Goal: Task Accomplishment & Management: Manage account settings

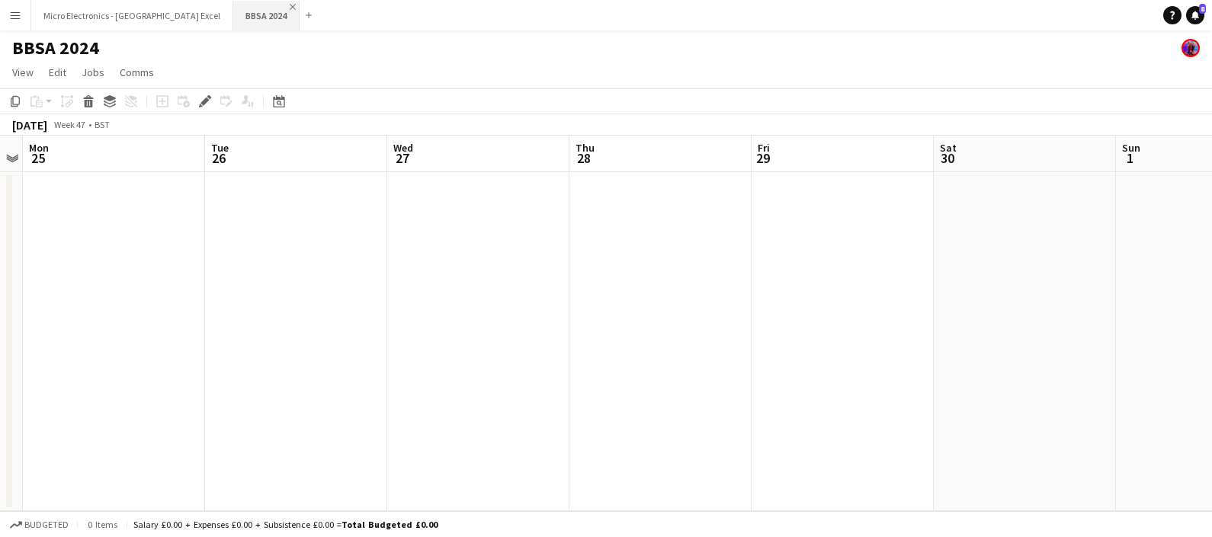
click at [290, 8] on app-icon "Close" at bounding box center [293, 7] width 6 height 6
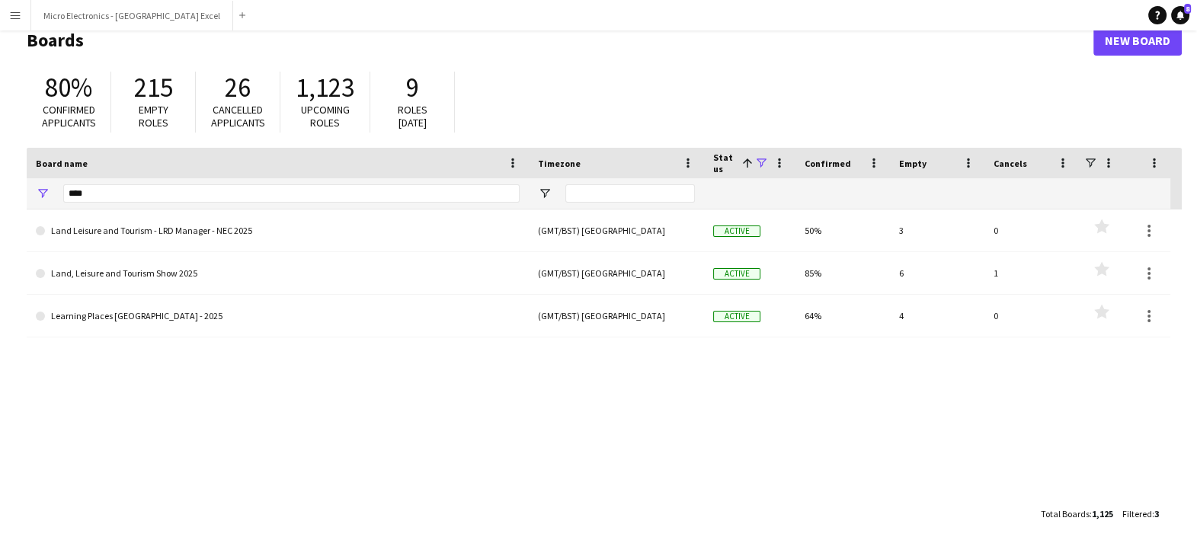
scroll to position [43, 0]
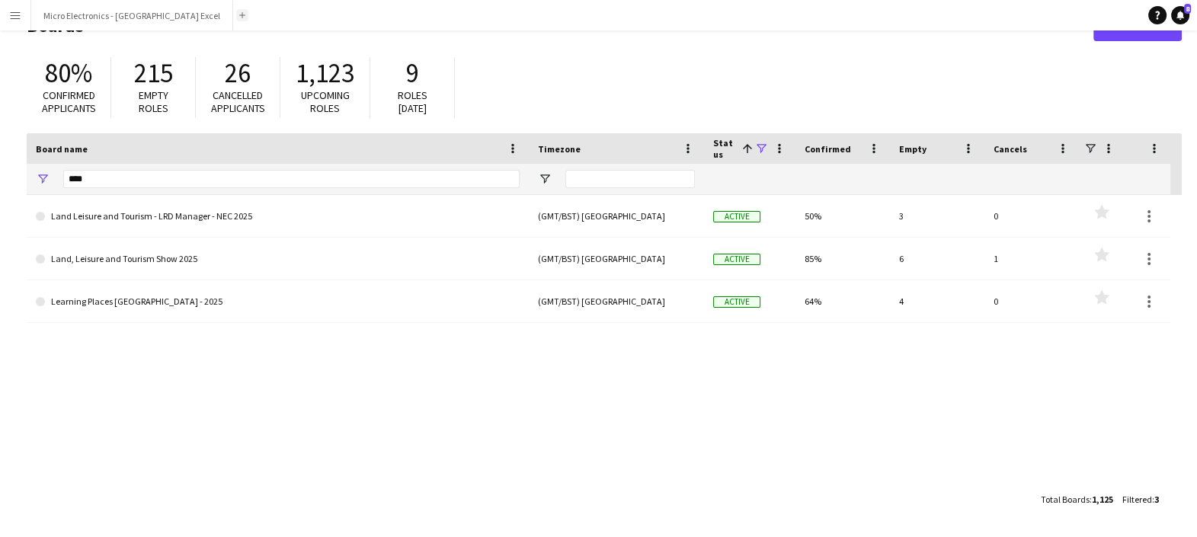
click at [236, 18] on button "Add" at bounding box center [242, 15] width 12 height 12
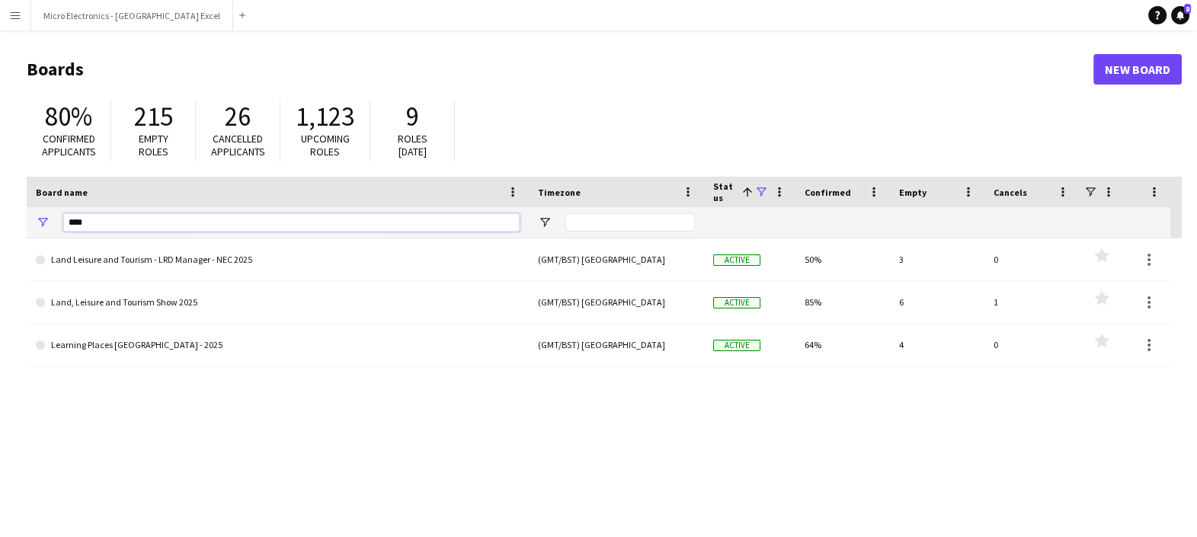
drag, startPoint x: 191, startPoint y: 226, endPoint x: -4, endPoint y: 244, distance: 195.2
click at [0, 244] on html "Menu Boards Boards Boards All jobs Status Workforce Workforce My Workforce Recr…" at bounding box center [598, 290] width 1197 height 581
type input "********"
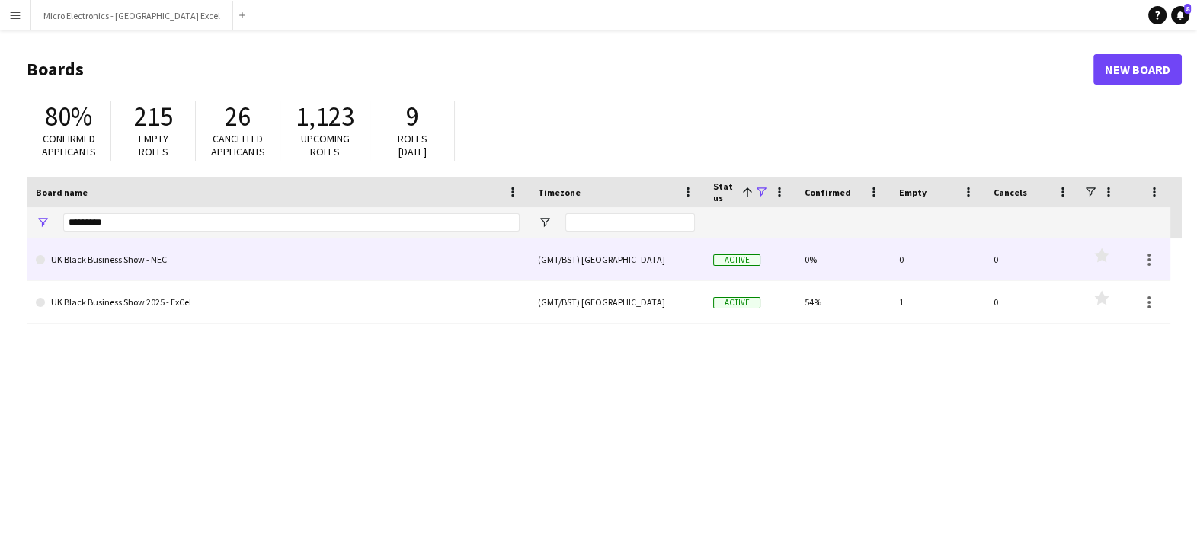
click at [126, 260] on link "UK Black Business Show - NEC" at bounding box center [278, 260] width 484 height 43
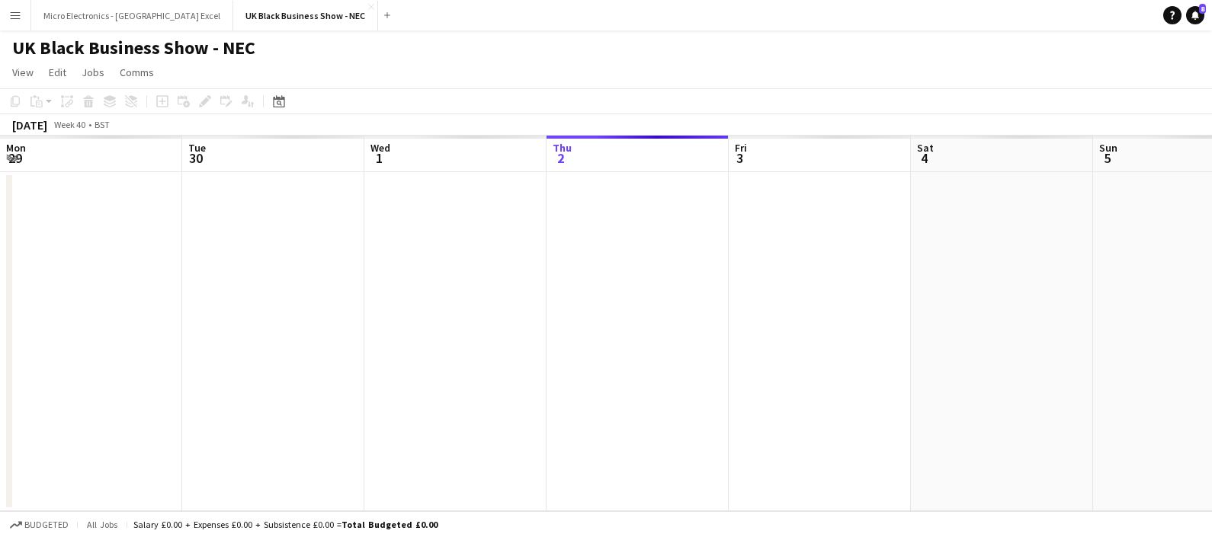
scroll to position [0, 364]
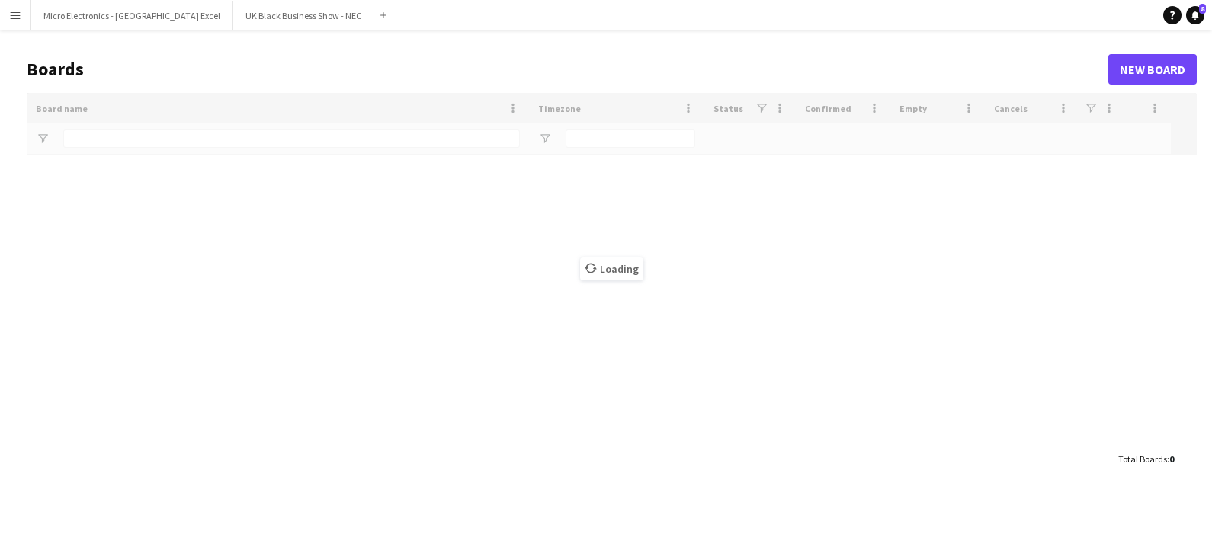
click at [0, 0] on app-icon "Close" at bounding box center [0, 0] width 0 height 0
click at [141, 141] on main "Boards New Board Drag here to set row groups Drag here to set column labels Boa…" at bounding box center [606, 263] width 1212 height 466
type input "********"
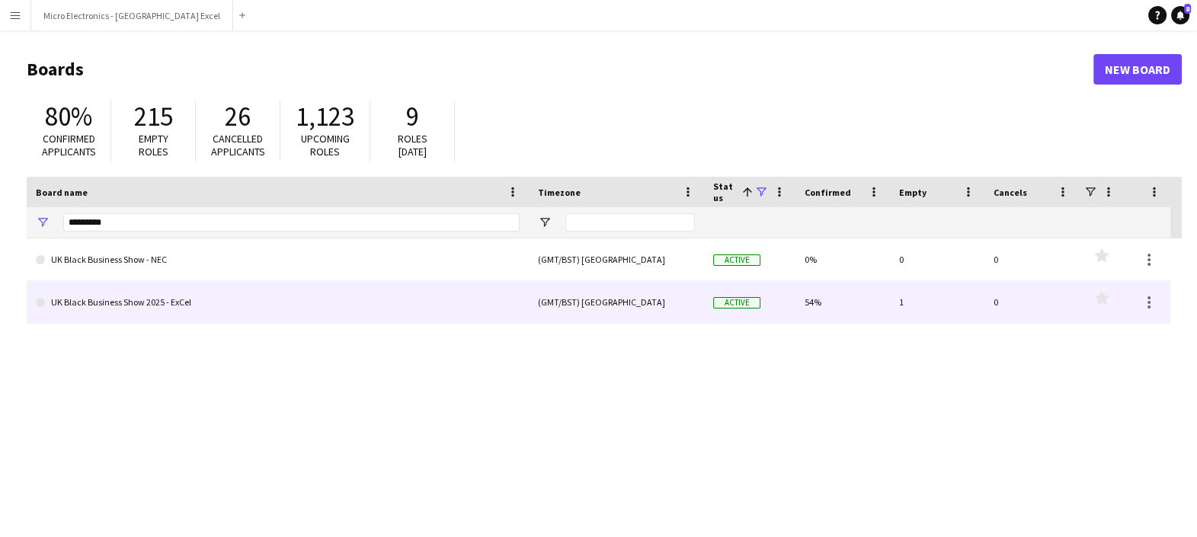
click at [143, 320] on link "UK Black Business Show 2025 - ExCel" at bounding box center [278, 302] width 484 height 43
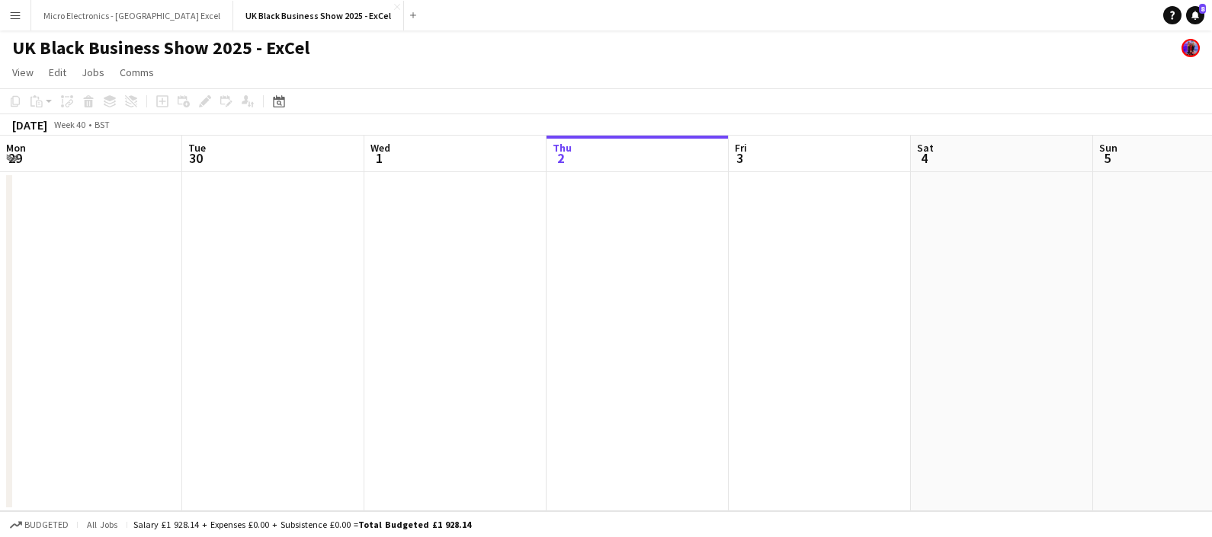
scroll to position [0, 364]
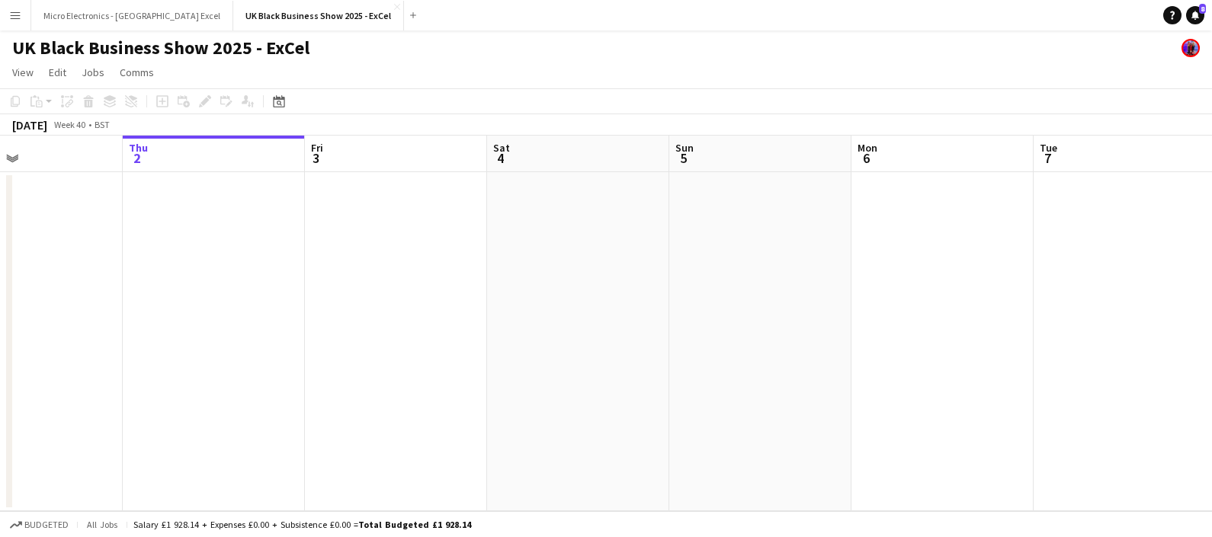
drag, startPoint x: 395, startPoint y: 299, endPoint x: 141, endPoint y: 373, distance: 264.3
click at [141, 373] on app-calendar-viewport "Mon 29 Tue 30 Wed 1 Thu 2 Fri 3 Sat 4 Sun 5 Mon 6 Tue 7 Wed 8 Thu 9 Fri 10" at bounding box center [606, 324] width 1212 height 376
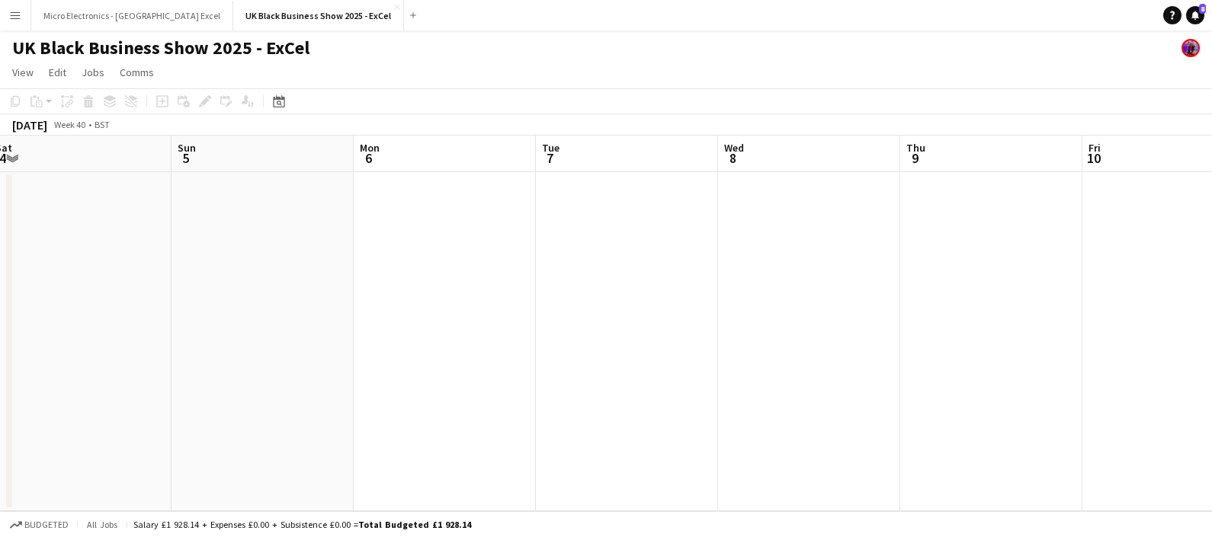
drag, startPoint x: 710, startPoint y: 231, endPoint x: 575, endPoint y: 230, distance: 134.1
click at [546, 249] on app-calendar-viewport "Wed 1 Thu 2 Fri 3 Sat 4 Sun 5 Mon 6 Tue 7 Wed 8 Thu 9 Fri 10 Sat 11 Sun 12" at bounding box center [606, 324] width 1212 height 376
drag, startPoint x: 697, startPoint y: 203, endPoint x: 915, endPoint y: 158, distance: 222.0
click at [545, 225] on app-calendar-viewport "Wed 1 Thu 2 Fri 3 Sat 4 Sun 5 Mon 6 Tue 7 Wed 8 Thu 9 Fri 10 Sat 11 Sun 12" at bounding box center [606, 324] width 1212 height 376
drag, startPoint x: 590, startPoint y: 258, endPoint x: 861, endPoint y: 201, distance: 277.3
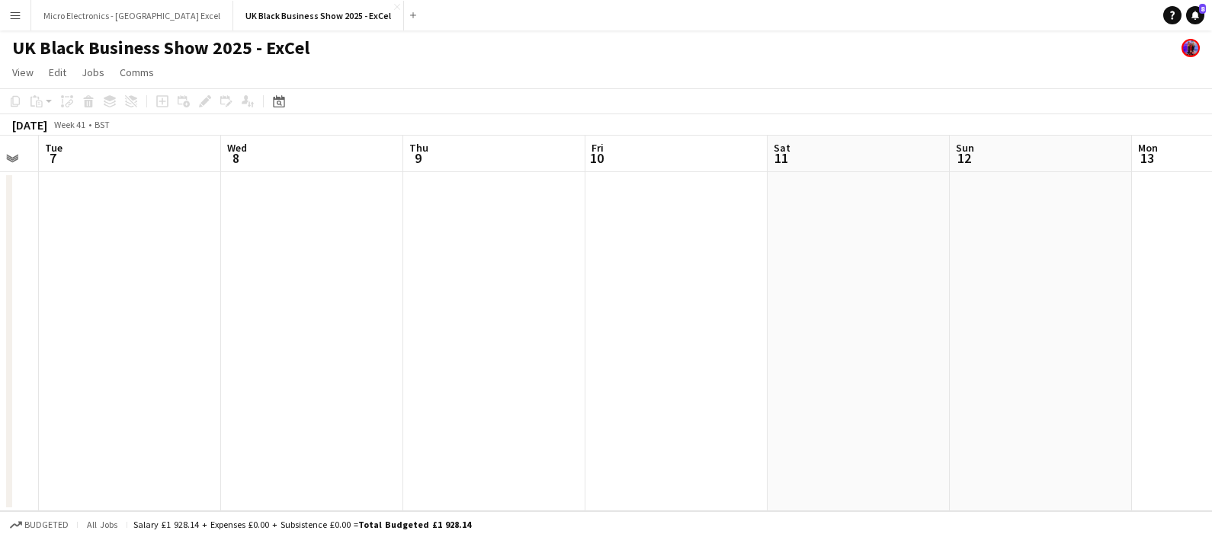
click at [587, 259] on app-calendar-viewport "Sat 4 Sun 5 Mon 6 Tue 7 Wed 8 Thu 9 Fri 10 Sat 11 Sun 12 Mon 13 Tue 14 Wed 15" at bounding box center [606, 324] width 1212 height 376
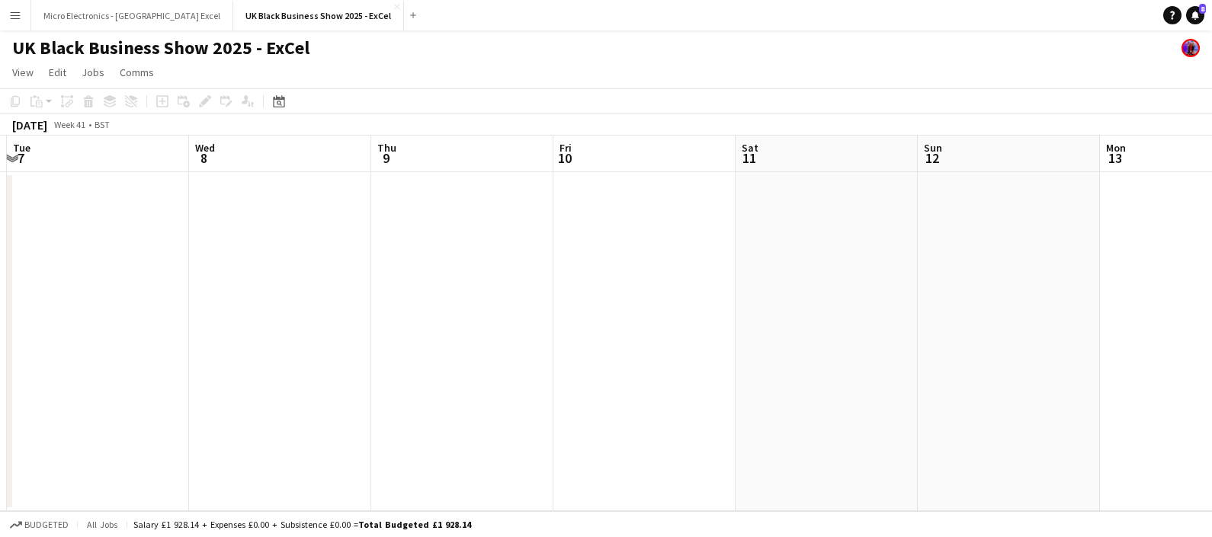
drag, startPoint x: 709, startPoint y: 237, endPoint x: 1024, endPoint y: 234, distance: 315.5
click at [626, 248] on app-calendar-viewport "Sat 4 Sun 5 Mon 6 Tue 7 Wed 8 Thu 9 Fri 10 Sat 11 Sun 12 Mon 13 Tue 14 Wed 15" at bounding box center [606, 324] width 1212 height 376
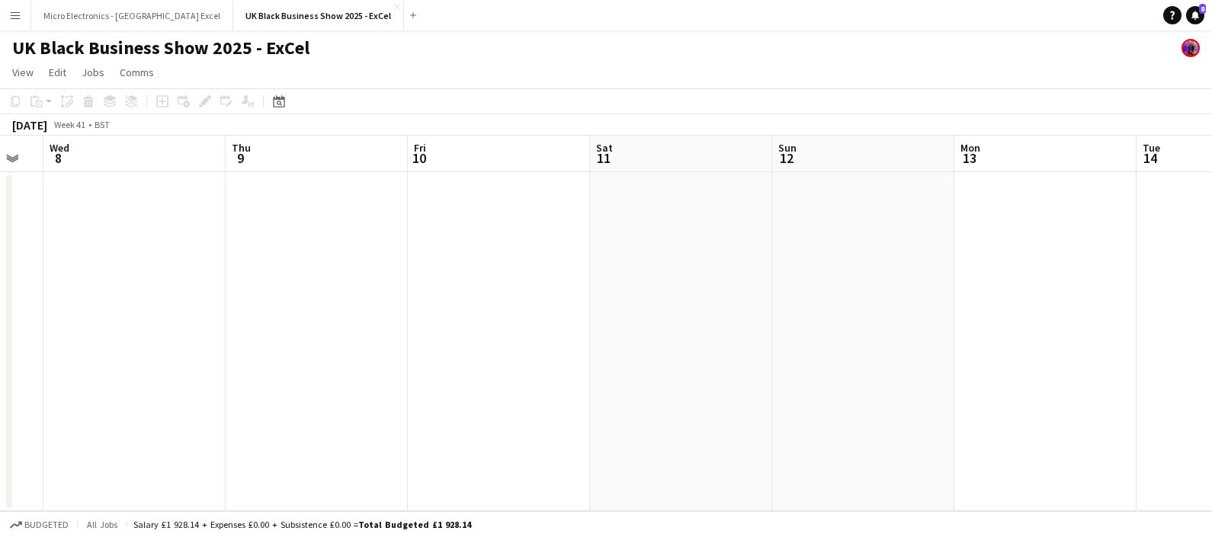
drag, startPoint x: 982, startPoint y: 268, endPoint x: 684, endPoint y: 344, distance: 308.3
click at [684, 344] on app-calendar-viewport "Sun 5 Mon 6 Tue 7 Wed 8 Thu 9 Fri 10 Sat 11 Sun 12 Mon 13 Tue 14 Wed 15 Thu 16" at bounding box center [606, 324] width 1212 height 376
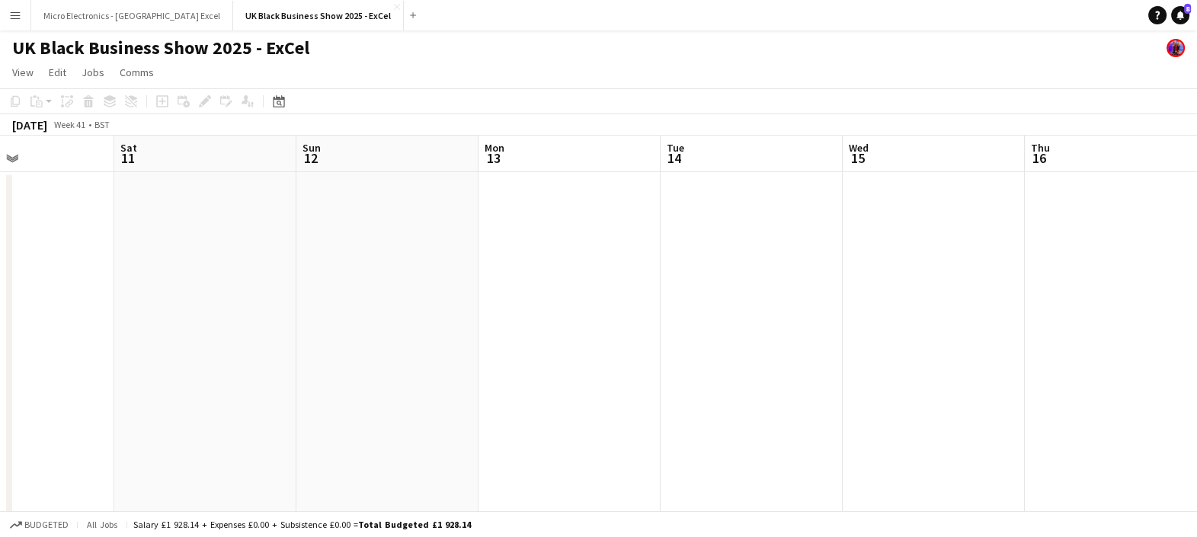
drag, startPoint x: 805, startPoint y: 368, endPoint x: 927, endPoint y: 318, distance: 131.9
click at [646, 336] on app-calendar-viewport "Tue 7 Wed 8 Thu 9 Fri 10 Sat 11 Sun 12 Mon 13 Tue 14 Wed 15 Thu 16 Fri 17 Sat 1…" at bounding box center [598, 359] width 1197 height 447
drag, startPoint x: 574, startPoint y: 339, endPoint x: 1071, endPoint y: 296, distance: 498.8
click at [571, 337] on app-calendar-viewport "Wed 8 Thu 9 Fri 10 Sat 11 Sun 12 Mon 13 Tue 14 Wed 15 Thu 16 Fri 17 Sat 18 7/13…" at bounding box center [598, 359] width 1197 height 447
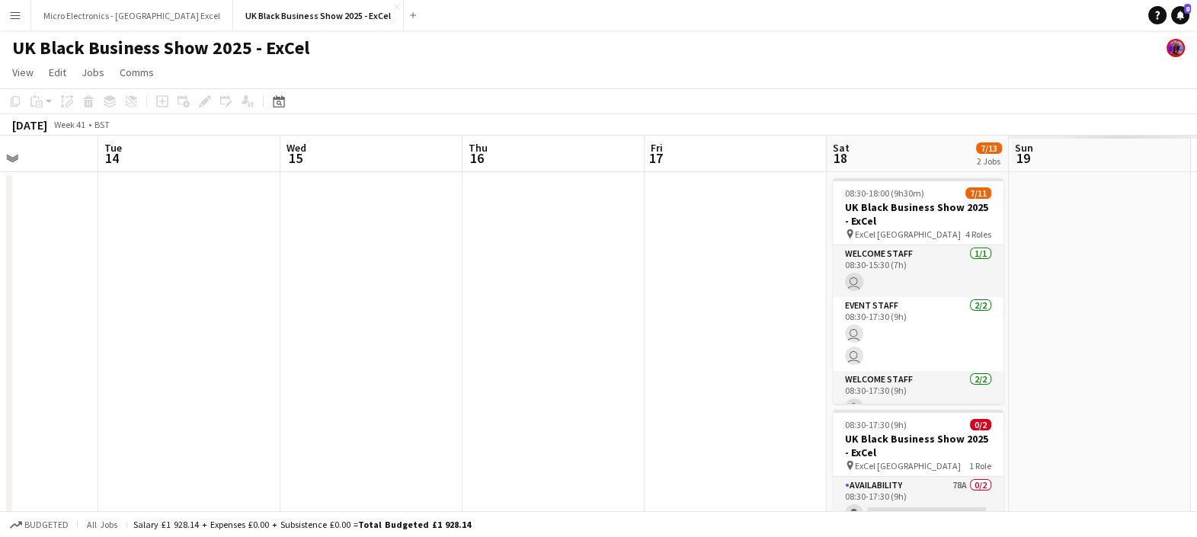
click at [694, 320] on app-calendar-viewport "Fri 10 Sat 11 Sun 12 Mon 13 Tue 14 Wed 15 Thu 16 Fri 17 Sat 18 7/13 2 Jobs Sun …" at bounding box center [598, 359] width 1197 height 447
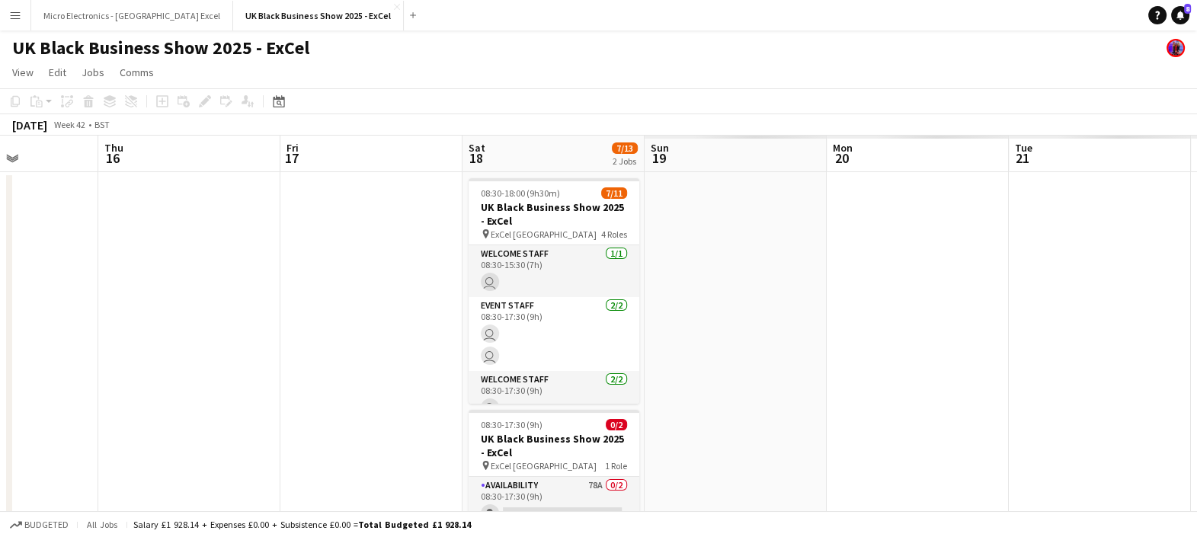
scroll to position [0, 631]
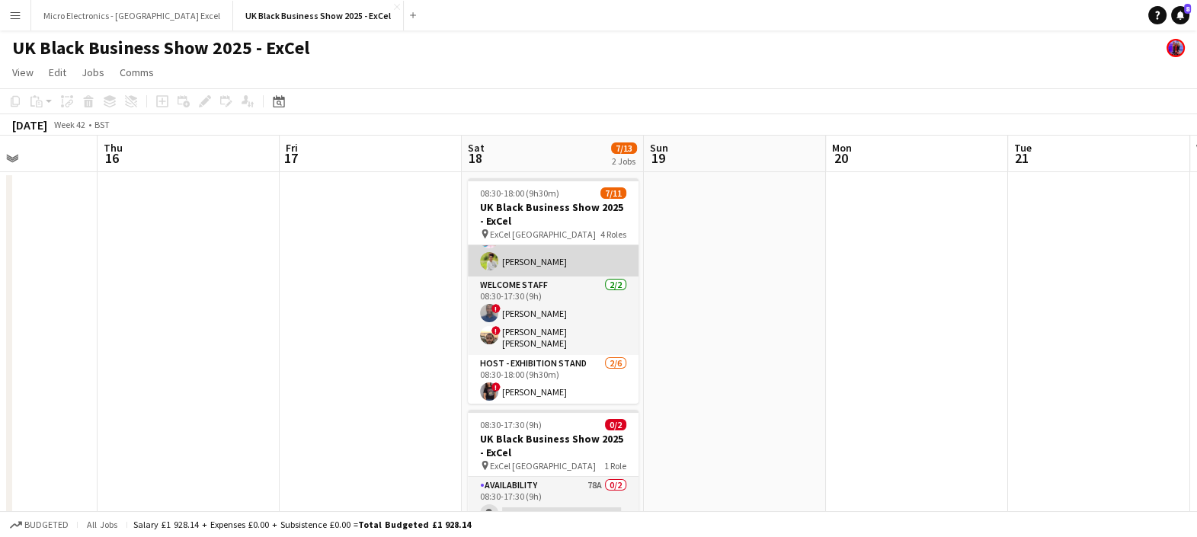
click at [554, 248] on app-card-role "Event Staff [DATE] 08:30-17:30 (9h) ! [PERSON_NAME] [PERSON_NAME]" at bounding box center [553, 240] width 171 height 74
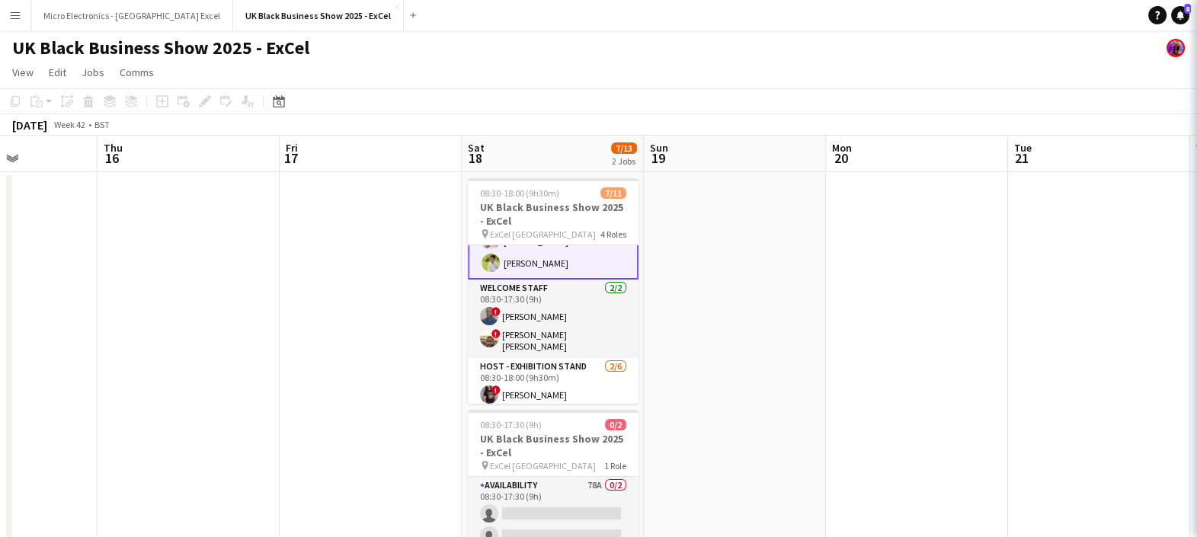
scroll to position [96, 0]
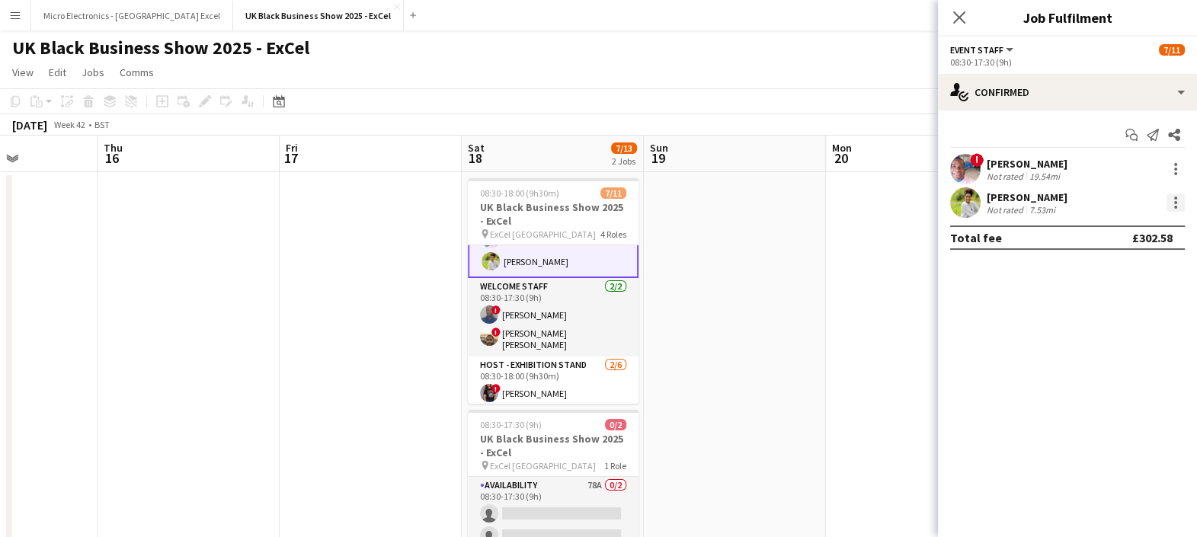
click at [1175, 210] on div at bounding box center [1176, 203] width 18 height 18
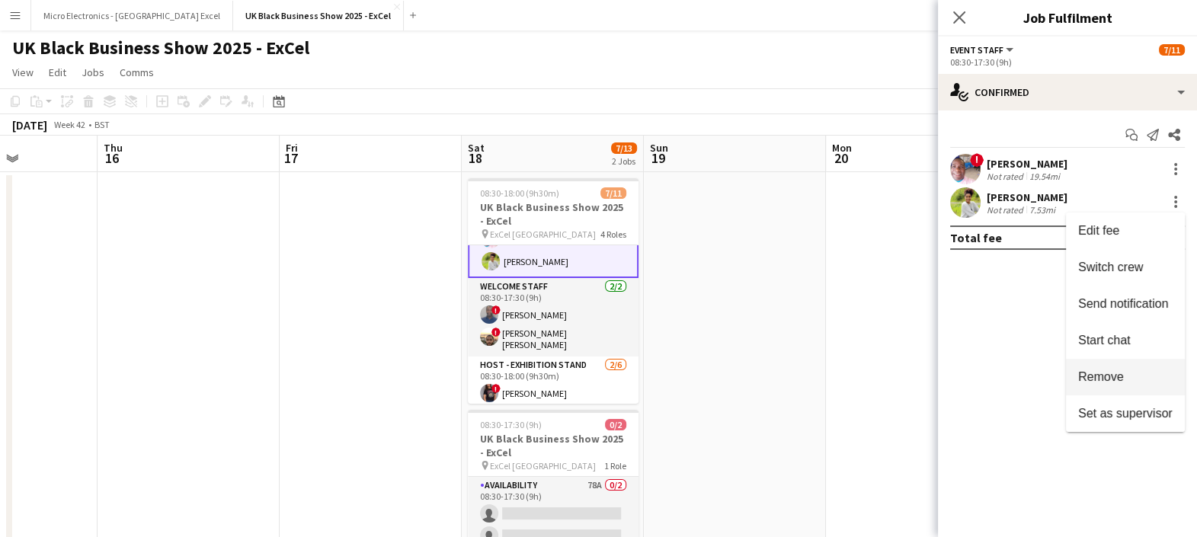
click at [1074, 376] on button "Remove" at bounding box center [1125, 377] width 119 height 37
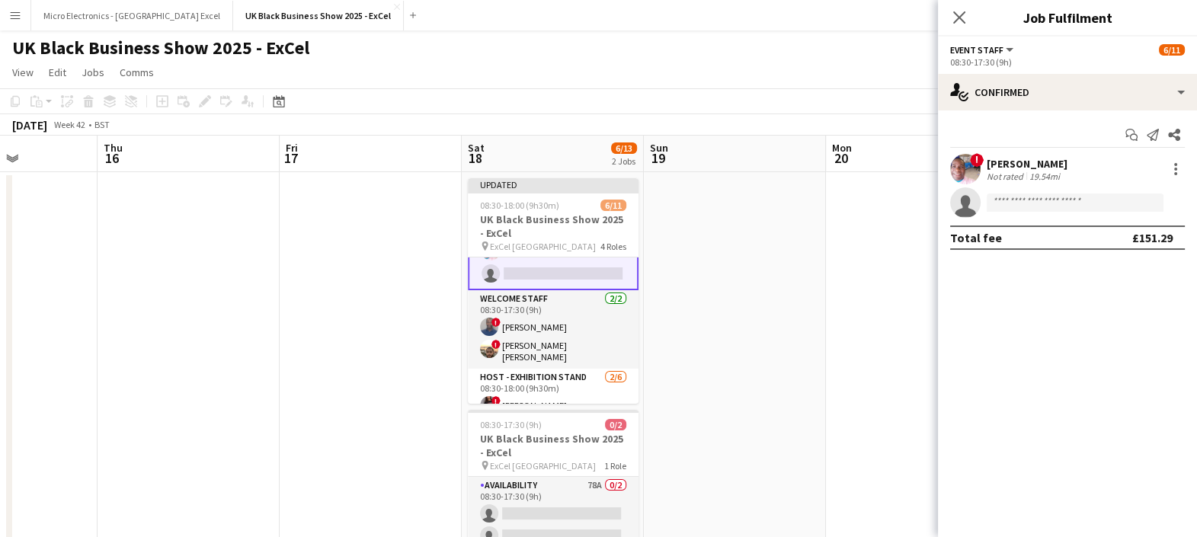
click at [812, 381] on app-date-cell at bounding box center [735, 377] width 182 height 411
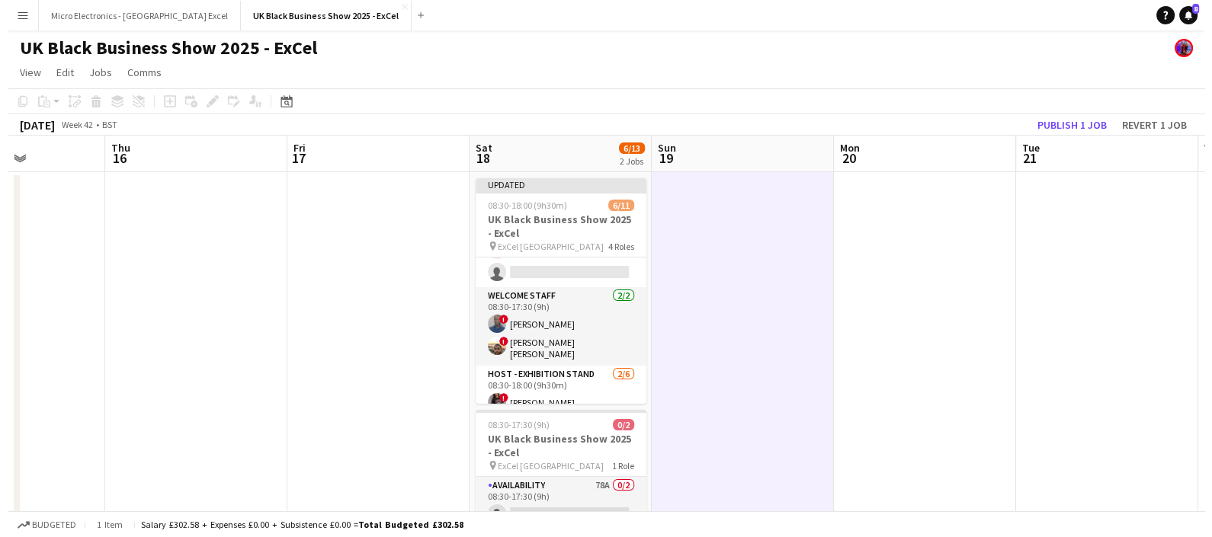
scroll to position [95, 0]
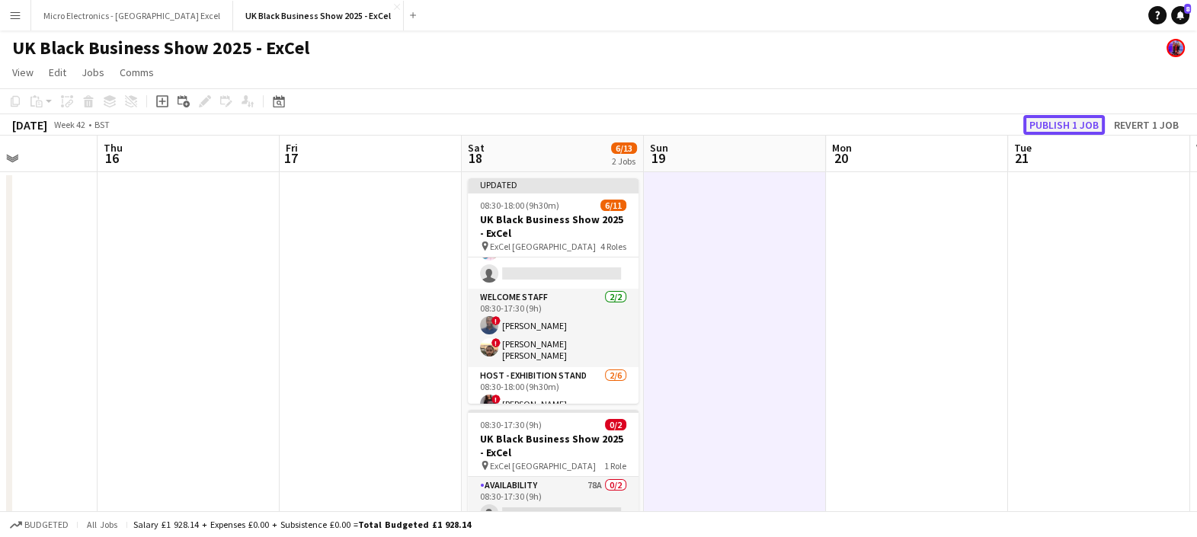
click at [1049, 127] on button "Publish 1 job" at bounding box center [1065, 125] width 82 height 20
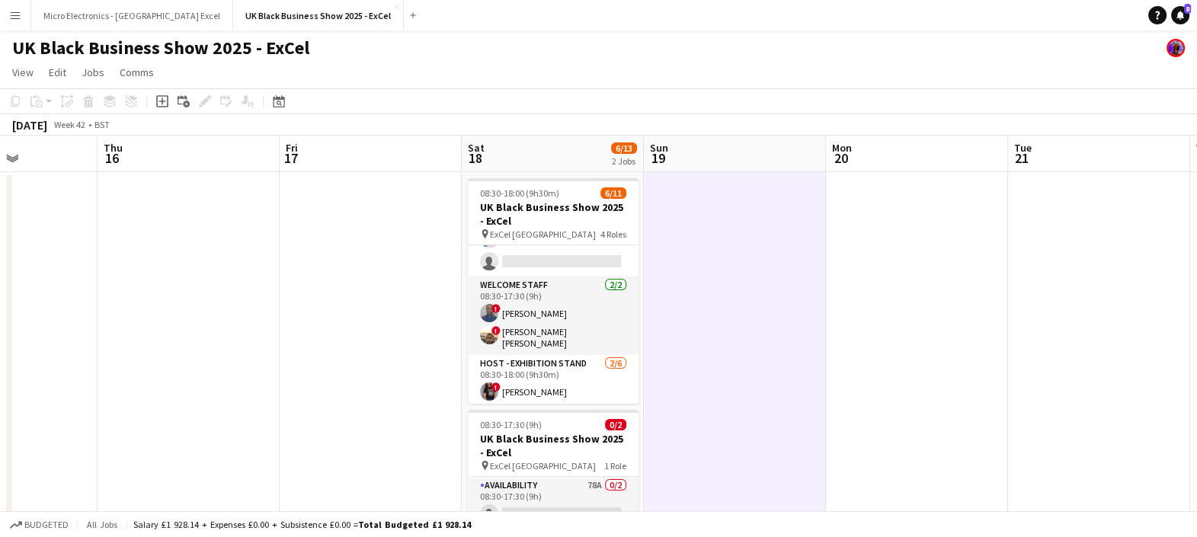
drag, startPoint x: 386, startPoint y: 99, endPoint x: 387, endPoint y: 64, distance: 35.1
click at [387, 99] on app-toolbar "Copy Paste Paste Ctrl+V Paste with crew Ctrl+Shift+V Paste linked Job [GEOGRAPH…" at bounding box center [598, 101] width 1197 height 26
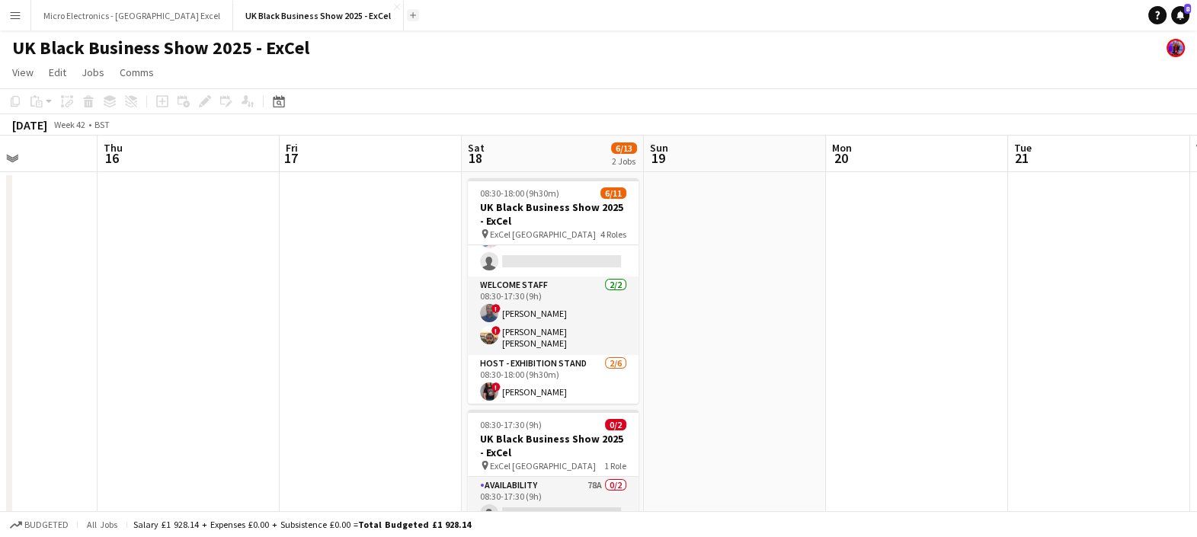
click at [407, 18] on button "Add" at bounding box center [413, 15] width 12 height 12
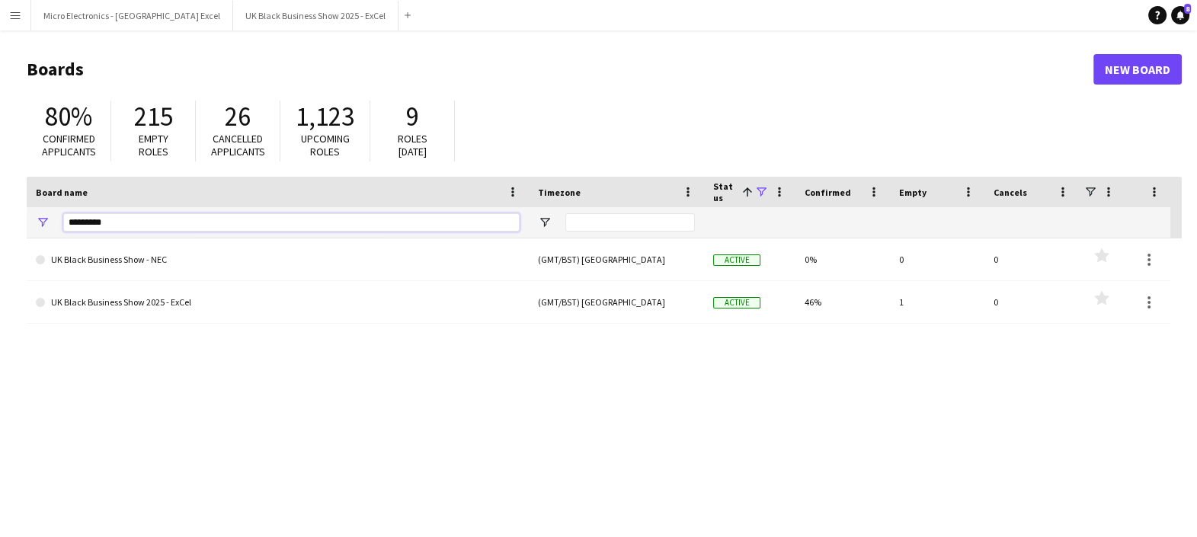
drag, startPoint x: 138, startPoint y: 214, endPoint x: 0, endPoint y: 242, distance: 140.8
click at [0, 248] on html "Menu Boards Boards Boards All jobs Status Workforce Workforce My Workforce Recr…" at bounding box center [598, 290] width 1197 height 581
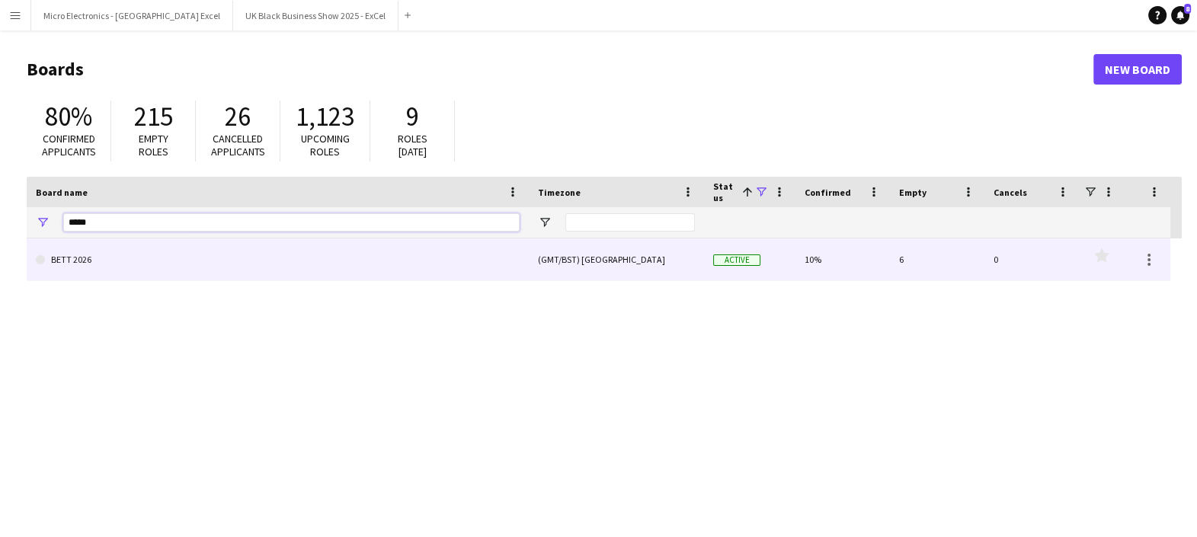
type input "****"
click at [127, 254] on link "BETT 2026" at bounding box center [278, 260] width 484 height 43
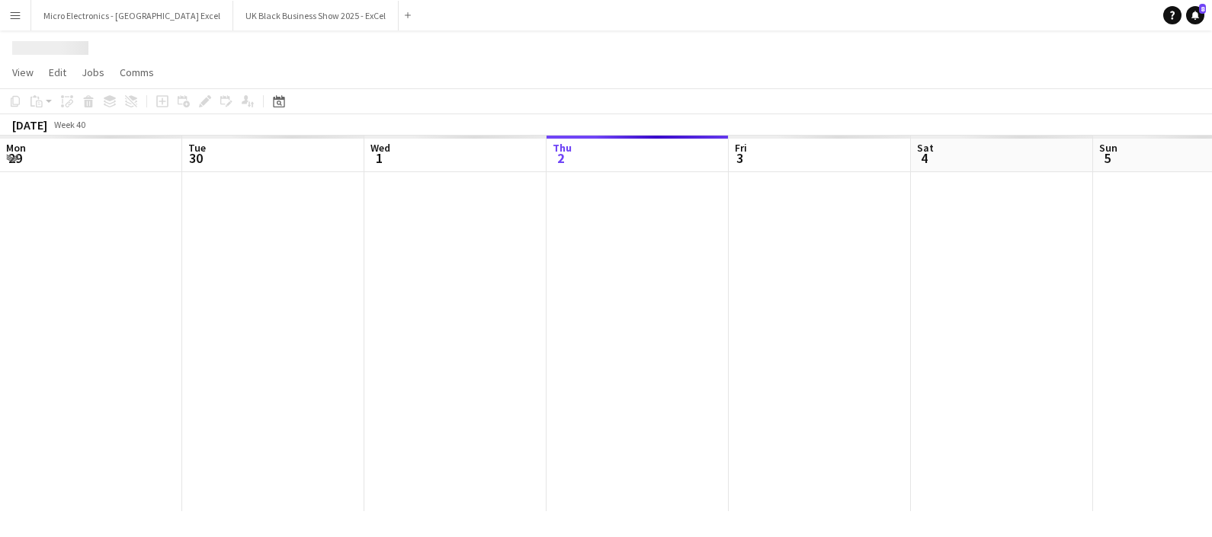
scroll to position [0, 364]
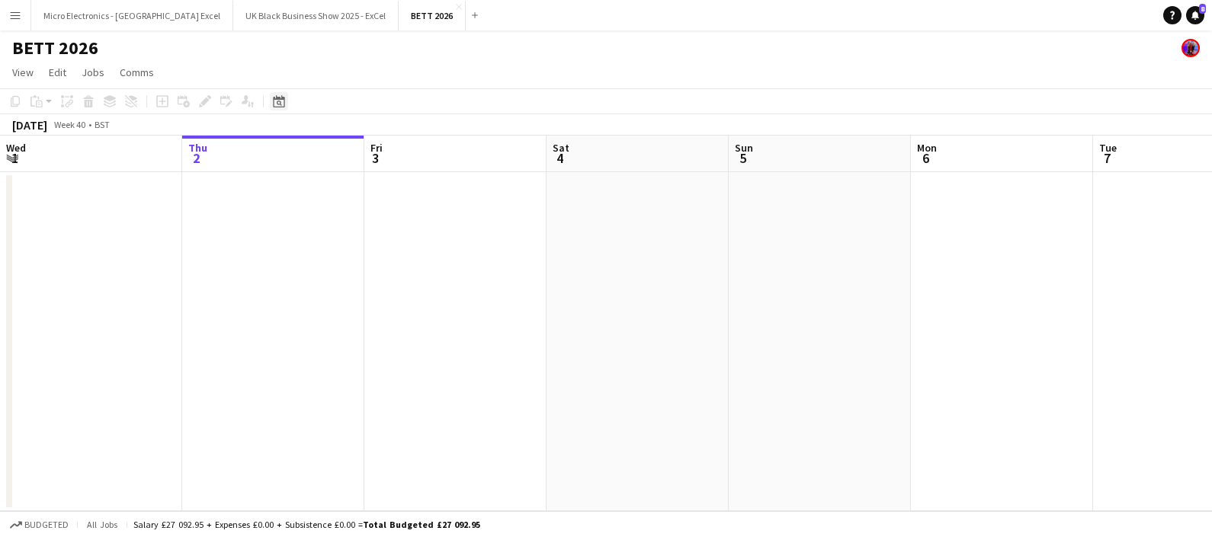
click at [278, 101] on icon at bounding box center [279, 103] width 5 height 5
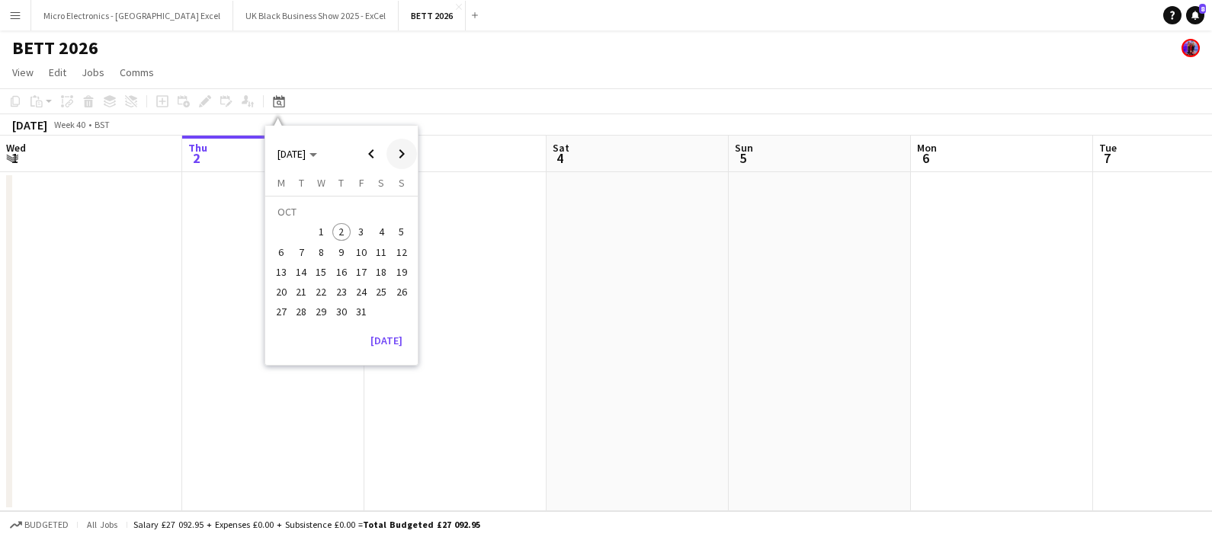
click at [408, 146] on span "Next month" at bounding box center [401, 154] width 30 height 30
click at [387, 157] on span "Next month" at bounding box center [401, 154] width 30 height 30
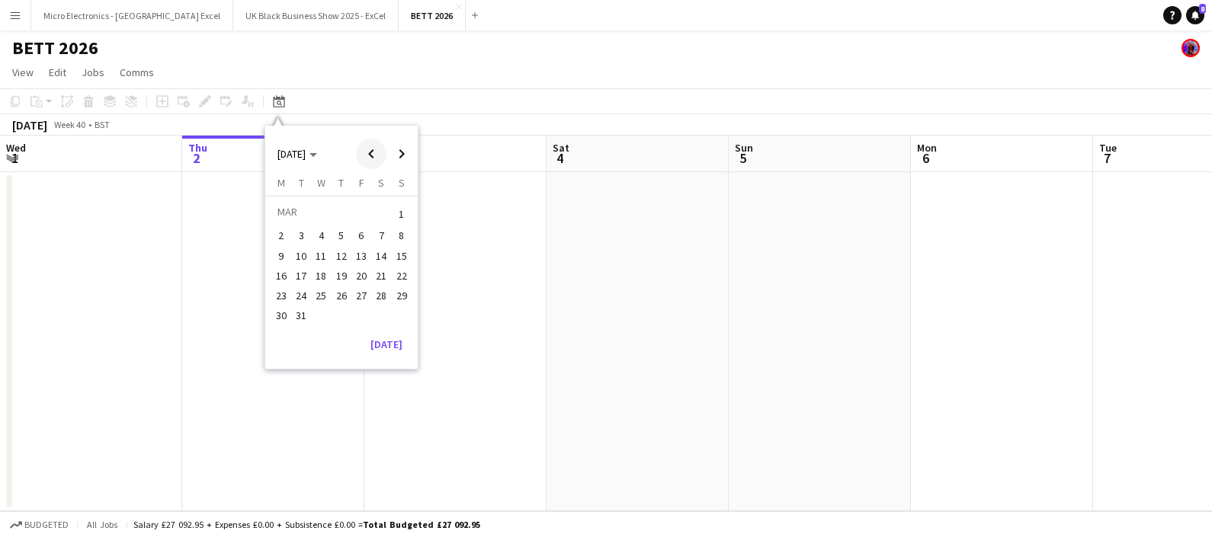
click at [380, 160] on span "Previous month" at bounding box center [371, 154] width 30 height 30
click at [342, 227] on span "8" at bounding box center [341, 236] width 18 height 18
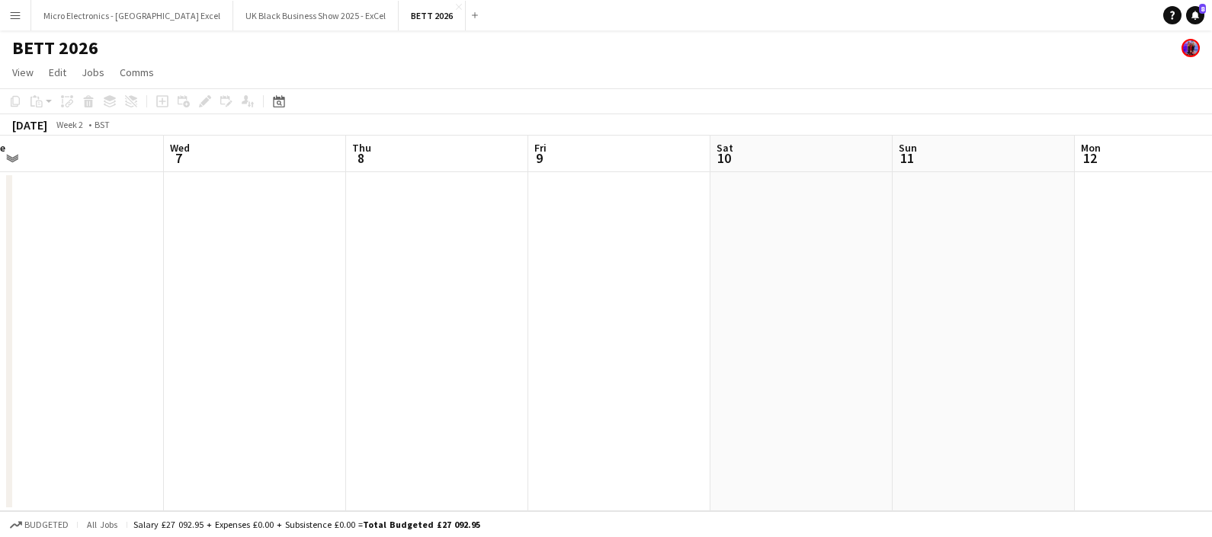
drag, startPoint x: 705, startPoint y: 309, endPoint x: 377, endPoint y: 351, distance: 330.4
click at [377, 351] on app-calendar-viewport "Sat 3 Sun 4 Mon 5 Tue 6 Wed 7 Thu 8 Fri 9 Sat 10 Sun 11 Mon 12 Tue 13 Wed 14" at bounding box center [606, 324] width 1212 height 376
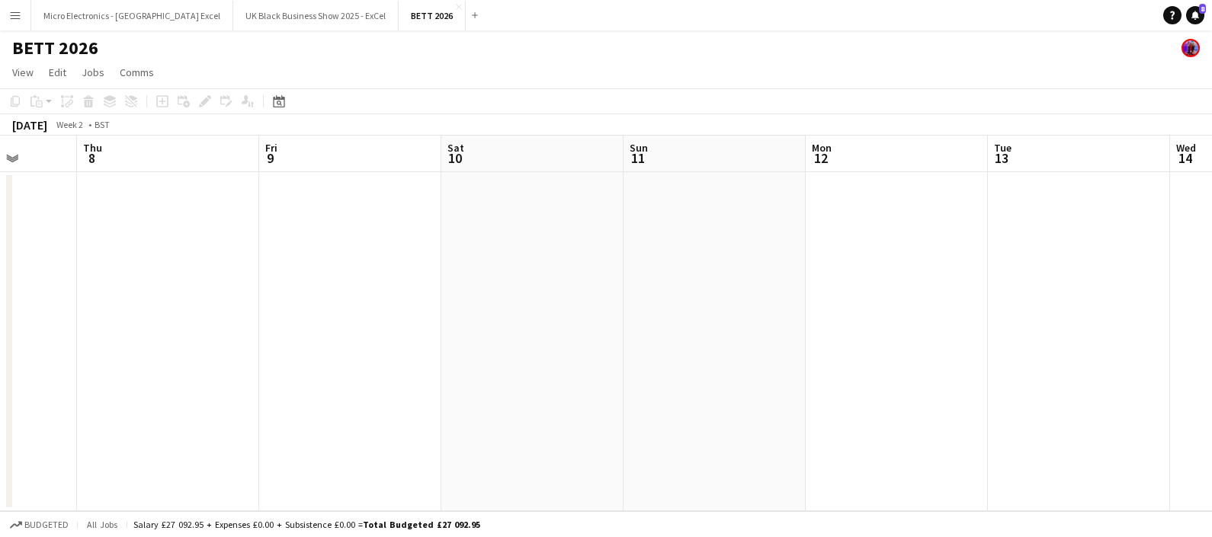
drag, startPoint x: 808, startPoint y: 323, endPoint x: 777, endPoint y: 325, distance: 31.3
click at [675, 338] on app-calendar-viewport "Sun 4 Mon 5 Tue 6 Wed 7 Thu 8 Fri 9 Sat 10 Sun 11 Mon 12 Tue 13 Wed 14 Thu 15" at bounding box center [606, 324] width 1212 height 376
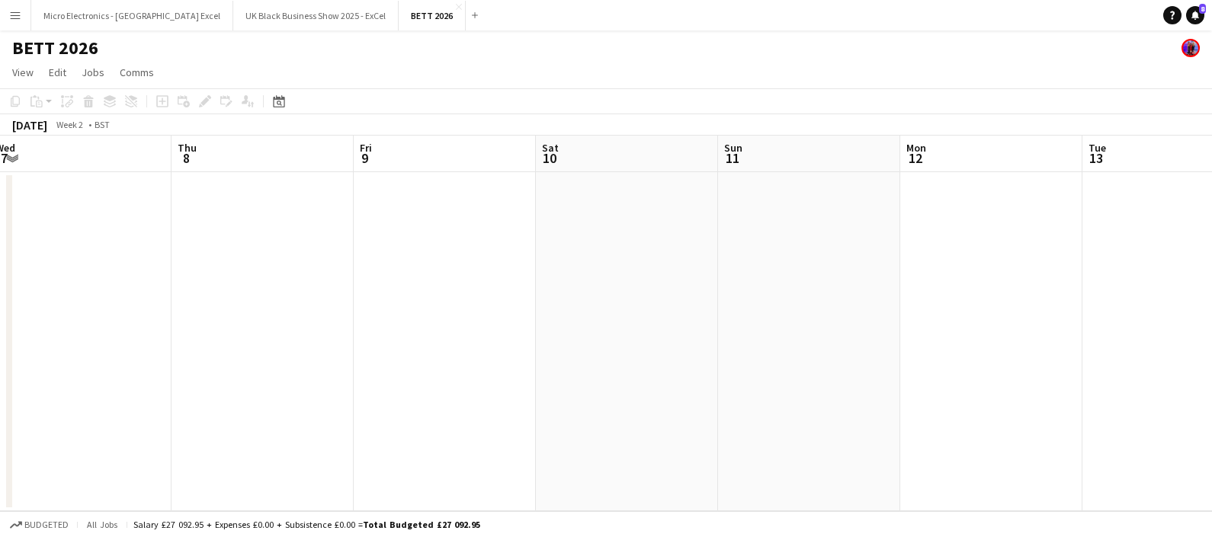
drag, startPoint x: 662, startPoint y: 356, endPoint x: 850, endPoint y: 285, distance: 200.4
click at [602, 344] on app-calendar-viewport "Mon 5 Tue 6 Wed 7 Thu 8 Fri 9 Sat 10 Sun 11 Mon 12 Tue 13 Wed 14 Thu 15 Fri 16" at bounding box center [606, 324] width 1212 height 376
click at [501, 275] on app-calendar-viewport "Fri 9 Sat 10 Sun 11 Mon 12 Tue 13 Wed 14 Thu 15 Fri 16 Sat 17 Sun 18 Mon 19 Tue…" at bounding box center [606, 324] width 1212 height 376
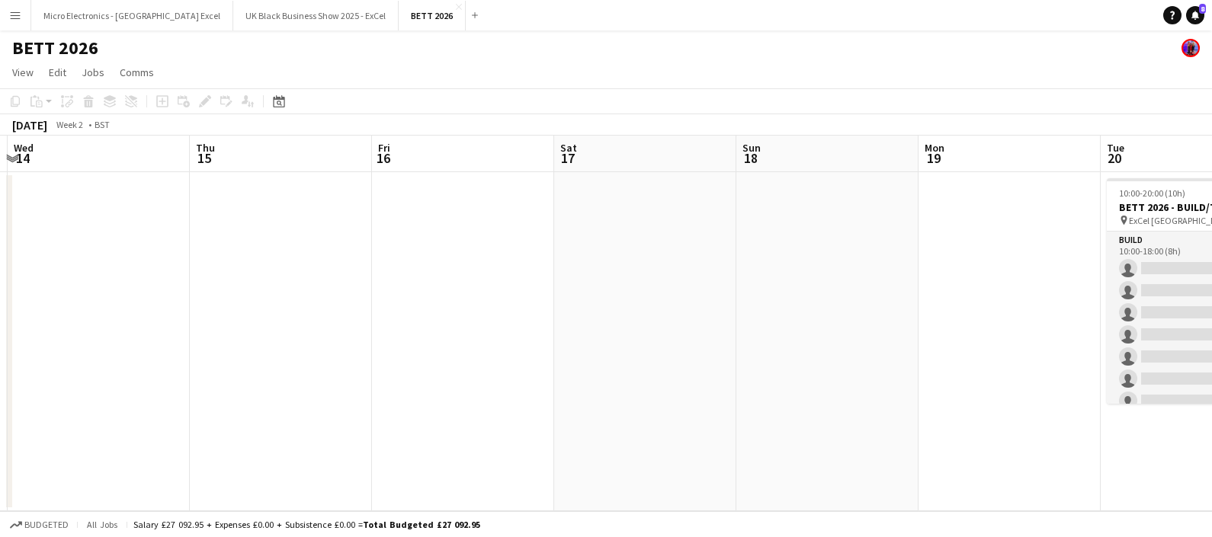
drag, startPoint x: 592, startPoint y: 301, endPoint x: 465, endPoint y: 299, distance: 127.3
click at [458, 303] on app-calendar-viewport "Sun 11 Mon 12 Tue 13 Wed 14 Thu 15 Fri 16 Sat 17 Sun 18 Mon 19 Tue 20 6/46 1 Jo…" at bounding box center [606, 324] width 1212 height 376
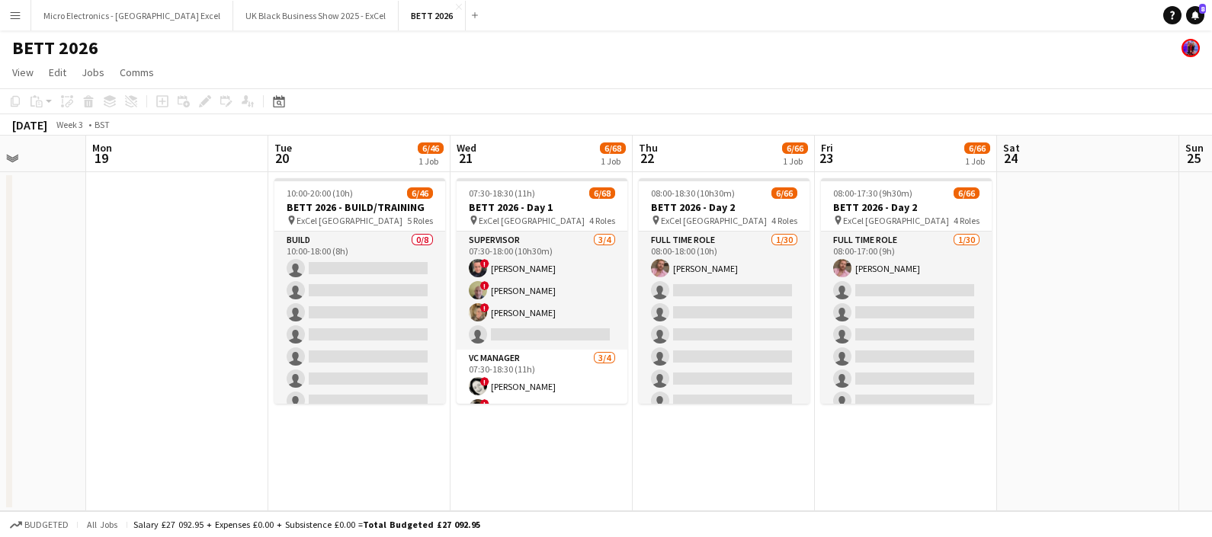
drag, startPoint x: 856, startPoint y: 360, endPoint x: 521, endPoint y: 366, distance: 334.6
click at [521, 366] on app-calendar-viewport "Thu 15 Fri 16 Sat 17 Sun 18 Mon 19 Tue 20 6/46 1 Job Wed 21 6/68 1 Job Thu 22 6…" at bounding box center [606, 324] width 1212 height 376
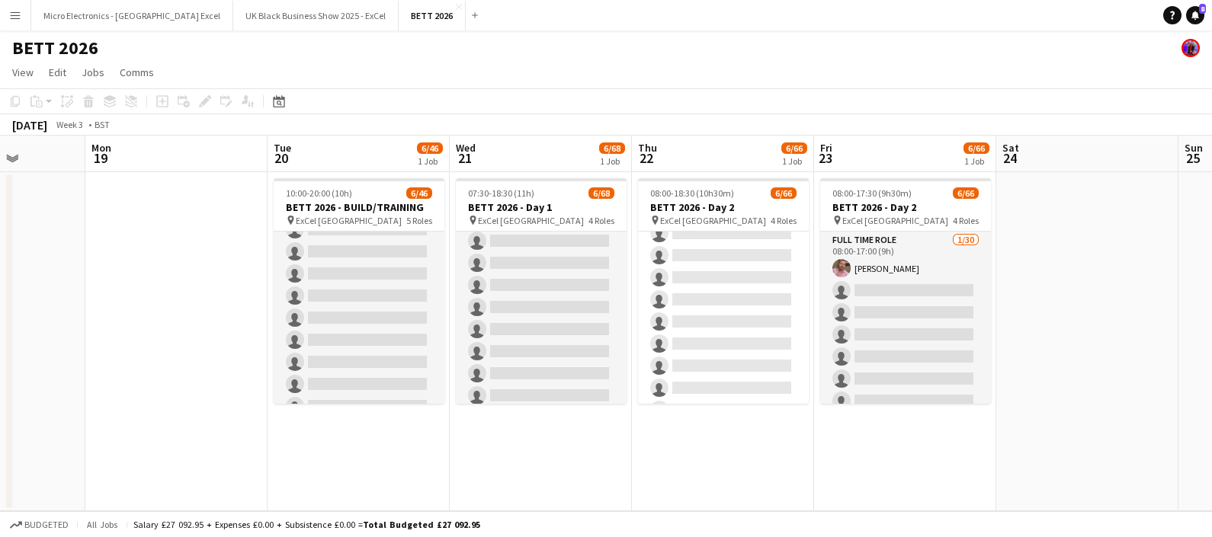
scroll to position [1405, 0]
click at [647, 450] on app-date-cell "08:00-18:30 (10h30m) 6/66 BETT 2026 - Day 2 pin ExCel London 4 Roles Full Time …" at bounding box center [723, 341] width 182 height 339
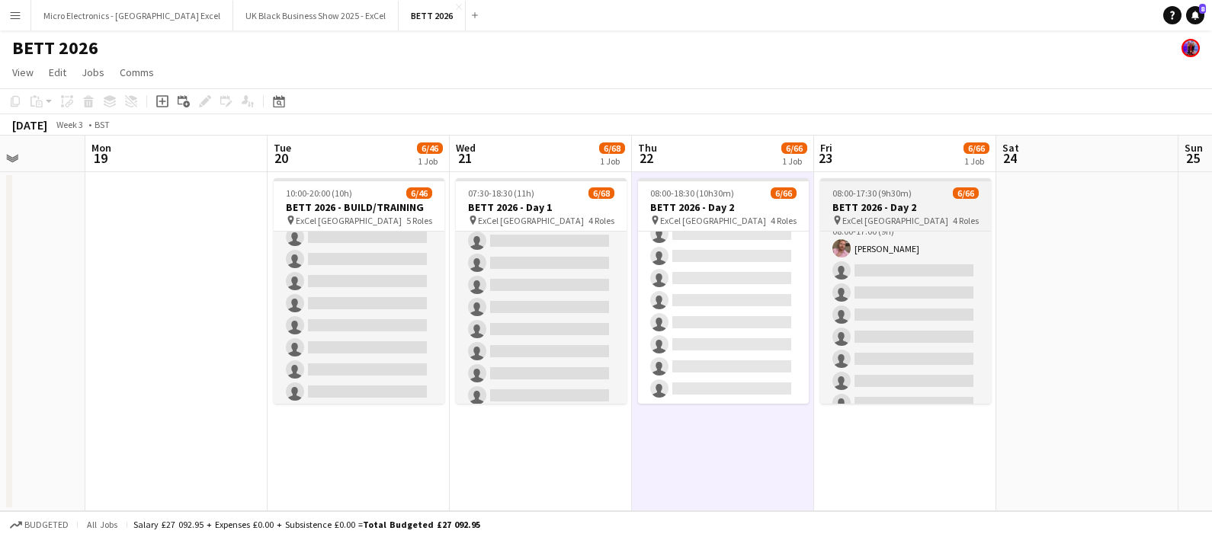
scroll to position [37, 0]
click at [480, 69] on app-page-menu "View Day view expanded Day view collapsed Month view Date picker Jump to [DATE]…" at bounding box center [606, 73] width 1212 height 29
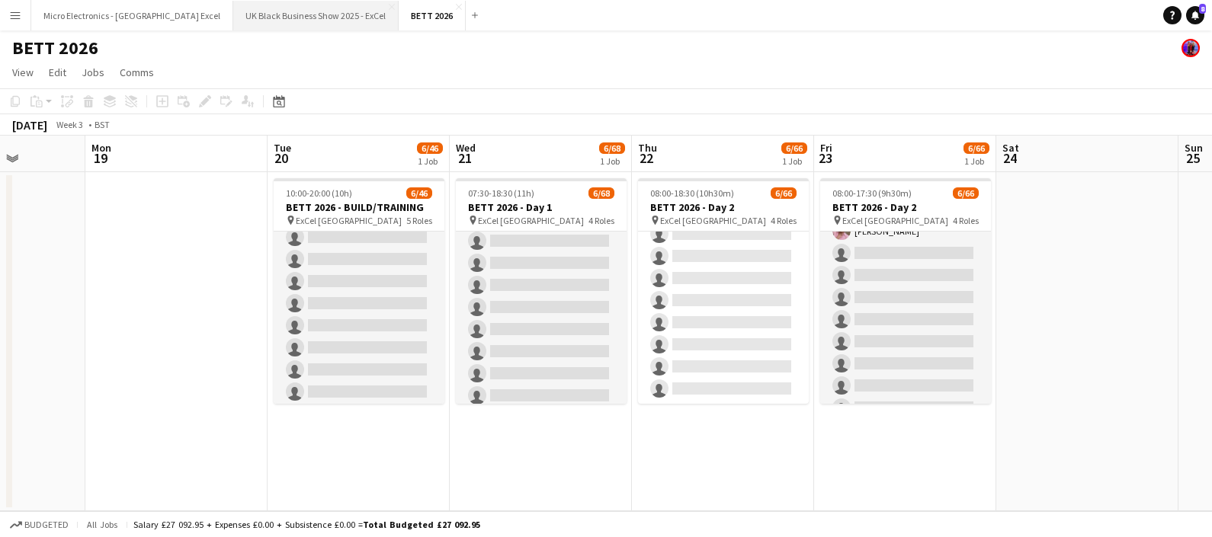
click at [234, 11] on button "UK Black Business Show 2025 - ExCel Close" at bounding box center [315, 16] width 165 height 30
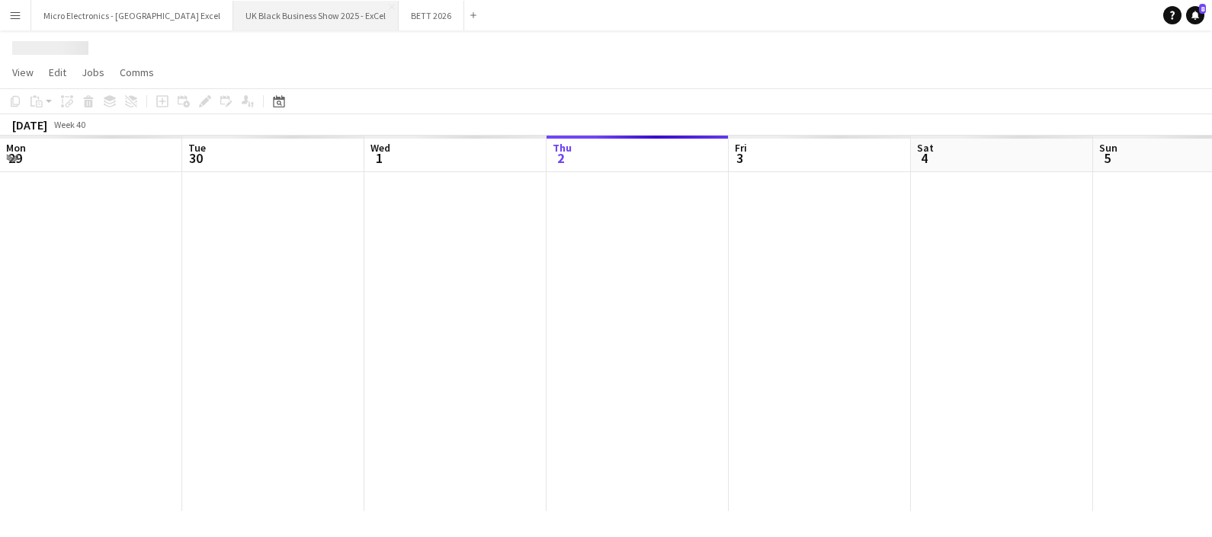
scroll to position [0, 364]
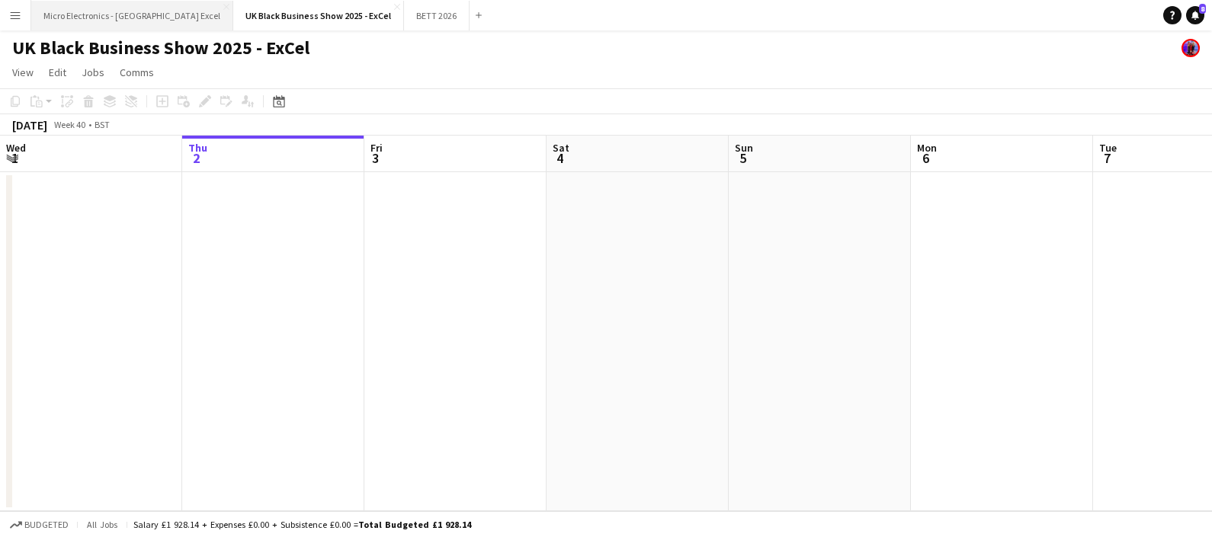
click at [173, 10] on button "Micro Electronics - [GEOGRAPHIC_DATA] Excel Close" at bounding box center [132, 16] width 202 height 30
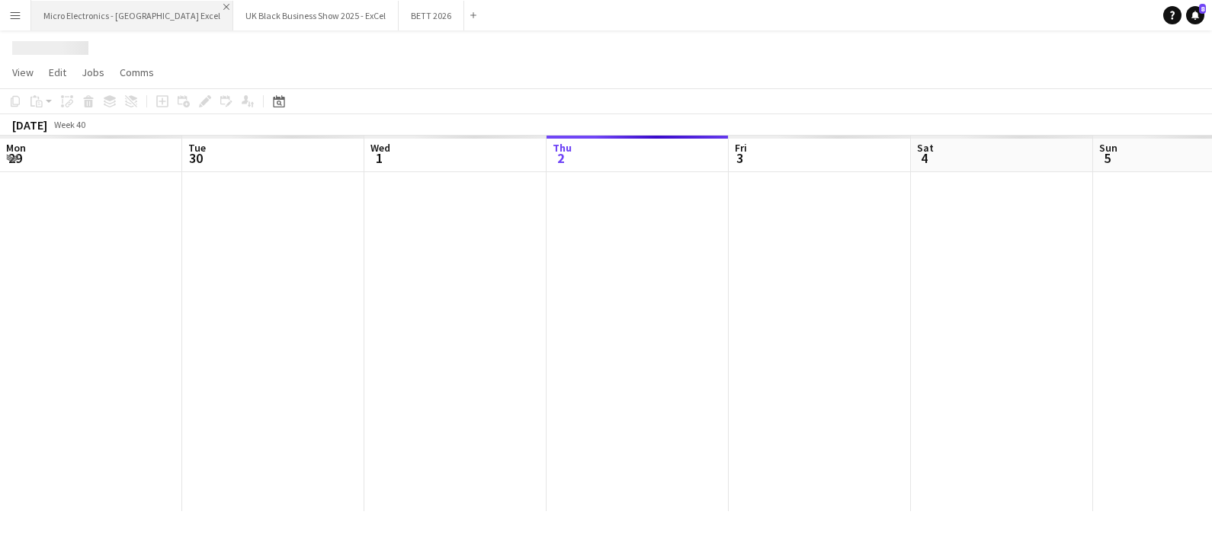
scroll to position [0, 364]
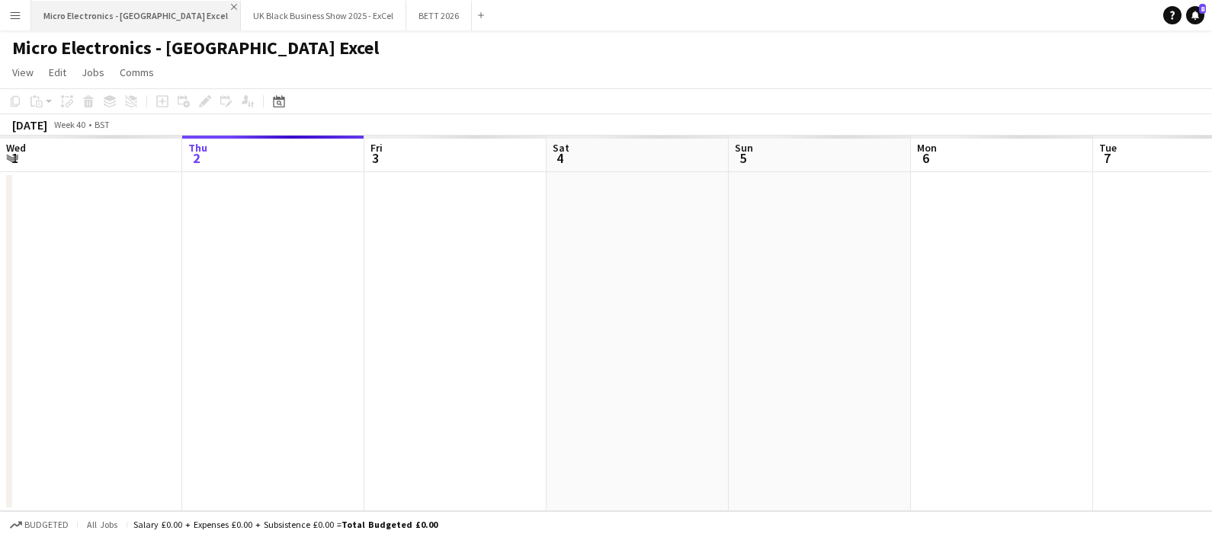
click at [231, 7] on app-icon "Close" at bounding box center [234, 7] width 6 height 6
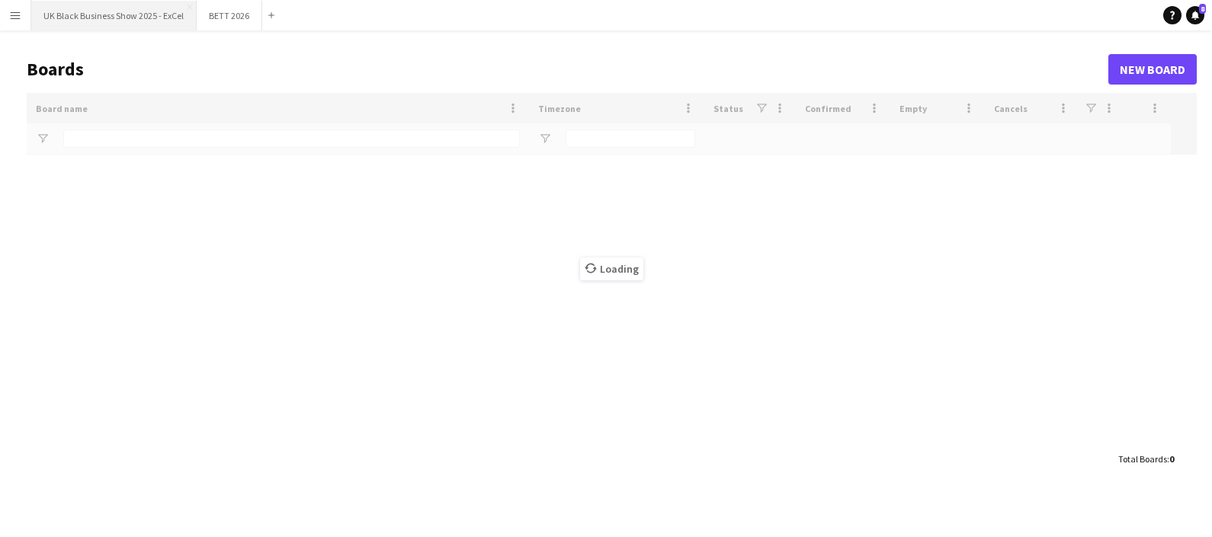
click at [128, 15] on button "UK Black Business Show 2025 - ExCel Close" at bounding box center [113, 16] width 165 height 30
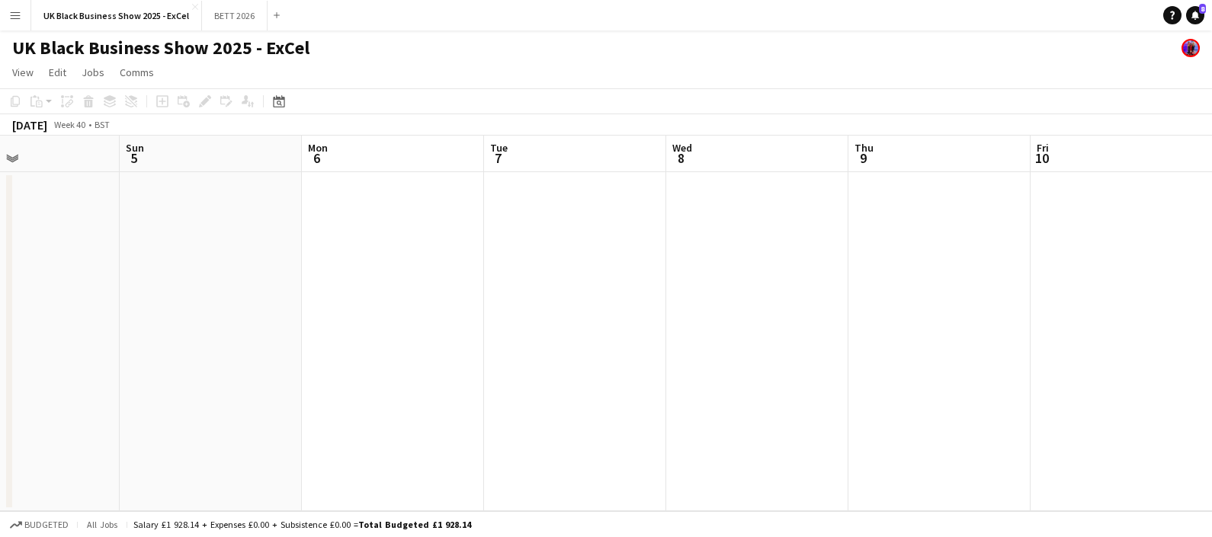
drag, startPoint x: 885, startPoint y: 250, endPoint x: 524, endPoint y: 259, distance: 360.6
click at [201, 354] on app-calendar-viewport "Wed 1 Thu 2 Fri 3 Sat 4 Sun 5 Mon 6 Tue 7 Wed 8 Thu 9 Fri 10 Sat 11 Sun 12" at bounding box center [606, 324] width 1212 height 376
drag, startPoint x: 804, startPoint y: 284, endPoint x: 611, endPoint y: 305, distance: 193.9
click at [573, 336] on app-calendar-viewport "Thu 2 Fri 3 Sat 4 Sun 5 Mon 6 Tue 7 Wed 8 Thu 9 Fri 10 Sat 11 Sun 12 Mon 13" at bounding box center [606, 324] width 1212 height 376
drag, startPoint x: 738, startPoint y: 306, endPoint x: 896, endPoint y: 292, distance: 158.4
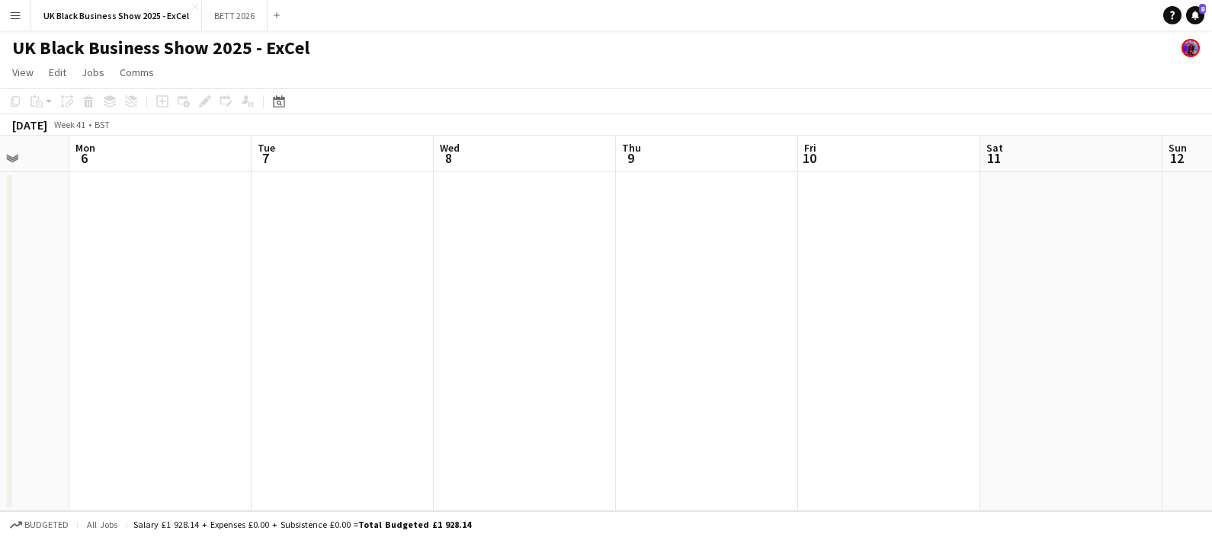
click at [546, 335] on app-calendar-viewport "Fri 3 Sat 4 Sun 5 Mon 6 Tue 7 Wed 8 Thu 9 Fri 10 Sat 11 Sun 12 Mon 13 Tue 14" at bounding box center [606, 324] width 1212 height 376
drag, startPoint x: 686, startPoint y: 332, endPoint x: 923, endPoint y: 268, distance: 245.5
click at [681, 322] on app-calendar-viewport "Mon 6 Tue 7 Wed 8 Thu 9 Fri 10 Sat 11 Sun 12 Mon 13 Tue 14 Wed 15 Thu 16 Fri 17" at bounding box center [606, 324] width 1212 height 376
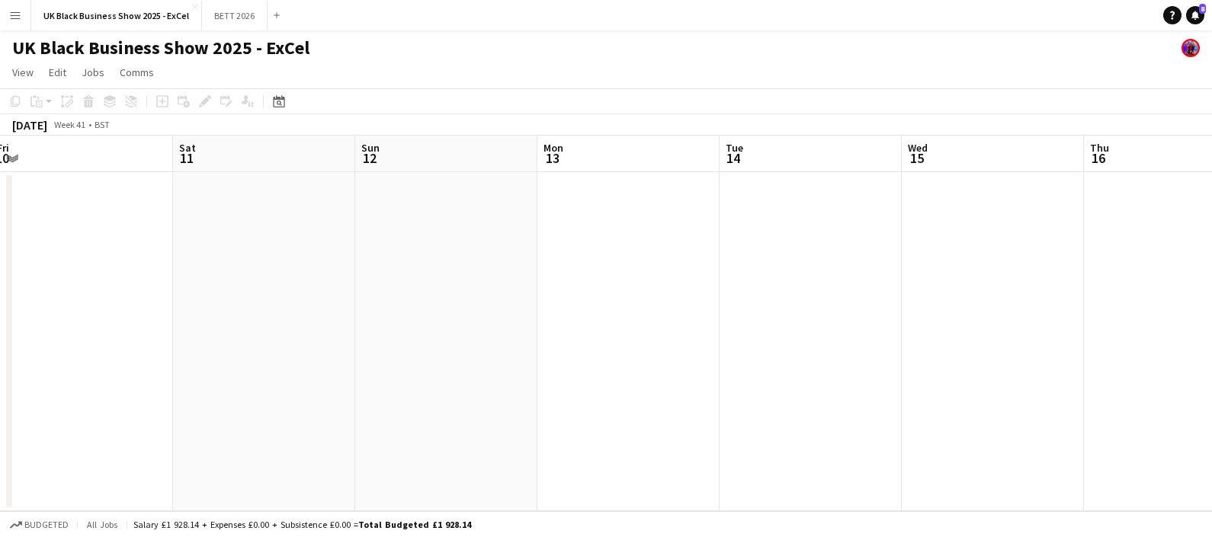
drag, startPoint x: 726, startPoint y: 363, endPoint x: 762, endPoint y: 336, distance: 44.7
click at [738, 343] on app-calendar-viewport "Tue 7 Wed 8 Thu 9 Fri 10 Sat 11 Sun 12 Mon 13 Tue 14 Wed 15 Thu 16 Fri 17 Sat 18" at bounding box center [606, 324] width 1212 height 376
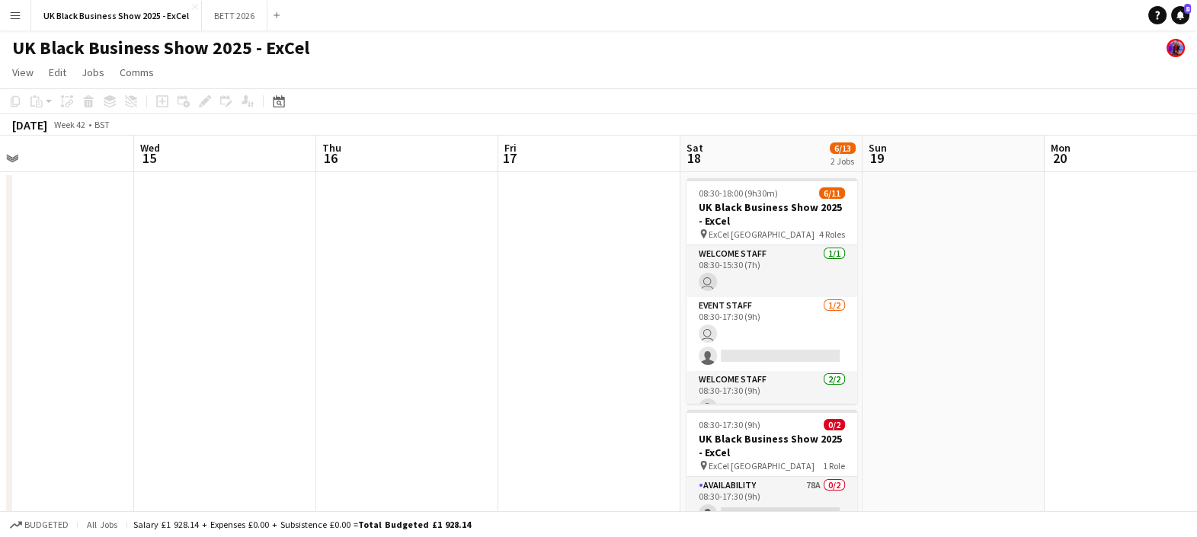
drag, startPoint x: 1001, startPoint y: 351, endPoint x: 861, endPoint y: 341, distance: 139.8
click at [721, 379] on app-calendar-viewport "Sun 12 Mon 13 Tue 14 Wed 15 Thu 16 Fri 17 Sat 18 6/13 2 Jobs Sun 19 Mon 20 Tue …" at bounding box center [598, 359] width 1197 height 447
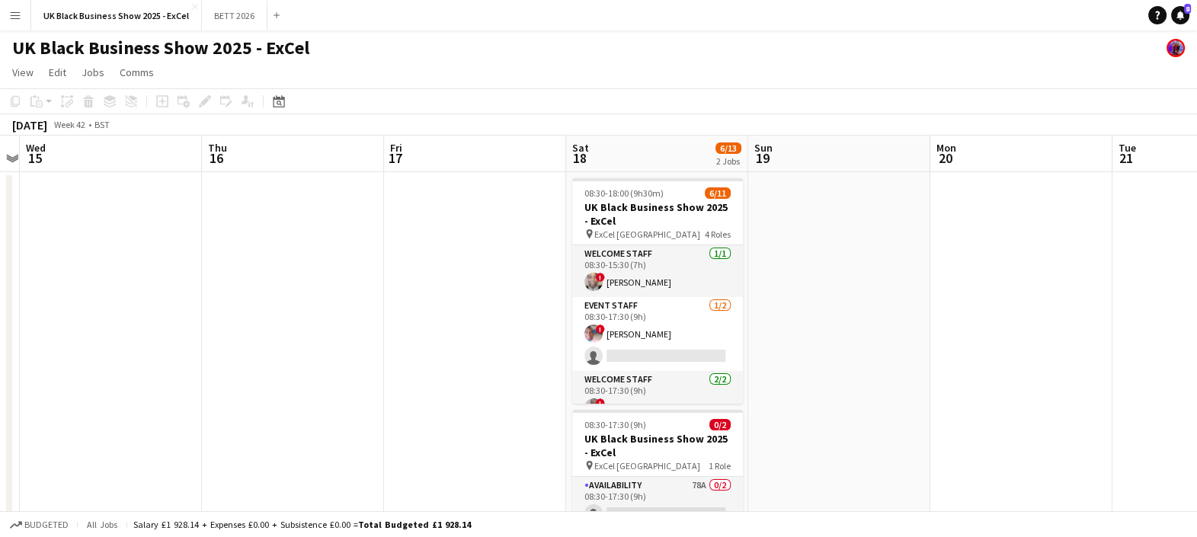
drag, startPoint x: 973, startPoint y: 354, endPoint x: 673, endPoint y: 383, distance: 301.7
click at [673, 383] on app-calendar-viewport "Sun 12 Mon 13 Tue 14 Wed 15 Thu 16 Fri 17 Sat 18 6/13 2 Jobs Sun 19 Mon 20 Tue …" at bounding box center [598, 359] width 1197 height 447
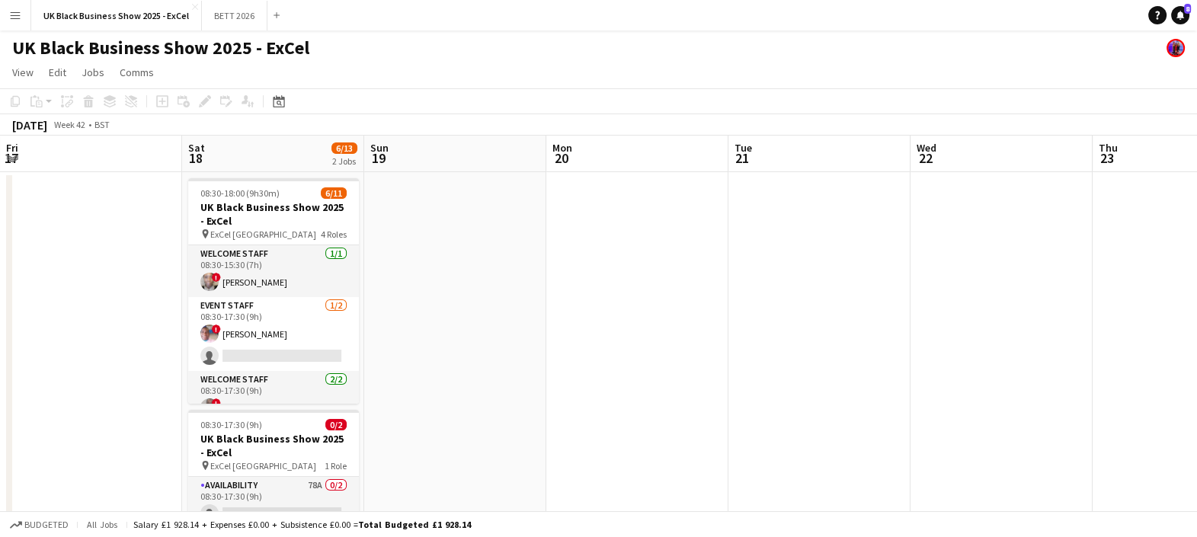
scroll to position [0, 360]
drag, startPoint x: 789, startPoint y: 358, endPoint x: 809, endPoint y: 351, distance: 21.2
click at [809, 351] on app-calendar-viewport "Wed 15 Thu 16 Fri 17 Sat 18 6/13 2 Jobs Sun 19 Mon 20 Tue 21 Wed 22 Thu 23 Fri …" at bounding box center [598, 359] width 1197 height 447
click at [565, 362] on app-date-cell at bounding box center [641, 377] width 182 height 411
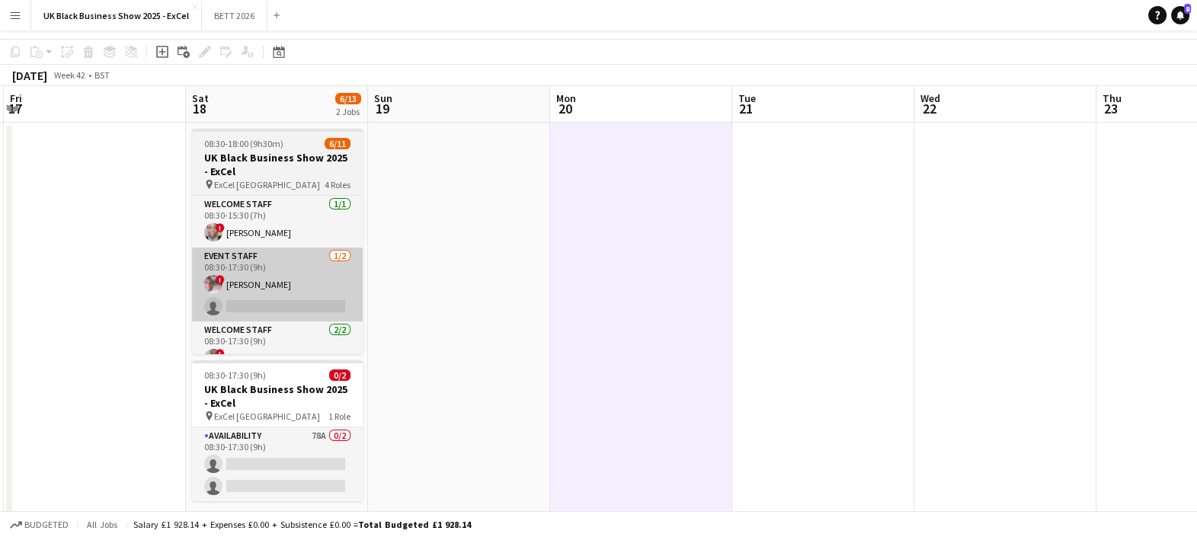
scroll to position [69, 0]
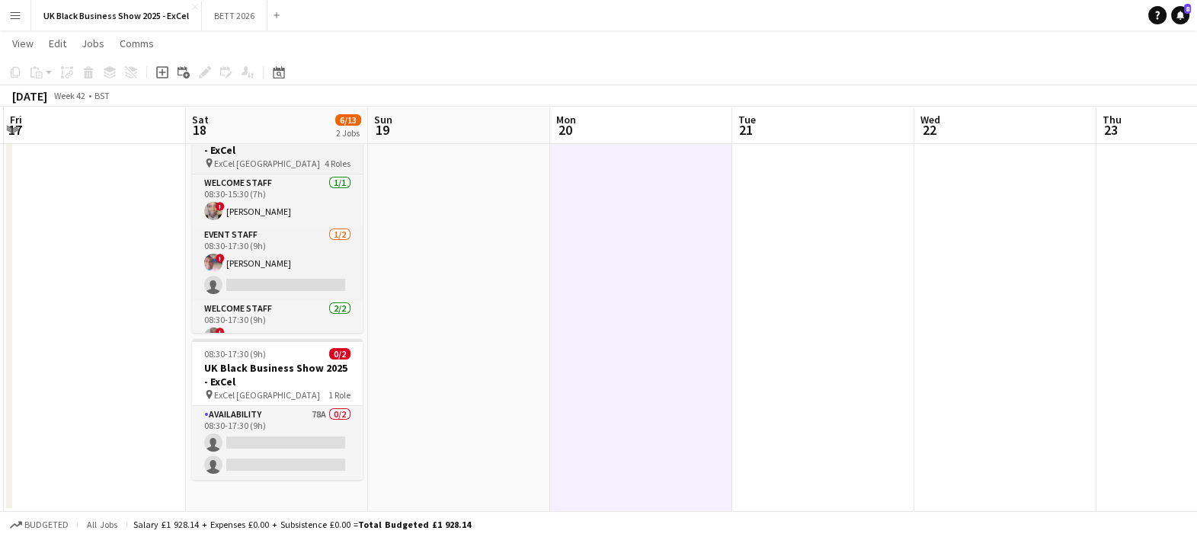
drag, startPoint x: 347, startPoint y: 226, endPoint x: 360, endPoint y: 243, distance: 21.8
click at [347, 338] on app-calendar-viewport "Wed 15 Thu 16 Fri 17 Sat 18 6/13 2 Jobs Sun 19 Mon 20 Tue 21 Wed 22 Thu 23 Fri …" at bounding box center [598, 251] width 1197 height 522
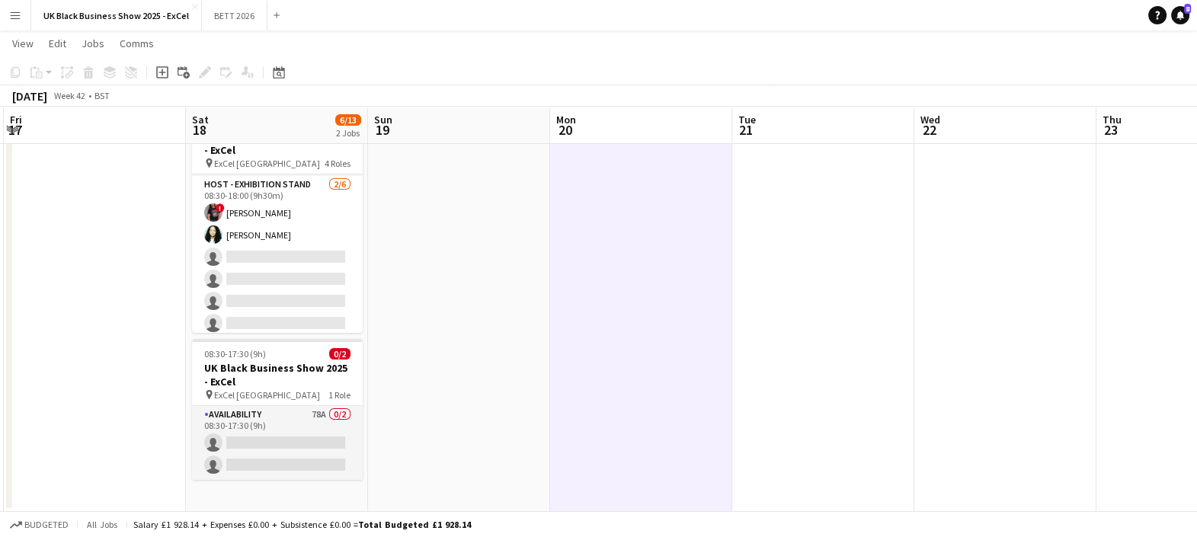
click at [447, 282] on app-date-cell at bounding box center [459, 306] width 182 height 411
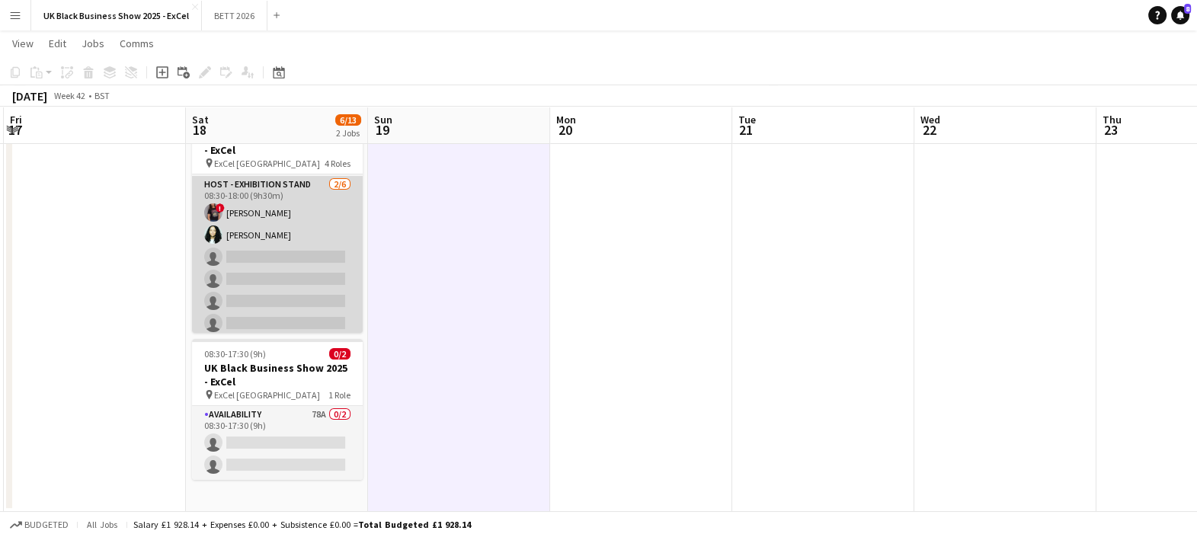
click at [276, 322] on app-card-role "Host - Exhibition Stand [DATE] 08:30-18:00 (9h30m) ! [PERSON_NAME] [PERSON_NAME…" at bounding box center [277, 257] width 171 height 162
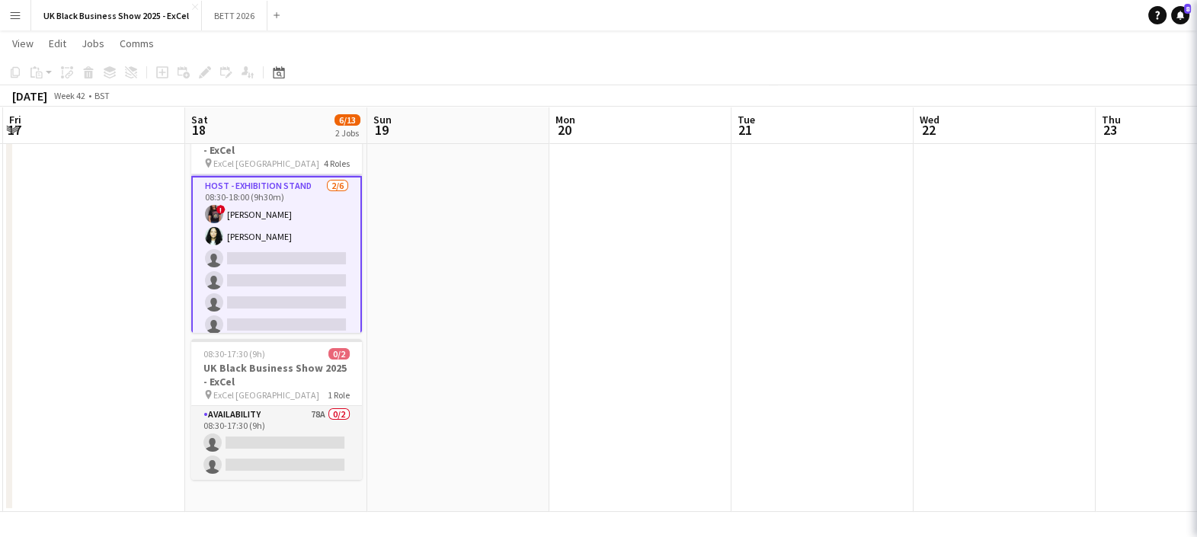
scroll to position [204, 0]
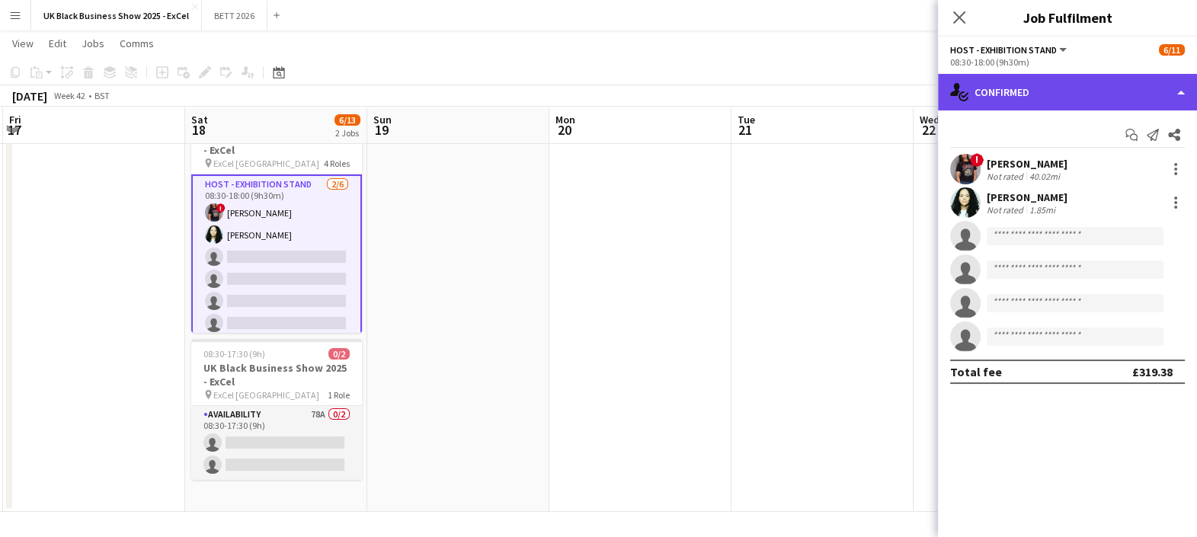
click at [1120, 107] on div "single-neutral-actions-check-2 Confirmed" at bounding box center [1067, 92] width 259 height 37
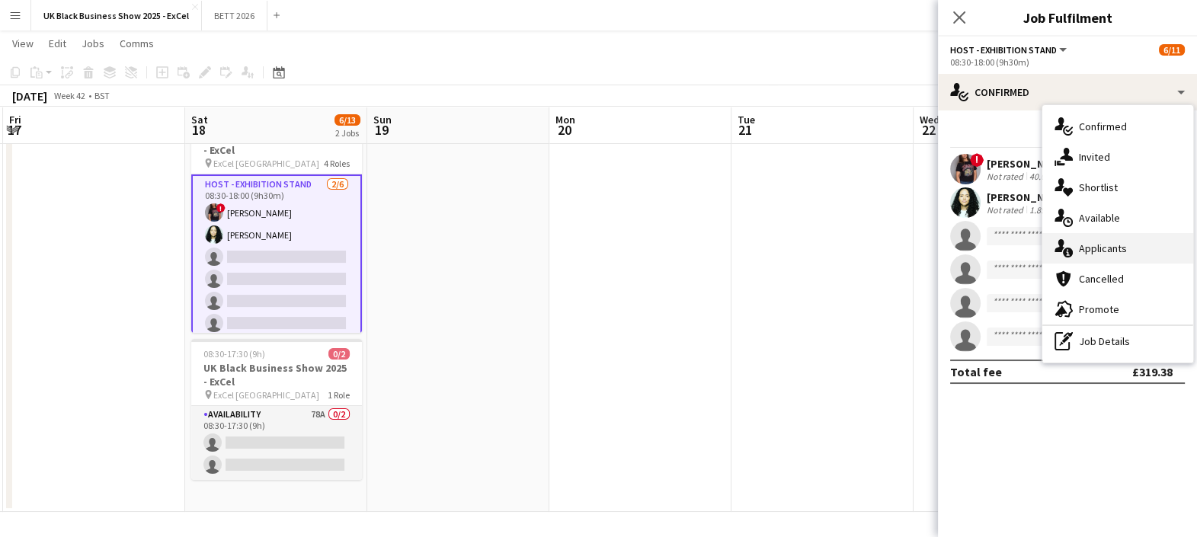
click at [1088, 233] on div "single-neutral-actions-information Applicants" at bounding box center [1118, 248] width 151 height 30
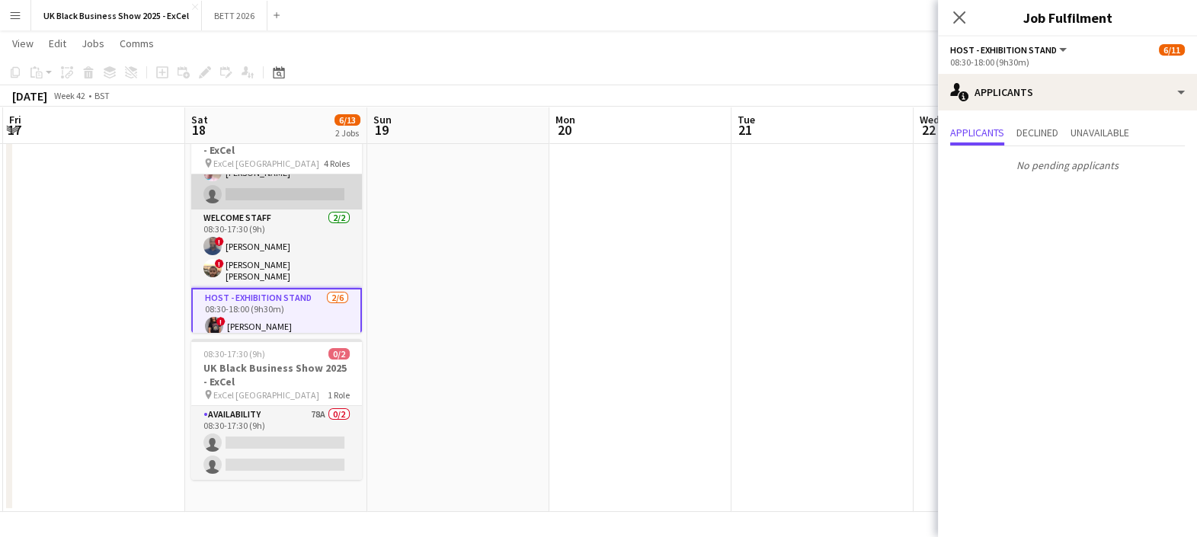
scroll to position [14, 0]
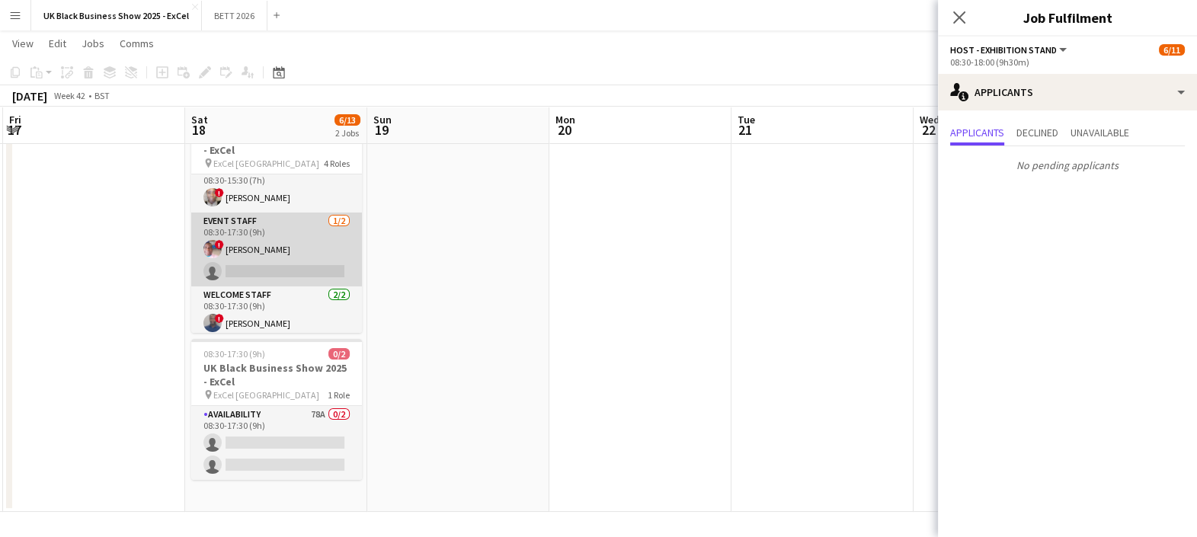
click at [249, 261] on app-card-role "Event Staff [DATE] 08:30-17:30 (9h) ! [PERSON_NAME] single-neutral-actions" at bounding box center [276, 250] width 171 height 74
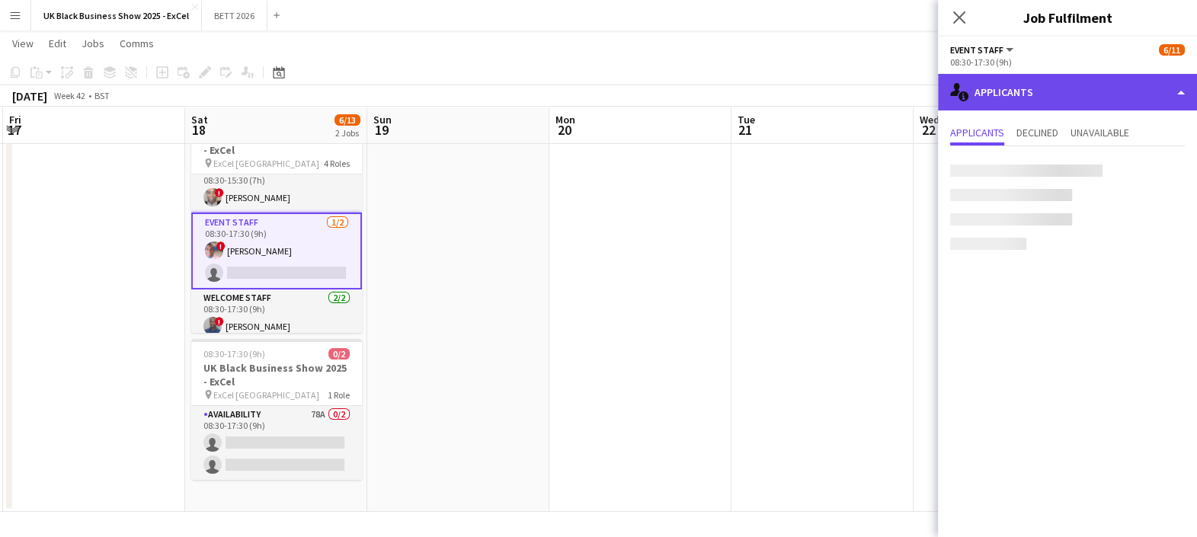
click at [974, 85] on div "single-neutral-actions-information Applicants" at bounding box center [1067, 92] width 259 height 37
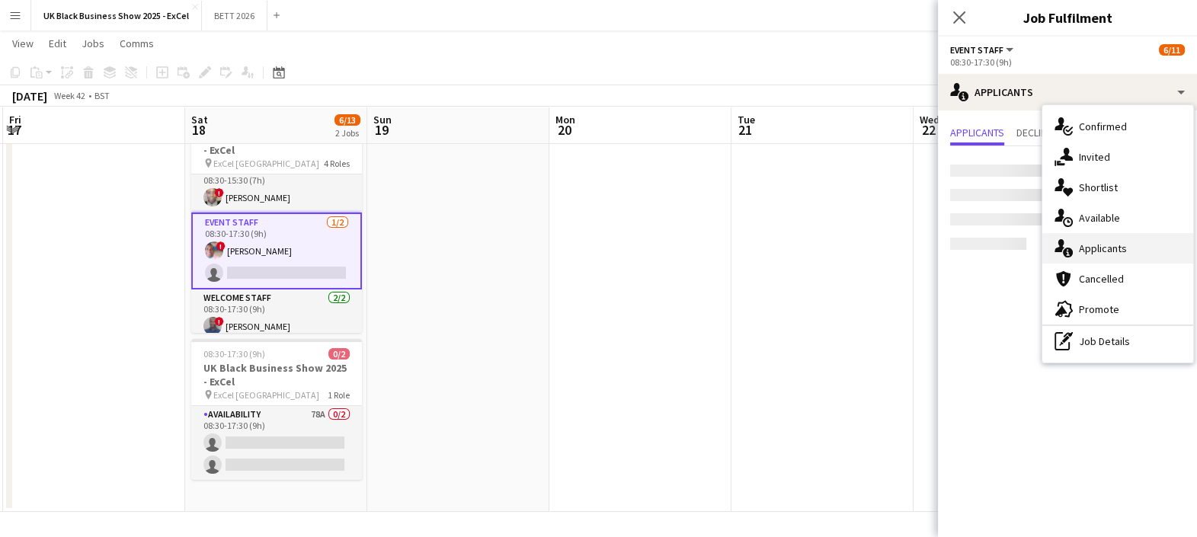
click at [1131, 243] on div "single-neutral-actions-information Applicants" at bounding box center [1118, 248] width 151 height 30
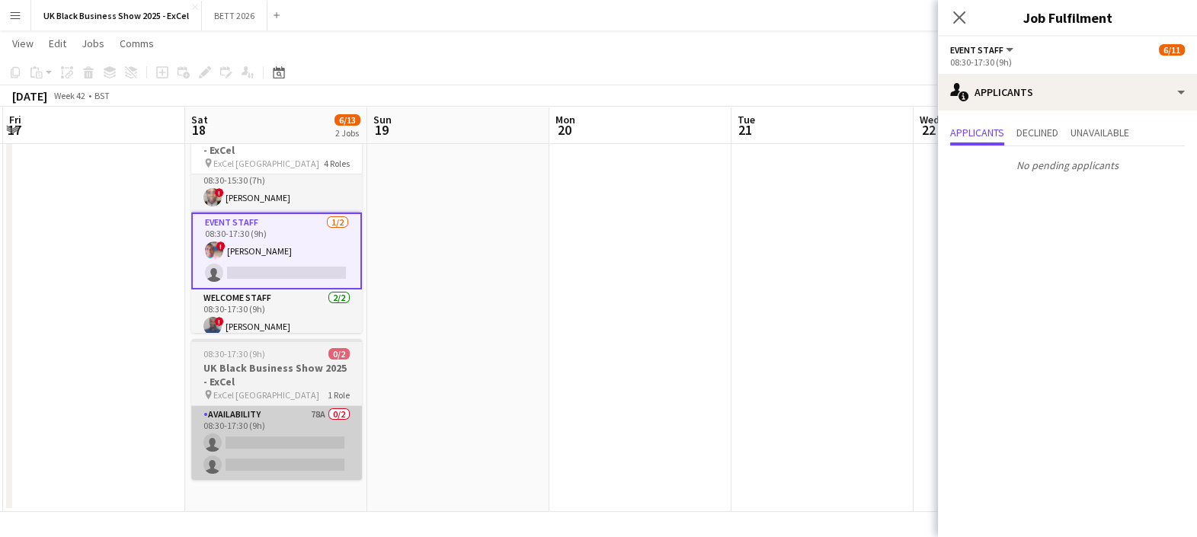
click at [247, 434] on app-card-role "Availability 78A 0/2 08:30-17:30 (9h) single-neutral-actions single-neutral-act…" at bounding box center [276, 443] width 171 height 74
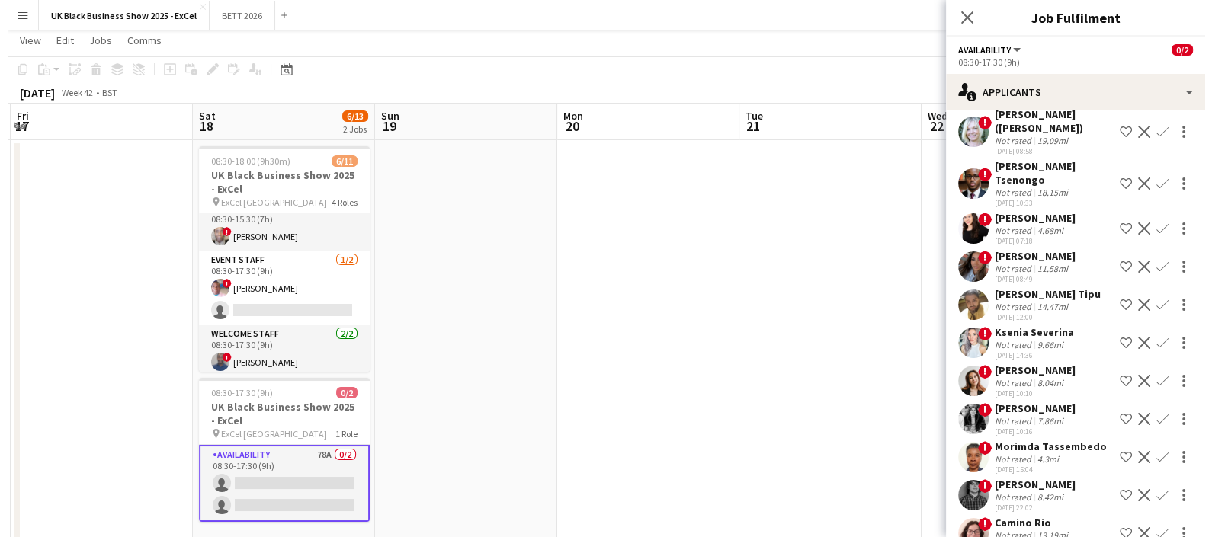
scroll to position [0, 0]
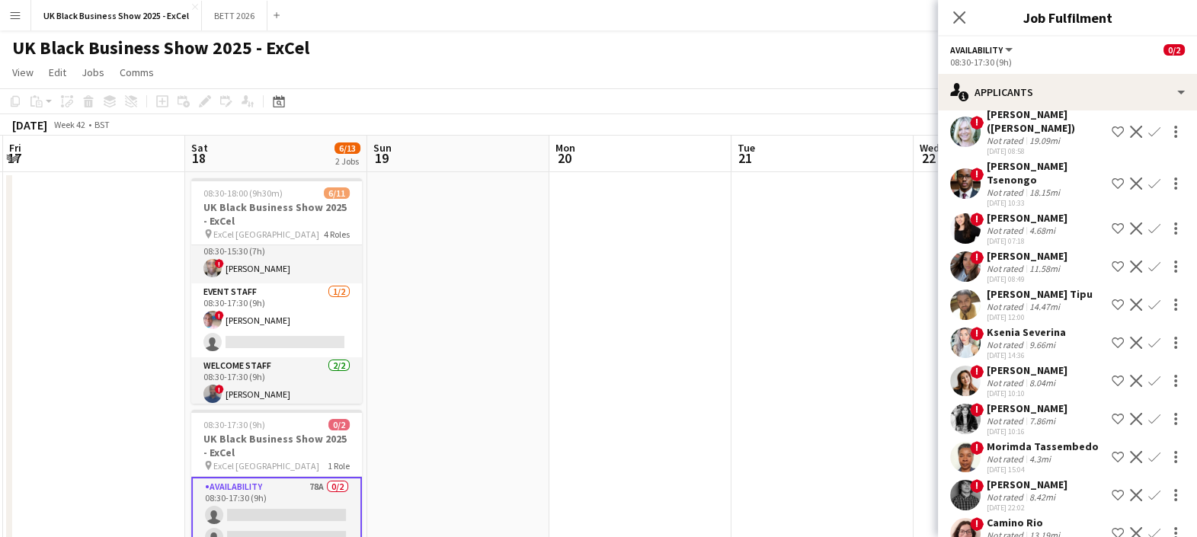
click at [858, 102] on app-toolbar "Copy Paste Paste Ctrl+V Paste with crew Ctrl+Shift+V Paste linked Job [GEOGRAPH…" at bounding box center [598, 101] width 1197 height 26
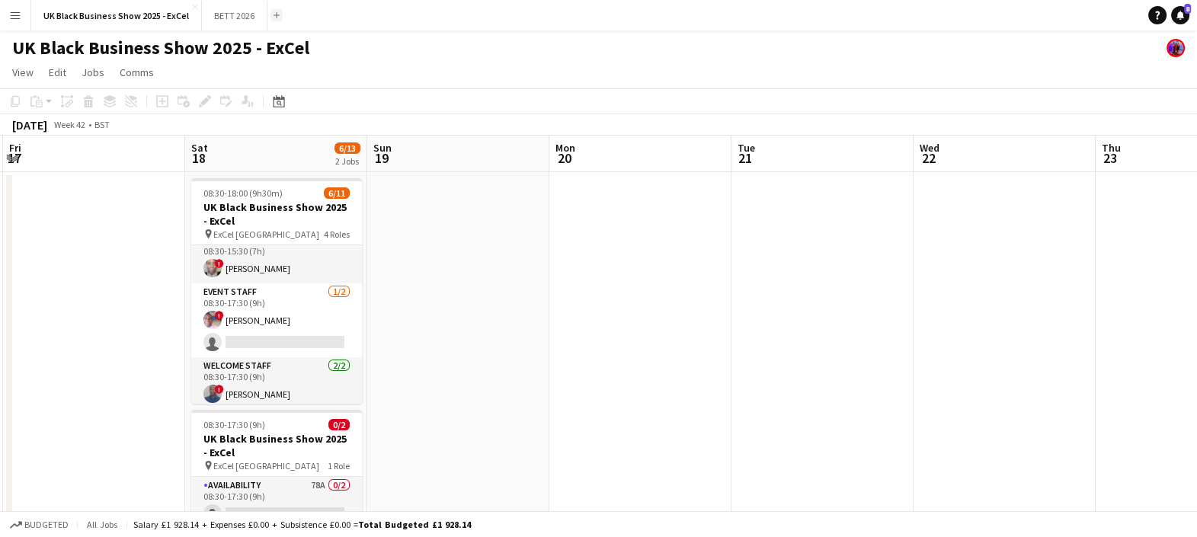
click at [275, 12] on app-icon "Add" at bounding box center [277, 15] width 6 height 6
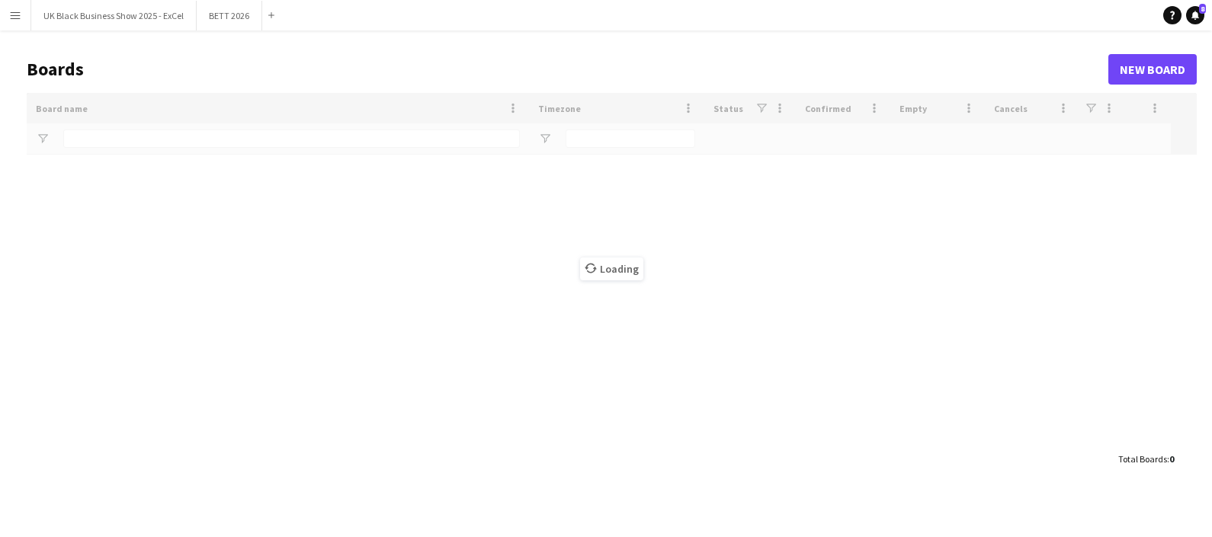
click at [120, 146] on div "Loading" at bounding box center [612, 268] width 1170 height 351
click at [114, 134] on div "Loading" at bounding box center [612, 268] width 1170 height 351
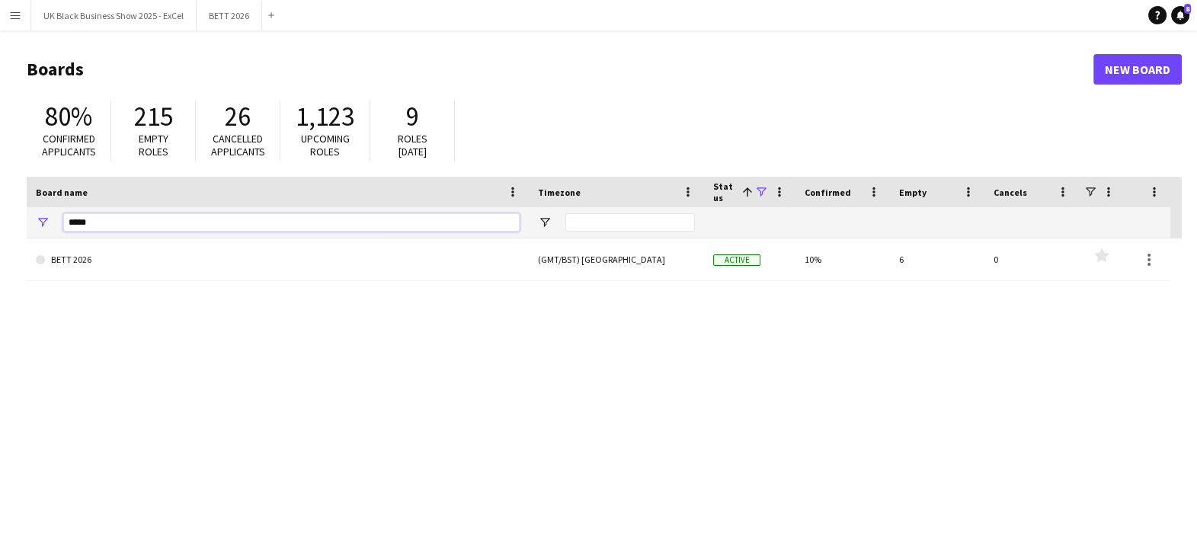
drag, startPoint x: 101, startPoint y: 221, endPoint x: 21, endPoint y: 243, distance: 83.0
click at [21, 243] on main "Boards New Board 80% Confirmed applicants 215 Empty roles 26 Cancelled applican…" at bounding box center [598, 305] width 1197 height 550
click at [202, 225] on input "*******" at bounding box center [291, 222] width 457 height 18
type input "******"
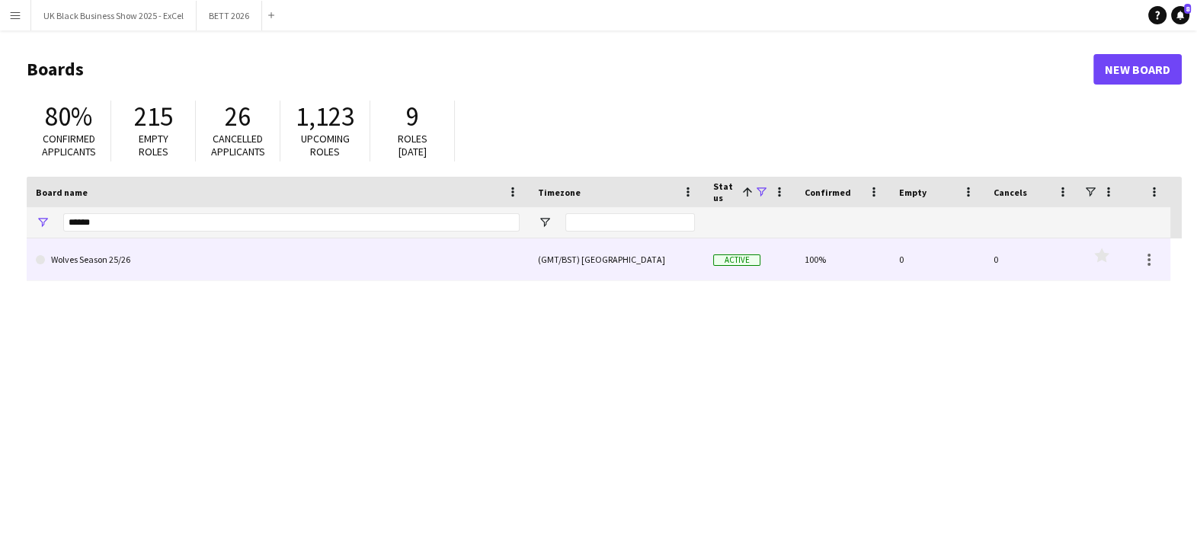
click at [187, 263] on link "Wolves Season 25/26" at bounding box center [278, 260] width 484 height 43
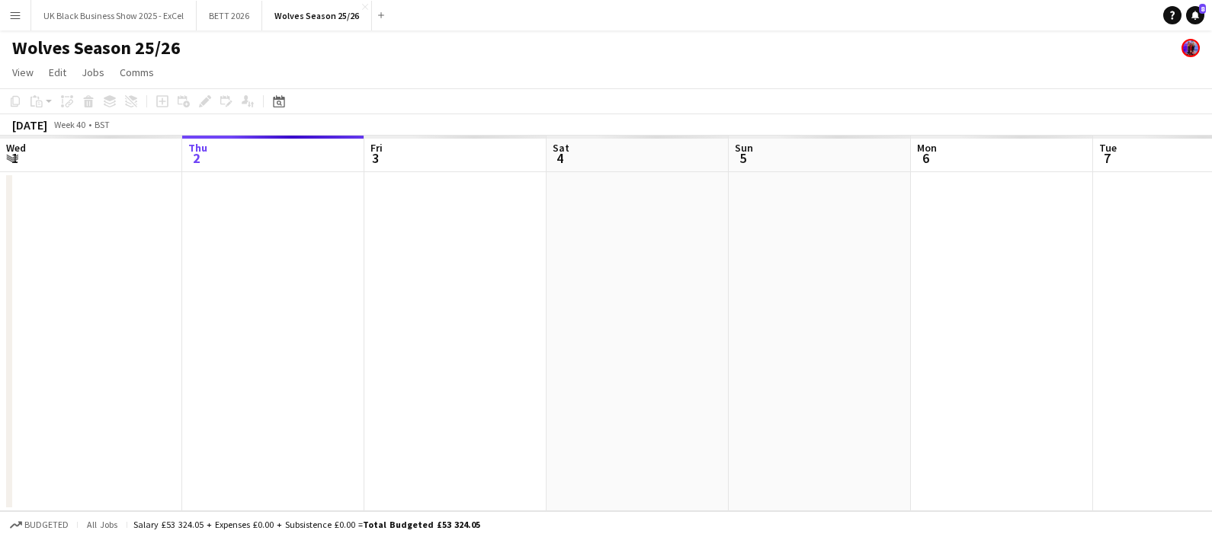
drag, startPoint x: 556, startPoint y: 235, endPoint x: 324, endPoint y: 248, distance: 232.8
click at [348, 248] on app-calendar-viewport "Mon 29 Tue 30 Wed 1 Thu 2 Fri 3 Sat 4 Sun 5 Mon 6 Tue 7 Wed 8 Thu 9 Fri 10" at bounding box center [606, 324] width 1212 height 376
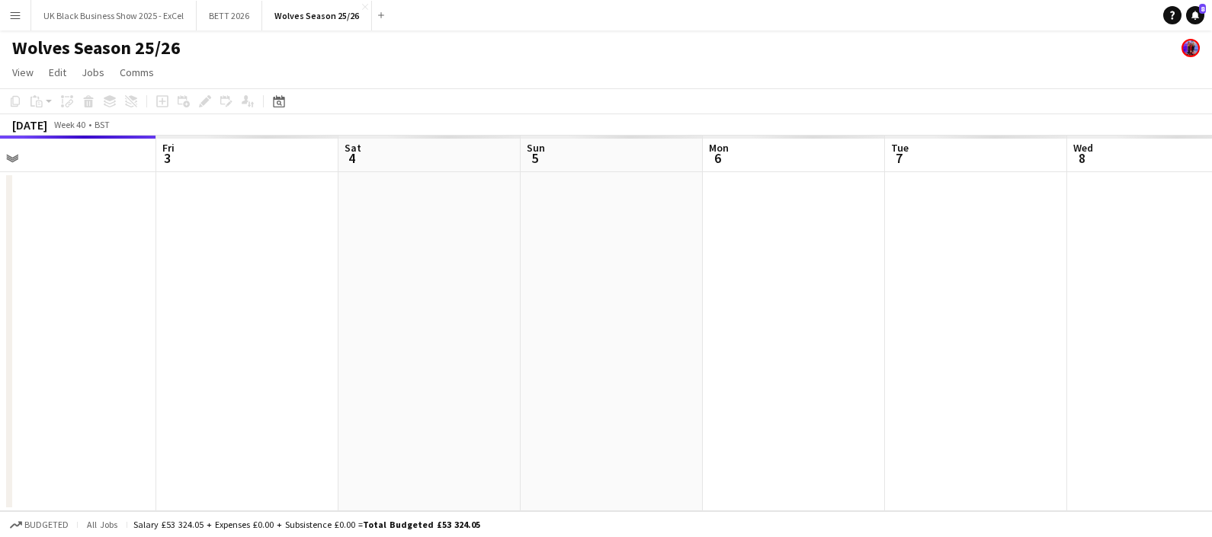
click at [324, 248] on app-calendar-viewport "Mon 29 Tue 30 Wed 1 Thu 2 Fri 3 Sat 4 Sun 5 Mon 6 Tue 7 Wed 8 Thu 9 Fri 10" at bounding box center [606, 324] width 1212 height 376
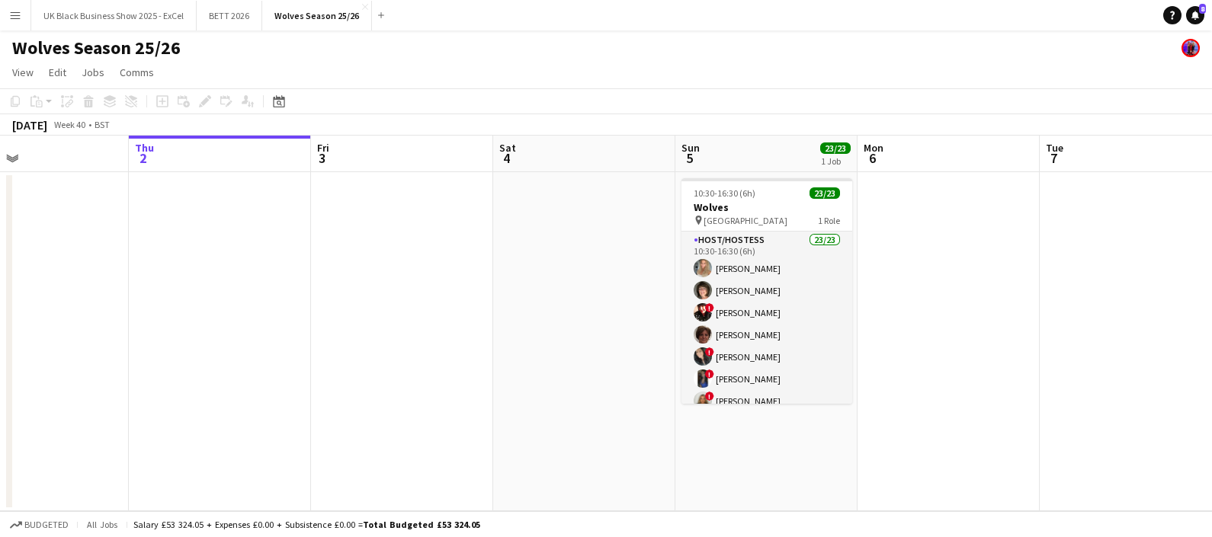
drag, startPoint x: 1210, startPoint y: 318, endPoint x: 905, endPoint y: 338, distance: 306.3
click at [905, 338] on app-calendar-viewport "Mon 29 Tue 30 Wed 1 Thu 2 Fri 3 Sat 4 Sun 5 23/23 1 Job Mon 6 Tue 7 Wed 8 Thu 9…" at bounding box center [606, 324] width 1212 height 376
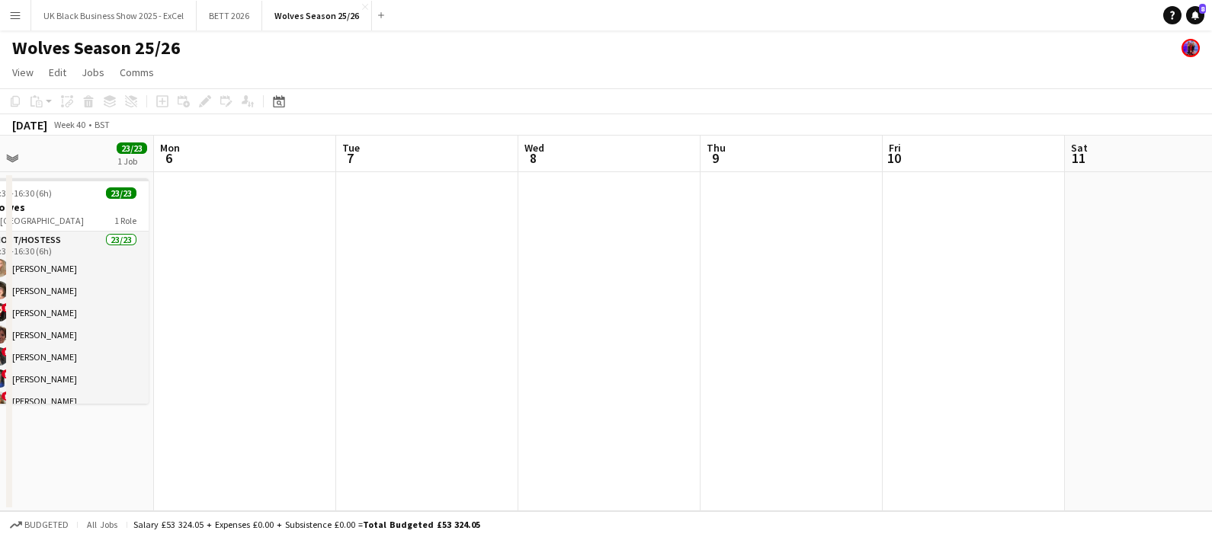
drag, startPoint x: 844, startPoint y: 386, endPoint x: 770, endPoint y: 388, distance: 73.9
click at [755, 396] on app-calendar-viewport "Fri 3 Sat 4 Sun 5 23/23 1 Job Mon 6 Tue 7 Wed 8 Thu 9 Fri 10 Sat 11 Sun 12 Mon …" at bounding box center [606, 324] width 1212 height 376
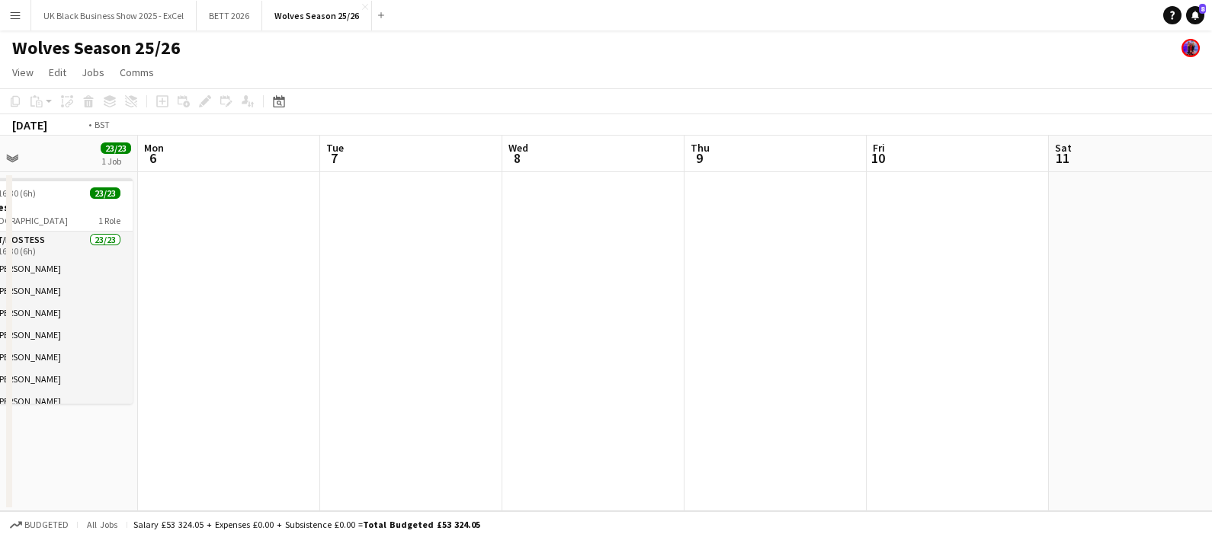
drag, startPoint x: 827, startPoint y: 393, endPoint x: 1158, endPoint y: 341, distance: 335.4
click at [490, 351] on app-calendar-viewport "Fri 3 Sat 4 Sun 5 23/23 1 Job Mon 6 Tue 7 Wed 8 Thu 9 Fri 10 Sat 11 Sun 12 Mon …" at bounding box center [606, 324] width 1212 height 376
click at [480, 348] on app-calendar-viewport "Fri 3 Sat 4 Sun 5 23/23 1 Job Mon 6 Tue 7 Wed 8 Thu 9 Fri 10 Sat 11 Sun 12 Mon …" at bounding box center [606, 324] width 1212 height 376
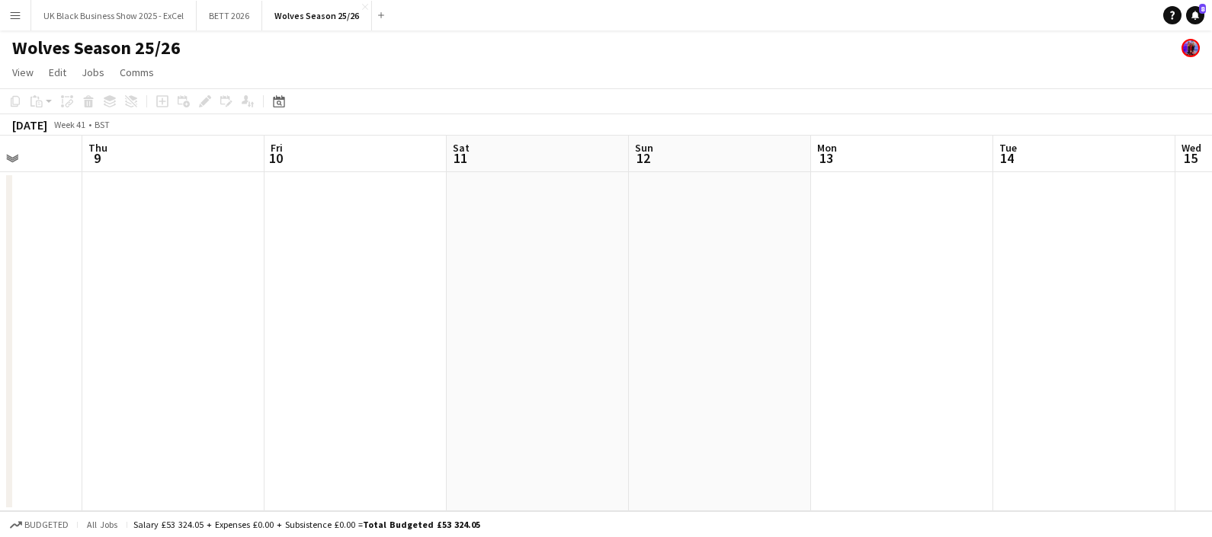
drag, startPoint x: 1204, startPoint y: 372, endPoint x: 479, endPoint y: 344, distance: 725.3
click at [479, 344] on app-calendar-viewport "Sun 5 23/23 1 Job Mon 6 Tue 7 Wed 8 Thu 9 Fri 10 Sat 11 Sun 12 Mon 13 Tue 14 We…" at bounding box center [606, 324] width 1212 height 376
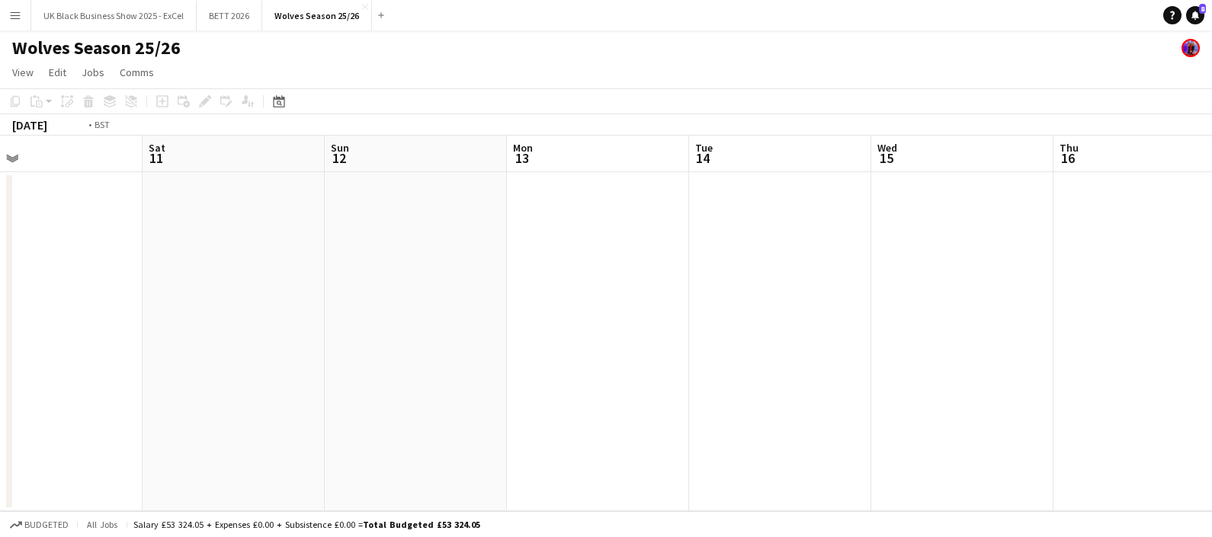
drag, startPoint x: 850, startPoint y: 415, endPoint x: 659, endPoint y: 382, distance: 193.5
click at [10, 395] on div "Wed 8 Thu 9 Fri 10 Sat 11 Sun 12 Mon 13 Tue 14 Wed 15 Thu 16 Fri 17 Sat 18 Sun …" at bounding box center [606, 324] width 1212 height 376
click at [314, 334] on app-calendar-viewport "Mon 13 Tue 14 Wed 15 Thu 16 Fri 17 Sat 18 Sun 19 Mon 20 Tue 21 Wed 22 Thu 23 Fr…" at bounding box center [606, 324] width 1212 height 376
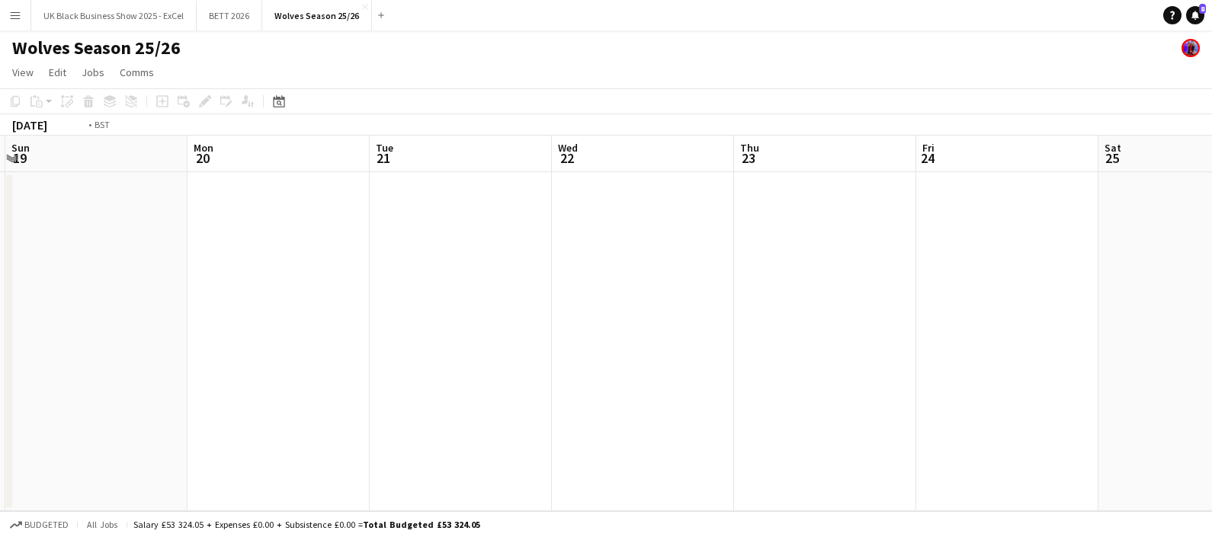
drag, startPoint x: 884, startPoint y: 351, endPoint x: 678, endPoint y: 280, distance: 218.4
click at [401, 295] on app-calendar-viewport "Thu 16 Fri 17 Sat 18 Sun 19 Mon 20 Tue 21 Wed 22 Thu 23 Fri 24 Sat 25 Sun 26 23…" at bounding box center [606, 324] width 1212 height 376
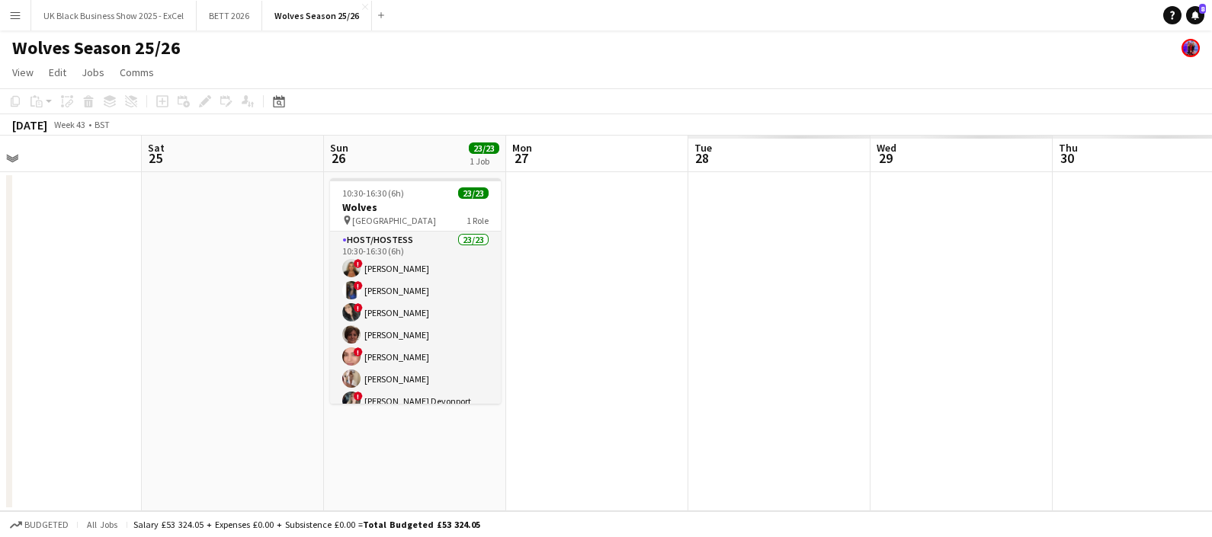
drag, startPoint x: 258, startPoint y: 278, endPoint x: 907, endPoint y: 302, distance: 649.8
click at [263, 276] on app-calendar-viewport "Tue 21 Wed 22 Thu 23 Fri 24 Sat 25 Sun 26 23/23 1 Job Mon 27 Tue 28 Wed 29 Thu …" at bounding box center [606, 324] width 1212 height 376
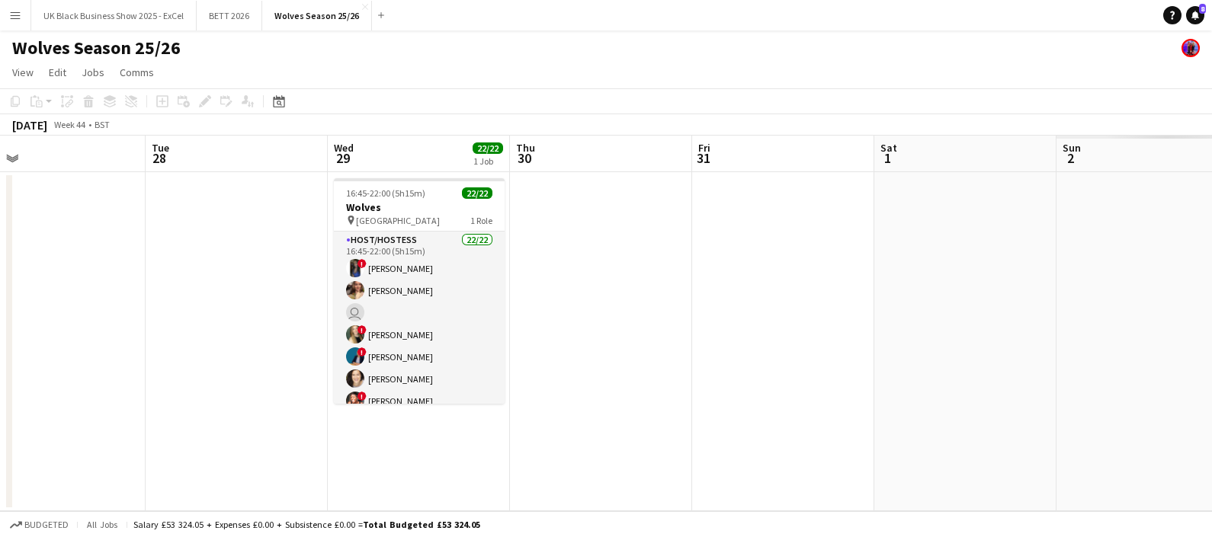
drag, startPoint x: 816, startPoint y: 325, endPoint x: 722, endPoint y: 282, distance: 103.0
click at [414, 290] on app-calendar-viewport "Fri 24 Sat 25 Sun 26 23/23 1 Job Mon 27 Tue 28 Wed 29 22/22 1 Job Thu 30 Fri 31…" at bounding box center [606, 324] width 1212 height 376
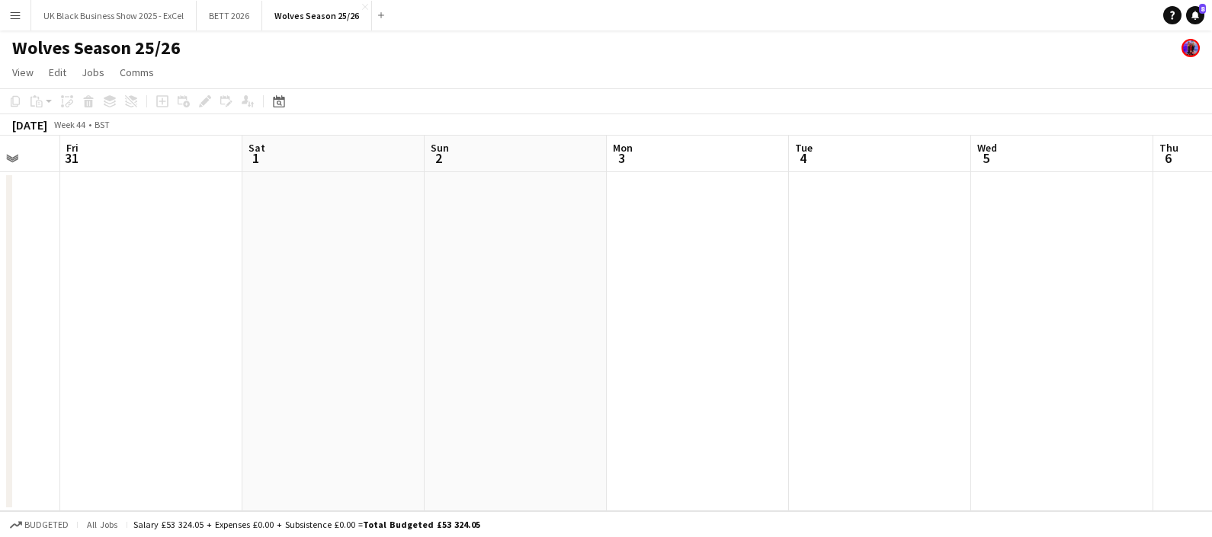
drag, startPoint x: 379, startPoint y: 290, endPoint x: 832, endPoint y: 276, distance: 453.7
click at [289, 262] on app-calendar-viewport "Mon 27 Tue 28 Wed 29 22/22 1 Job Thu 30 Fri 31 Sat 1 Sun 2 Mon 3 Tue 4 Wed 5 Th…" at bounding box center [606, 324] width 1212 height 376
click at [300, 276] on app-calendar-viewport "Thu 30 Fri 31 Sat 1 Sun 2 Mon 3 Tue 4 Wed 5 Thu 6 Fri 7 Sat 8 Sun 9 Mon 10" at bounding box center [606, 324] width 1212 height 376
drag, startPoint x: 375, startPoint y: 300, endPoint x: 761, endPoint y: 309, distance: 385.8
click at [329, 282] on app-calendar-viewport "Mon 3 Tue 4 Wed 5 Thu 6 Fri 7 Sat 8 Sun 9 Mon 10 Tue 11 Wed 12 Thu 13 Fri 14" at bounding box center [606, 324] width 1212 height 376
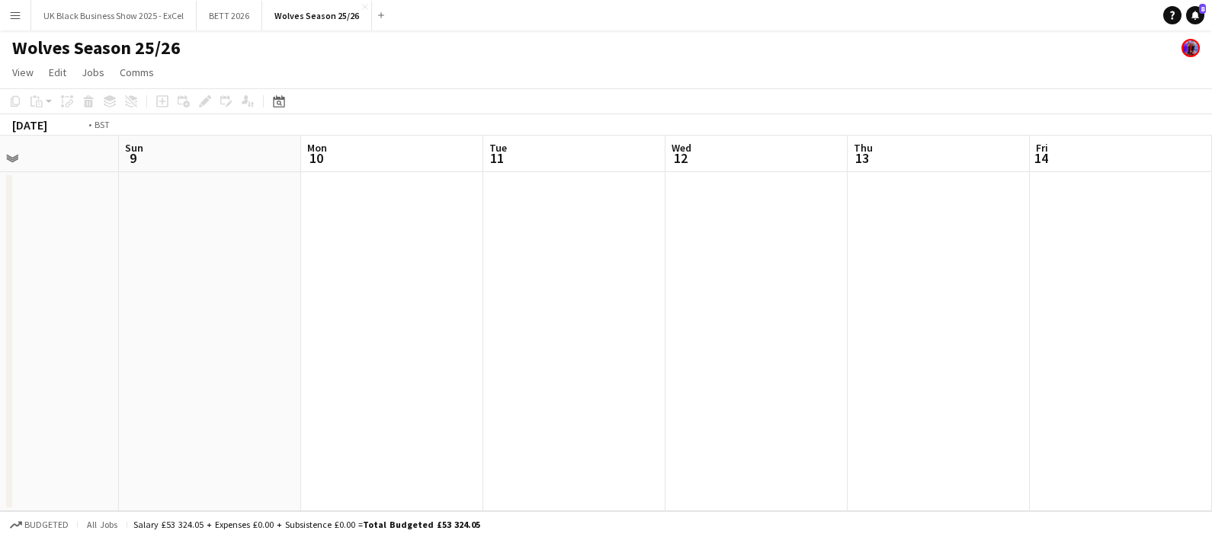
click at [124, 261] on app-calendar-viewport "Thu 6 Fri 7 Sat 8 Sun 9 Mon 10 Tue 11 Wed 12 Thu 13 Fri 14 Sat 15 Sun 16 Mon 17" at bounding box center [606, 324] width 1212 height 376
drag, startPoint x: 450, startPoint y: 241, endPoint x: 703, endPoint y: 265, distance: 254.2
click at [449, 240] on app-calendar-viewport "Sun 9 Mon 10 Tue 11 Wed 12 Thu 13 Fri 14 Sat 15 Sun 16 Mon 17 Tue 18 Wed 19 Thu…" at bounding box center [606, 324] width 1212 height 376
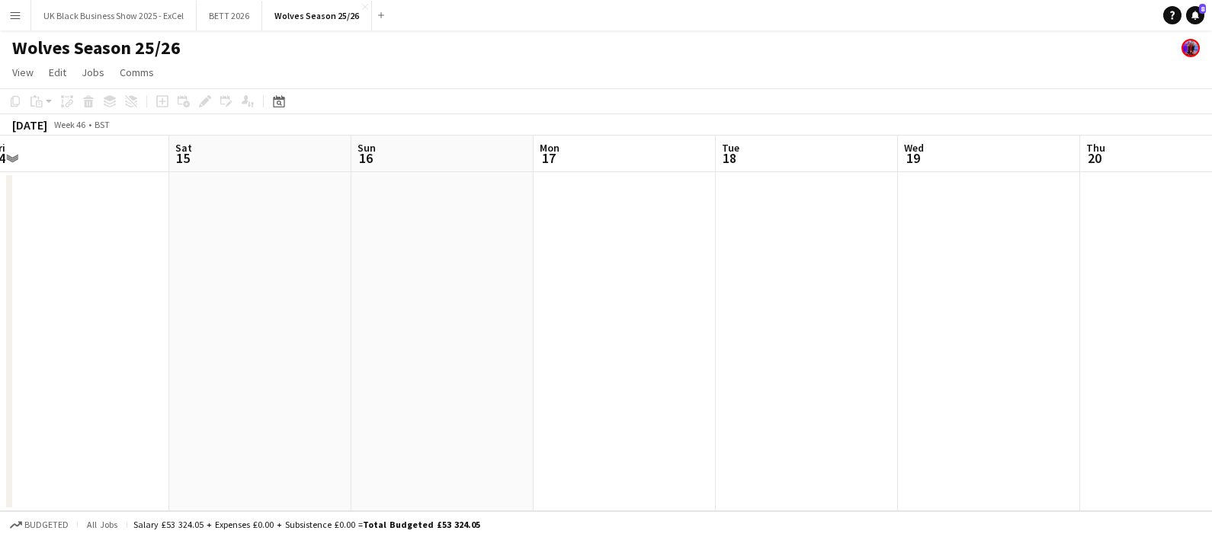
drag, startPoint x: 703, startPoint y: 265, endPoint x: 511, endPoint y: 244, distance: 193.2
click at [367, 262] on app-calendar-viewport "Tue 11 Wed 12 Thu 13 Fri 14 Sat 15 Sun 16 Mon 17 Tue 18 Wed 19 Thu 20 Fri 21 Sa…" at bounding box center [606, 324] width 1212 height 376
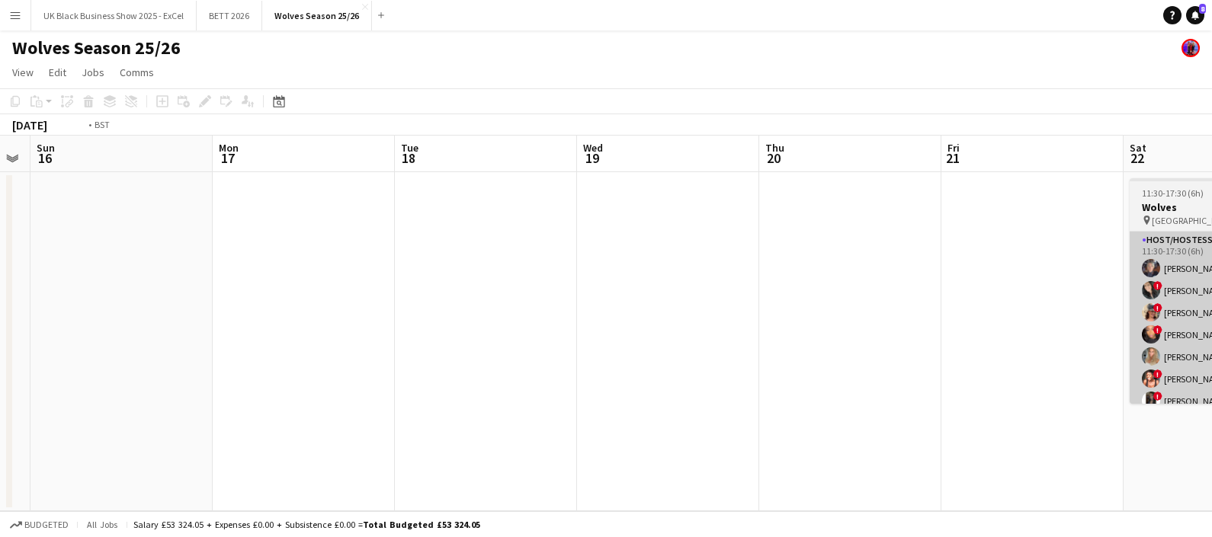
drag, startPoint x: 274, startPoint y: 273, endPoint x: 723, endPoint y: 311, distance: 451.3
click at [277, 271] on app-calendar-viewport "Thu 13 Fri 14 Sat 15 Sun 16 Mon 17 Tue 18 Wed 19 Thu 20 Fri 21 Sat 22 23/23 1 J…" at bounding box center [606, 324] width 1212 height 376
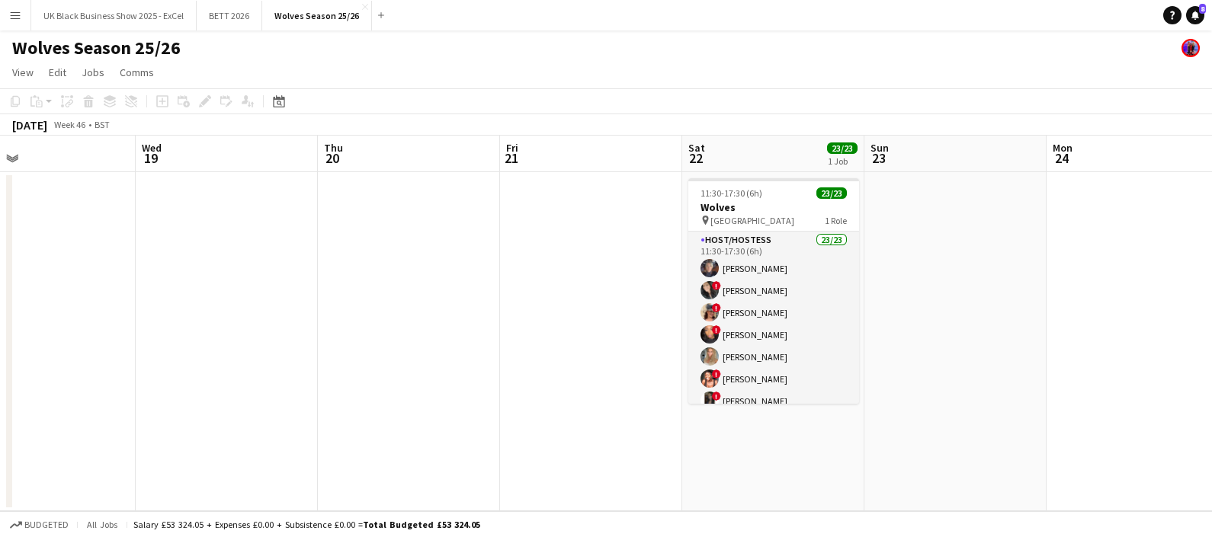
drag, startPoint x: 723, startPoint y: 311, endPoint x: 745, endPoint y: 282, distance: 36.4
click at [347, 296] on app-calendar-viewport "Sun 16 Mon 17 Tue 18 Wed 19 Thu 20 Fri 21 Sat 22 23/23 1 Job Sun 23 Mon 24 Tue …" at bounding box center [606, 324] width 1212 height 376
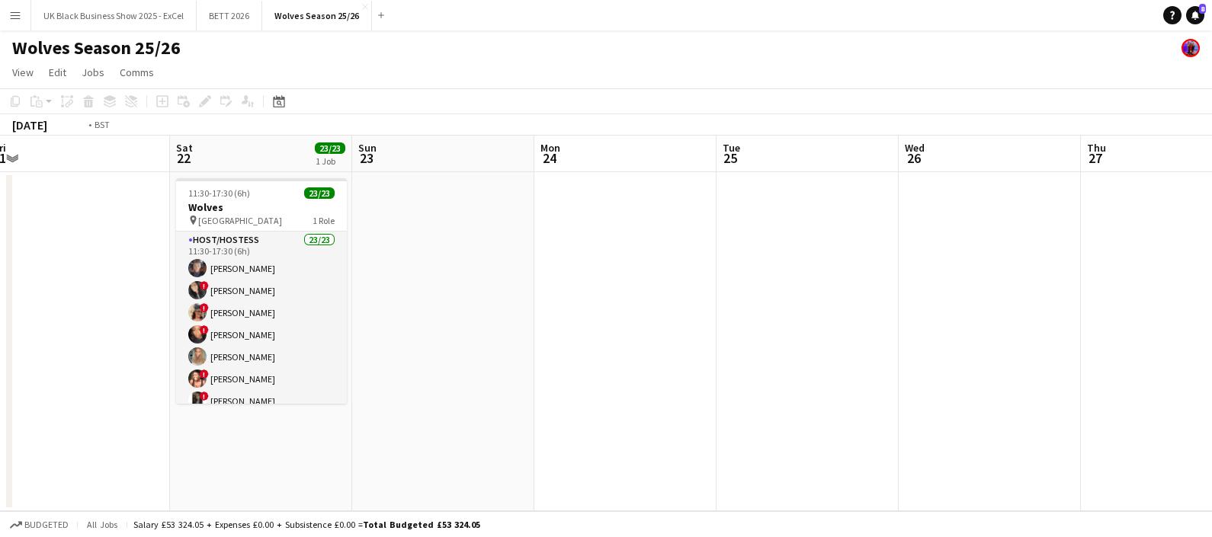
drag, startPoint x: 251, startPoint y: 286, endPoint x: 689, endPoint y: 304, distance: 438.6
click at [247, 284] on app-calendar-viewport "Wed 19 Thu 20 Fri 21 Sat 22 23/23 1 Job Sun 23 Mon 24 Tue 25 Wed 26 Thu 27 Fri …" at bounding box center [606, 324] width 1212 height 376
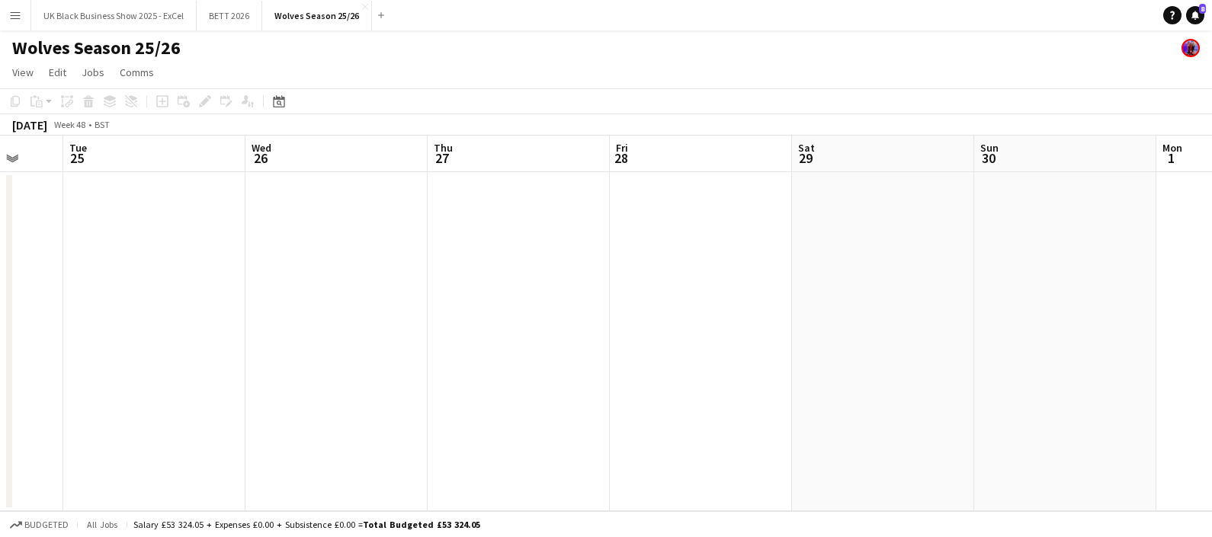
drag, startPoint x: 677, startPoint y: 308, endPoint x: 575, endPoint y: 267, distance: 109.4
click at [295, 293] on app-calendar-viewport "Fri 21 Sat 22 23/23 1 Job Sun 23 Mon 24 Tue 25 Wed 26 Thu 27 Fri 28 Sat 29 Sun …" at bounding box center [606, 324] width 1212 height 376
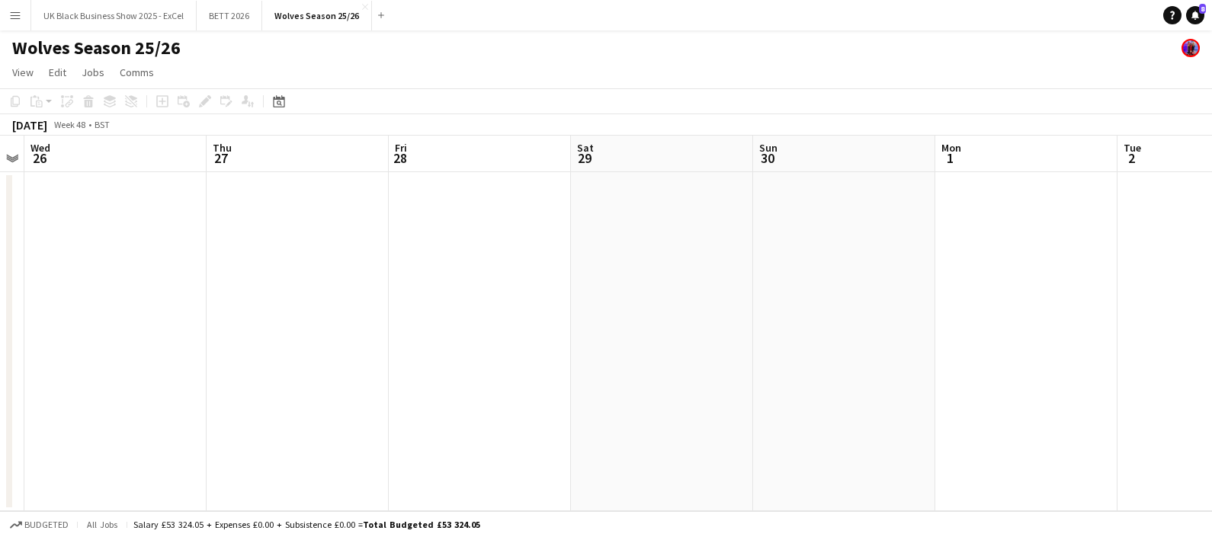
drag, startPoint x: 838, startPoint y: 287, endPoint x: 866, endPoint y: 343, distance: 62.7
click at [255, 264] on app-calendar-viewport "Sun 23 Mon 24 Tue 25 Wed 26 Thu 27 Fri 28 Sat 29 Sun 30 Mon 1 Tue 2 Wed 3 Thu 4" at bounding box center [606, 324] width 1212 height 376
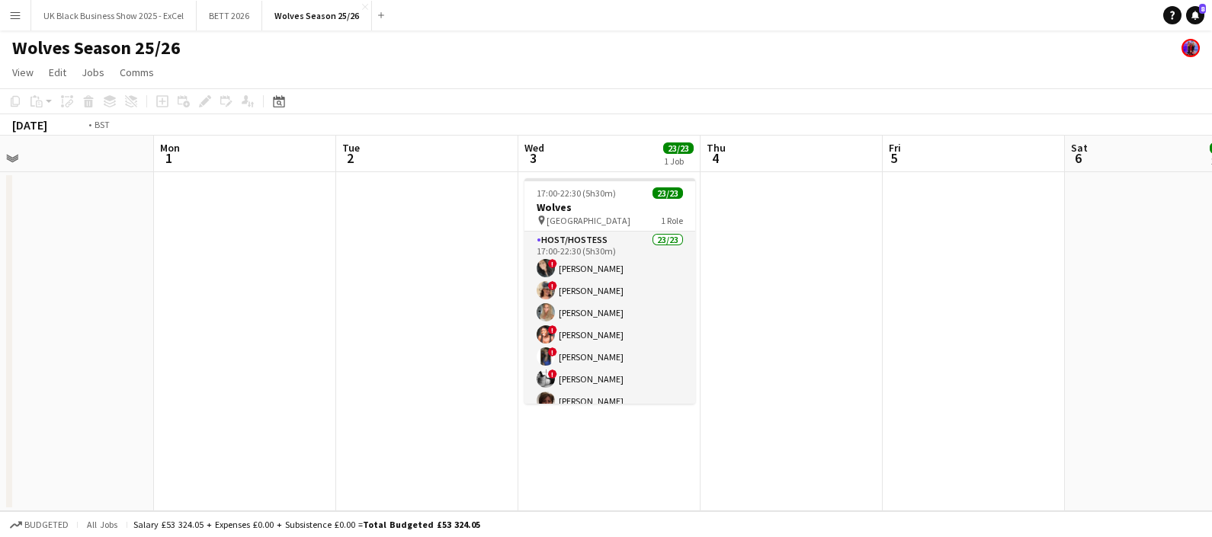
drag, startPoint x: 866, startPoint y: 343, endPoint x: 508, endPoint y: 282, distance: 363.4
click at [325, 269] on app-calendar-viewport "Thu 27 Fri 28 Sat 29 Sun 30 Mon 1 Tue 2 Wed 3 23/23 1 Job Thu 4 Fri 5 Sat 6 23/…" at bounding box center [606, 324] width 1212 height 376
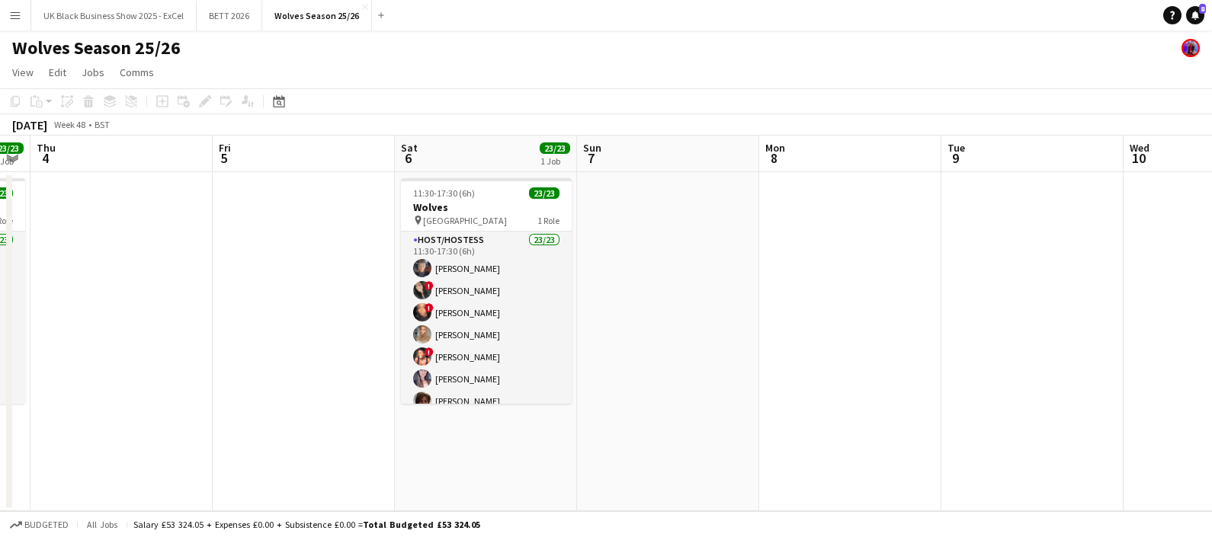
drag, startPoint x: 434, startPoint y: 303, endPoint x: 969, endPoint y: 351, distance: 537.9
click at [438, 297] on app-calendar-viewport "Mon 1 Tue 2 Wed 3 23/23 1 Job Thu 4 Fri 5 Sat 6 23/23 1 Job Sun 7 Mon 8 Tue 9 W…" at bounding box center [606, 324] width 1212 height 376
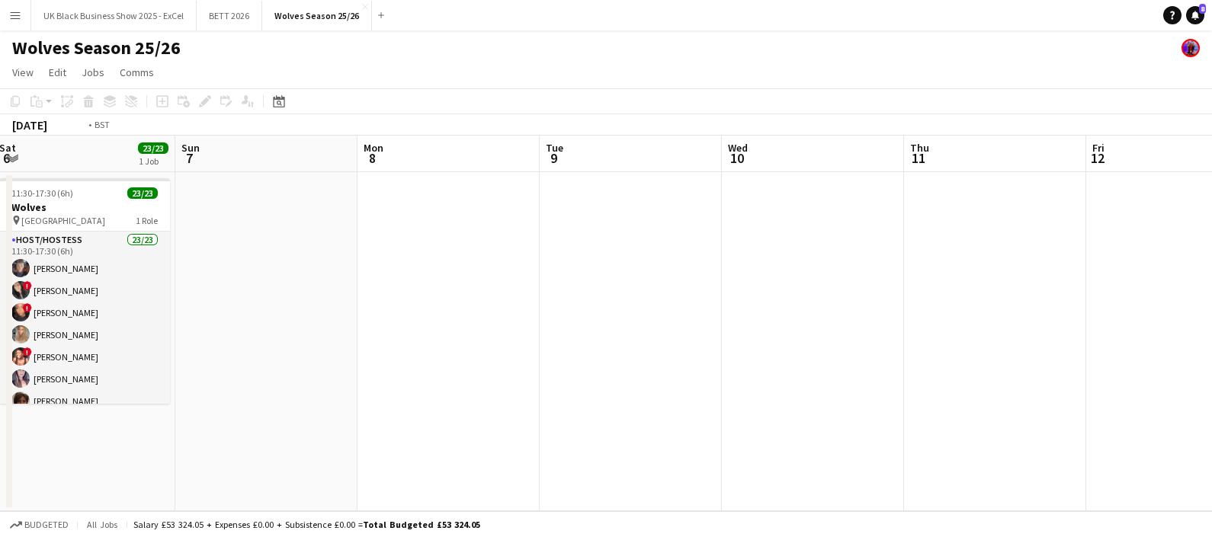
drag, startPoint x: 960, startPoint y: 353, endPoint x: 749, endPoint y: 311, distance: 215.2
click at [553, 308] on app-calendar-viewport "Wed 3 23/23 1 Job Thu 4 Fri 5 Sat 6 23/23 1 Job Sun 7 Mon 8 Tue 9 Wed 10 Thu 11…" at bounding box center [606, 324] width 1212 height 376
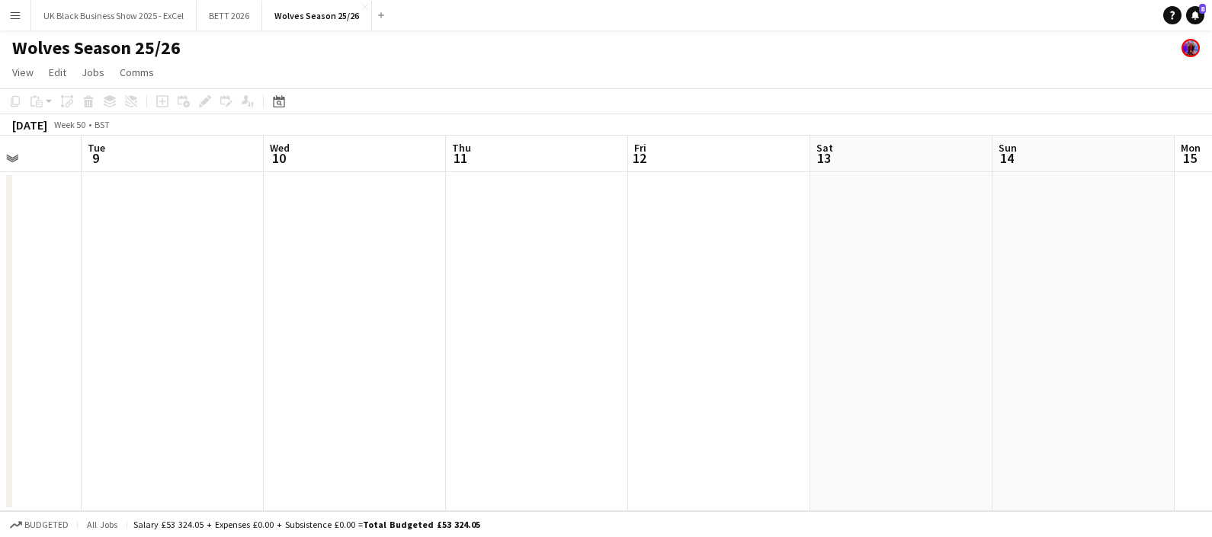
drag, startPoint x: 524, startPoint y: 311, endPoint x: 1029, endPoint y: 346, distance: 505.8
click at [453, 303] on app-calendar-viewport "Fri 5 Sat 6 23/23 1 Job Sun 7 Mon 8 Tue 9 Wed 10 Thu 11 Fri 12 Sat 13 Sun 14 Mo…" at bounding box center [606, 324] width 1212 height 376
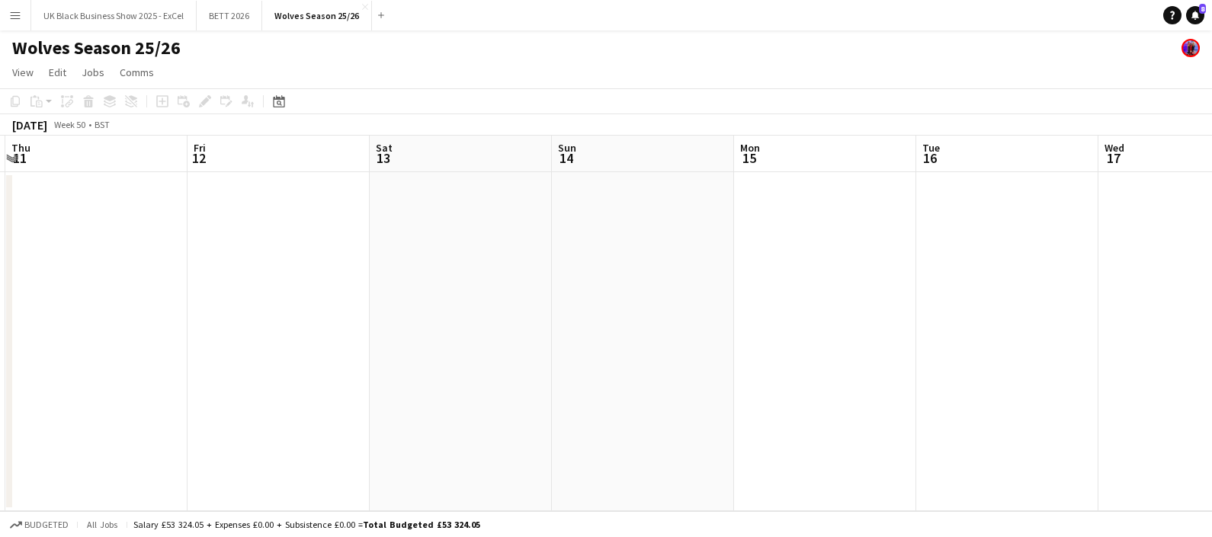
click at [556, 309] on app-calendar-viewport "Sun 7 Mon 8 Tue 9 Wed 10 Thu 11 Fri 12 Sat 13 Sun 14 Mon 15 Tue 16 Wed 17 Thu 18" at bounding box center [606, 324] width 1212 height 376
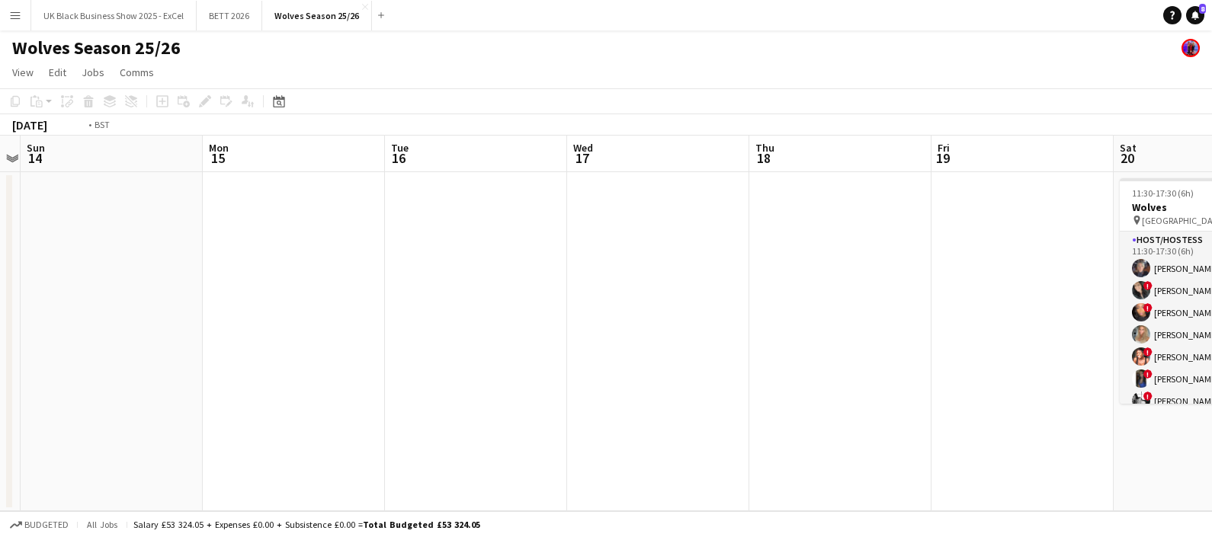
drag, startPoint x: 753, startPoint y: 377, endPoint x: 1025, endPoint y: 358, distance: 272.7
click at [477, 332] on app-calendar-viewport "Thu 11 Fri 12 Sat 13 Sun 14 Mon 15 Tue 16 Wed 17 Thu 18 Fri 19 Sat 20 23/23 1 J…" at bounding box center [606, 324] width 1212 height 376
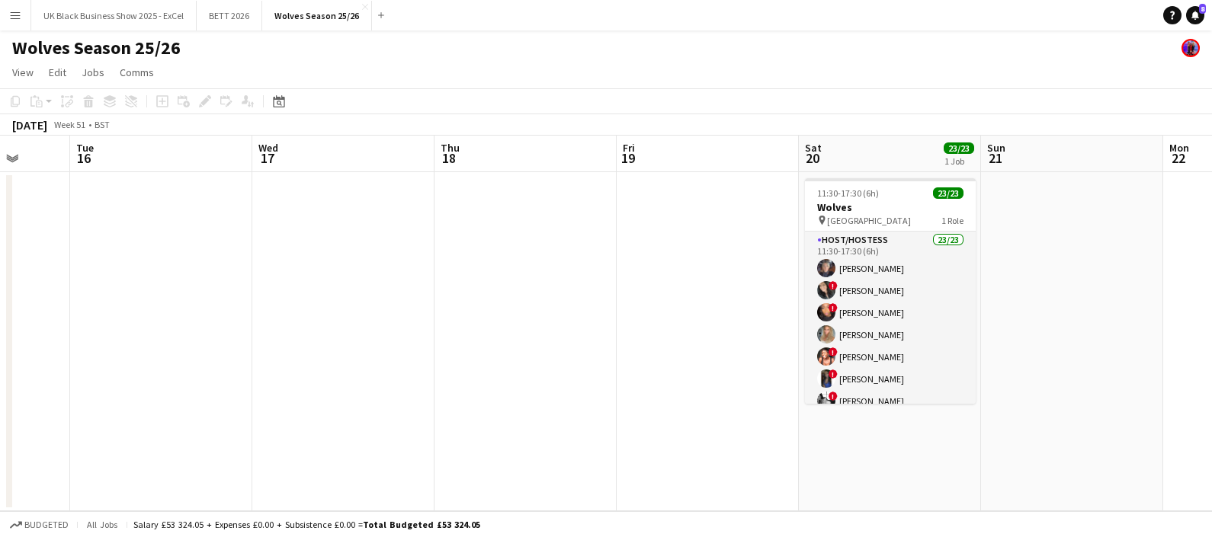
drag, startPoint x: 582, startPoint y: 337, endPoint x: 921, endPoint y: 338, distance: 338.4
click at [604, 333] on app-calendar-viewport "Sat 13 Sun 14 Mon 15 Tue 16 Wed 17 Thu 18 Fri 19 Sat 20 23/23 1 Job Sun 21 Mon …" at bounding box center [606, 324] width 1212 height 376
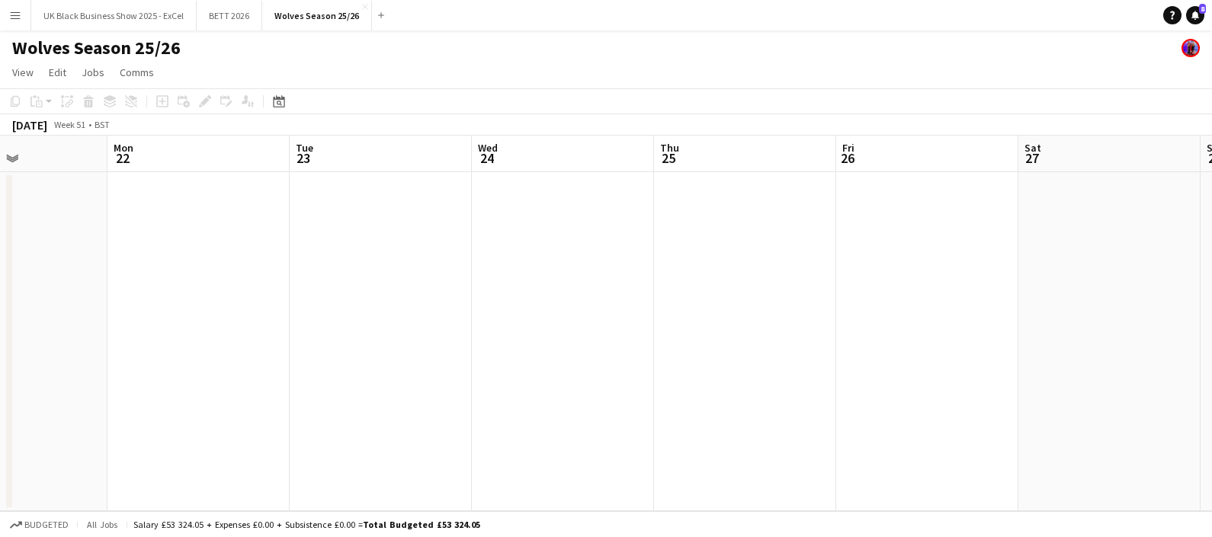
drag, startPoint x: 570, startPoint y: 311, endPoint x: 561, endPoint y: 290, distance: 23.2
click at [534, 305] on app-calendar-viewport "Thu 18 Fri 19 Sat 20 23/23 1 Job Sun 21 Mon 22 Tue 23 Wed 24 Thu 25 Fri 26 Sat …" at bounding box center [606, 324] width 1212 height 376
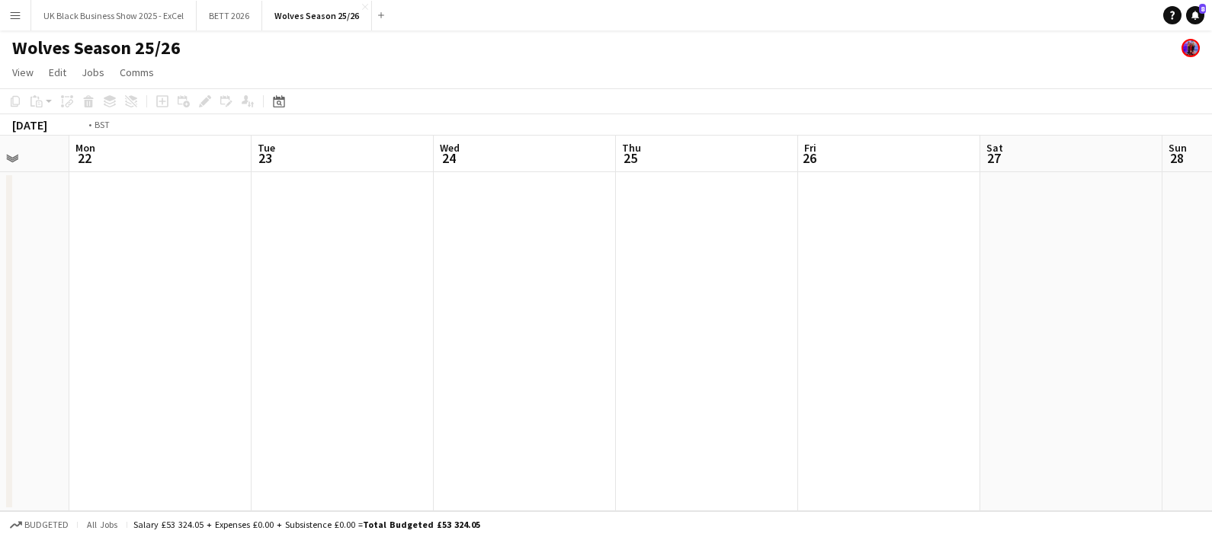
drag, startPoint x: 929, startPoint y: 297, endPoint x: 419, endPoint y: 271, distance: 510.6
click at [419, 271] on app-calendar-viewport "Thu 18 Fri 19 Sat 20 23/23 1 Job Sun 21 Mon 22 Tue 23 Wed 24 Thu 25 Fri 26 Sat …" at bounding box center [606, 324] width 1212 height 376
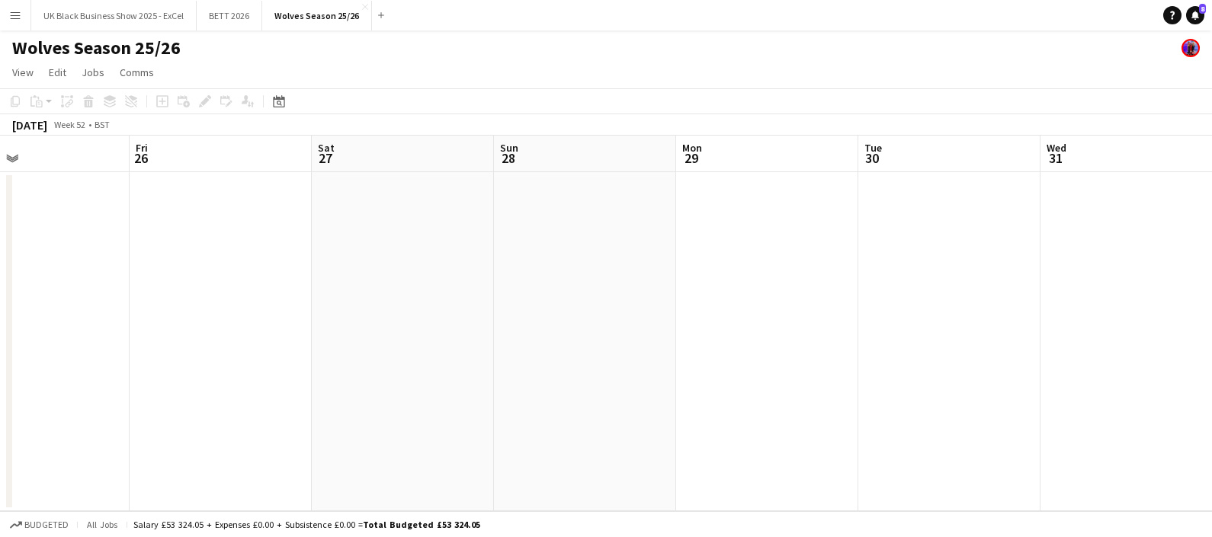
drag, startPoint x: 564, startPoint y: 297, endPoint x: 976, endPoint y: 256, distance: 414.4
click at [263, 268] on app-calendar-viewport "Tue 23 Wed 24 Thu 25 Fri 26 Sat 27 Sun 28 Mon 29 Tue 30 Wed 31 Thu 1 Fri 2 Sat 3" at bounding box center [606, 324] width 1212 height 376
drag, startPoint x: 463, startPoint y: 237, endPoint x: 230, endPoint y: 198, distance: 235.7
click at [203, 198] on app-calendar-viewport "Thu 25 Fri 26 Sat 27 Sun 28 Mon 29 Tue 30 Wed 31 Thu 1 Fri 2 Sat 3 Sun 4 Mon 5" at bounding box center [606, 324] width 1212 height 376
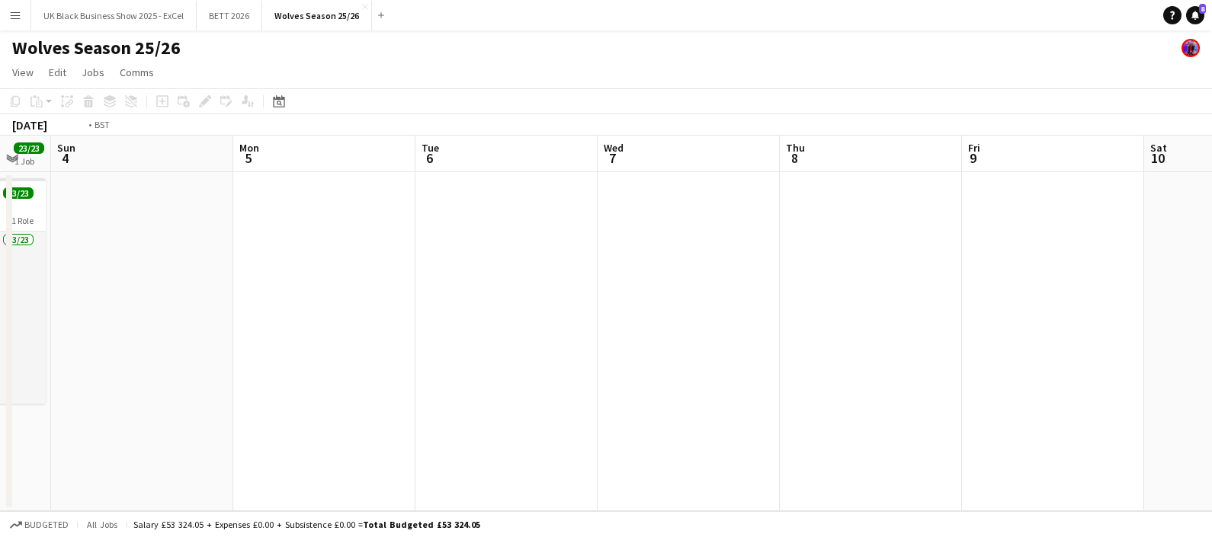
drag, startPoint x: 622, startPoint y: 274, endPoint x: 710, endPoint y: 259, distance: 89.0
click at [286, 238] on app-calendar-viewport "Thu 1 Fri 2 Sat 3 23/23 1 Job Sun 4 Mon 5 Tue 6 Wed 7 Thu 8 Fri 9 Sat 10 Sun 11…" at bounding box center [606, 324] width 1212 height 376
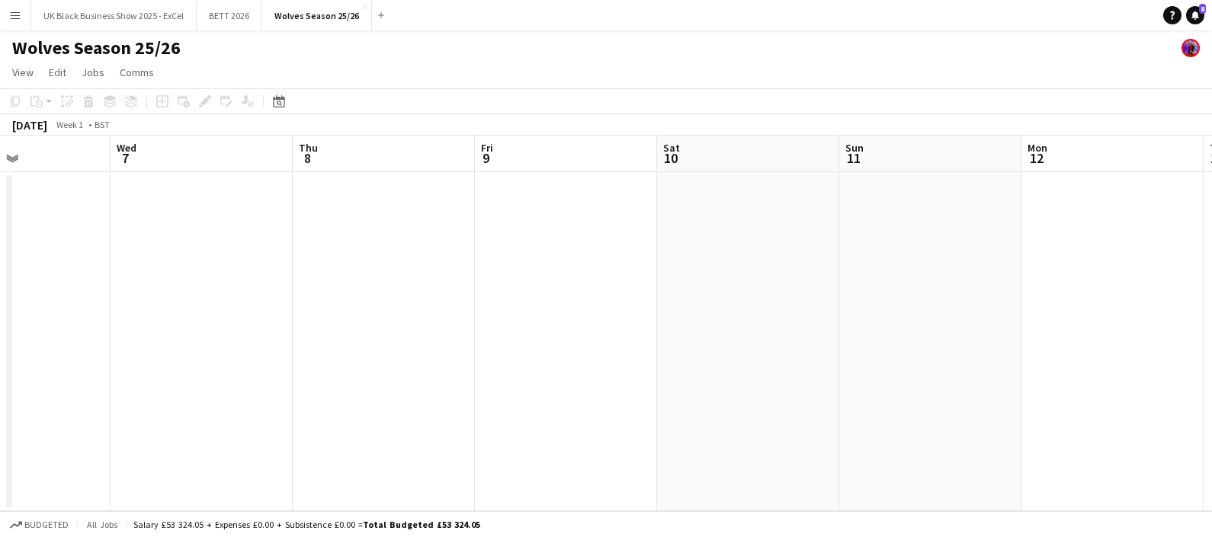
drag
click at [507, 271] on app-calendar-viewport "Sat 3 23/23 1 Job Sun 4 Mon 5 Tue 6 Wed 7 Thu 8 Fri 9 Sat 10 Sun 11 Mon 12 Tue …" at bounding box center [606, 324] width 1212 height 376
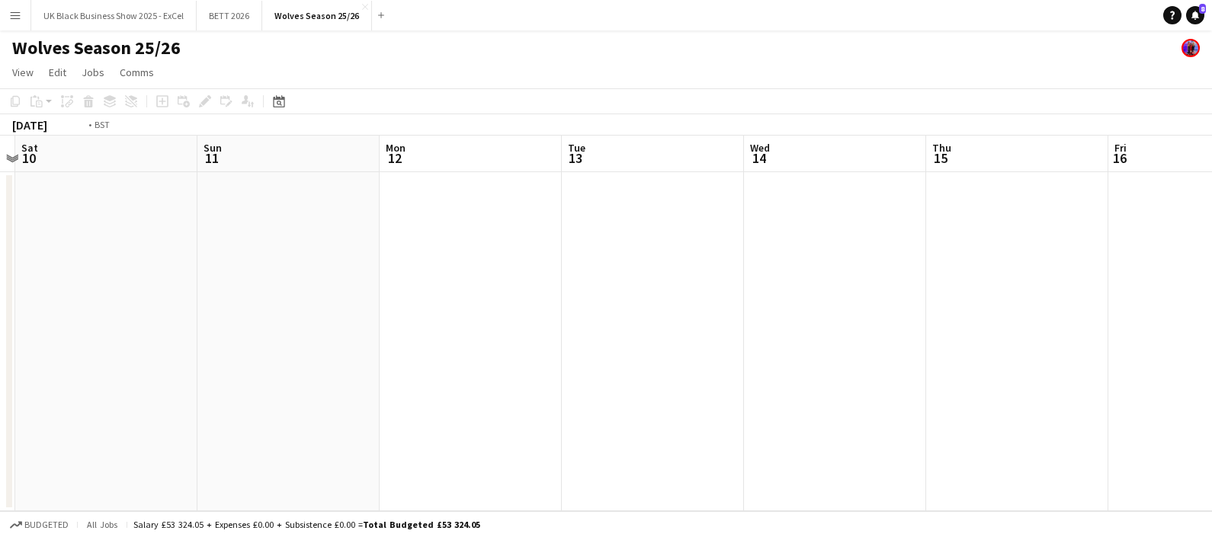
scroll to position [0, 588]
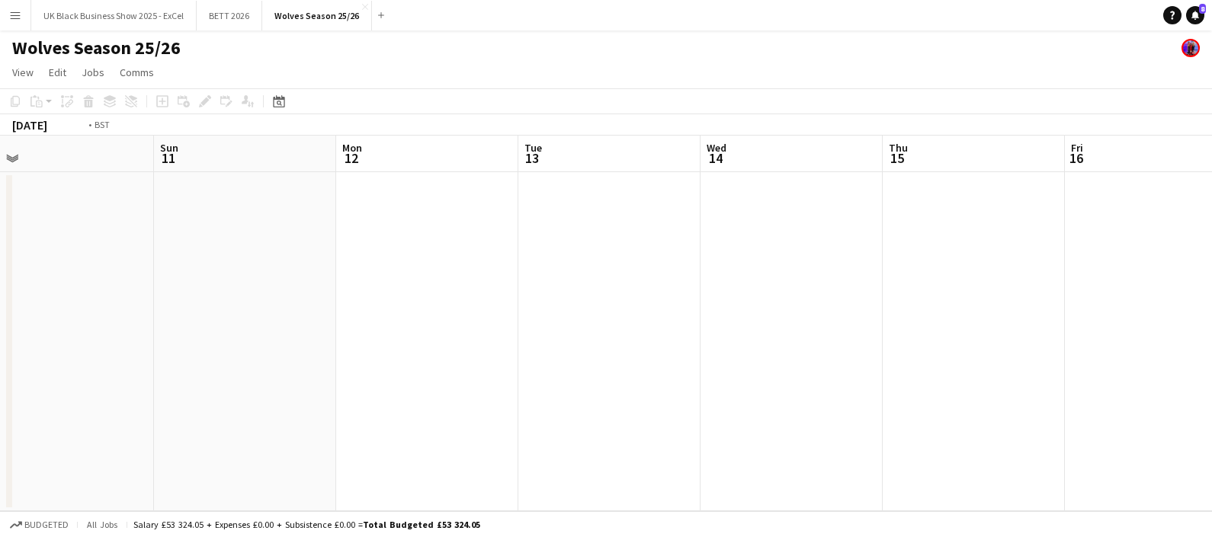
click at [460, 268] on app-calendar-viewport "Wed 7 Thu 8 Fri 9 Sat 10 Sun 11 Mon 12 Tue 13 Wed 14 Thu 15 Fri 16 Sat 17 22/23…" at bounding box center [606, 324] width 1212 height 376
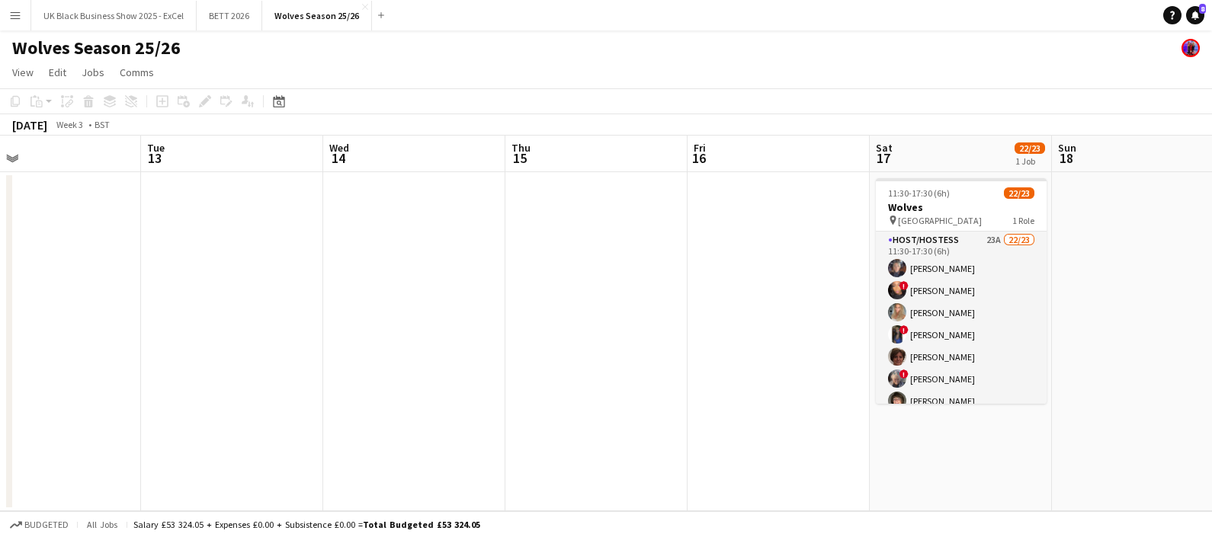
click at [992, 298] on app-card-role "Host/Hostess 23A 22/23 11:30-17:30 (6h) [PERSON_NAME] ! [PERSON_NAME] [PERSON_N…" at bounding box center [961, 501] width 171 height 538
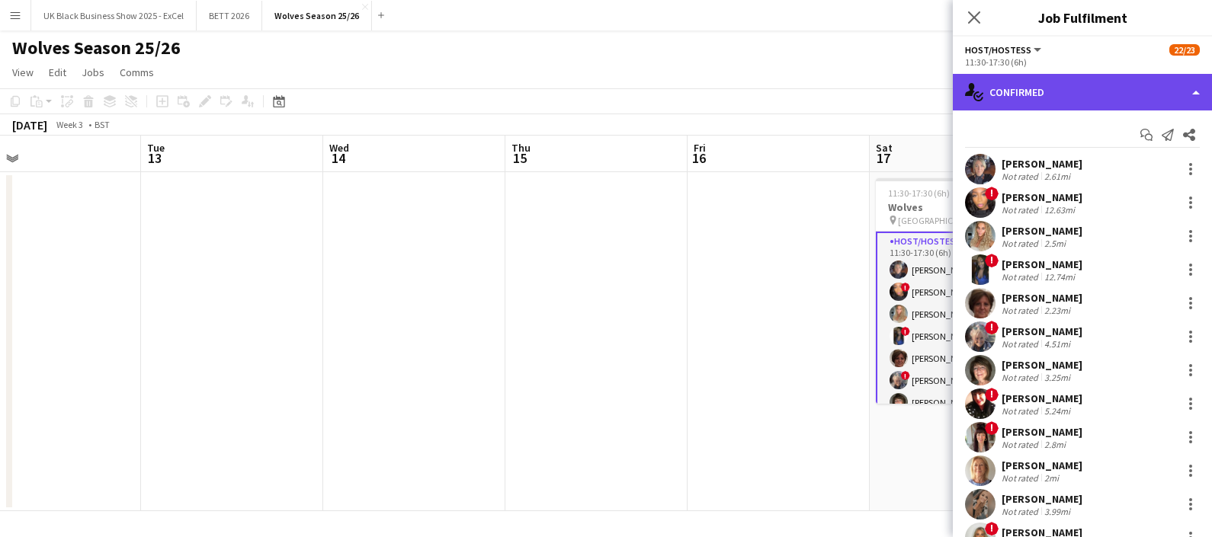
click at [1117, 98] on div "single-neutral-actions-check-2 Confirmed" at bounding box center [1082, 92] width 259 height 37
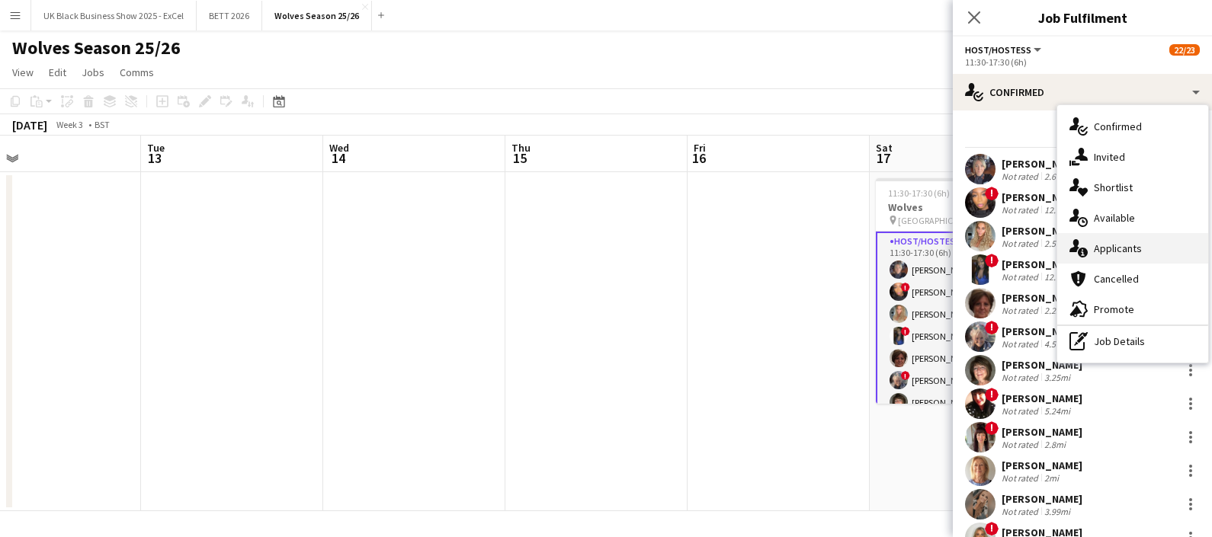
click at [1129, 251] on span "Applicants" at bounding box center [1118, 249] width 48 height 14
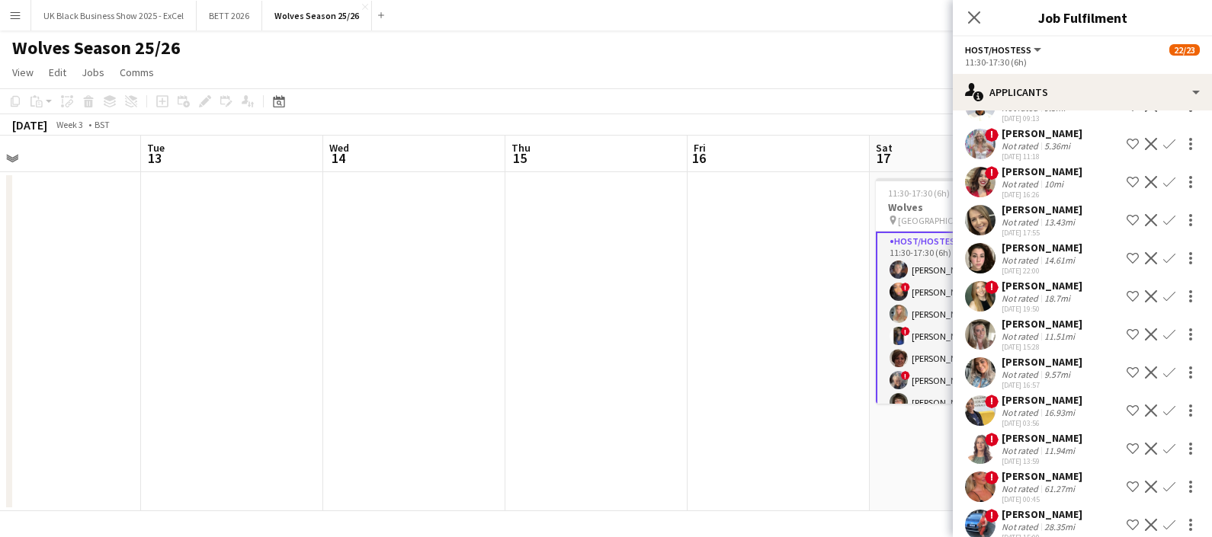
scroll to position [548, 0]
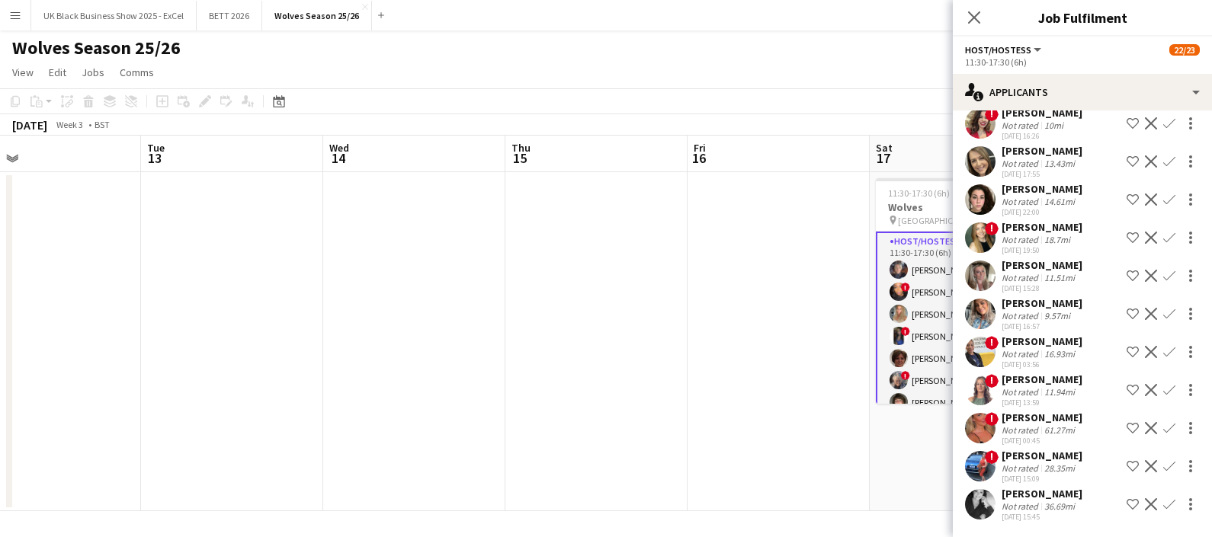
click at [1043, 463] on div "28.35mi" at bounding box center [1059, 468] width 37 height 11
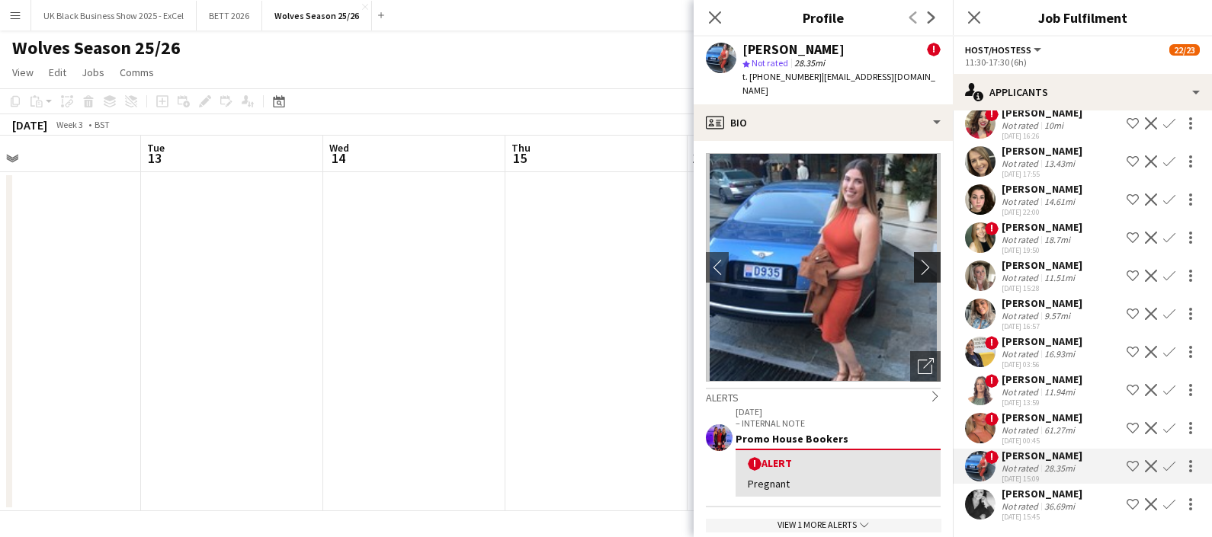
click at [918, 259] on app-icon "chevron-right" at bounding box center [930, 267] width 24 height 16
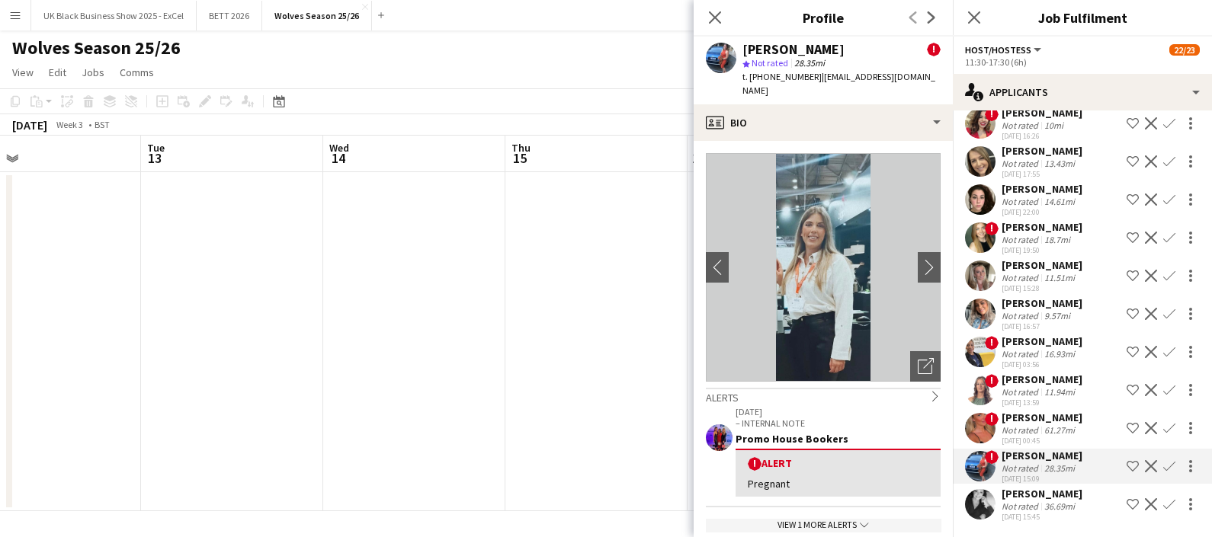
scroll to position [95, 0]
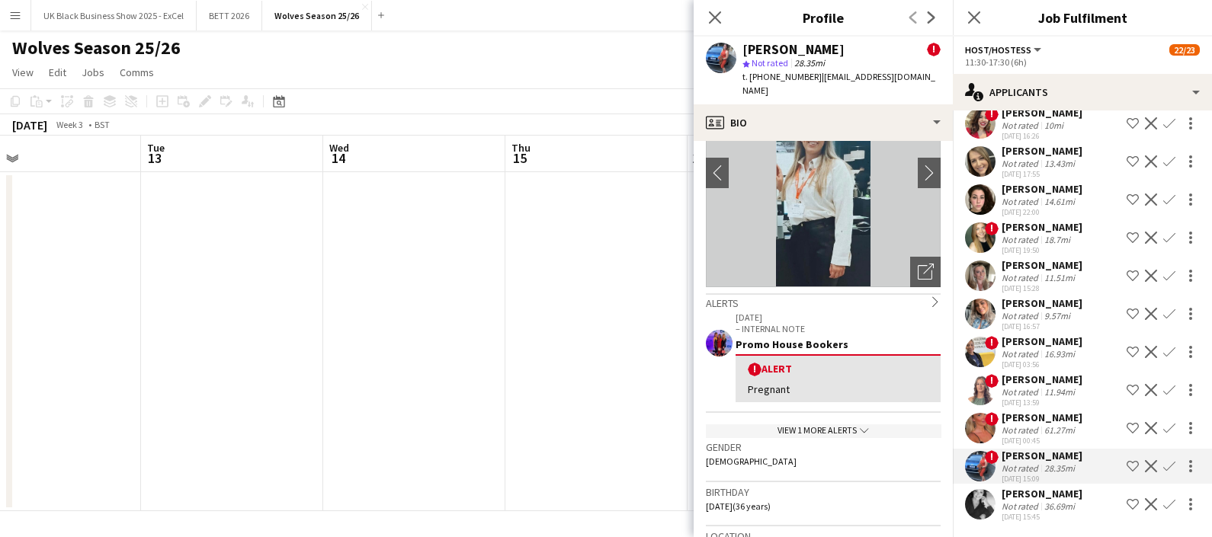
click at [851, 437] on div "Gender [DEMOGRAPHIC_DATA]" at bounding box center [823, 459] width 235 height 44
click at [857, 425] on app-icon "chevron-down" at bounding box center [863, 431] width 12 height 13
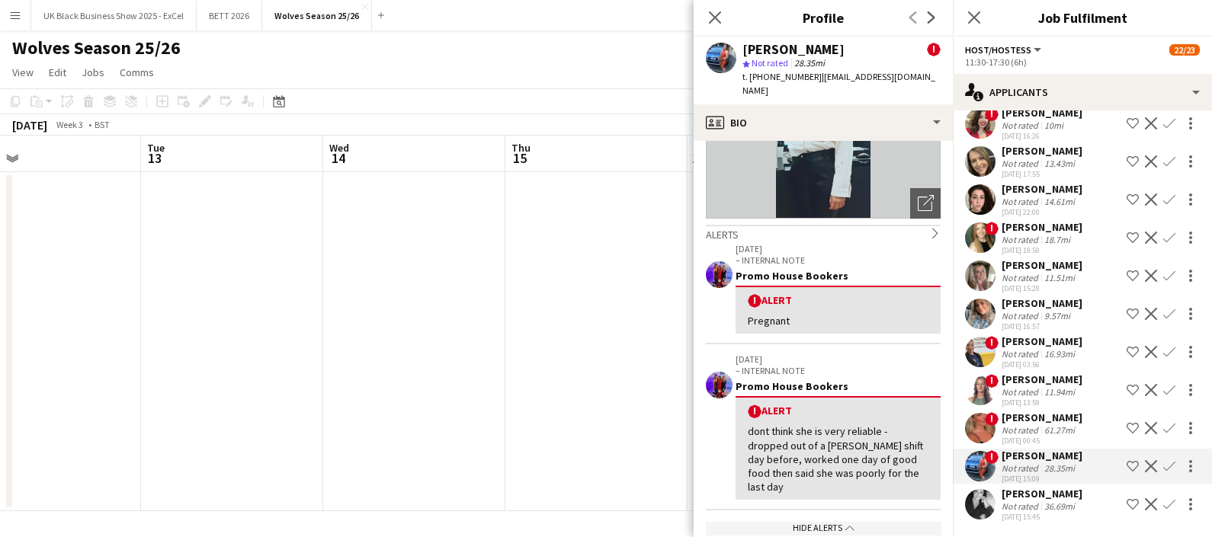
scroll to position [190, 0]
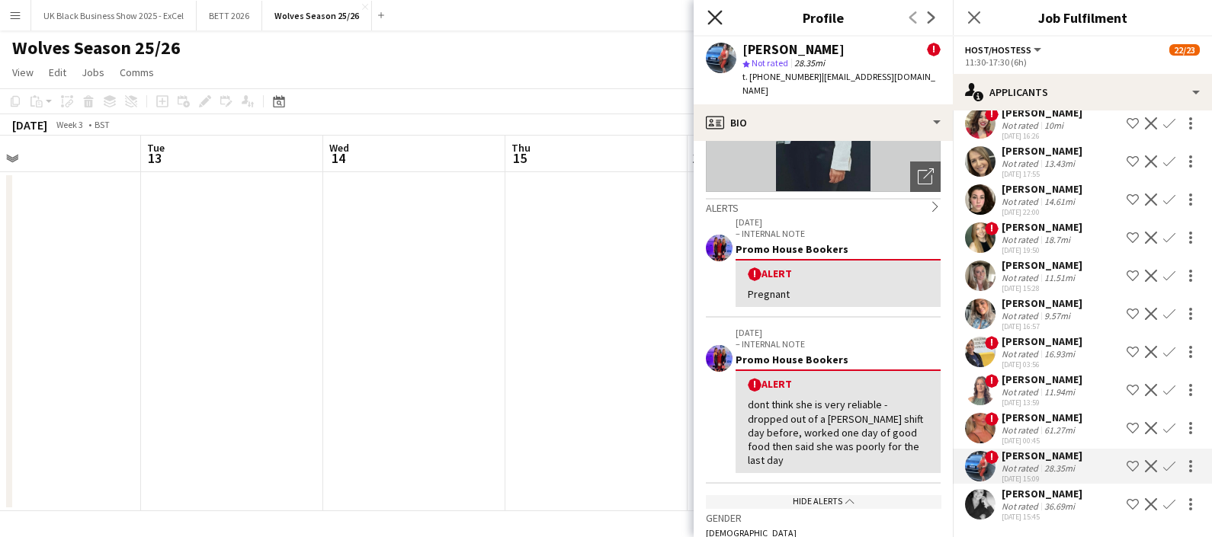
click at [713, 19] on icon at bounding box center [714, 17] width 14 height 14
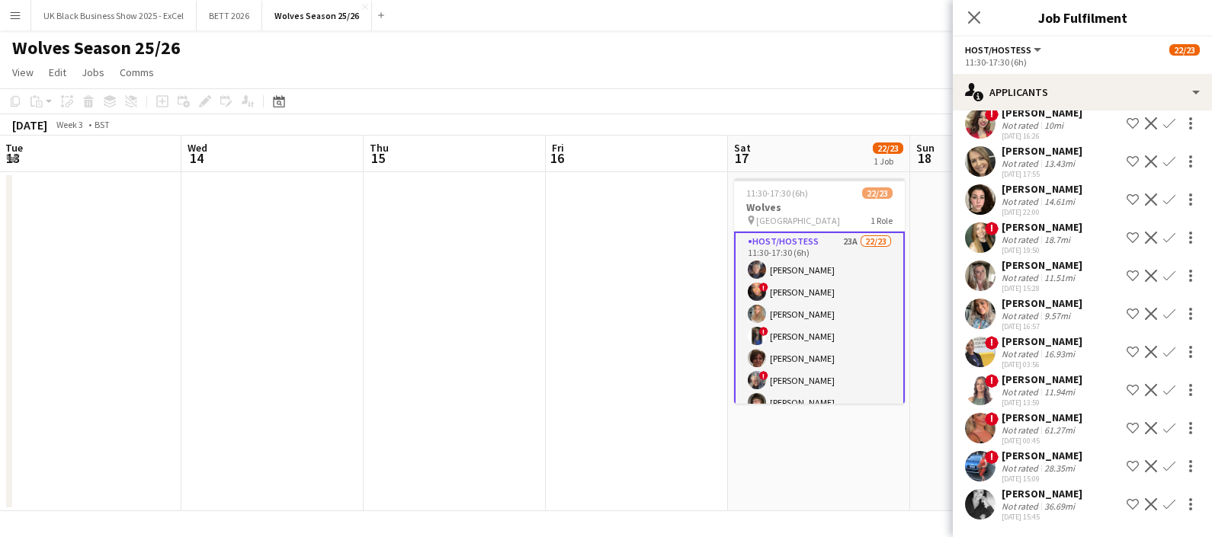
click at [705, 452] on app-calendar-viewport "Sat 10 Sun 11 Mon 12 Tue 13 Wed 14 Thu 15 Fri 16 Sat 17 22/23 1 Job Sun 18 Mon …" at bounding box center [606, 324] width 1212 height 376
click at [1033, 512] on div "[DATE] 15:45" at bounding box center [1041, 517] width 81 height 10
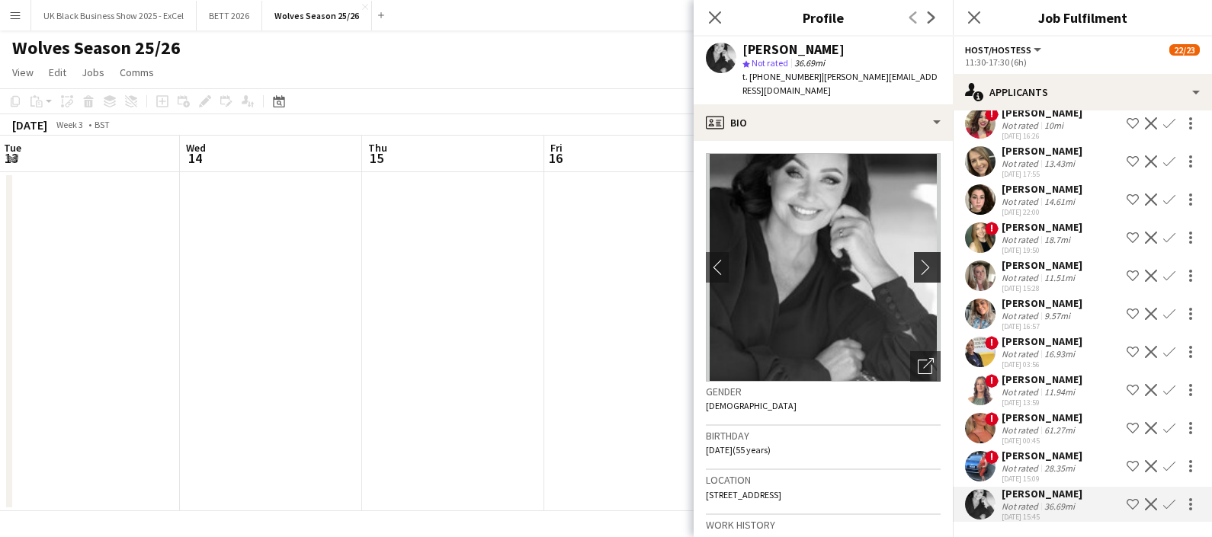
click at [914, 252] on button "chevron-right" at bounding box center [929, 267] width 30 height 30
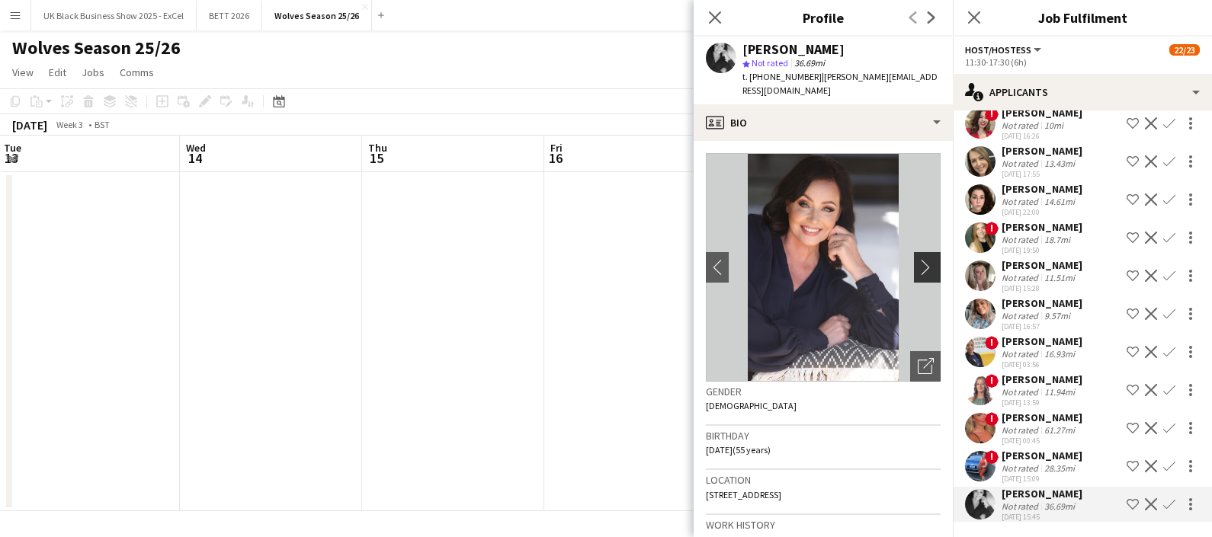
click at [918, 259] on app-icon "chevron-right" at bounding box center [930, 267] width 24 height 16
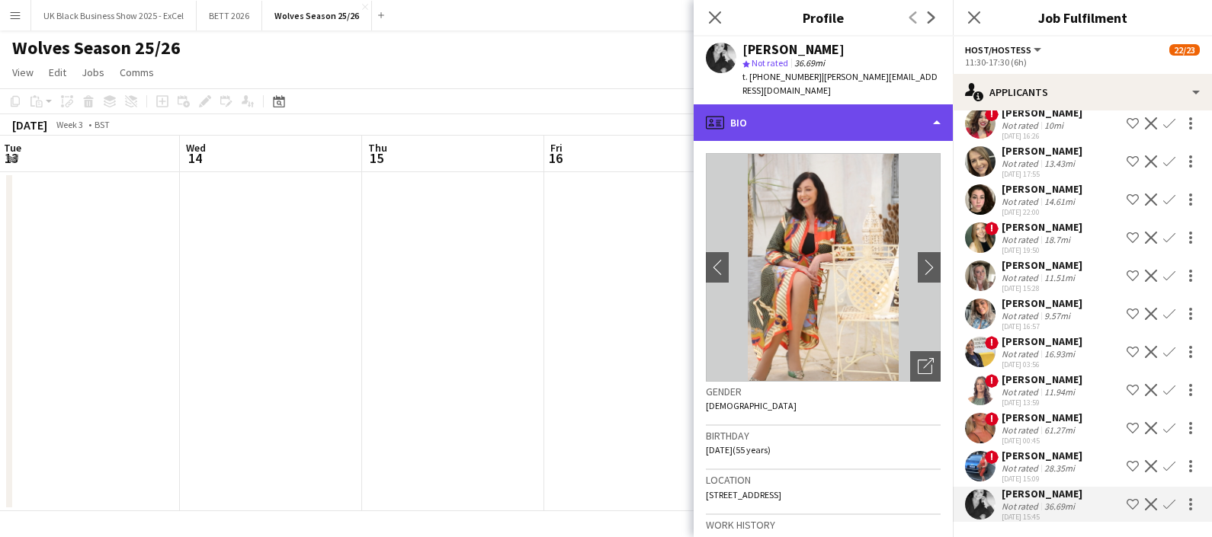
click at [826, 114] on div "profile Bio" at bounding box center [823, 122] width 259 height 37
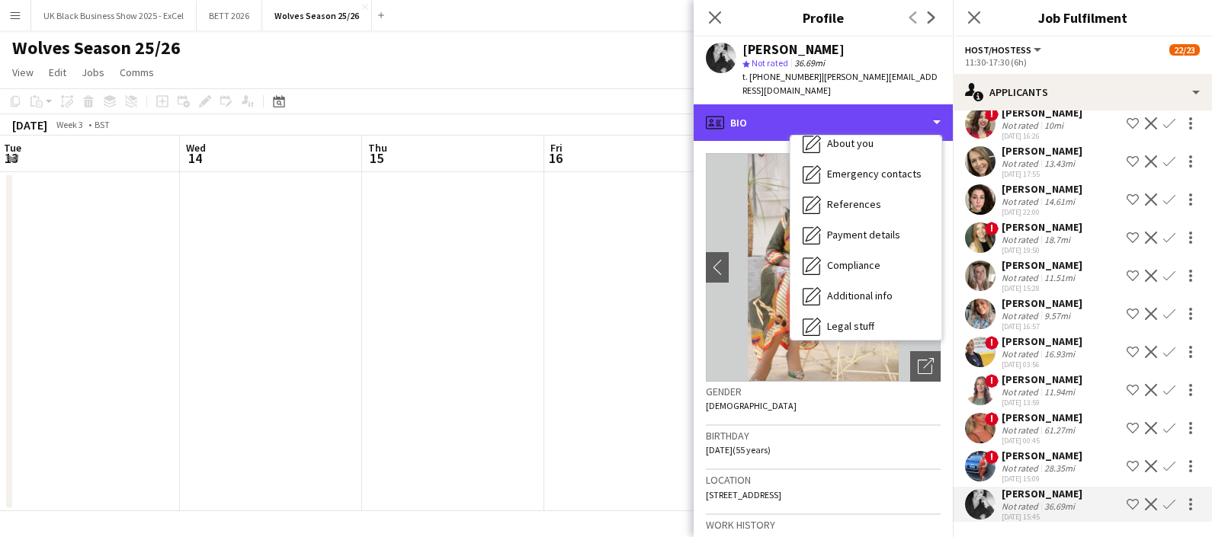
scroll to position [173, 0]
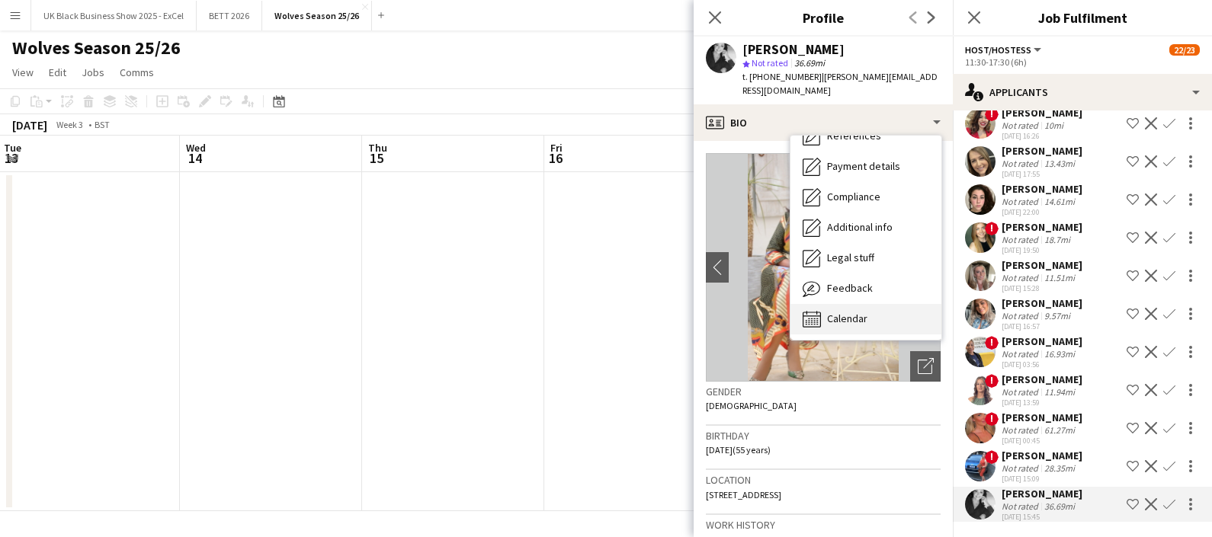
click at [866, 312] on span "Calendar" at bounding box center [847, 319] width 40 height 14
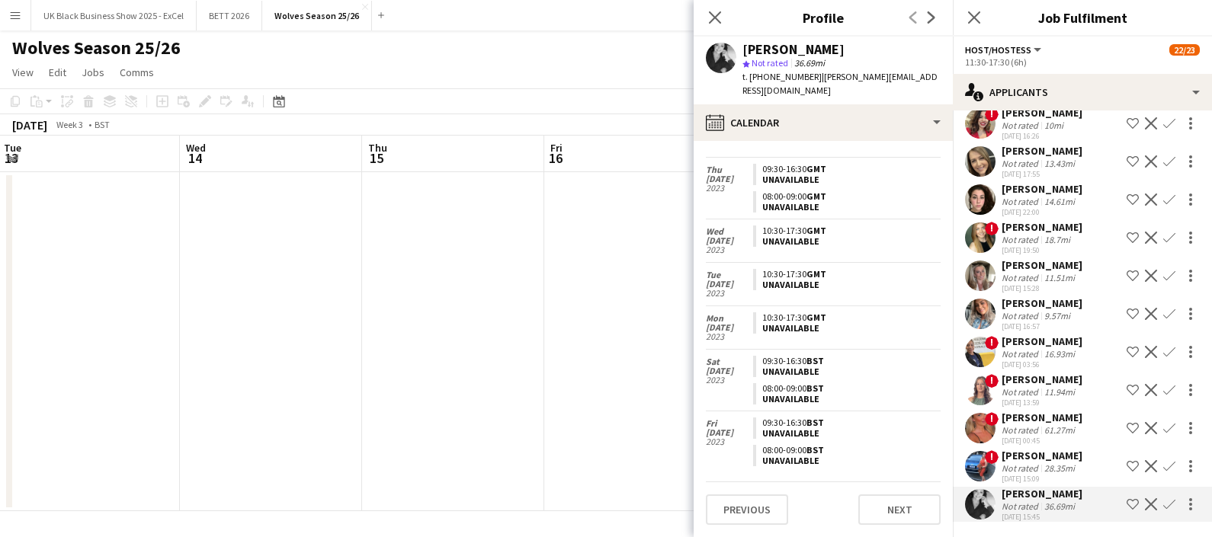
scroll to position [1316, 0]
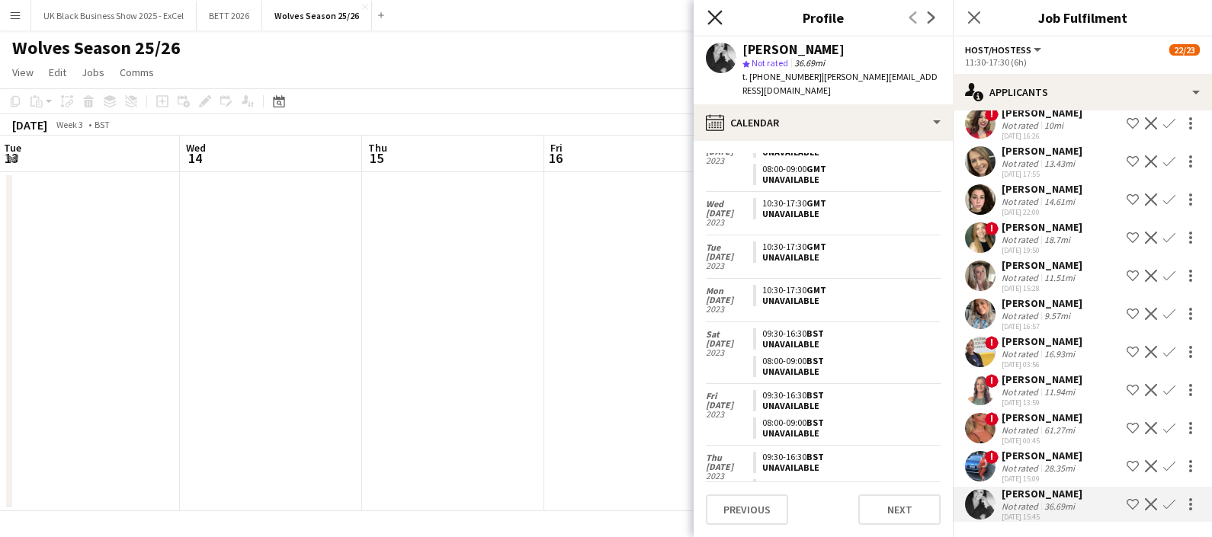
click at [721, 16] on icon "Close pop-in" at bounding box center [714, 17] width 14 height 14
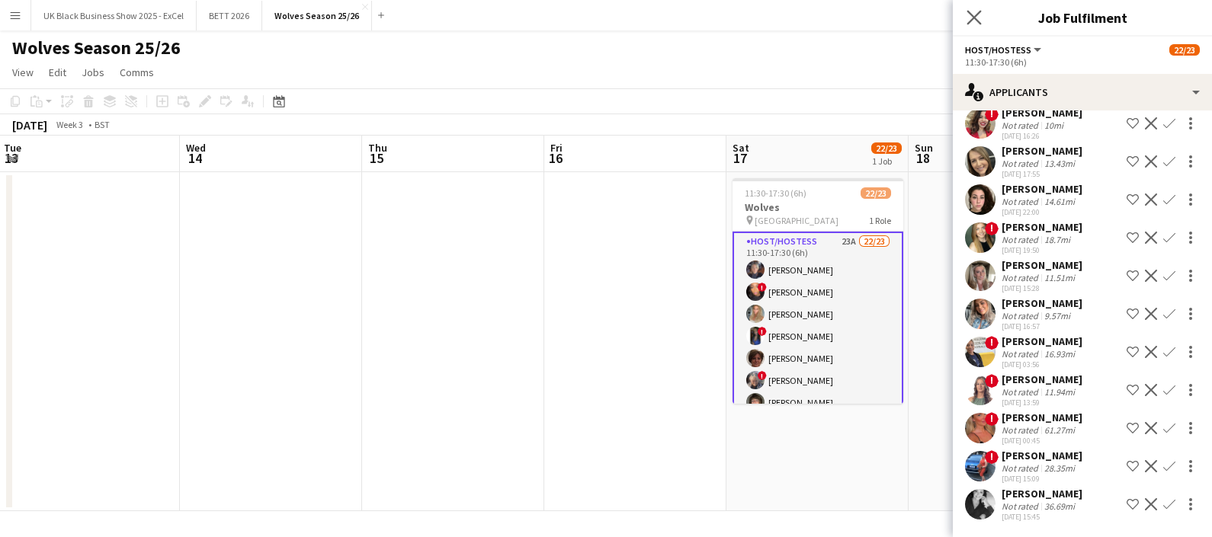
click at [976, 10] on icon "Close pop-in" at bounding box center [973, 17] width 14 height 14
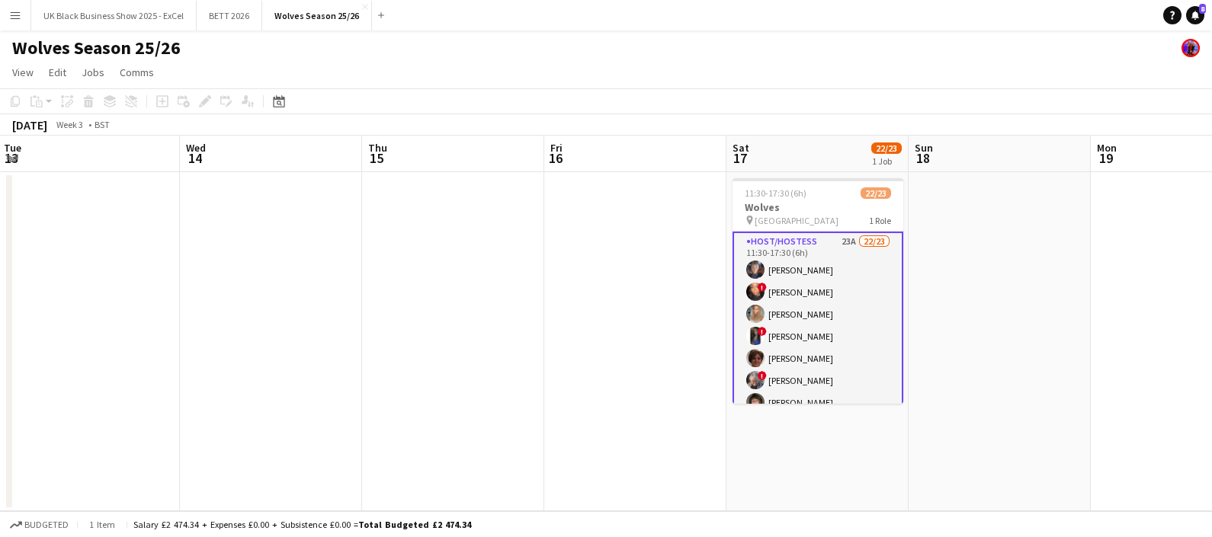
click at [1016, 377] on app-date-cell at bounding box center [999, 341] width 182 height 339
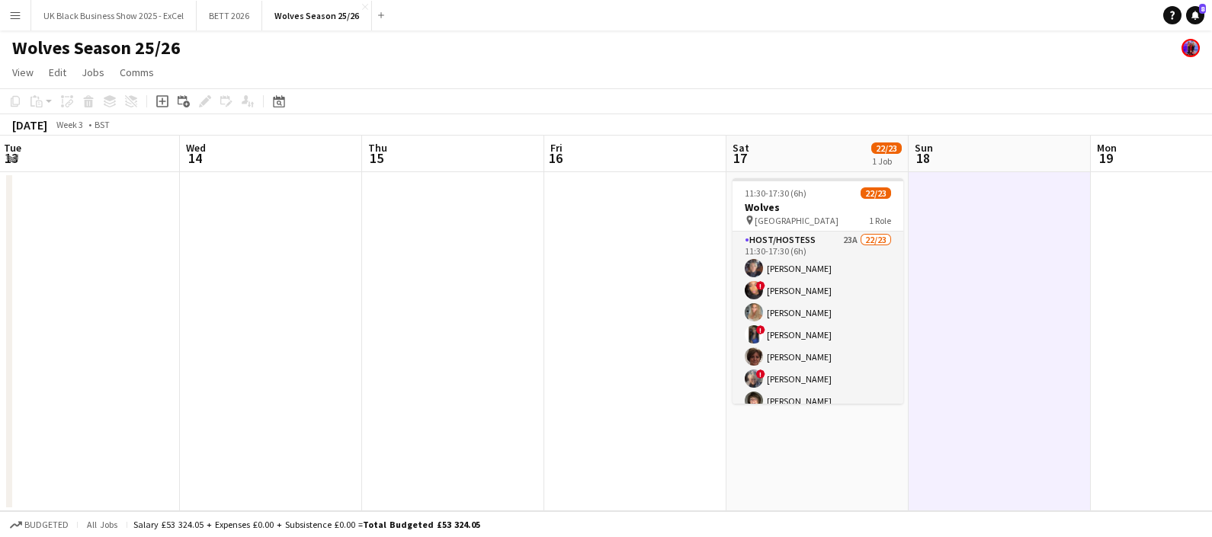
click at [697, 412] on app-date-cell at bounding box center [635, 341] width 182 height 339
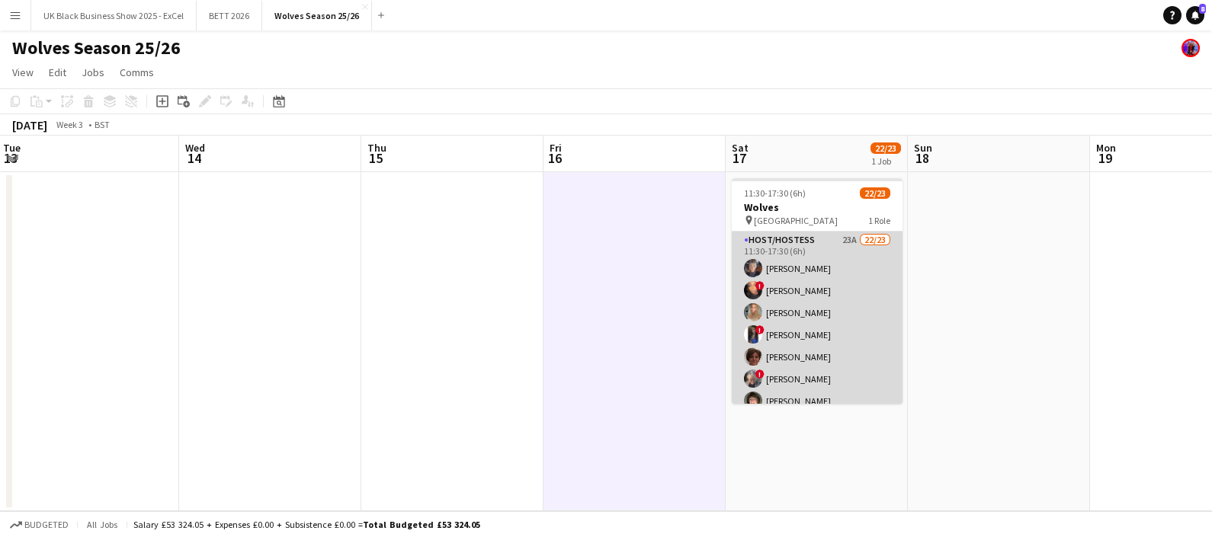
click at [867, 320] on app-card-role "Host/Hostess 23A 22/23 11:30-17:30 (6h) [PERSON_NAME] ! [PERSON_NAME] [PERSON_N…" at bounding box center [817, 501] width 171 height 538
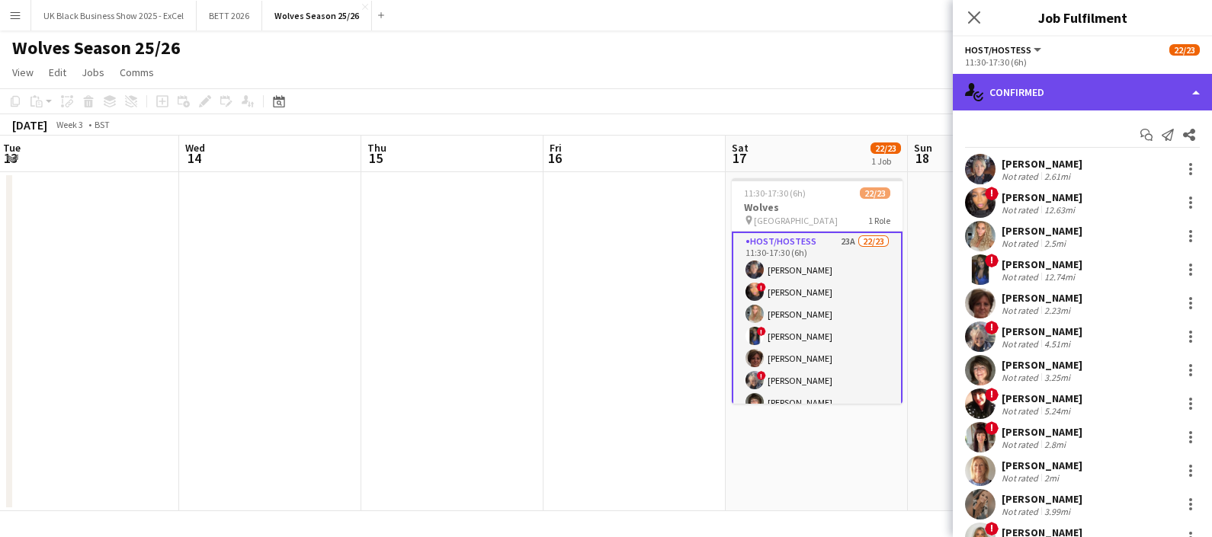
click at [1091, 98] on div "single-neutral-actions-check-2 Confirmed" at bounding box center [1082, 92] width 259 height 37
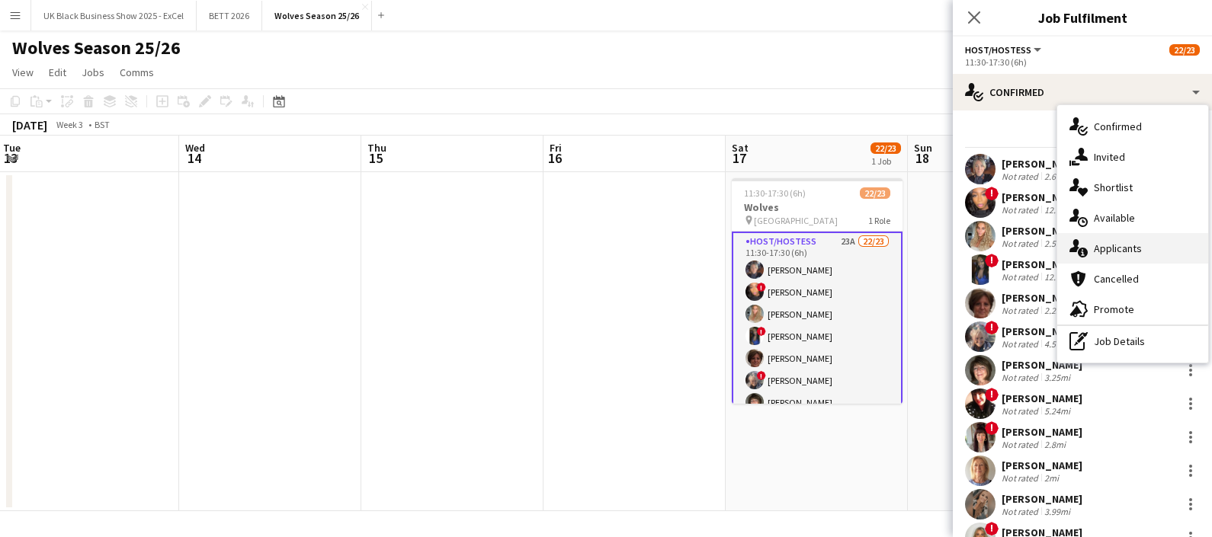
click at [1117, 251] on span "Applicants" at bounding box center [1118, 249] width 48 height 14
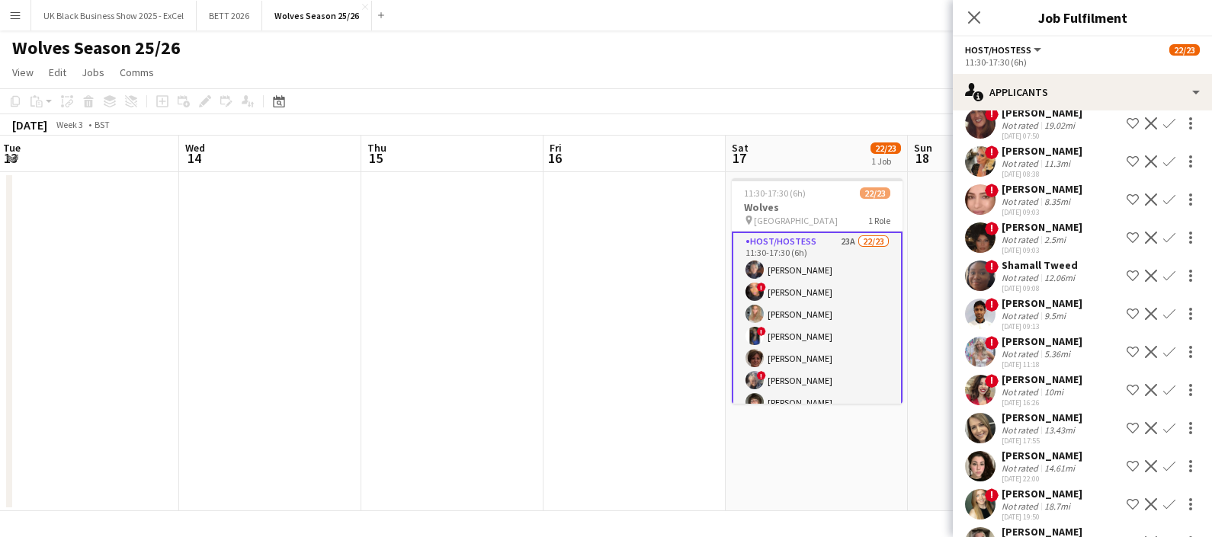
scroll to position [548, 0]
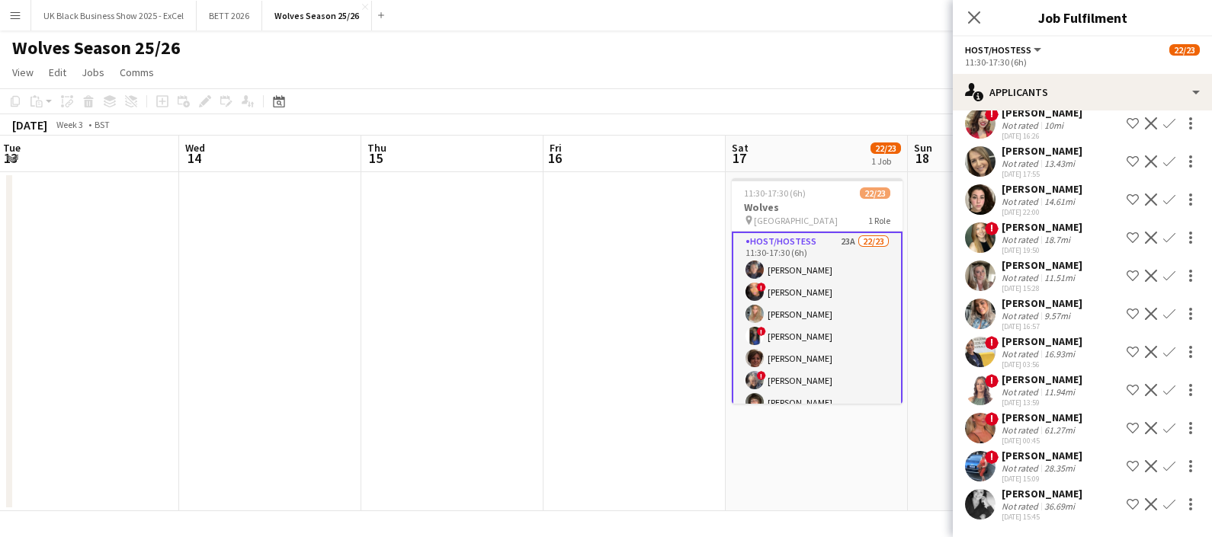
click at [735, 451] on app-date-cell "11:30-17:30 (6h) 22/23 Wolves pin [GEOGRAPHIC_DATA] 1 Role Host/Hostess 23A 22/…" at bounding box center [817, 341] width 182 height 339
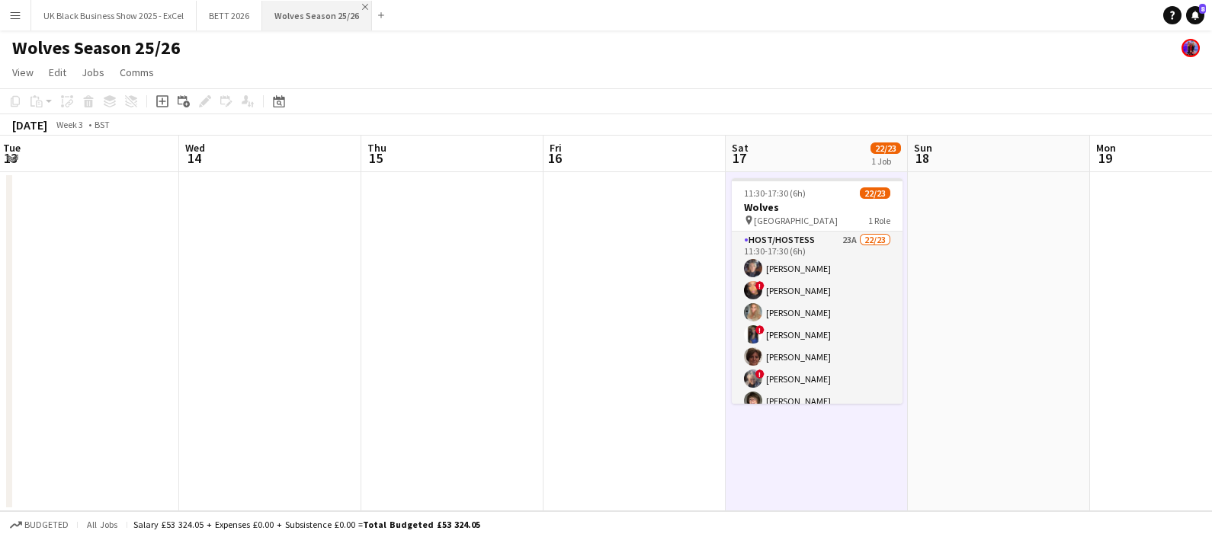
click at [363, 5] on app-icon "Close" at bounding box center [365, 7] width 6 height 6
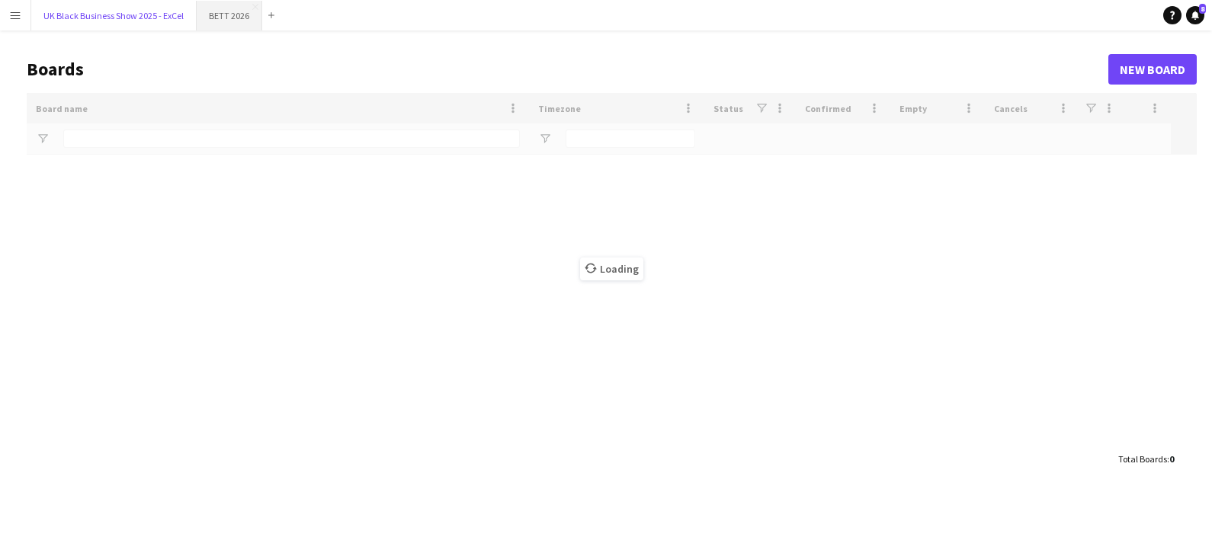
click at [195, 17] on div "UK Black Business Show 2025 - ExCel Close BETT 2026 Close Add" at bounding box center [155, 15] width 250 height 30
click at [175, 23] on button "UK Black Business Show 2025 - ExCel Close" at bounding box center [113, 16] width 165 height 30
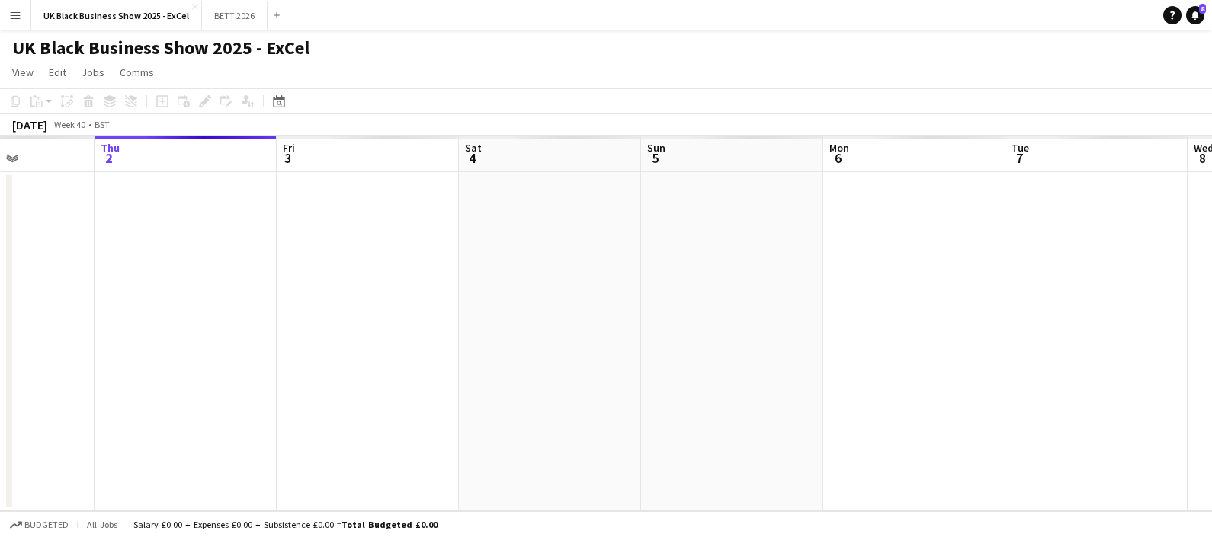
drag, startPoint x: 381, startPoint y: 270, endPoint x: 399, endPoint y: 300, distance: 34.5
click at [297, 279] on app-calendar-viewport "Mon 29 Tue 30 Wed 1 Thu 2 Fri 3 Sat 4 Sun 5 Mon 6 Tue 7 Wed 8 Thu 9 Fri 10" at bounding box center [606, 324] width 1212 height 376
drag, startPoint x: 322, startPoint y: 301, endPoint x: 389, endPoint y: 328, distance: 71.5
click at [320, 301] on app-calendar-viewport "Mon 29 Tue 30 Wed 1 Thu 2 Fri 3 Sat 4 Sun 5 Mon 6 Tue 7 Wed 8 Thu 9 Fri 10" at bounding box center [606, 324] width 1212 height 376
click at [319, 301] on app-calendar-viewport "Mon 29 Tue 30 Wed 1 Thu 2 Fri 3 Sat 4 Sun 5 Mon 6 Tue 7 Wed 8 Thu 9 Fri 10" at bounding box center [606, 324] width 1212 height 376
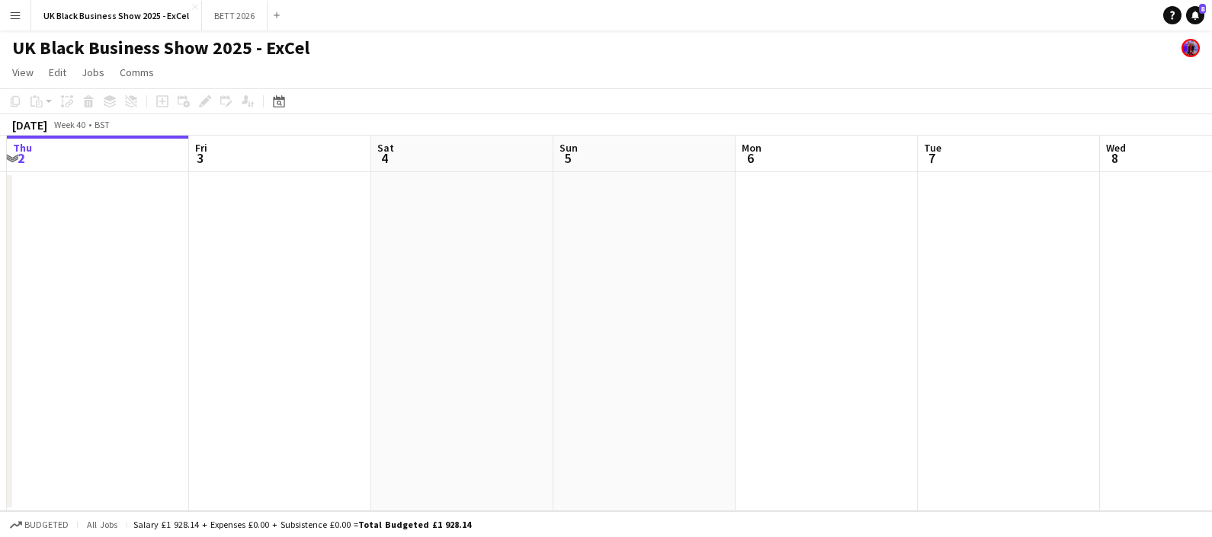
drag, startPoint x: 450, startPoint y: 343, endPoint x: 541, endPoint y: 398, distance: 106.7
click at [291, 325] on app-calendar-viewport "Mon 29 Tue 30 Wed 1 Thu 2 Fri 3 Sat 4 Sun 5 Mon 6 Tue 7 Wed 8 Thu 9 Fri 10" at bounding box center [606, 324] width 1212 height 376
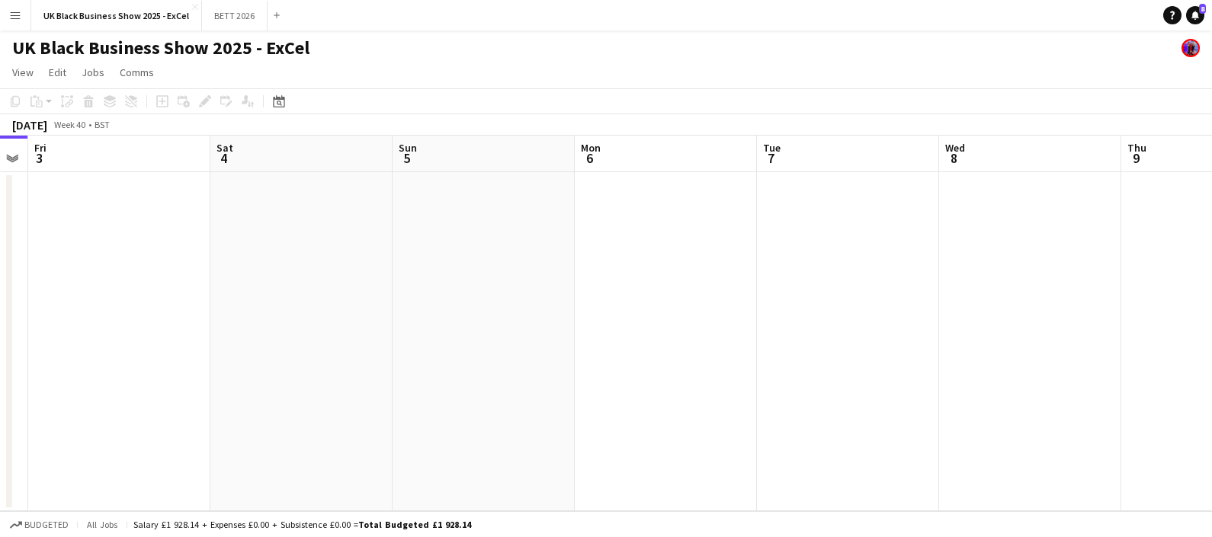
click at [114, 286] on app-calendar-viewport "Tue 30 Wed 1 Thu 2 Fri 3 Sat 4 Sun 5 Mon 6 Tue 7 Wed 8 Thu 9 Fri 10 Sat 11" at bounding box center [606, 324] width 1212 height 376
click at [114, 287] on app-calendar-viewport "Tue 30 Wed 1 Thu 2 Fri 3 Sat 4 Sun 5 Mon 6 Tue 7 Wed 8 Thu 9 Fri 10 Sat 11" at bounding box center [606, 324] width 1212 height 376
drag, startPoint x: 420, startPoint y: 332, endPoint x: 838, endPoint y: 402, distance: 424.3
click at [286, 315] on app-calendar-viewport "Thu 2 Fri 3 Sat 4 Sun 5 Mon 6 Tue 7 Wed 8 Thu 9 Fri 10 Sat 11 Sun 12 Mon 13" at bounding box center [606, 324] width 1212 height 376
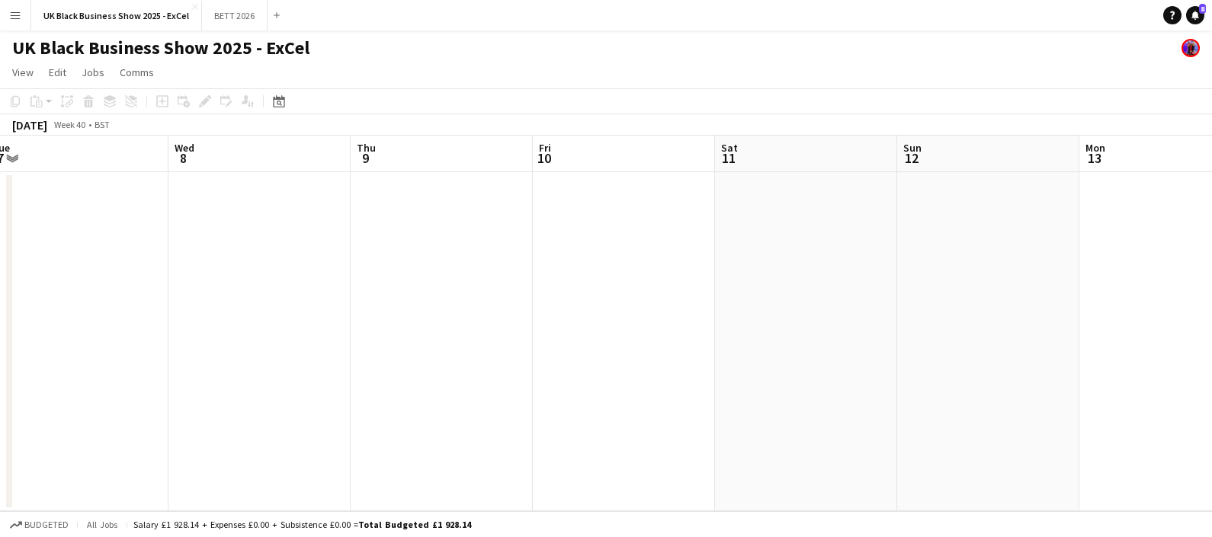
drag, startPoint x: 699, startPoint y: 376, endPoint x: 245, endPoint y: 273, distance: 465.0
click at [245, 273] on app-calendar-viewport "Sat 4 Sun 5 Mon 6 Tue 7 Wed 8 Thu 9 Fri 10 Sat 11 Sun 12 Mon 13 Tue 14 Wed 15" at bounding box center [606, 324] width 1212 height 376
drag, startPoint x: 539, startPoint y: 333, endPoint x: 300, endPoint y: 277, distance: 245.9
click at [226, 259] on app-calendar-viewport "Tue 7 Wed 8 Thu 9 Fri 10 Sat 11 Sun 12 Mon 13 Tue 14 Wed 15 Thu 16 Fri 17 Sat 18" at bounding box center [606, 324] width 1212 height 376
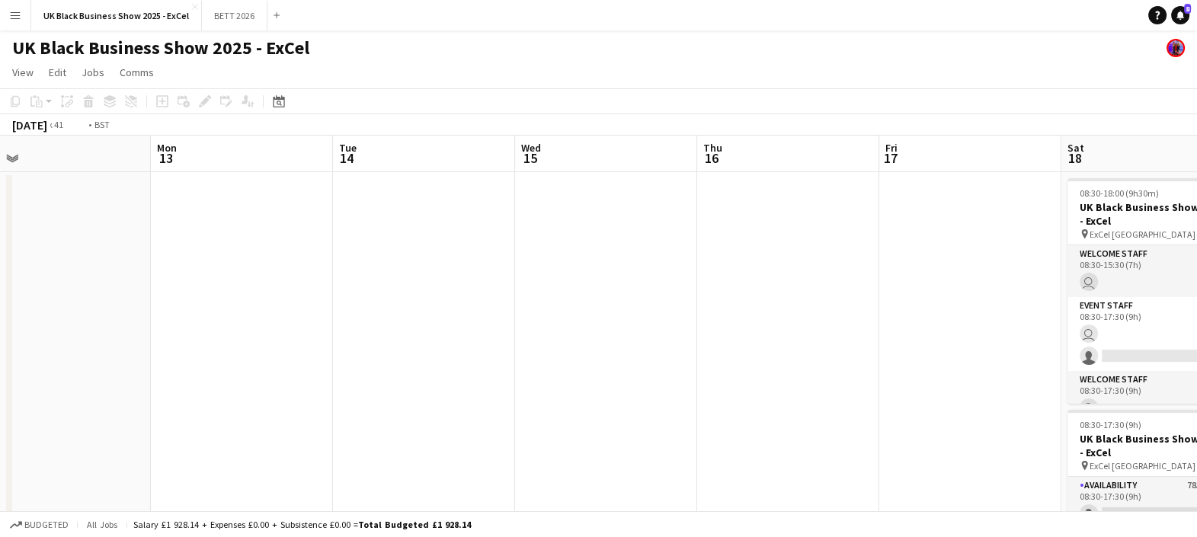
drag, startPoint x: 305, startPoint y: 285, endPoint x: 550, endPoint y: 340, distance: 251.5
click at [222, 268] on app-calendar-viewport "Thu 9 Fri 10 Sat 11 Sun 12 Mon 13 Tue 14 Wed 15 Thu 16 Fri 17 Sat 18 6/13 2 Job…" at bounding box center [598, 359] width 1197 height 447
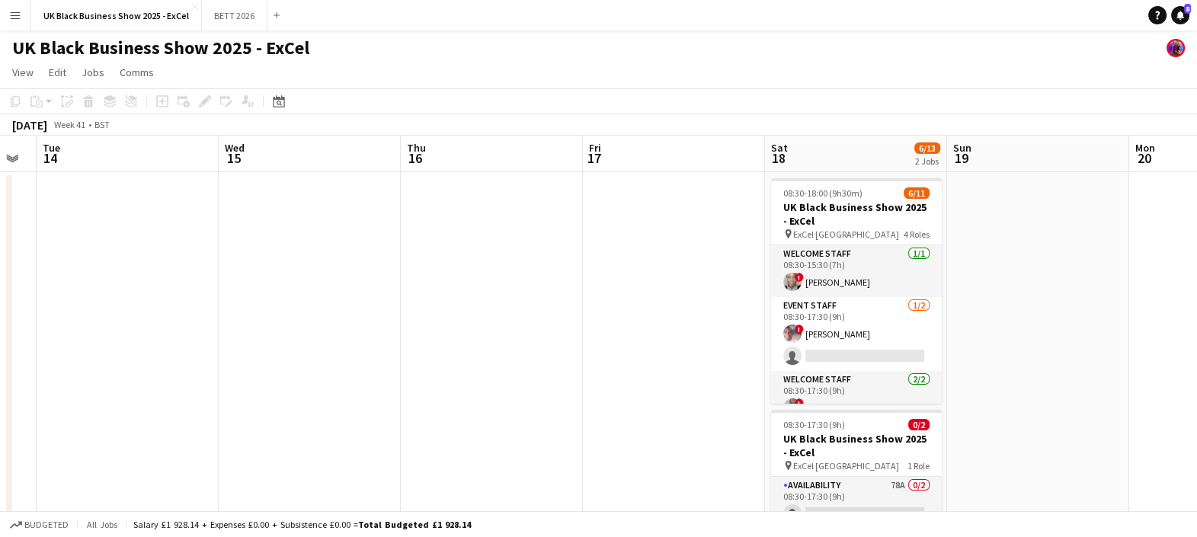
click at [473, 320] on app-calendar-viewport "Sat 11 Sun 12 Mon 13 Tue 14 Wed 15 Thu 16 Fri 17 Sat 18 6/13 2 Jobs Sun 19 Mon …" at bounding box center [598, 359] width 1197 height 447
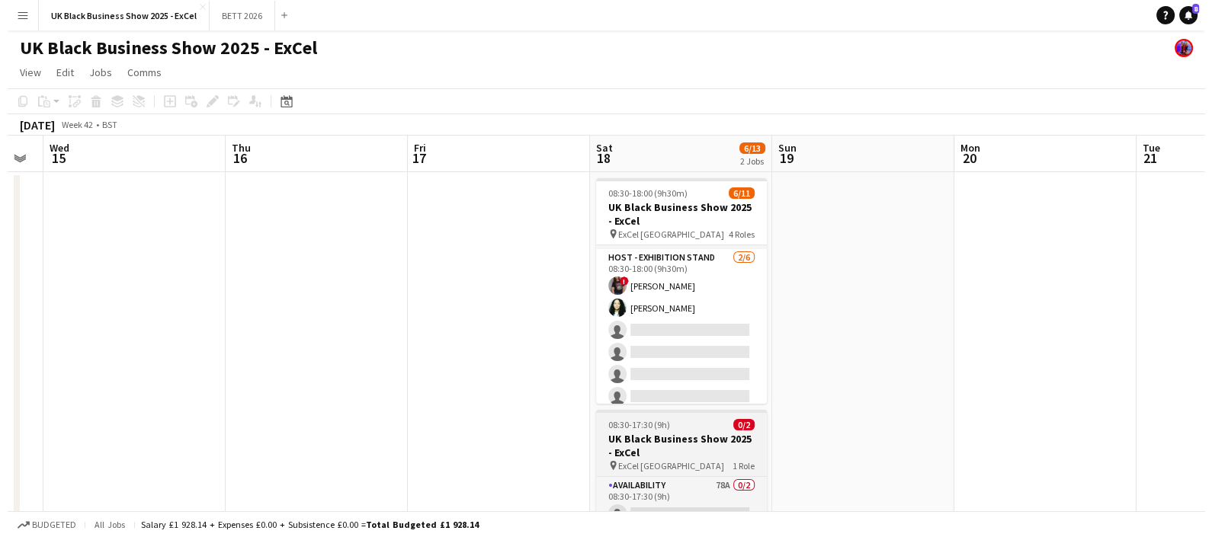
scroll to position [203, 0]
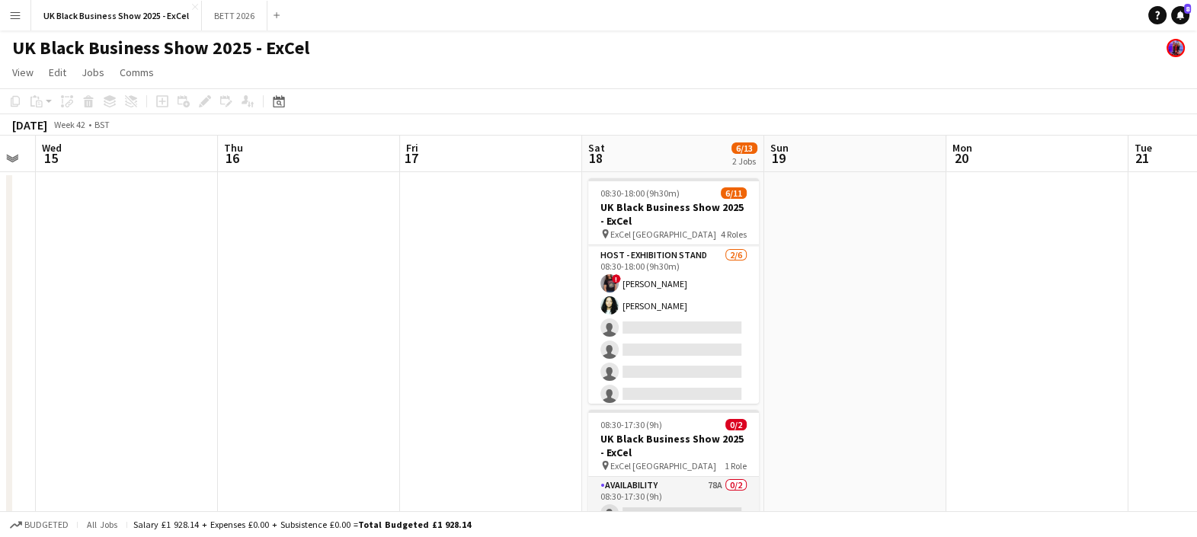
click at [278, 19] on button "Add" at bounding box center [277, 15] width 12 height 12
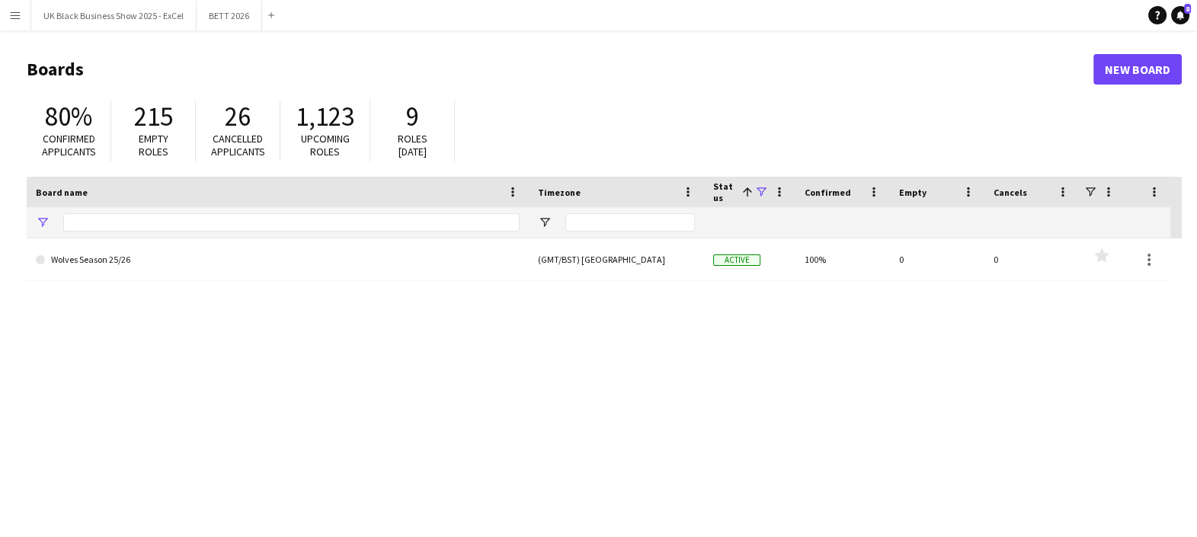
type input "******"
click at [1136, 67] on link "New Board" at bounding box center [1138, 69] width 88 height 30
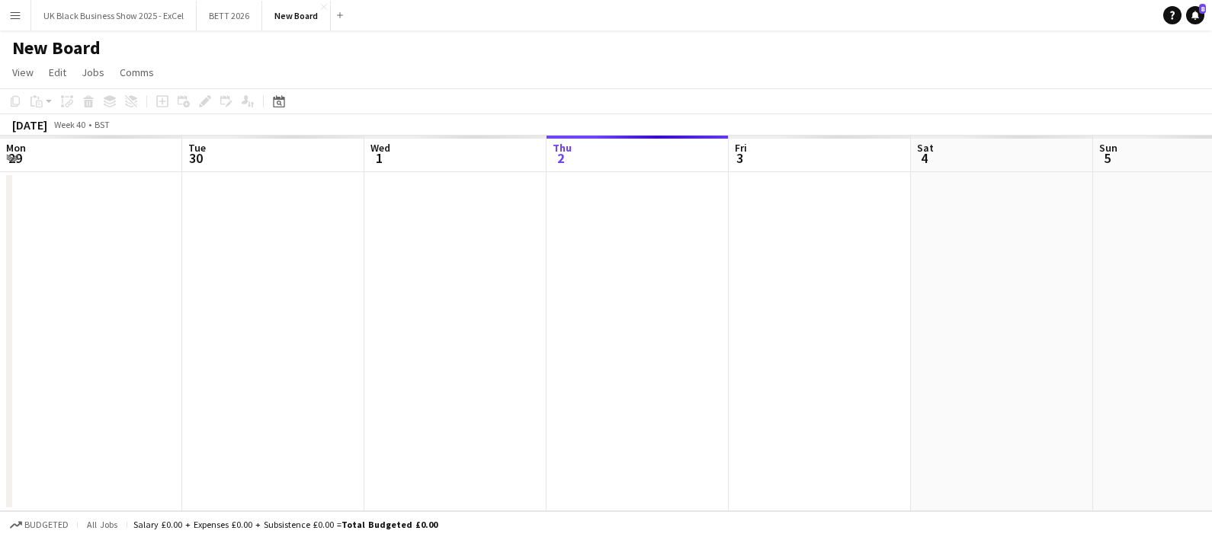
scroll to position [0, 364]
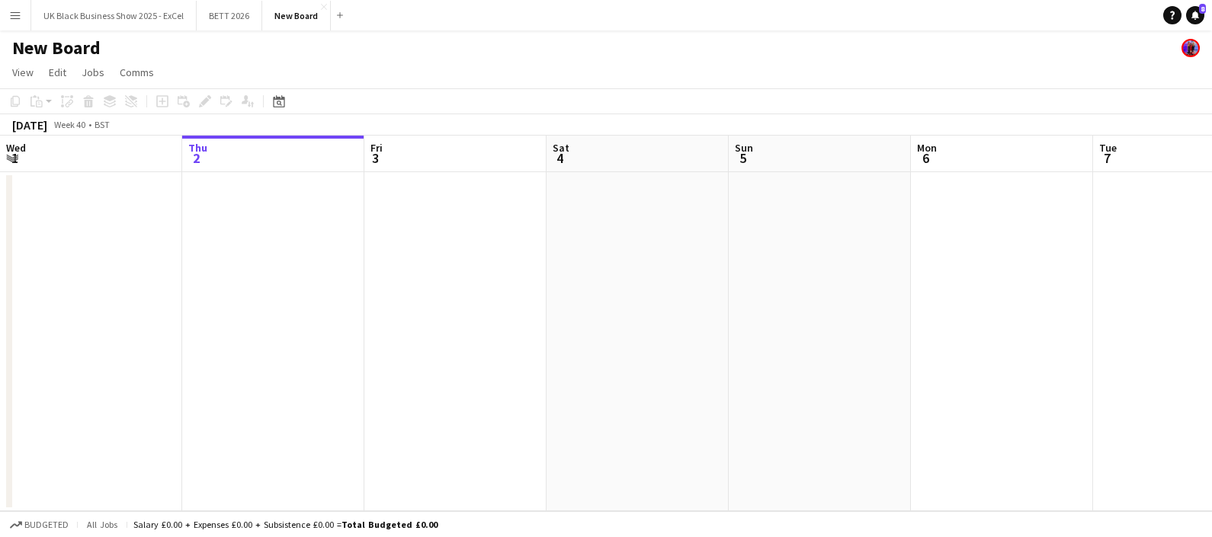
click at [70, 57] on h1 "New Board" at bounding box center [56, 48] width 88 height 23
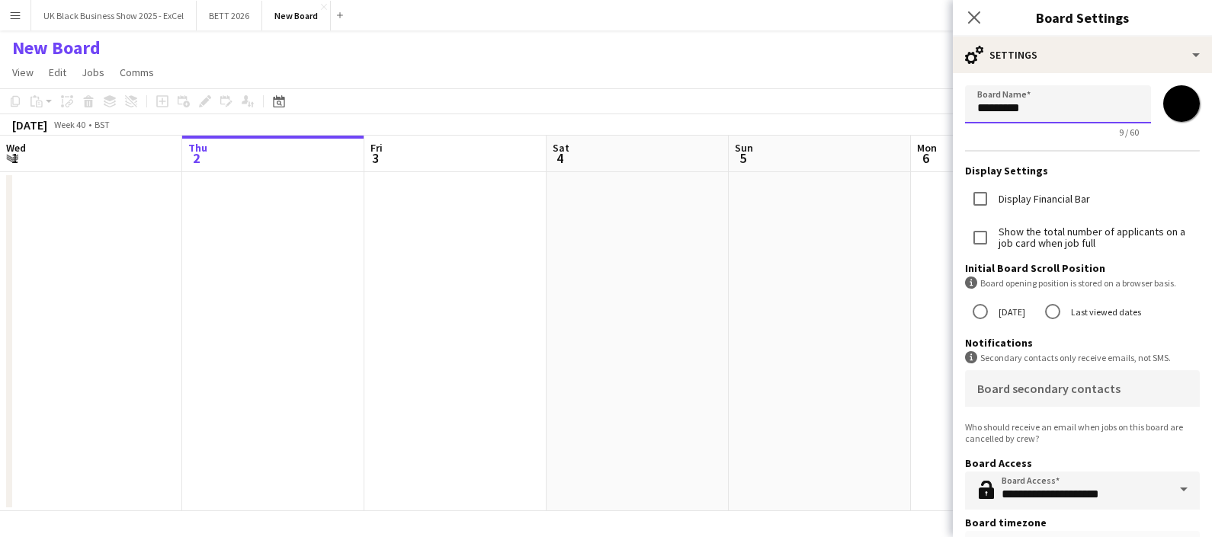
drag, startPoint x: 850, startPoint y: 127, endPoint x: 837, endPoint y: 127, distance: 13.0
click at [837, 127] on body "Menu Boards Boards Boards All jobs Status Workforce Workforce My Workforce Recr…" at bounding box center [606, 268] width 1212 height 537
type input "**********"
click at [854, 234] on app-date-cell at bounding box center [820, 341] width 182 height 339
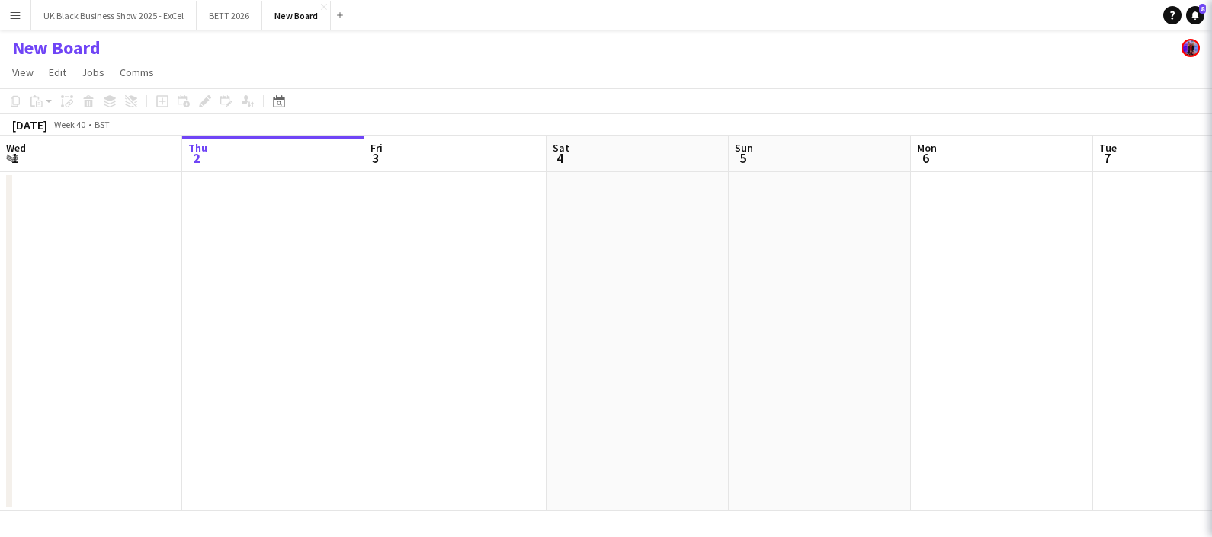
scroll to position [0, 0]
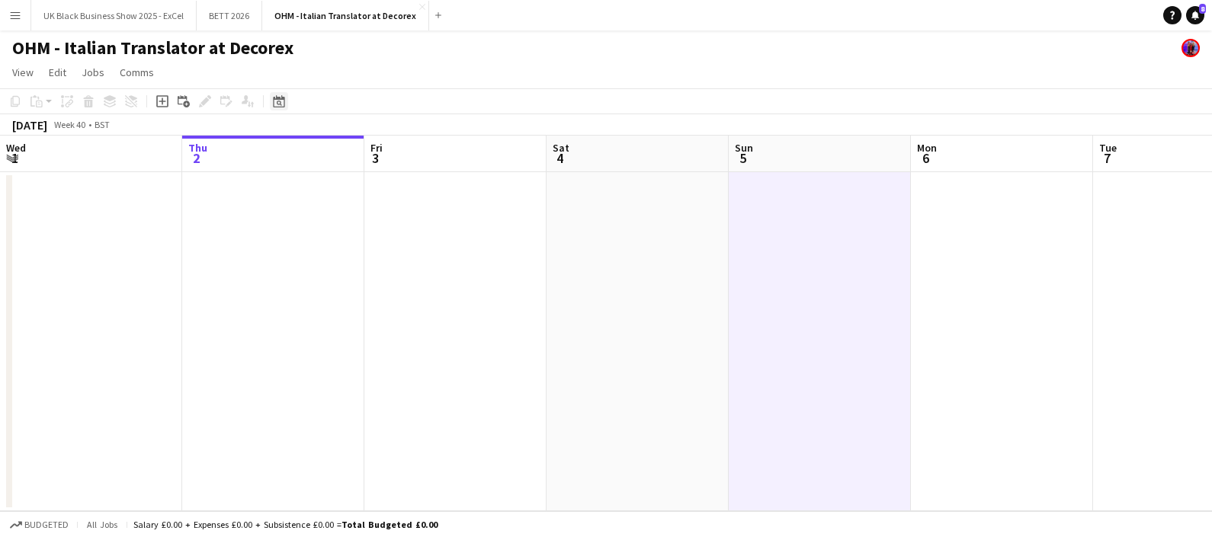
click at [285, 105] on div "Date picker" at bounding box center [279, 101] width 18 height 18
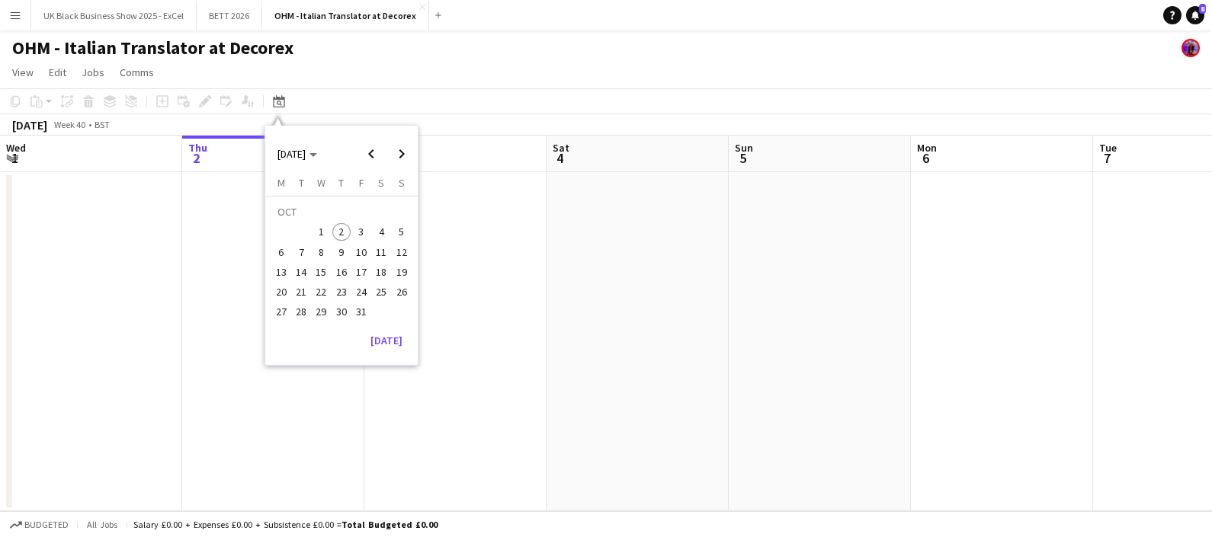
click at [352, 255] on span "10" at bounding box center [361, 252] width 18 height 18
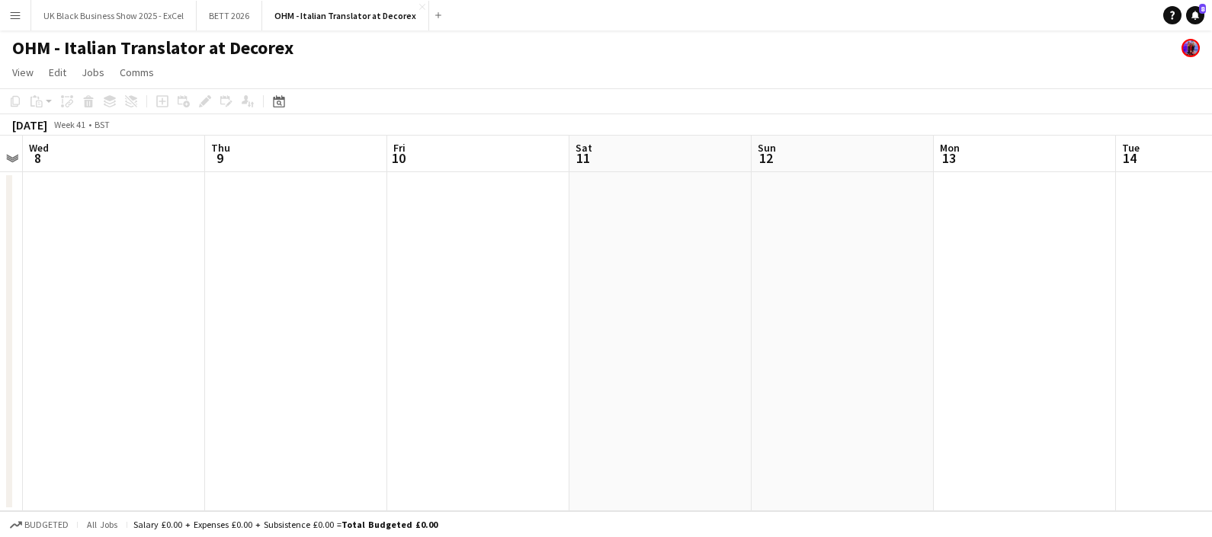
click at [750, 205] on app-date-cell at bounding box center [660, 341] width 182 height 339
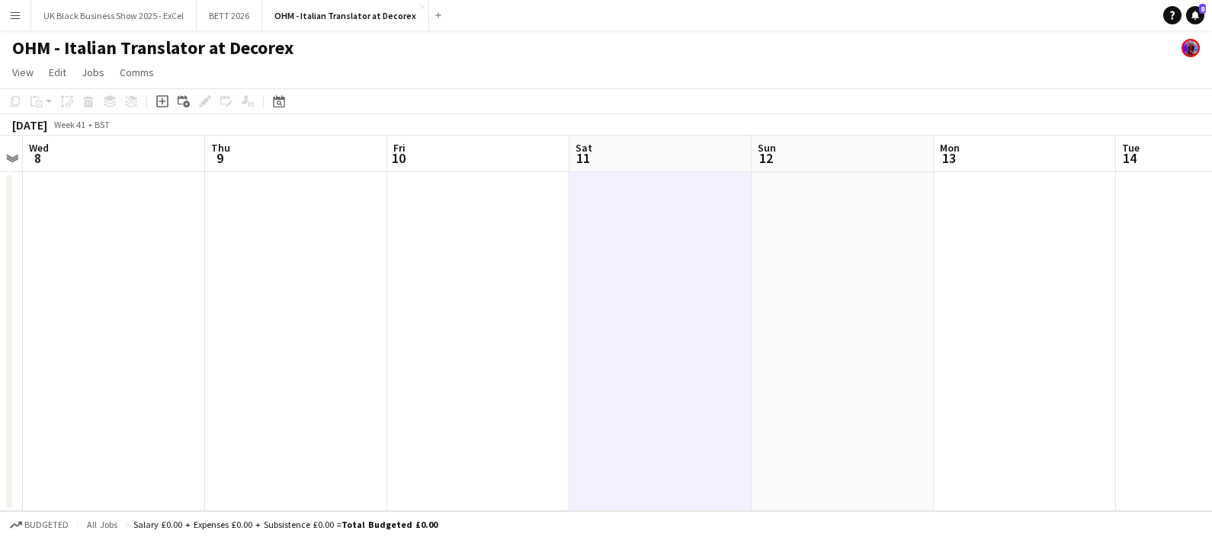
click at [786, 224] on app-date-cell at bounding box center [842, 341] width 182 height 339
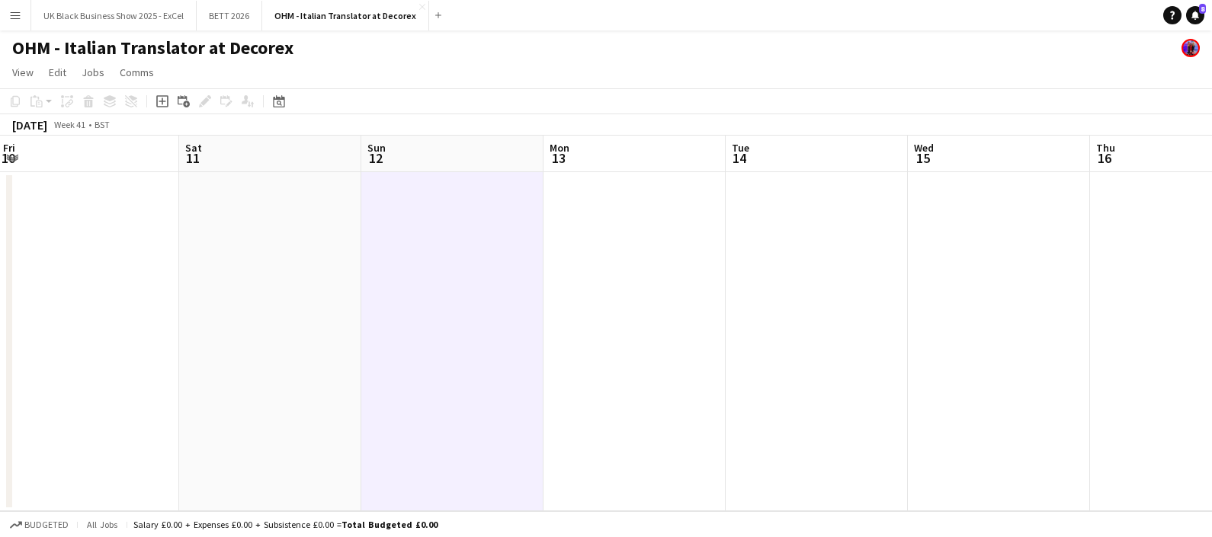
drag, startPoint x: 790, startPoint y: 319, endPoint x: 466, endPoint y: 315, distance: 324.7
click at [432, 337] on app-calendar-viewport "Tue 7 Wed 8 Thu 9 Fri 10 Sat 11 Sun 12 Mon 13 Tue 14 Wed 15 Thu 16 Fri 17 Sat 18" at bounding box center [606, 324] width 1212 height 376
click at [487, 311] on app-date-cell at bounding box center [451, 341] width 182 height 339
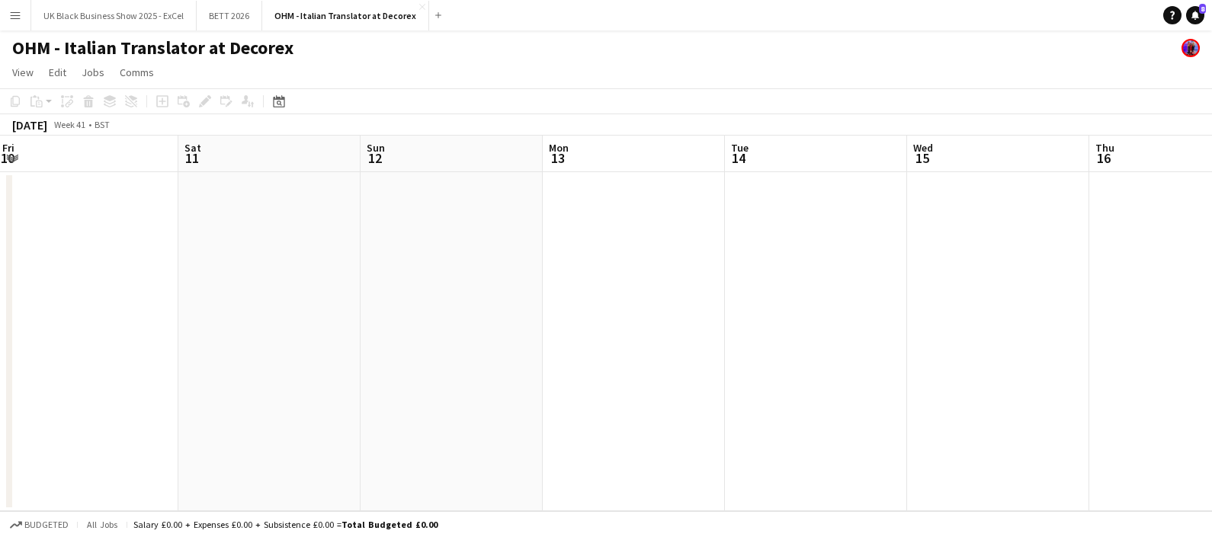
click at [480, 296] on app-date-cell at bounding box center [451, 341] width 182 height 339
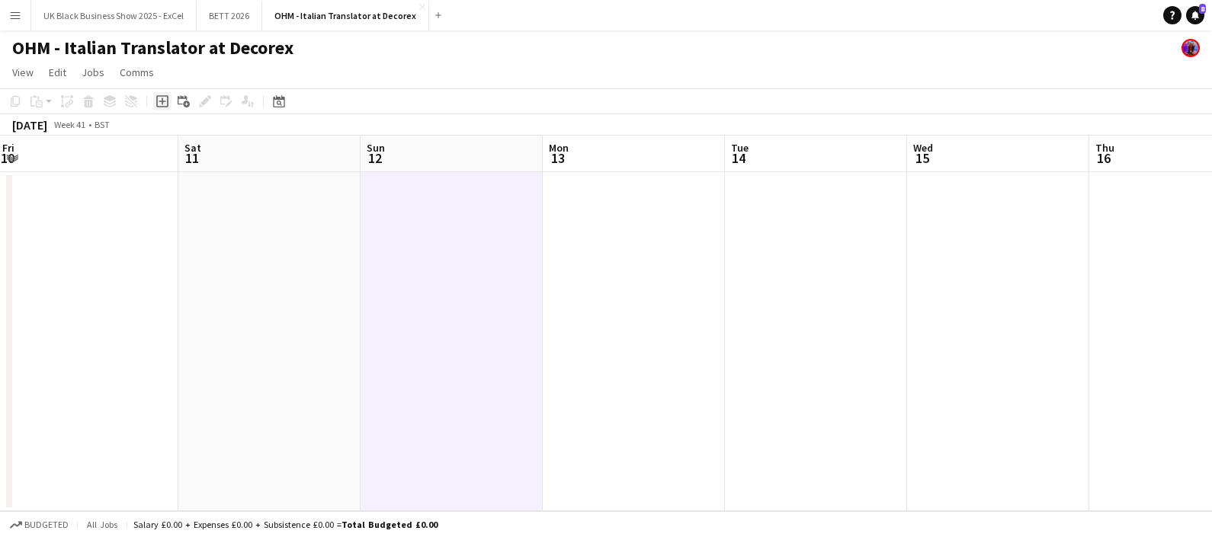
click at [168, 107] on div "Add job" at bounding box center [162, 101] width 18 height 18
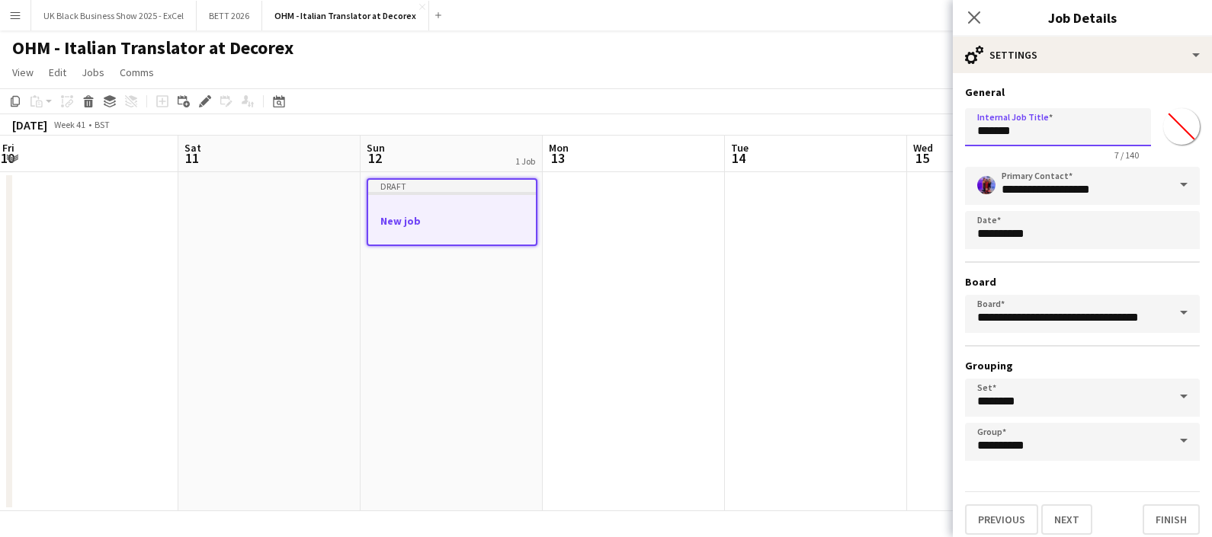
drag, startPoint x: 1043, startPoint y: 139, endPoint x: 877, endPoint y: 154, distance: 166.8
click at [879, 156] on body "Menu Boards Boards Boards All jobs Status Workforce Workforce My Workforce Recr…" at bounding box center [606, 268] width 1212 height 537
type input "**********"
click button "Next" at bounding box center [1066, 520] width 51 height 30
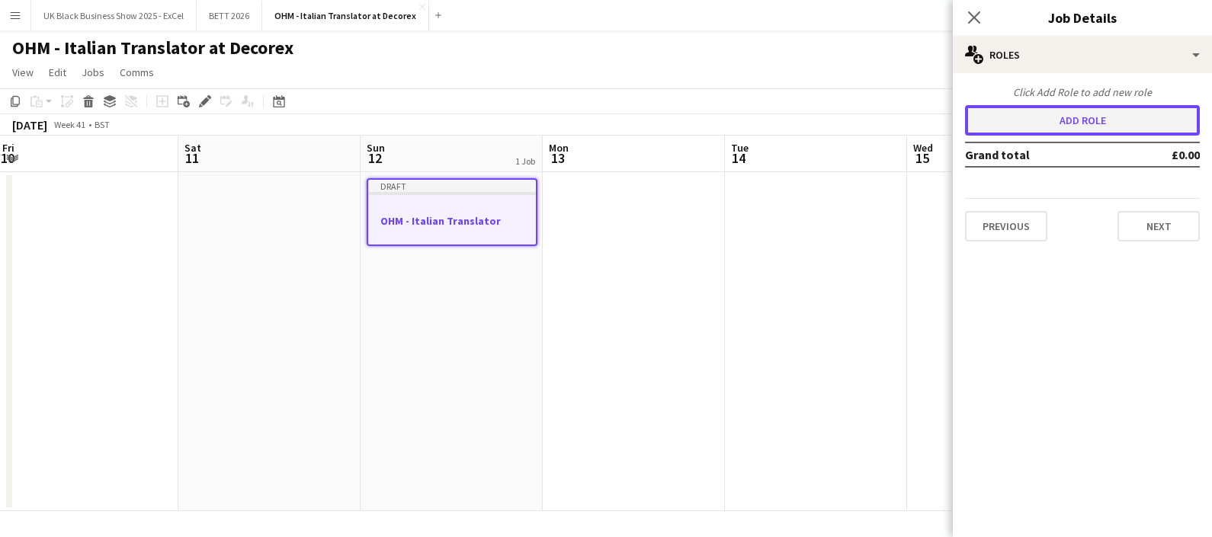
click at [1109, 130] on button "Add role" at bounding box center [1082, 120] width 235 height 30
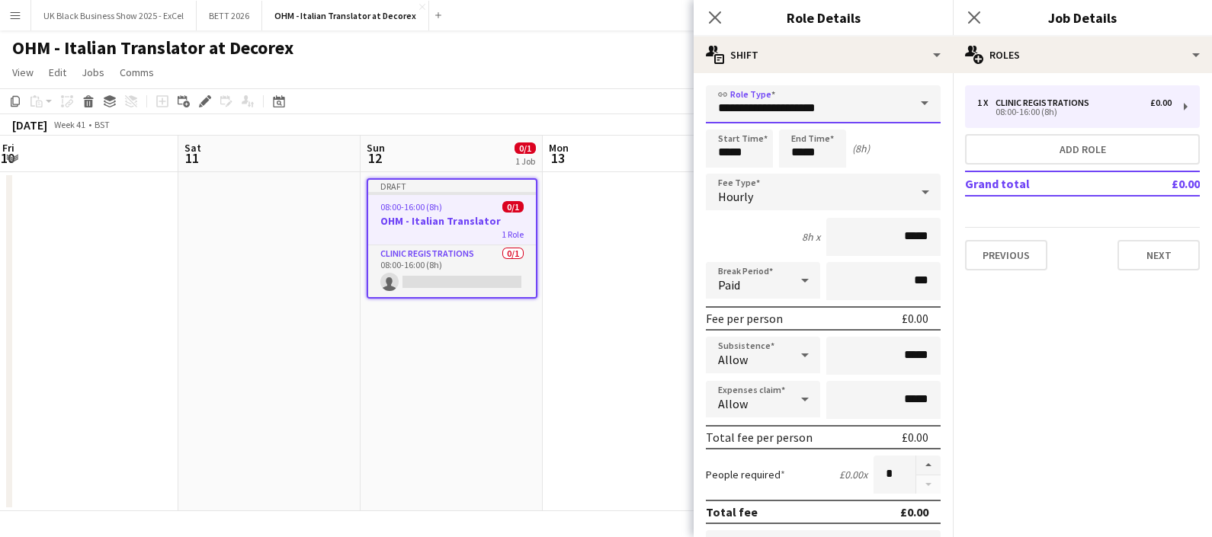
drag, startPoint x: 888, startPoint y: 103, endPoint x: 343, endPoint y: 66, distance: 546.2
click at [343, 66] on body "Menu Boards Boards Boards All jobs Status Workforce Workforce My Workforce Recr…" at bounding box center [606, 268] width 1212 height 537
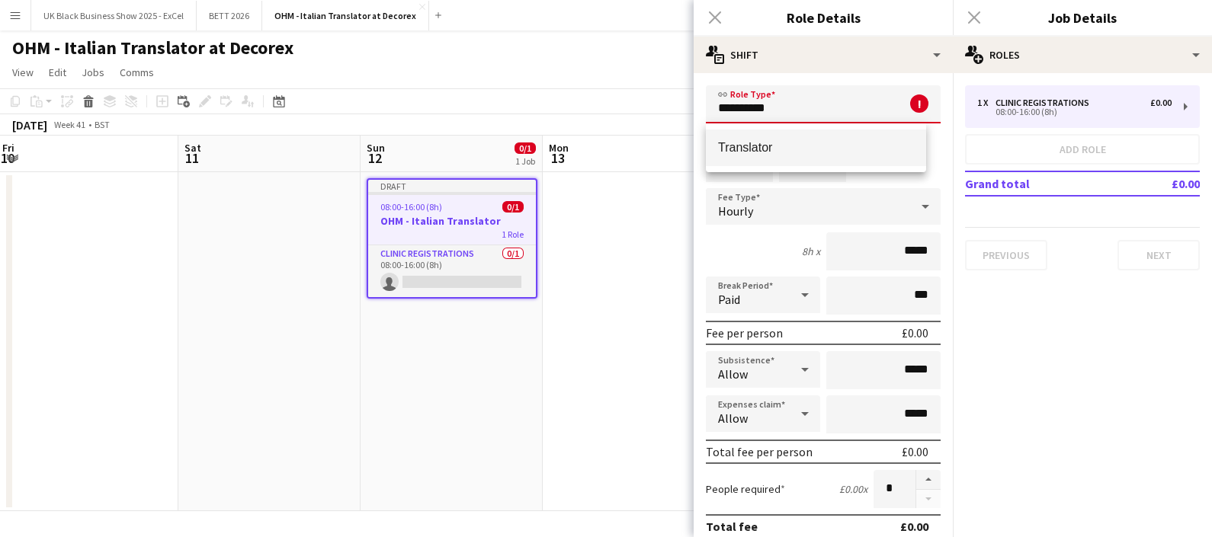
type input "**********"
click at [860, 148] on span "Translator" at bounding box center [816, 147] width 196 height 14
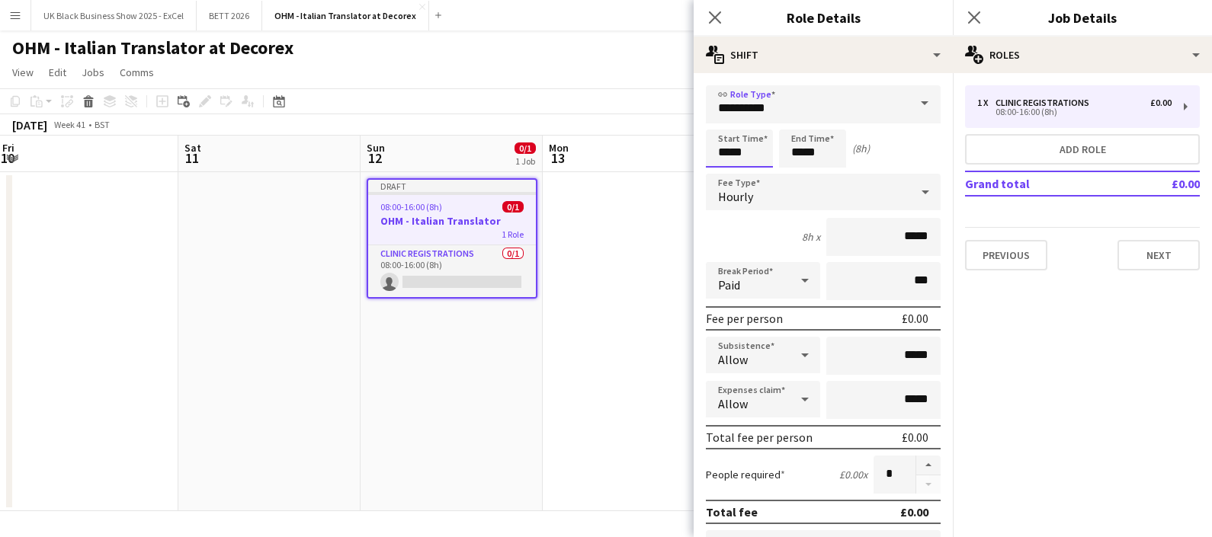
click at [743, 155] on input "*****" at bounding box center [739, 149] width 67 height 38
click at [732, 122] on div at bounding box center [724, 121] width 30 height 15
type input "*****"
drag, startPoint x: 736, startPoint y: 125, endPoint x: 725, endPoint y: 122, distance: 11.8
click at [726, 122] on div at bounding box center [724, 121] width 30 height 15
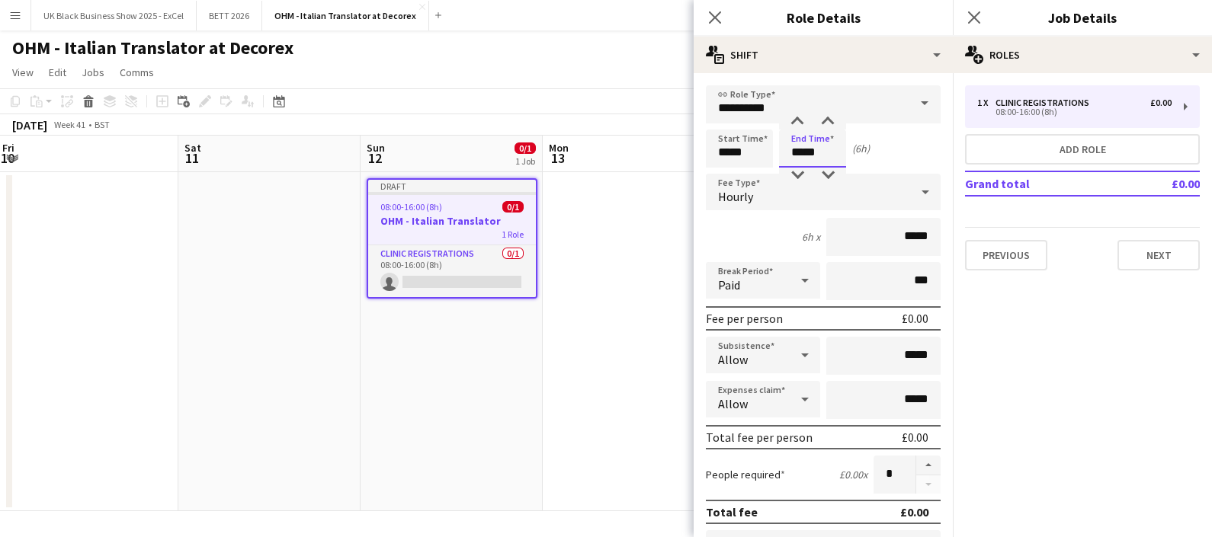
click at [796, 146] on input "*****" at bounding box center [812, 149] width 67 height 38
click at [796, 120] on div at bounding box center [797, 121] width 30 height 15
type input "*****"
click at [795, 120] on div at bounding box center [797, 121] width 30 height 15
click at [901, 234] on input "*****" at bounding box center [883, 237] width 114 height 38
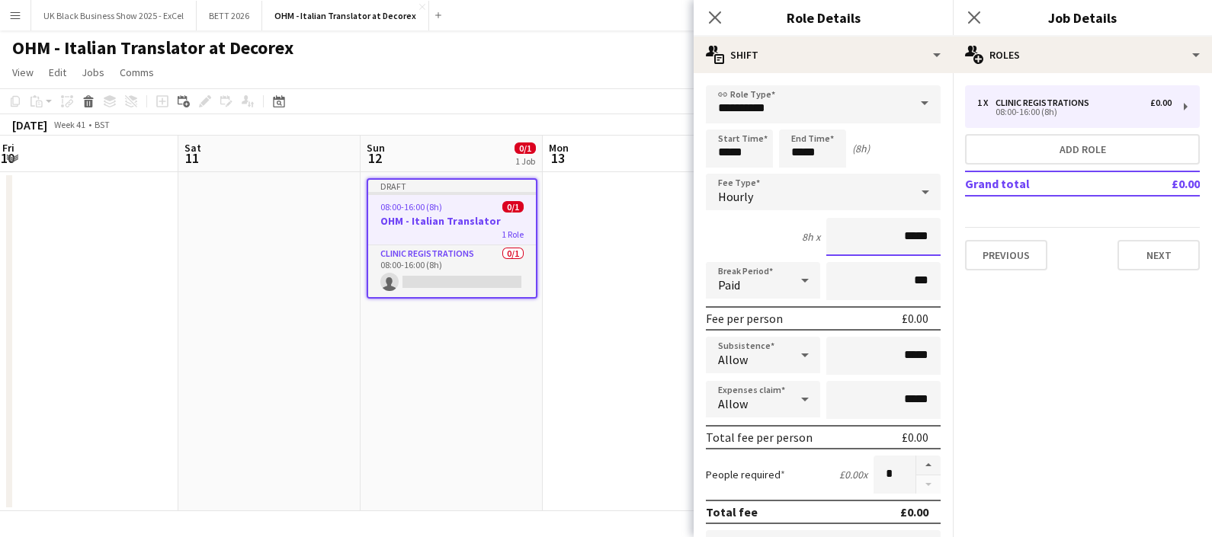
type input "**"
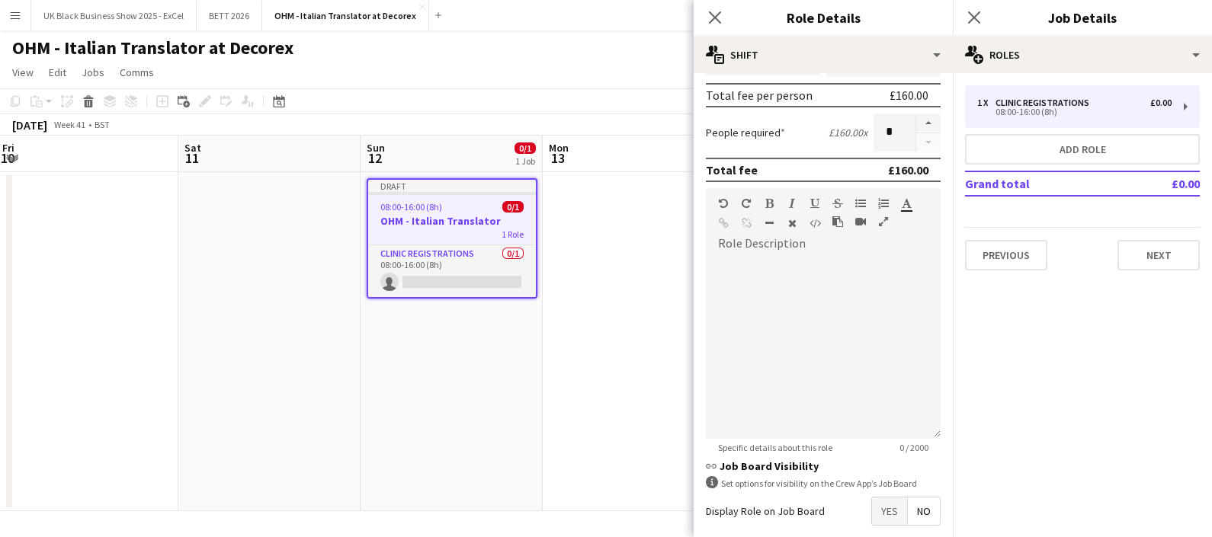
scroll to position [413, 0]
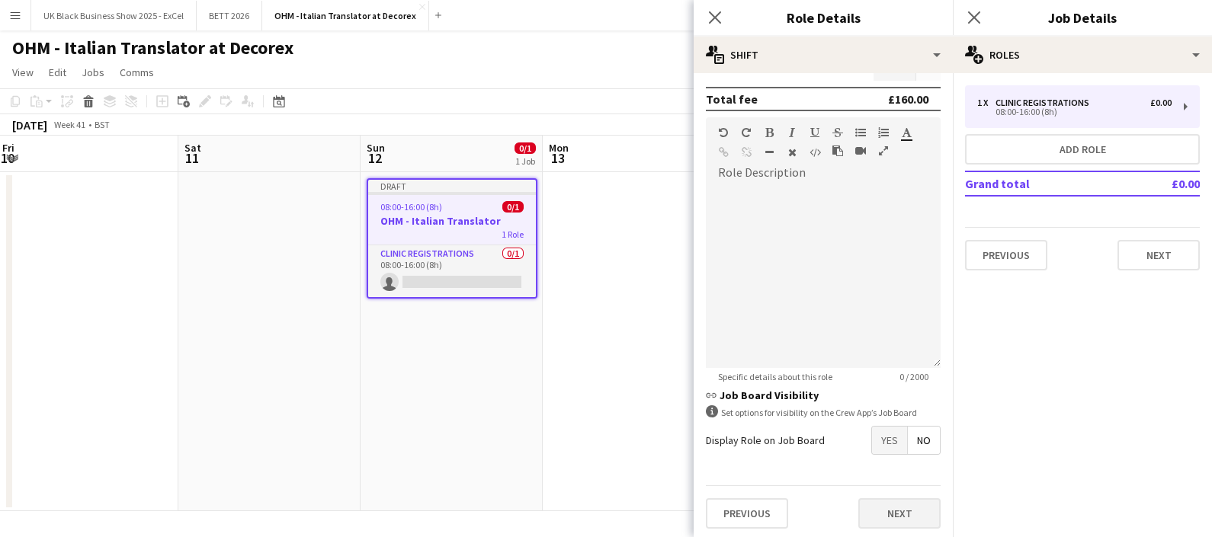
type input "******"
click at [892, 510] on button "Next" at bounding box center [899, 513] width 82 height 30
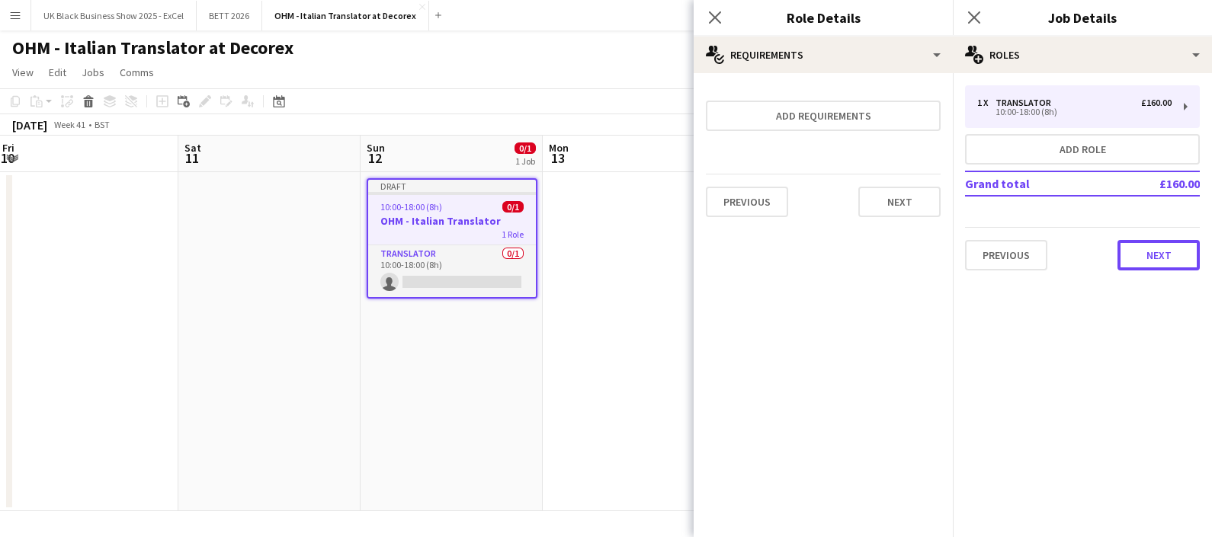
click at [1142, 268] on button "Next" at bounding box center [1158, 255] width 82 height 30
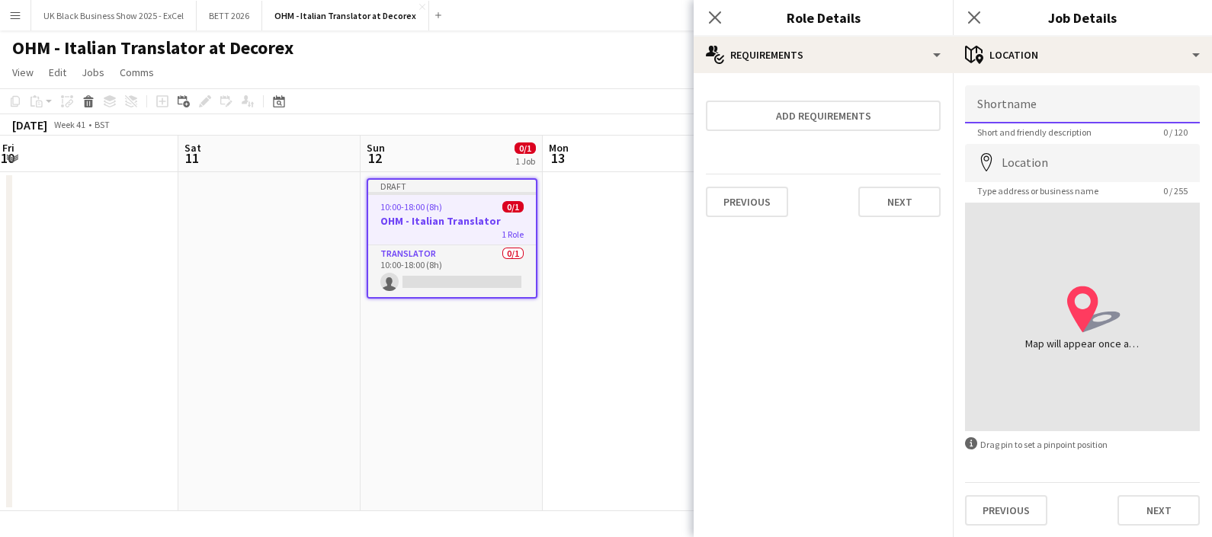
click at [1064, 114] on input "Shortname" at bounding box center [1082, 104] width 235 height 38
type input "**********"
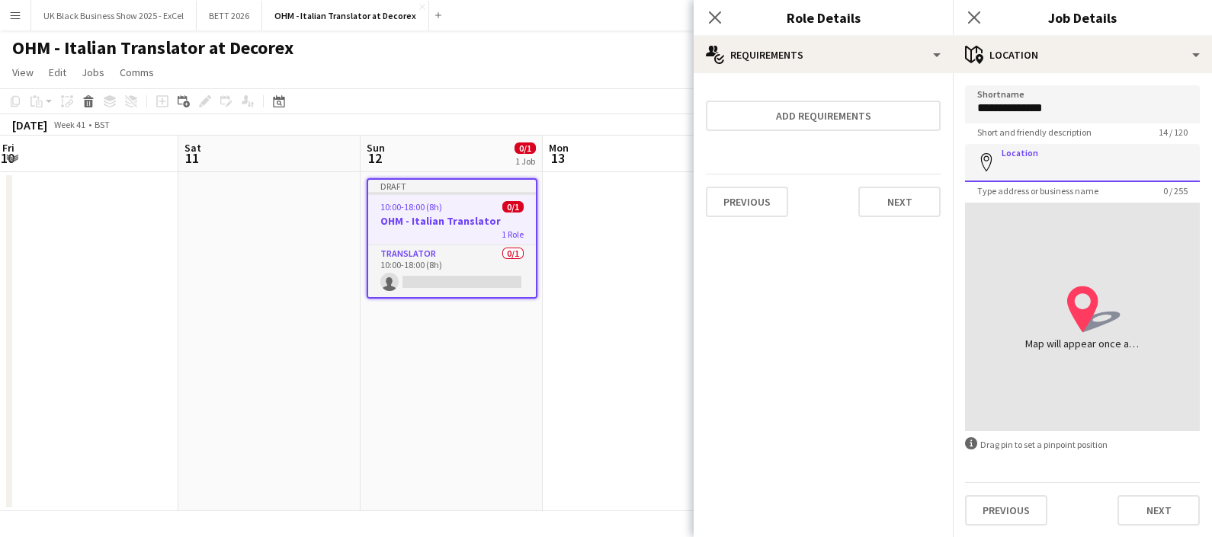
click at [1042, 159] on input "Location" at bounding box center [1082, 163] width 235 height 38
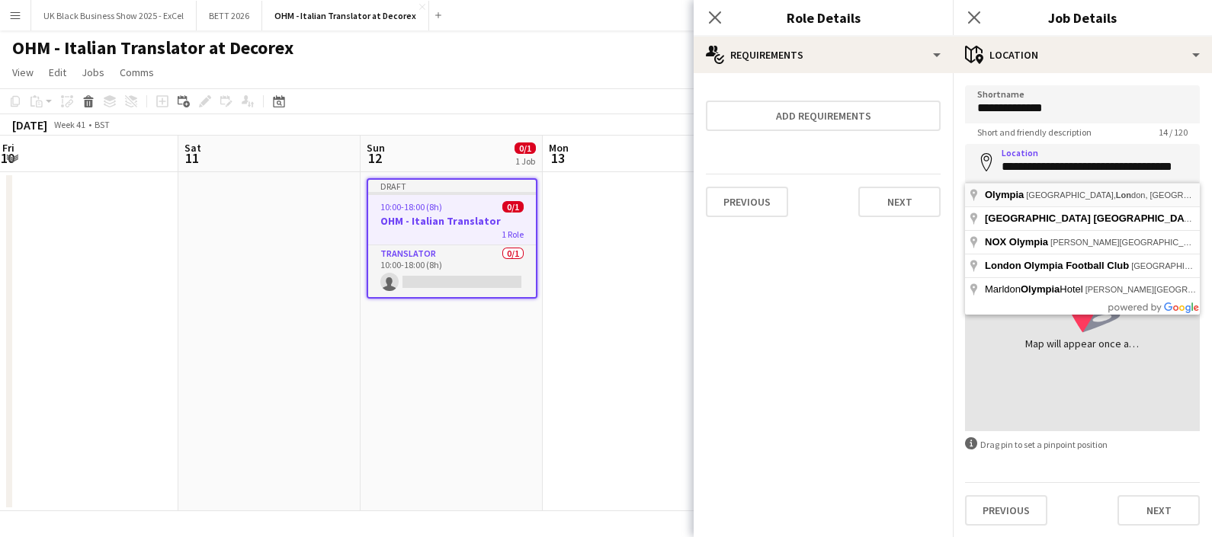
type input "**********"
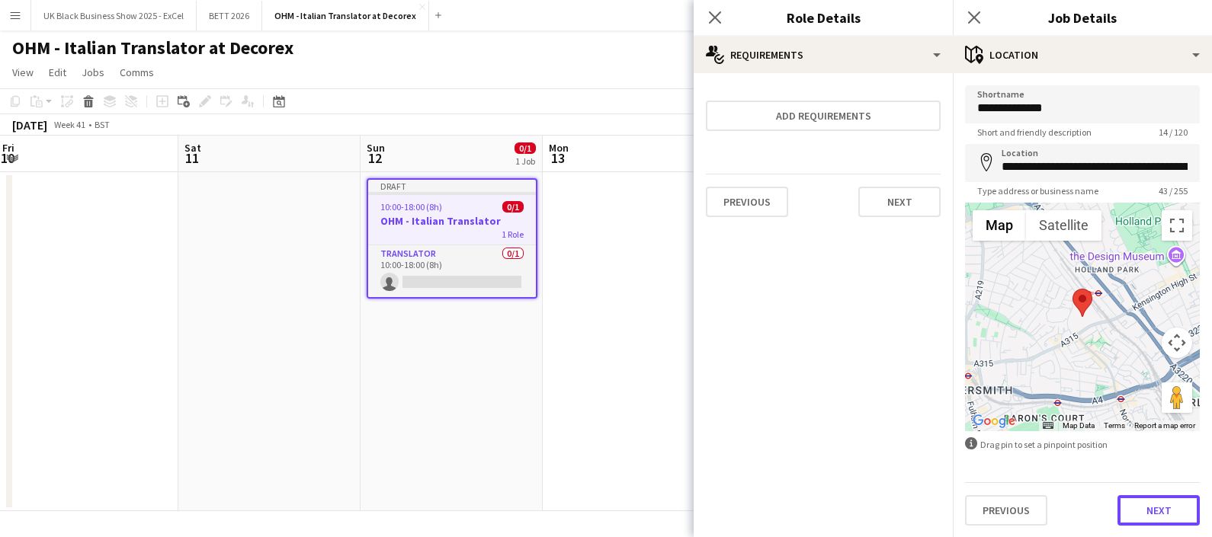
click at [1137, 508] on button "Next" at bounding box center [1158, 510] width 82 height 30
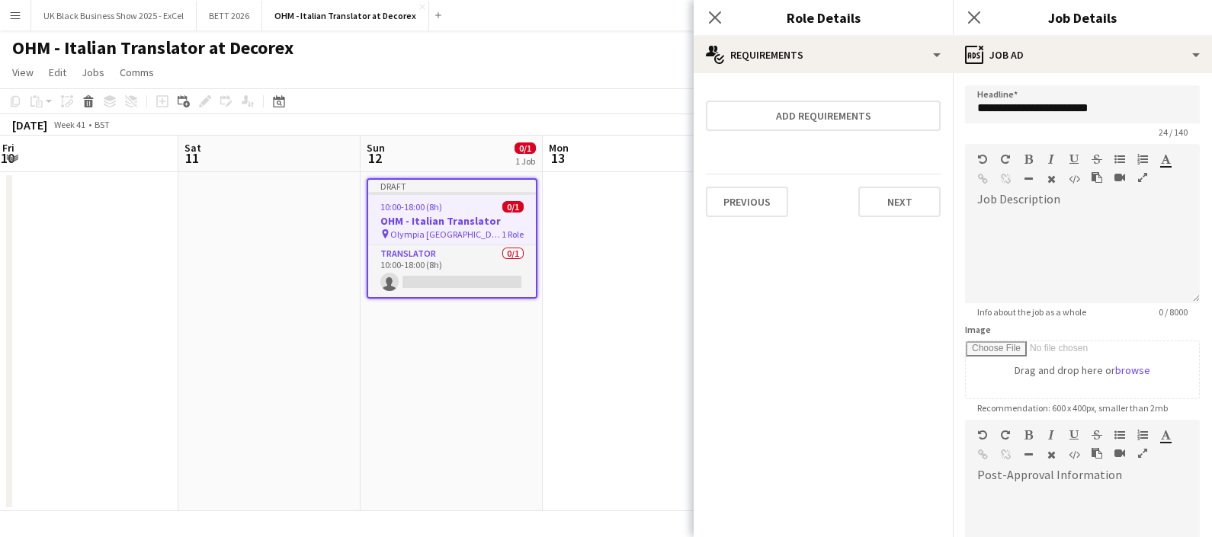
click at [543, 335] on app-date-cell at bounding box center [634, 341] width 182 height 339
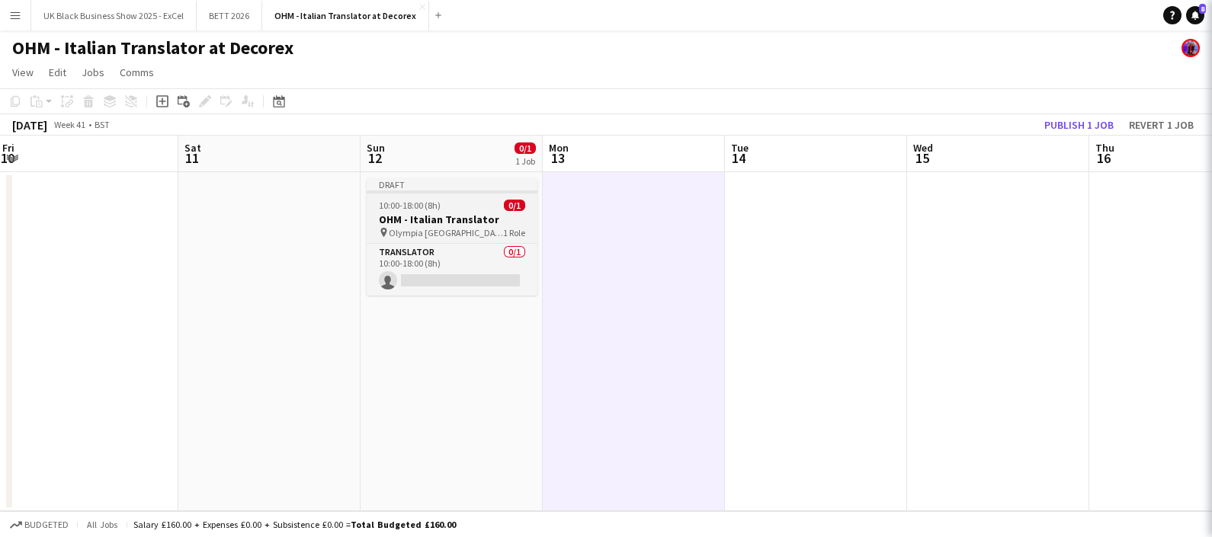
click at [479, 210] on div "10:00-18:00 (8h) 0/1" at bounding box center [452, 205] width 171 height 11
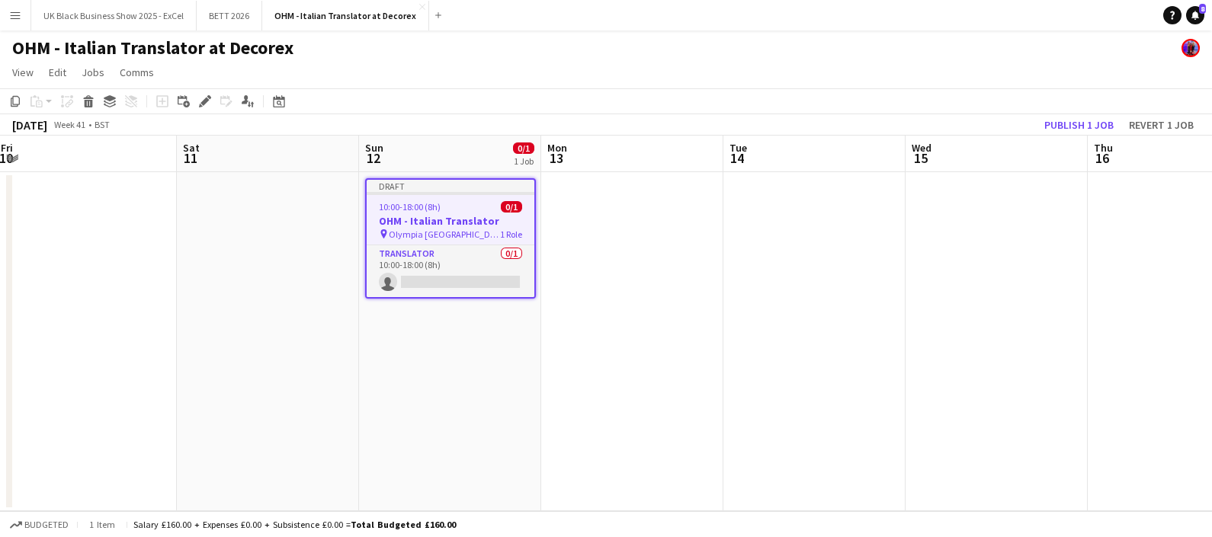
click at [639, 237] on app-date-cell at bounding box center [632, 341] width 182 height 339
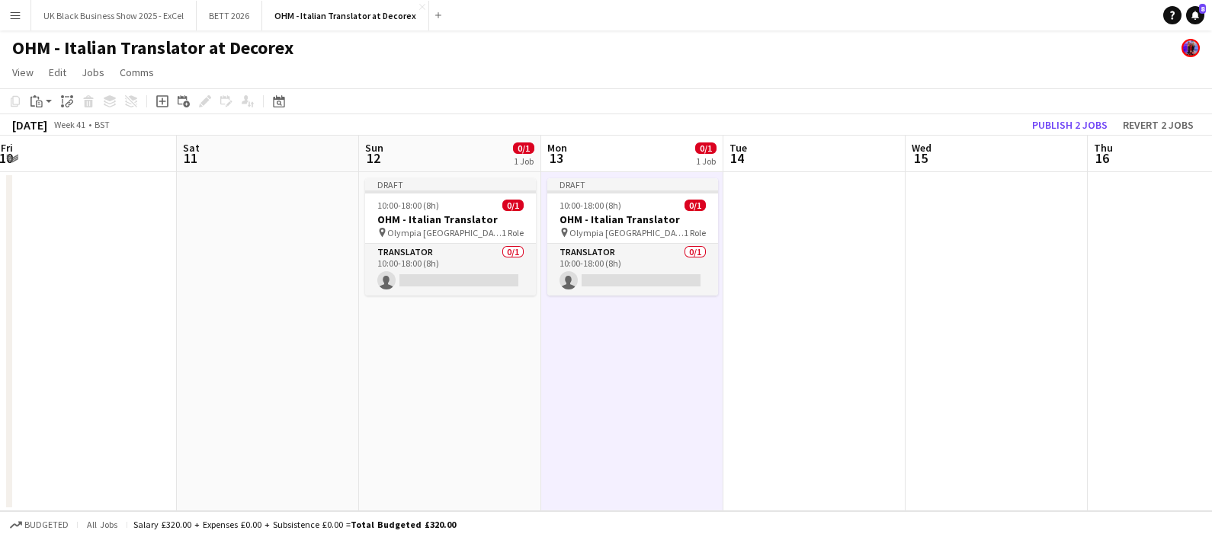
click at [799, 213] on app-date-cell at bounding box center [814, 341] width 182 height 339
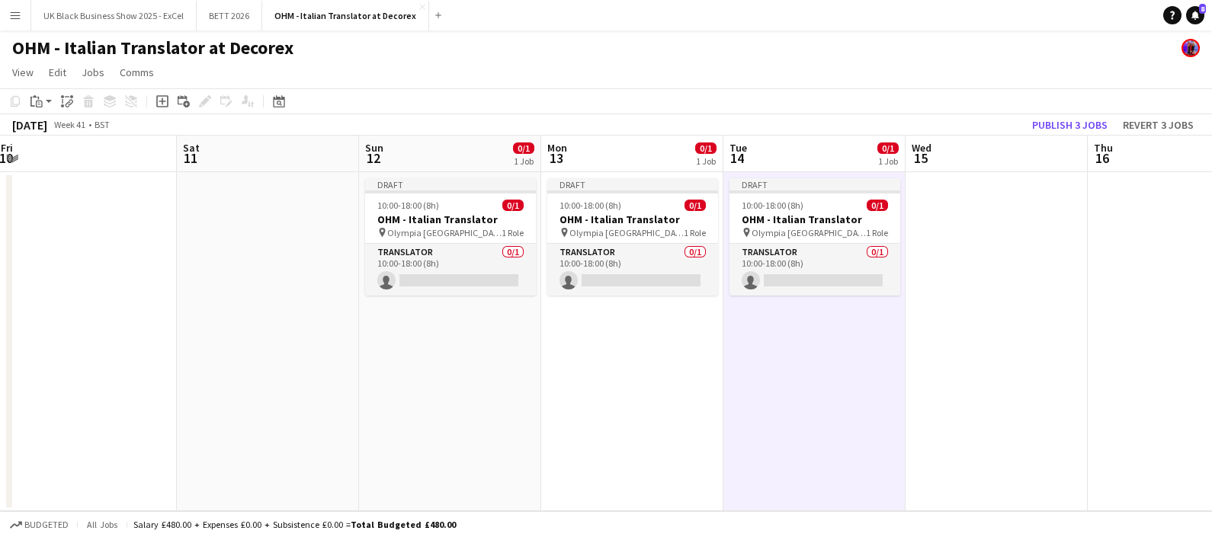
click at [986, 231] on app-date-cell at bounding box center [996, 341] width 182 height 339
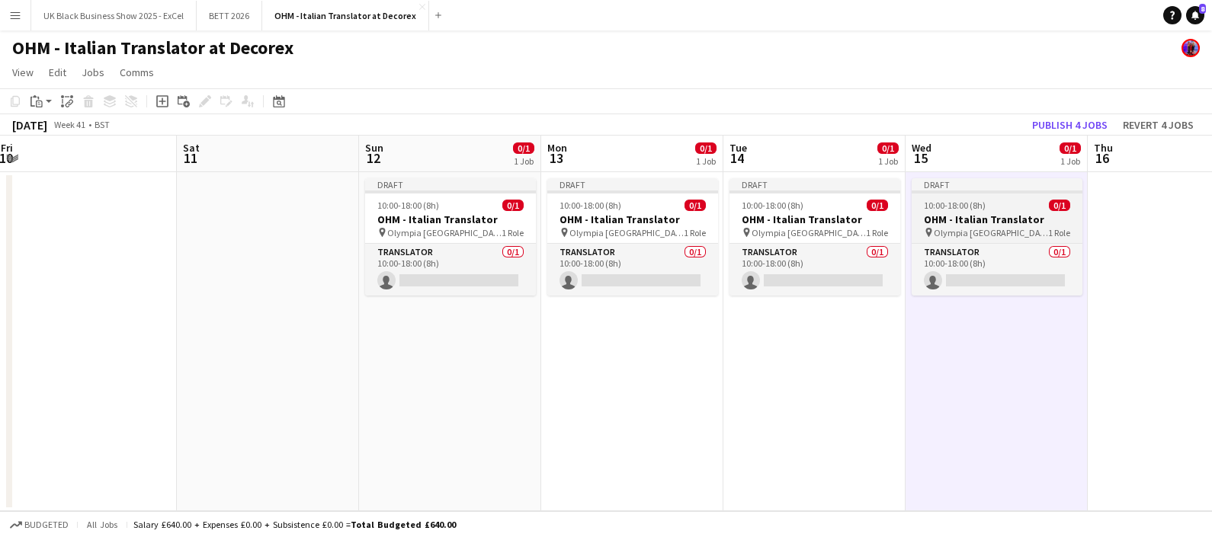
click at [988, 225] on h3 "OHM - Italian Translator" at bounding box center [997, 220] width 171 height 14
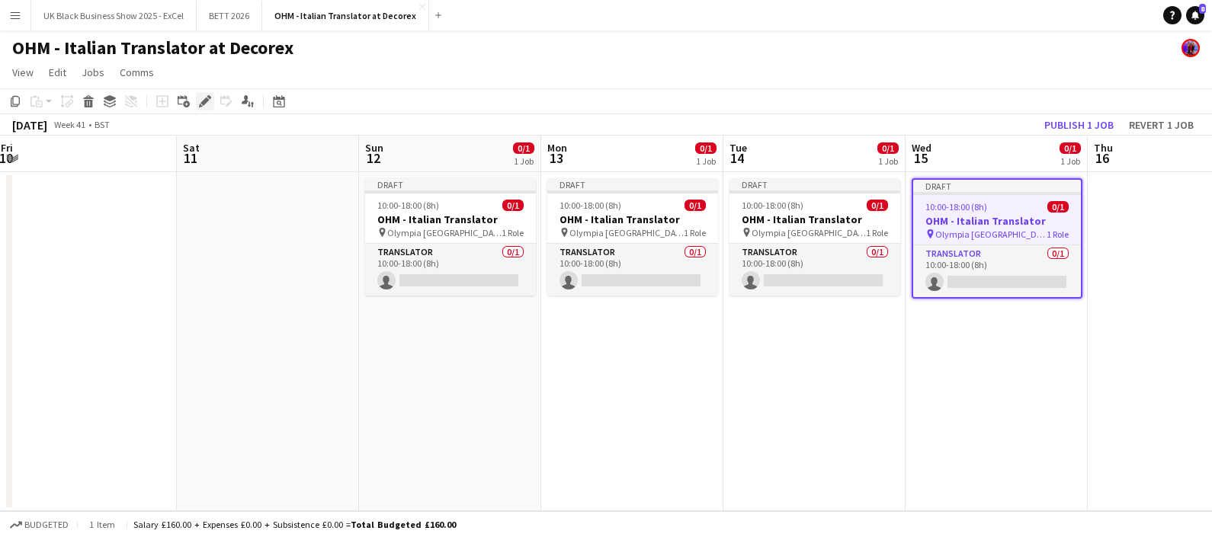
click at [206, 95] on icon "Edit" at bounding box center [205, 101] width 12 height 12
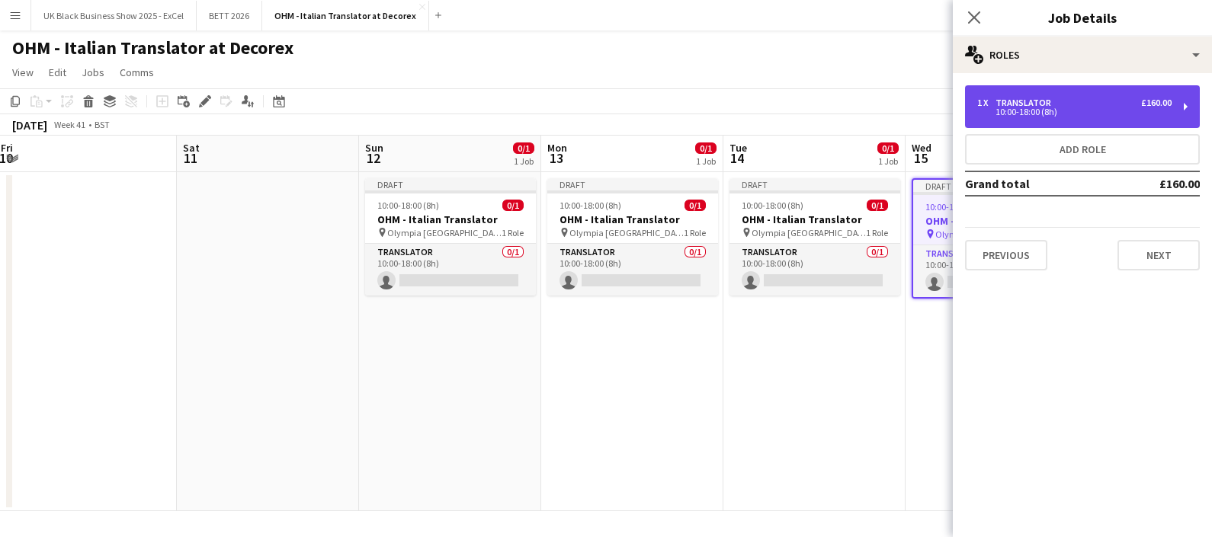
click at [1073, 118] on div "1 x Translator £160.00 10:00-18:00 (8h)" at bounding box center [1082, 106] width 235 height 43
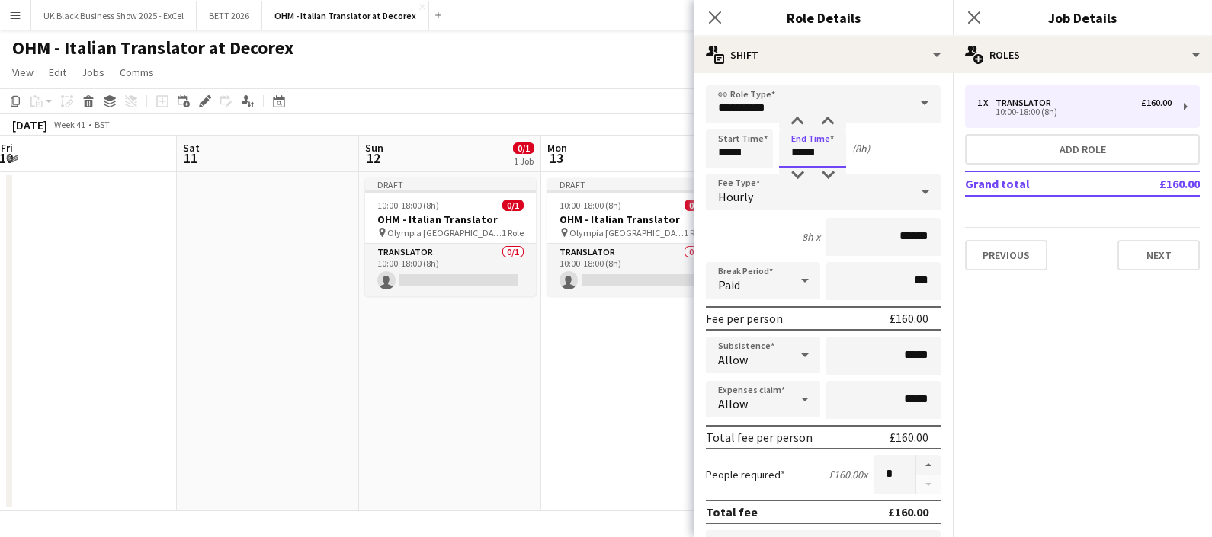
click at [812, 159] on input "*****" at bounding box center [812, 149] width 67 height 38
type input "*****"
click at [806, 171] on div at bounding box center [797, 175] width 30 height 15
click at [667, 145] on app-board-header-date "Mon 13 0/1 1 Job" at bounding box center [631, 154] width 182 height 37
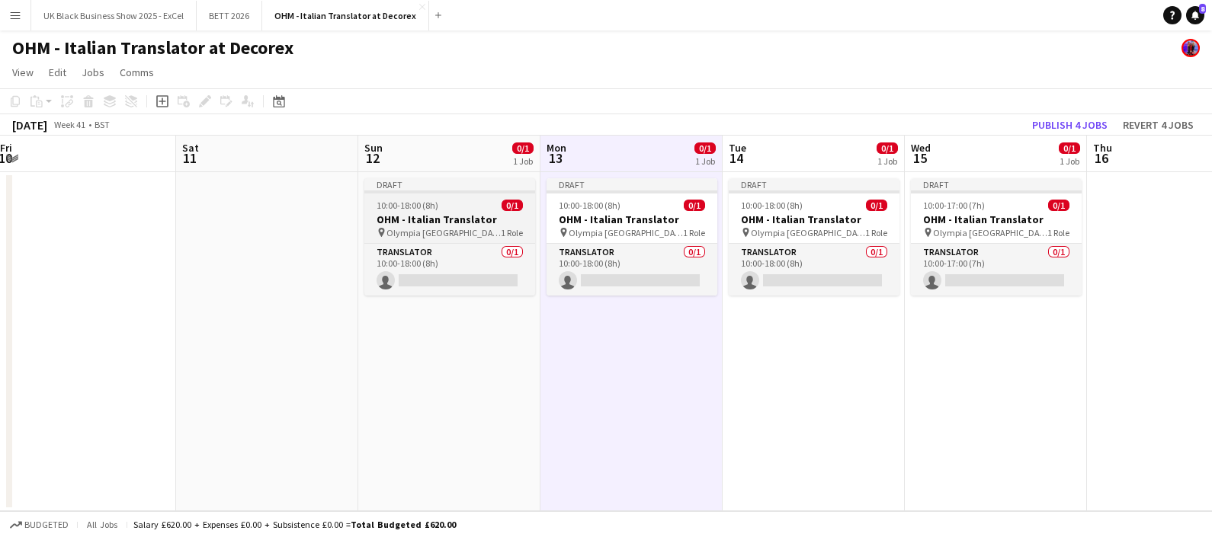
click at [465, 208] on div "10:00-18:00 (8h) 0/1" at bounding box center [449, 205] width 171 height 11
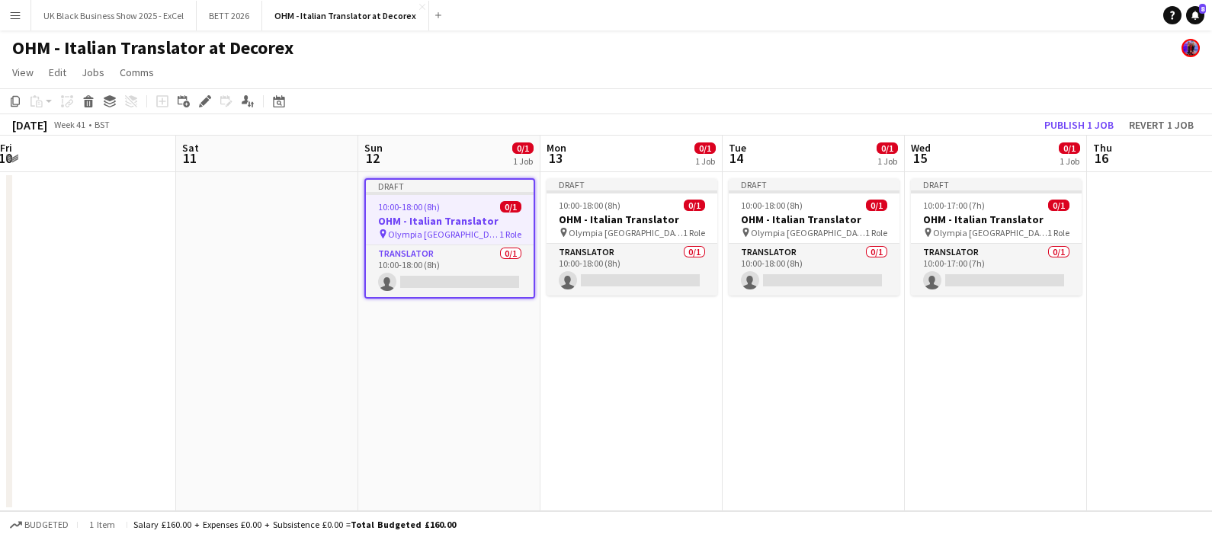
click at [472, 372] on app-date-cell "Draft 10:00-18:00 (8h) 0/1 OHM - Italian Translator pin Olympia London 1 Role T…" at bounding box center [449, 341] width 182 height 339
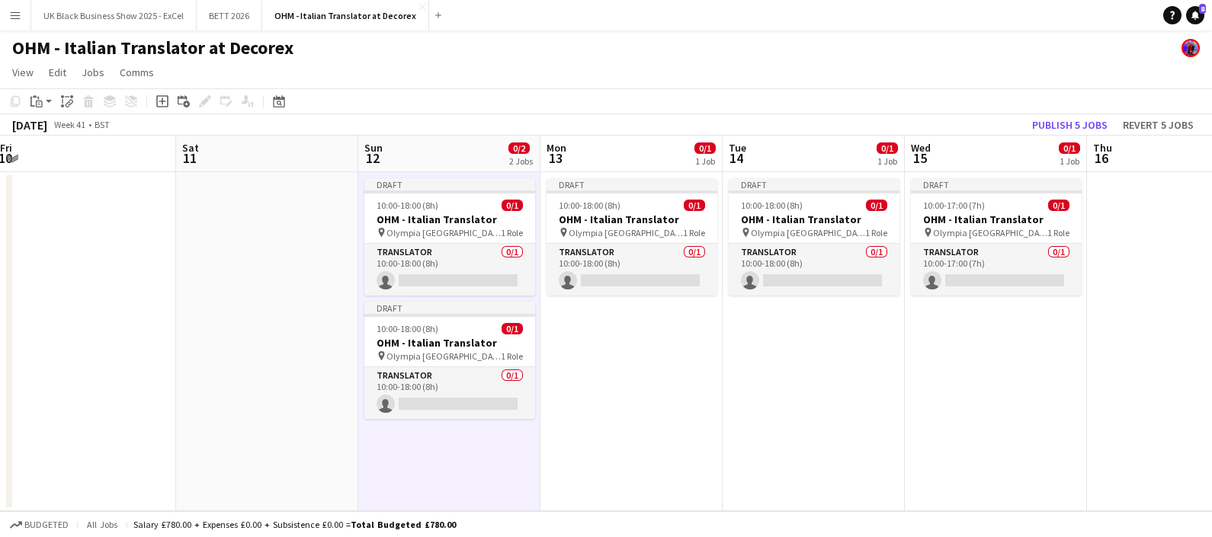
click at [464, 341] on h3 "OHM - Italian Translator" at bounding box center [449, 343] width 171 height 14
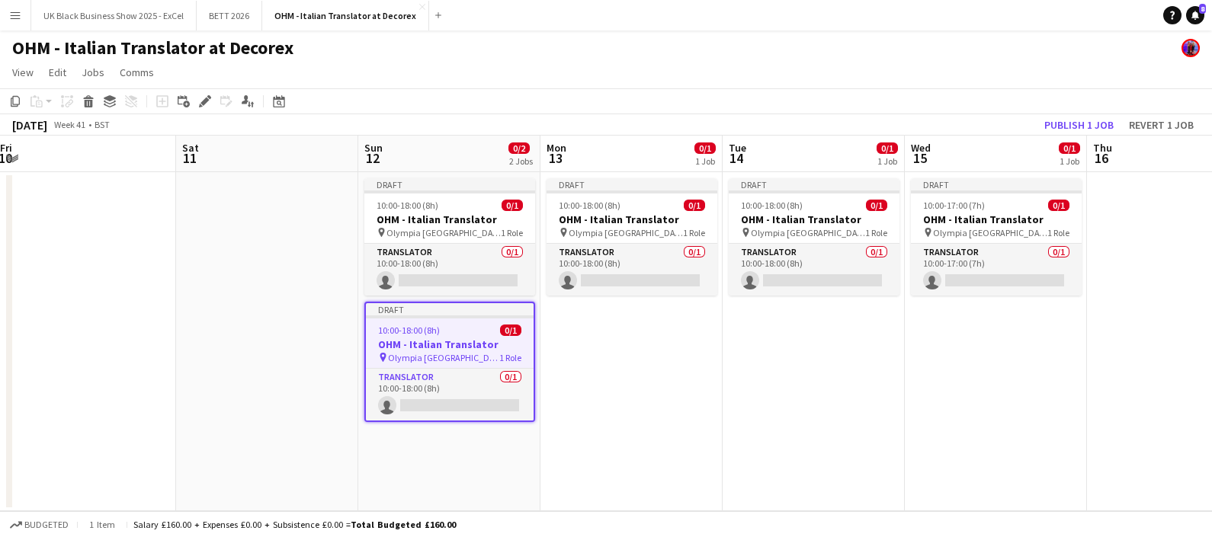
click at [476, 336] on app-job-card "Draft 10:00-18:00 (8h) 0/1 OHM - Italian Translator pin Olympia London 1 Role T…" at bounding box center [449, 362] width 171 height 120
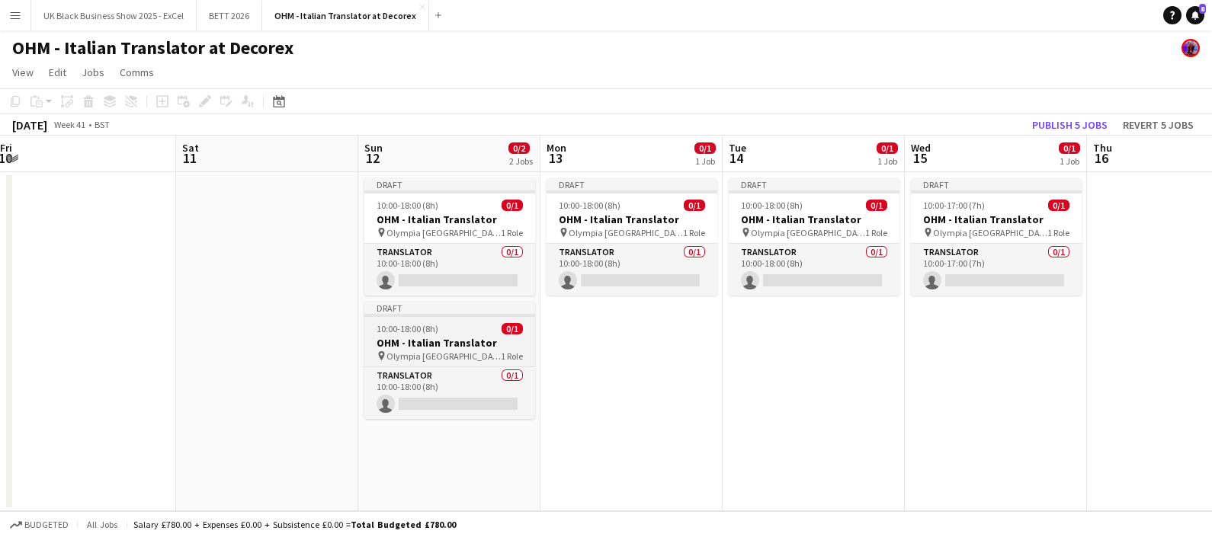
click at [476, 336] on h3 "OHM - Italian Translator" at bounding box center [449, 343] width 171 height 14
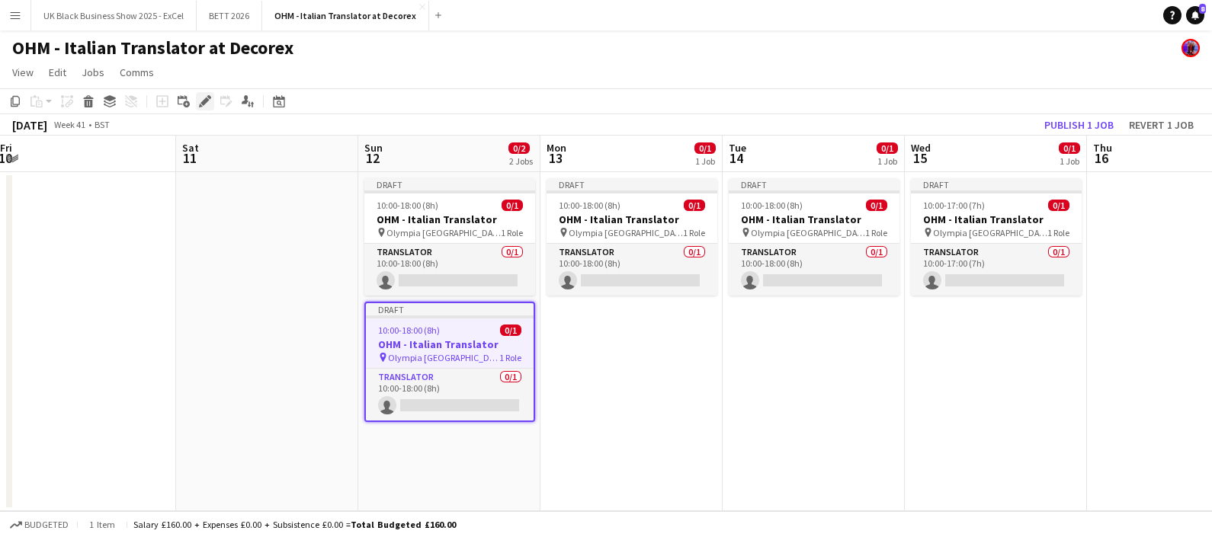
click at [203, 100] on icon at bounding box center [204, 102] width 8 height 8
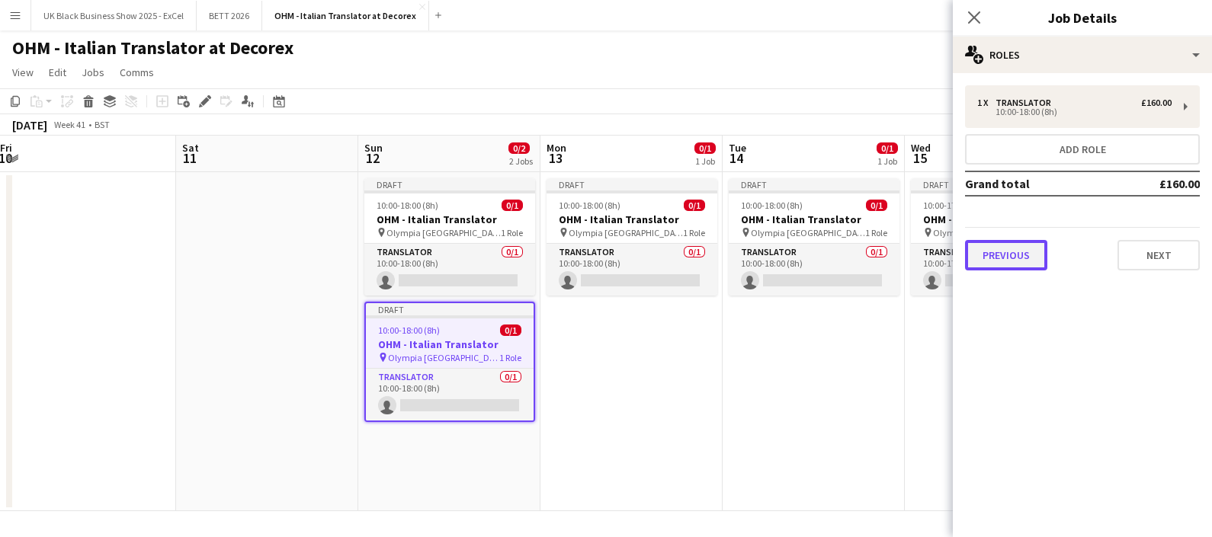
click at [1019, 252] on button "Previous" at bounding box center [1006, 255] width 82 height 30
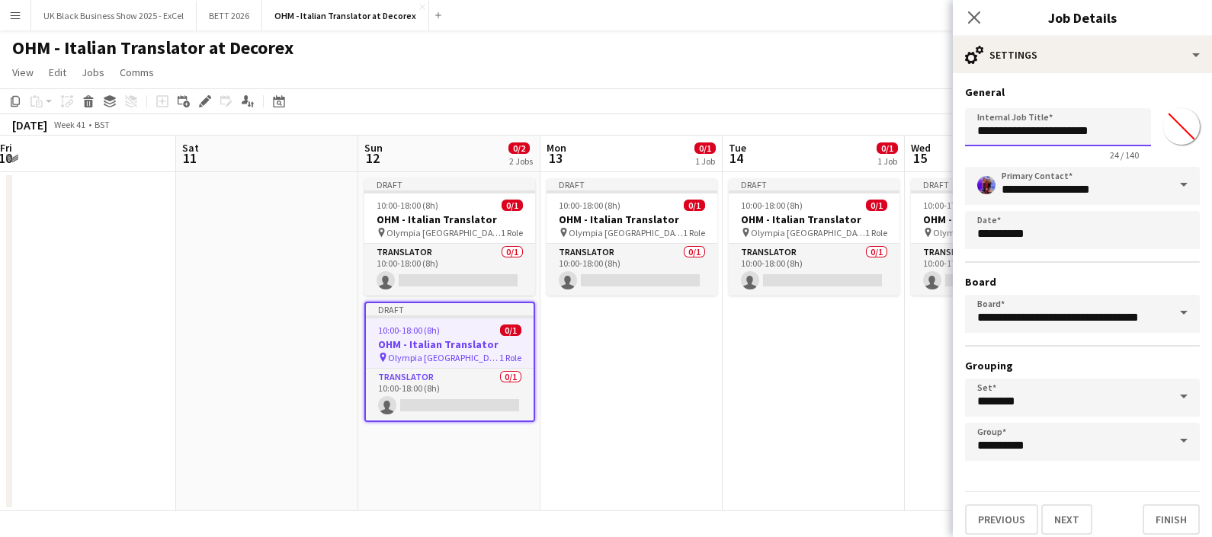
click at [1108, 124] on input "**********" at bounding box center [1058, 127] width 186 height 38
type input "**********"
click button "Next" at bounding box center [1066, 520] width 51 height 30
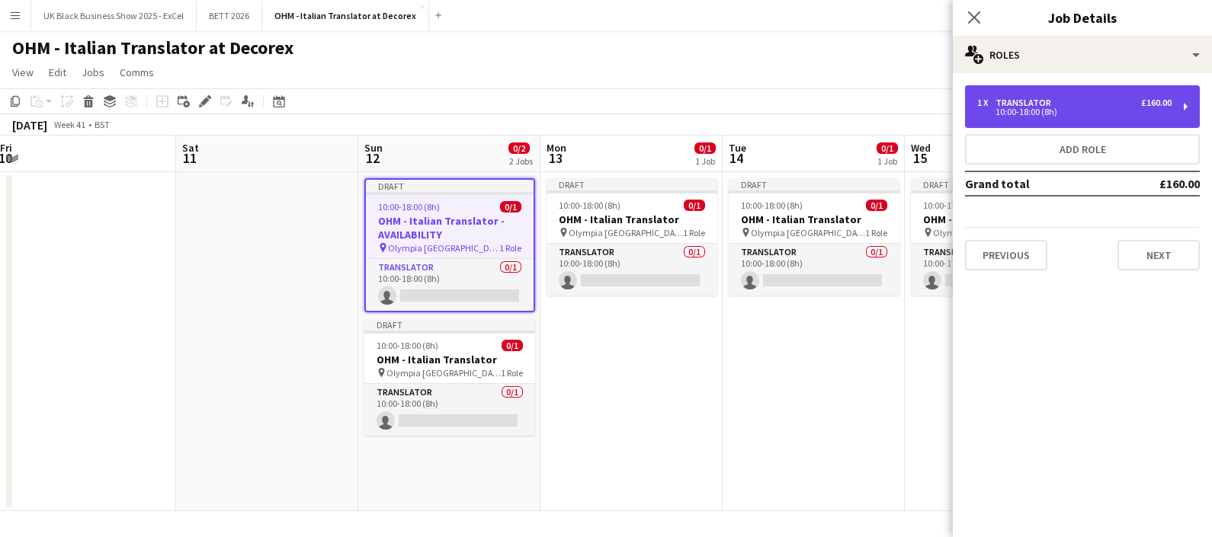
click at [1094, 112] on div "10:00-18:00 (8h)" at bounding box center [1074, 112] width 194 height 8
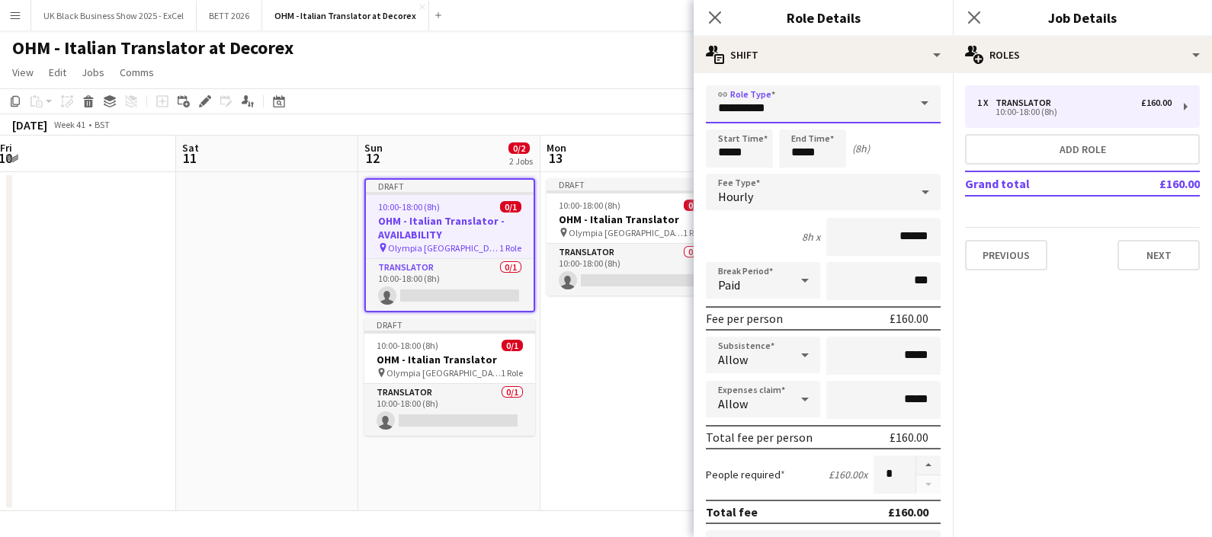
drag, startPoint x: 786, startPoint y: 110, endPoint x: 538, endPoint y: 137, distance: 249.2
click at [539, 138] on body "Menu Boards Boards Boards All jobs Status Workforce Workforce My Workforce Recr…" at bounding box center [606, 268] width 1212 height 537
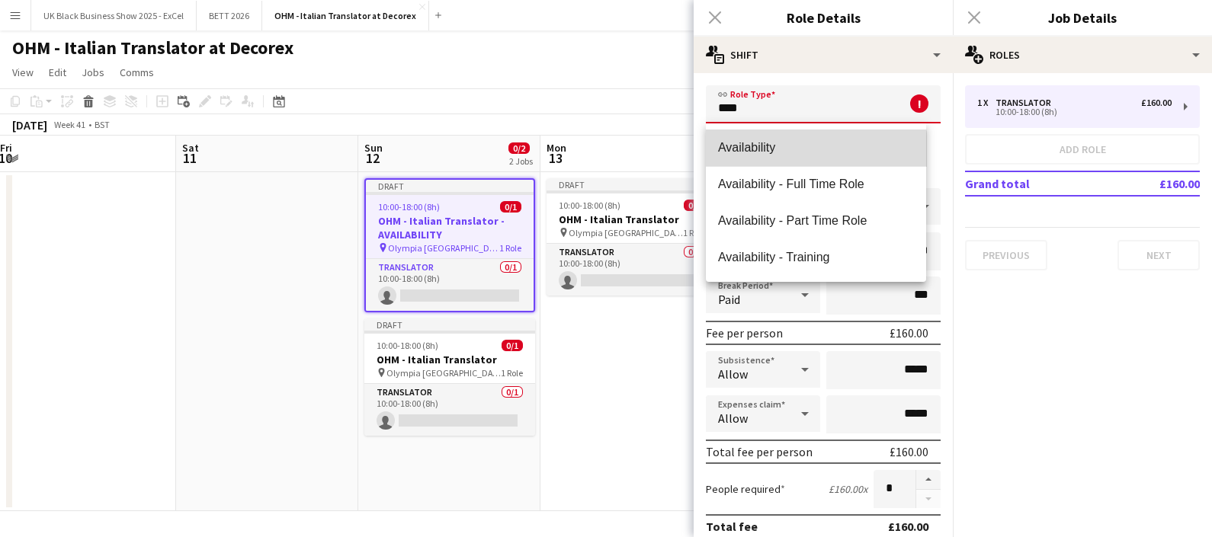
click at [780, 162] on mat-option "Availability" at bounding box center [816, 148] width 220 height 37
type input "**********"
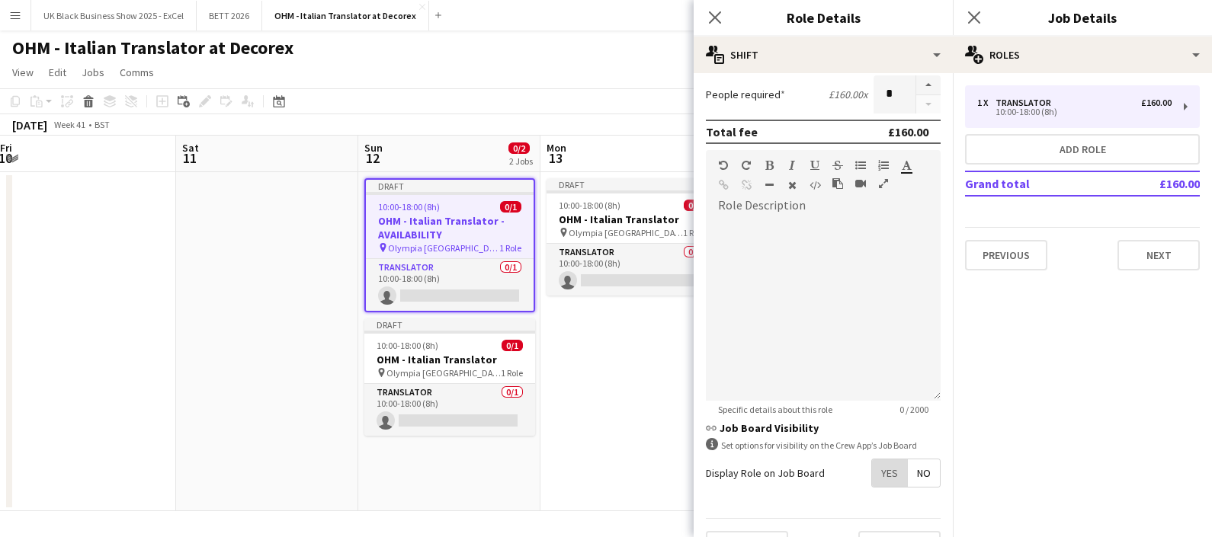
click at [872, 476] on span "Yes" at bounding box center [889, 473] width 35 height 27
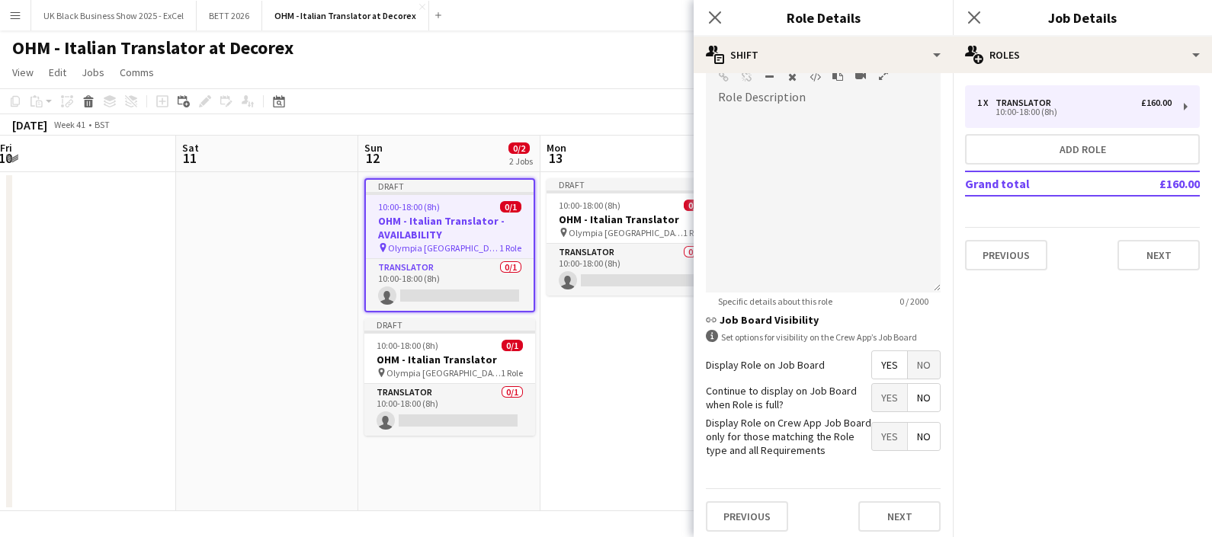
scroll to position [492, 0]
click at [614, 429] on app-date-cell "Draft 10:00-18:00 (8h) 0/1 OHM - Italian Translator pin Olympia London 1 Role T…" at bounding box center [631, 341] width 182 height 339
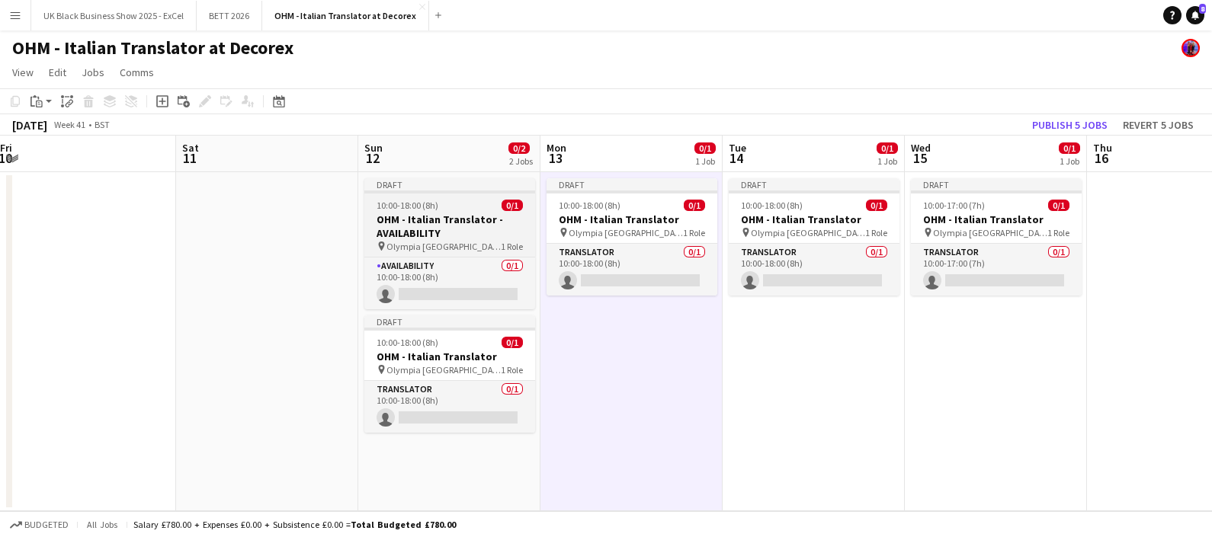
click at [445, 216] on h3 "OHM - Italian Translator - AVAILABILITY" at bounding box center [449, 226] width 171 height 27
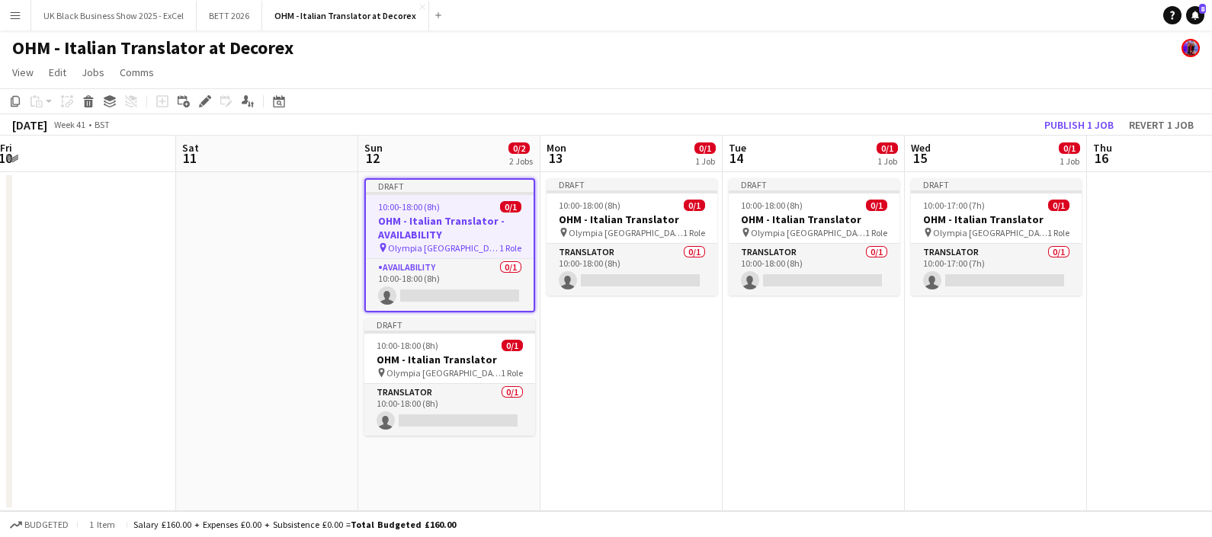
click at [625, 368] on app-date-cell "Draft 10:00-18:00 (8h) 0/1 OHM - Italian Translator pin Olympia London 1 Role T…" at bounding box center [631, 341] width 182 height 339
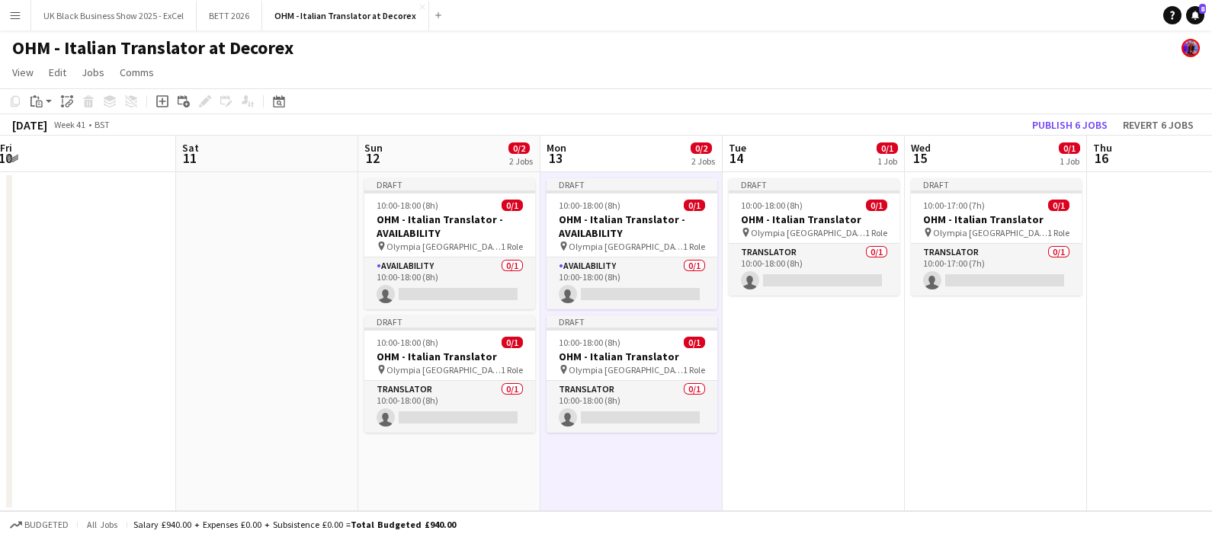
click at [828, 390] on app-date-cell "Draft 10:00-18:00 (8h) 0/1 OHM - Italian Translator pin Olympia London 1 Role T…" at bounding box center [814, 341] width 182 height 339
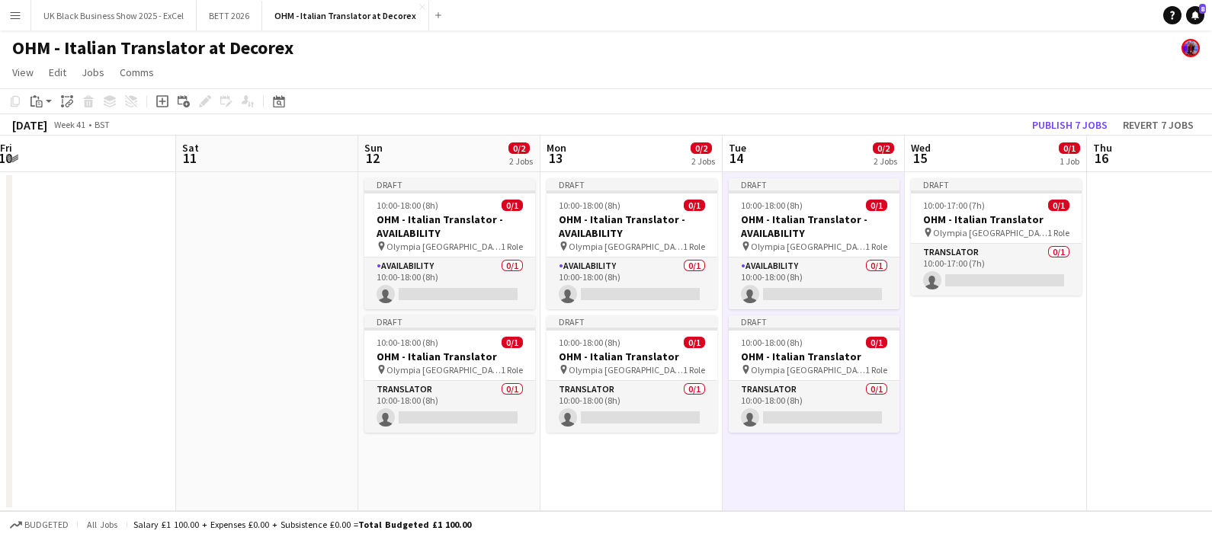
click at [1047, 424] on app-date-cell "Draft 10:00-17:00 (7h) 0/1 OHM - Italian Translator pin Olympia London 1 Role T…" at bounding box center [996, 341] width 182 height 339
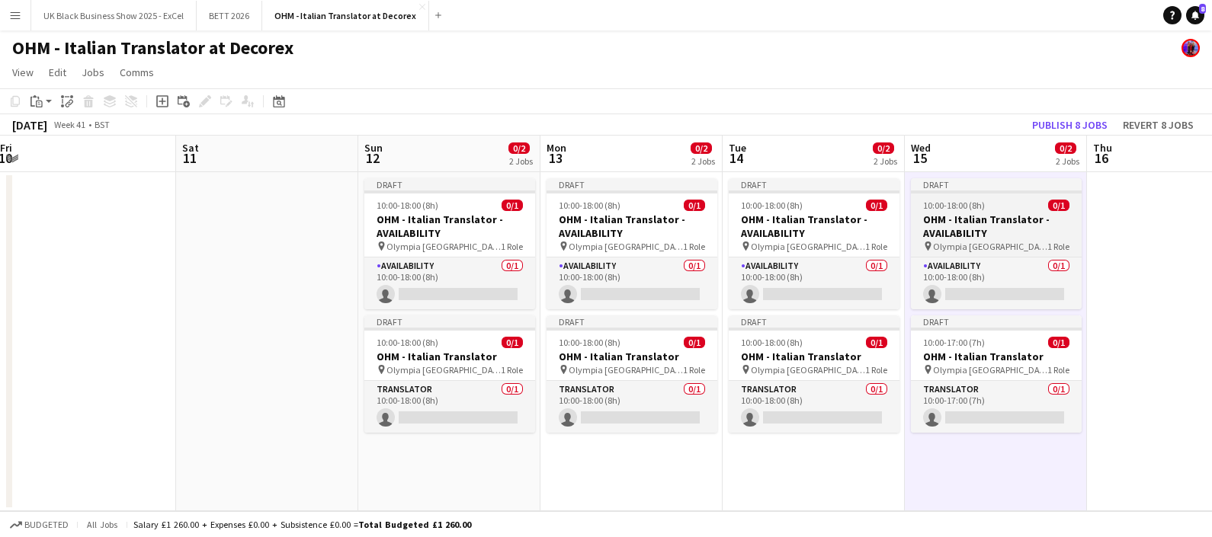
click at [1021, 249] on div "pin Olympia London 1 Role" at bounding box center [996, 246] width 171 height 12
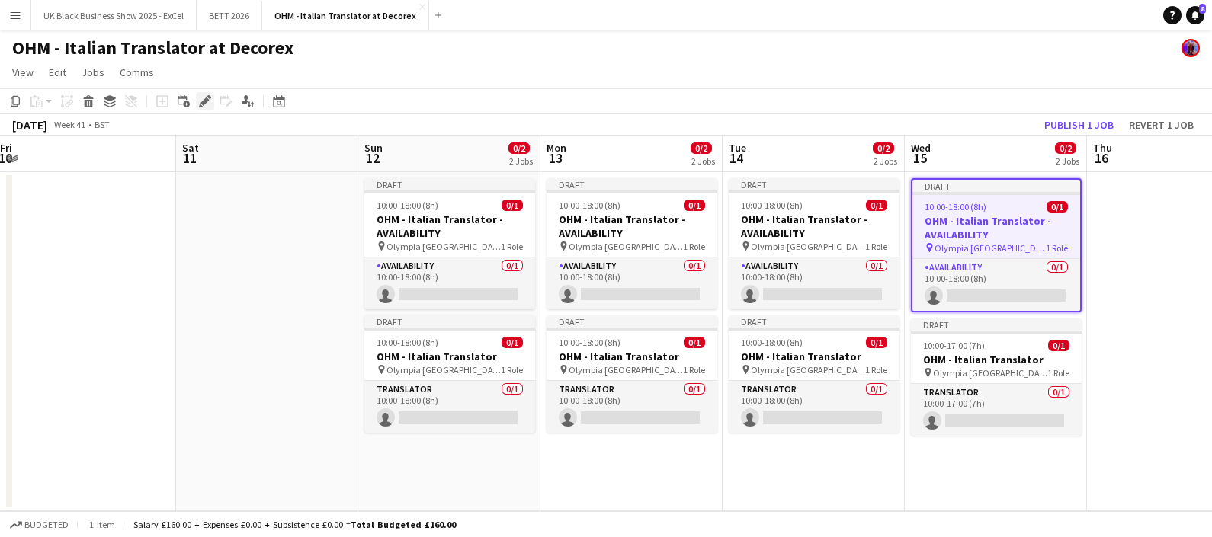
click at [197, 103] on div "Edit" at bounding box center [205, 101] width 18 height 18
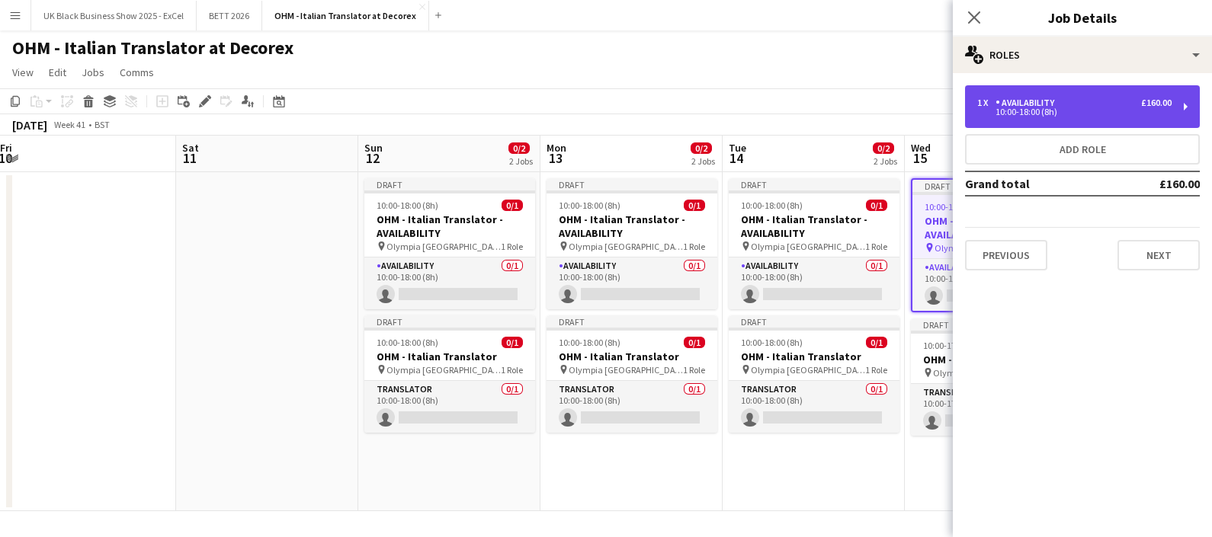
click at [1072, 89] on div "1 x Availability £160.00 10:00-18:00 (8h)" at bounding box center [1082, 106] width 235 height 43
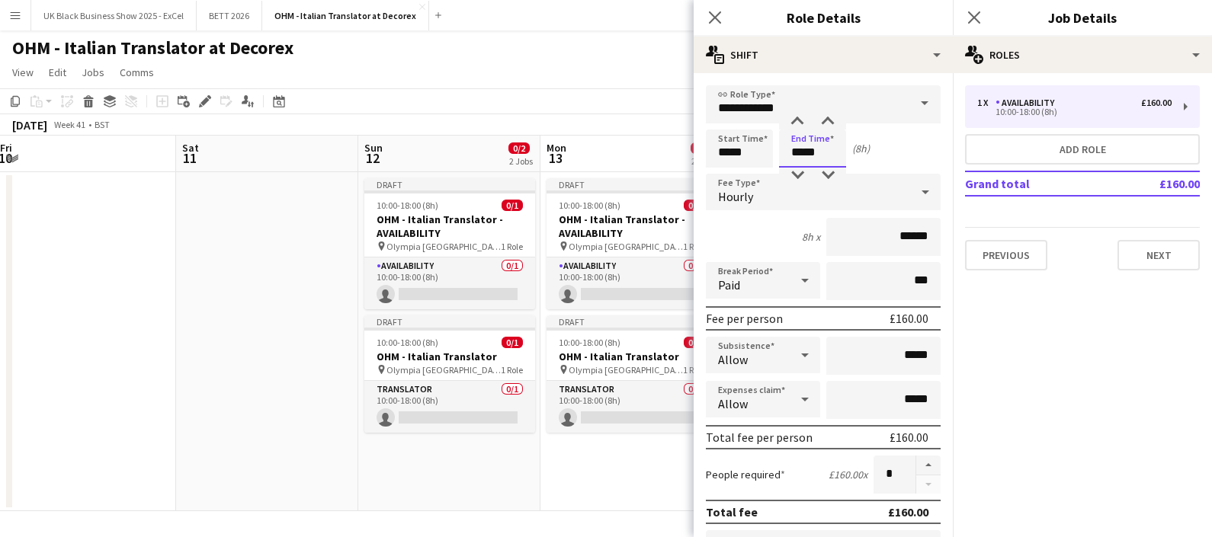
click at [806, 152] on input "*****" at bounding box center [812, 149] width 67 height 38
type input "*****"
click at [796, 177] on div at bounding box center [797, 175] width 30 height 15
click at [559, 114] on div "[DATE] Week 41 • BST Publish 1 job Revert 1 job" at bounding box center [606, 124] width 1212 height 21
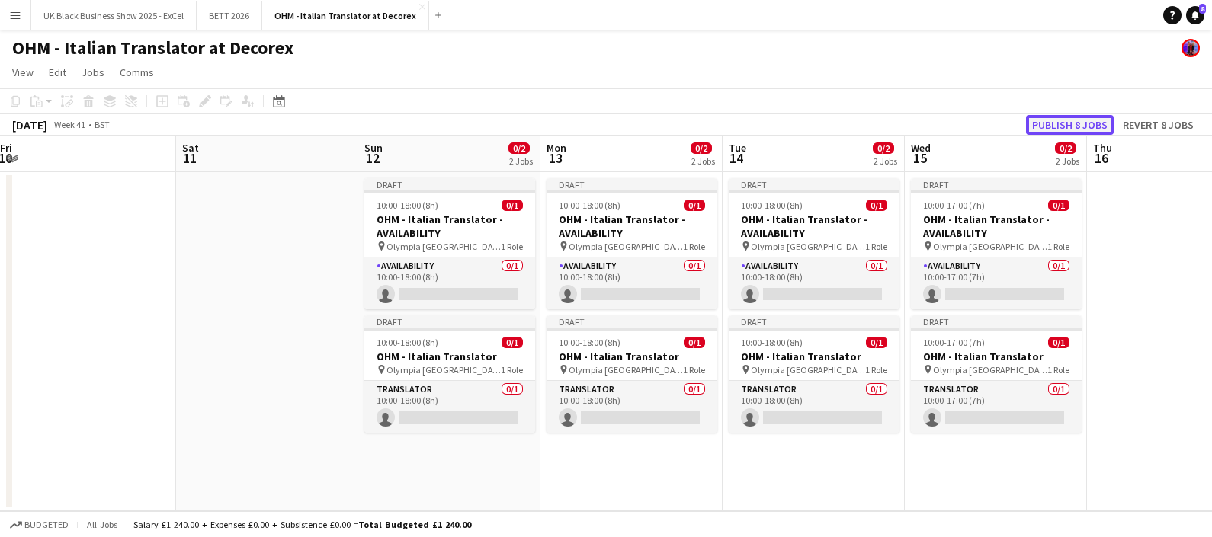
click at [1063, 117] on button "Publish 8 jobs" at bounding box center [1070, 125] width 88 height 20
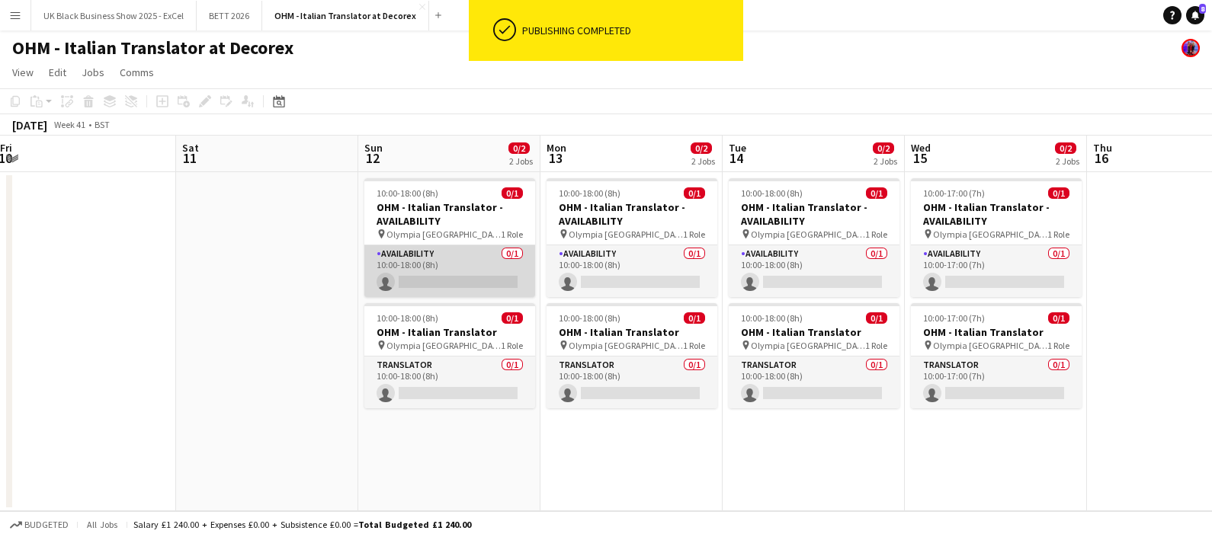
click at [384, 273] on app-card-role "Availability 0/1 10:00-18:00 (8h) single-neutral-actions" at bounding box center [449, 271] width 171 height 52
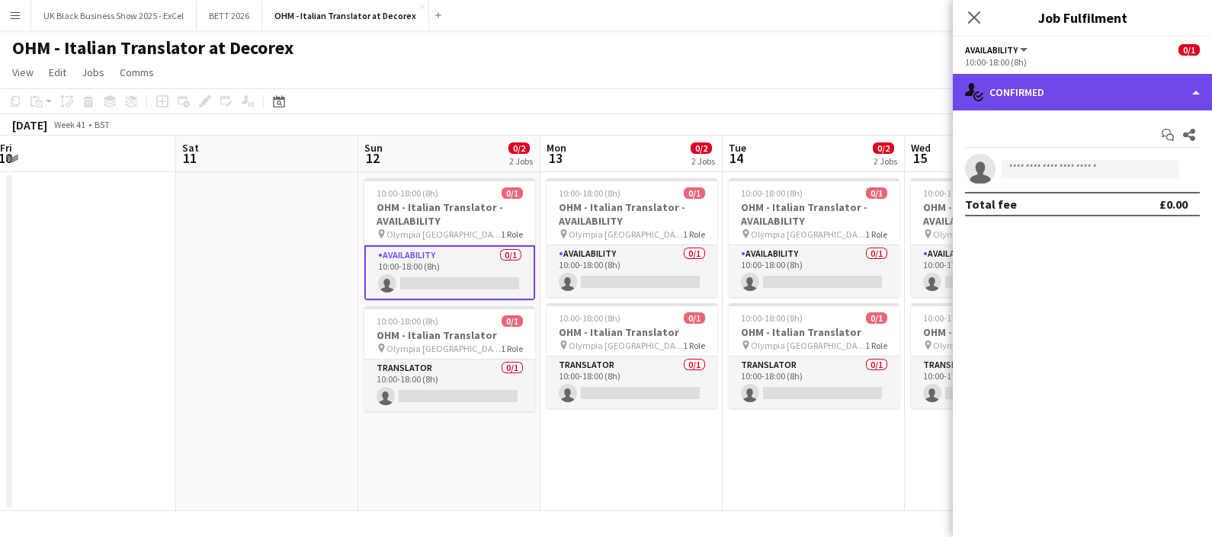
click at [1114, 78] on div "single-neutral-actions-check-2 Confirmed" at bounding box center [1082, 92] width 259 height 37
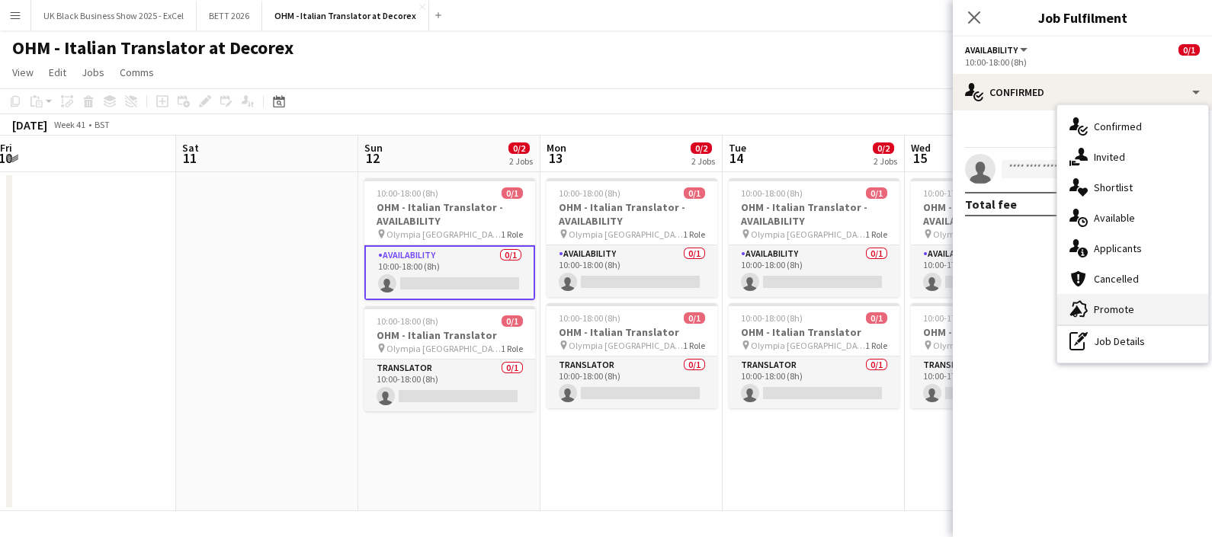
click at [1107, 315] on span "Promote" at bounding box center [1114, 310] width 40 height 14
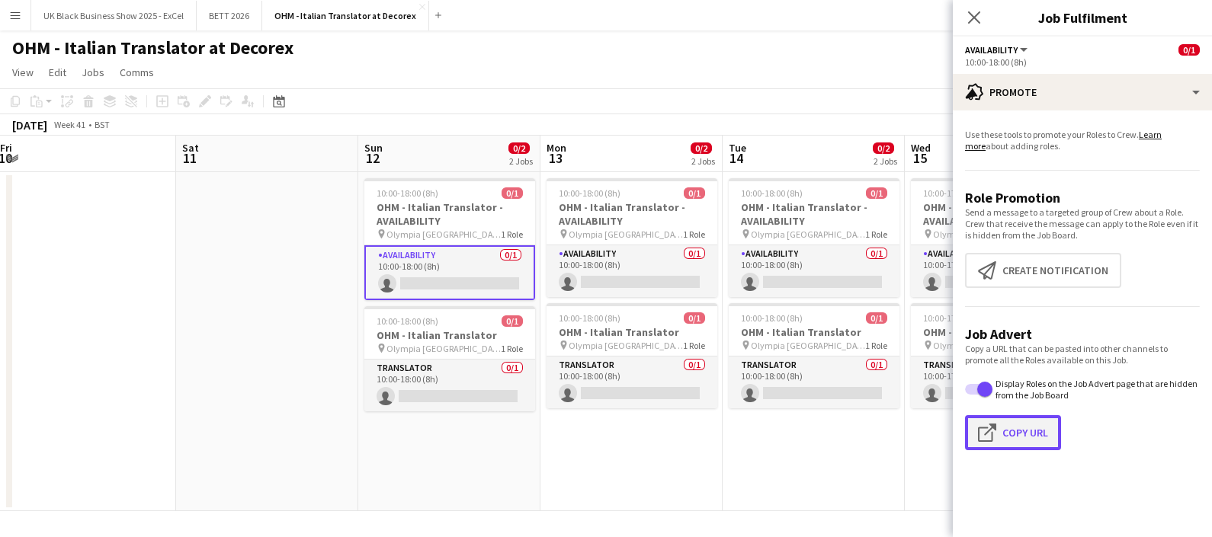
click at [1002, 419] on button "Click to copy URL Copy Url" at bounding box center [1013, 432] width 96 height 35
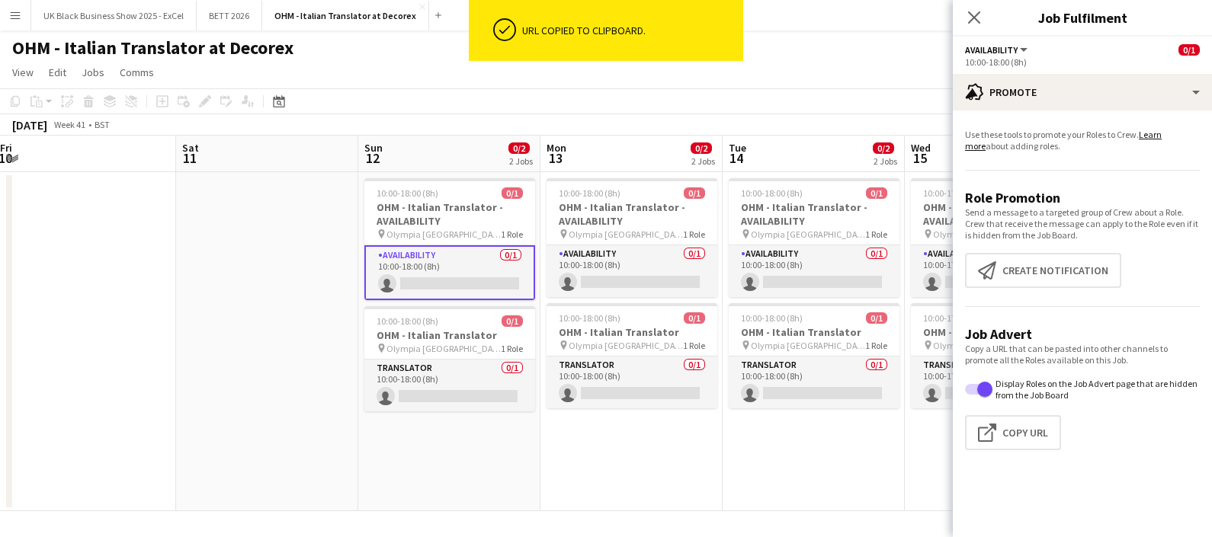
click at [19, 16] on app-icon "Menu" at bounding box center [15, 15] width 12 height 12
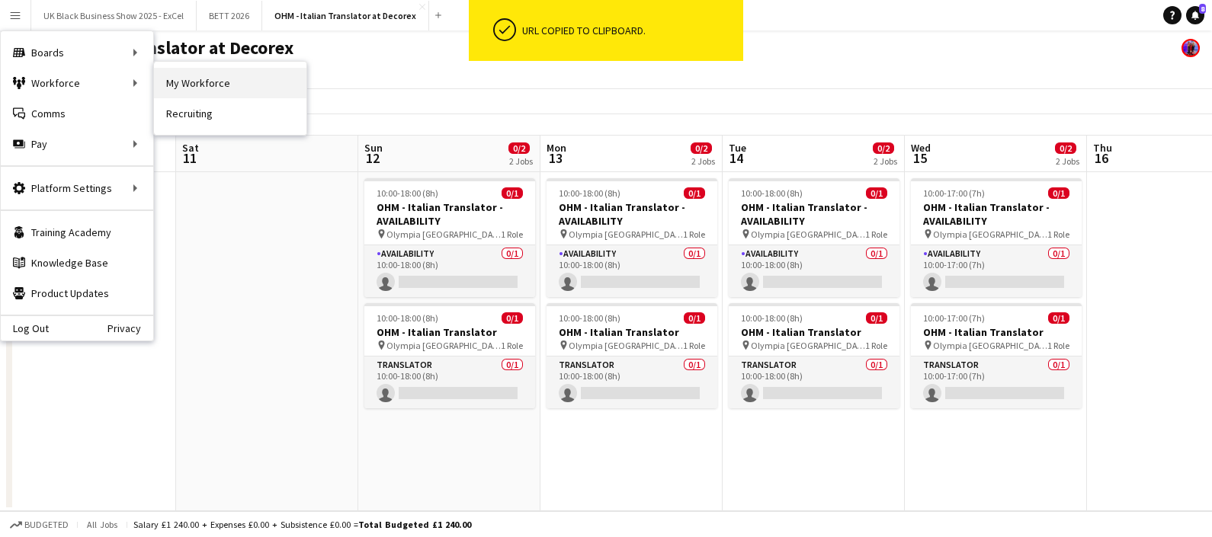
click at [218, 91] on link "My Workforce" at bounding box center [230, 83] width 152 height 30
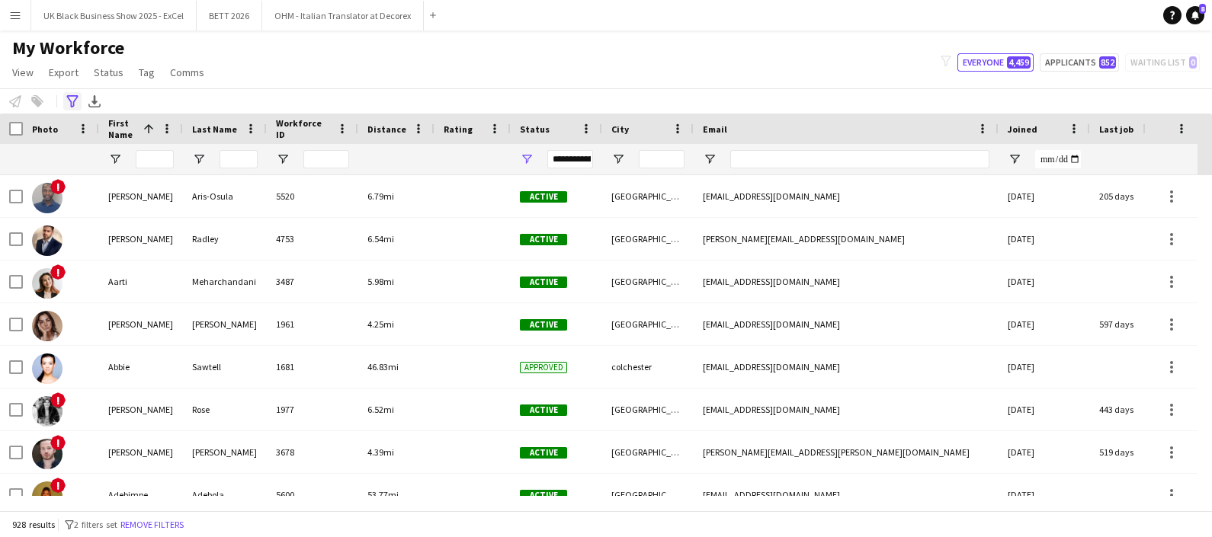
click at [77, 104] on icon "Advanced filters" at bounding box center [72, 101] width 12 height 12
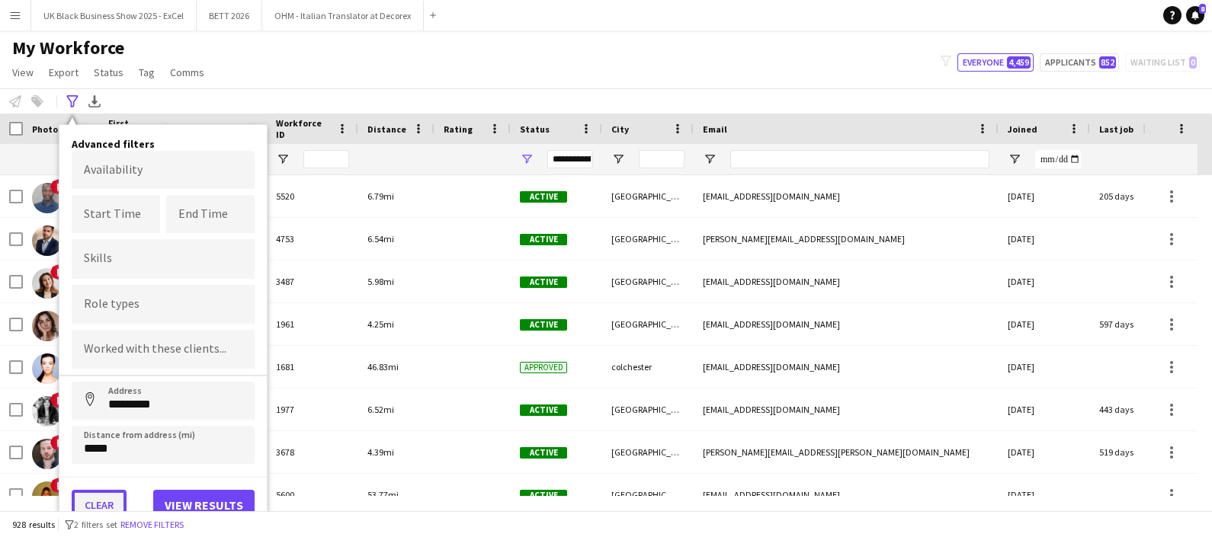
click at [111, 502] on button "Clear" at bounding box center [99, 505] width 55 height 30
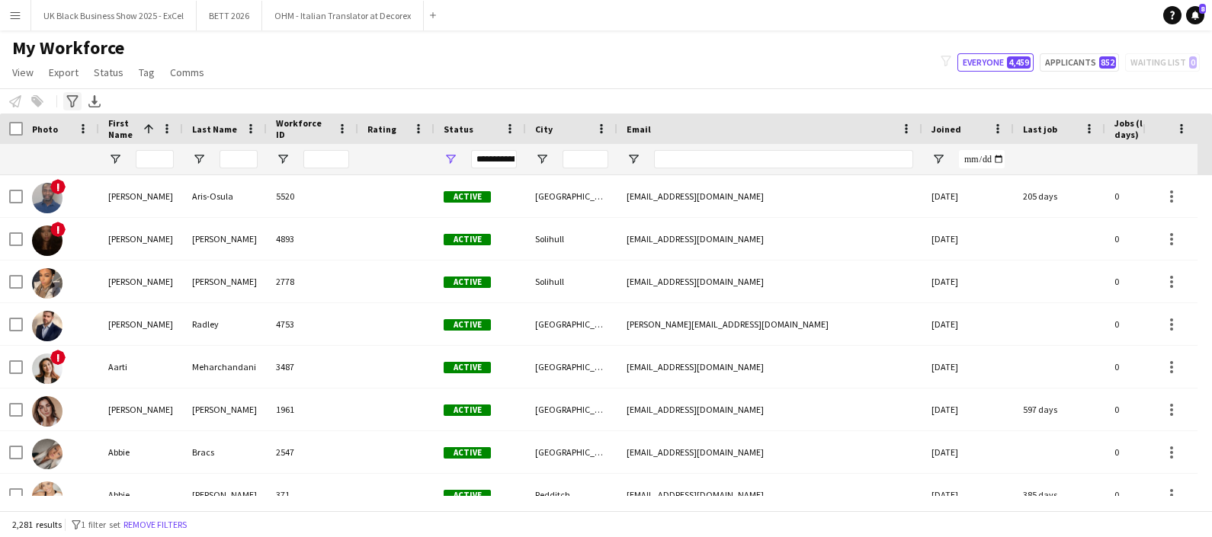
click at [72, 101] on icon "Advanced filters" at bounding box center [72, 101] width 12 height 12
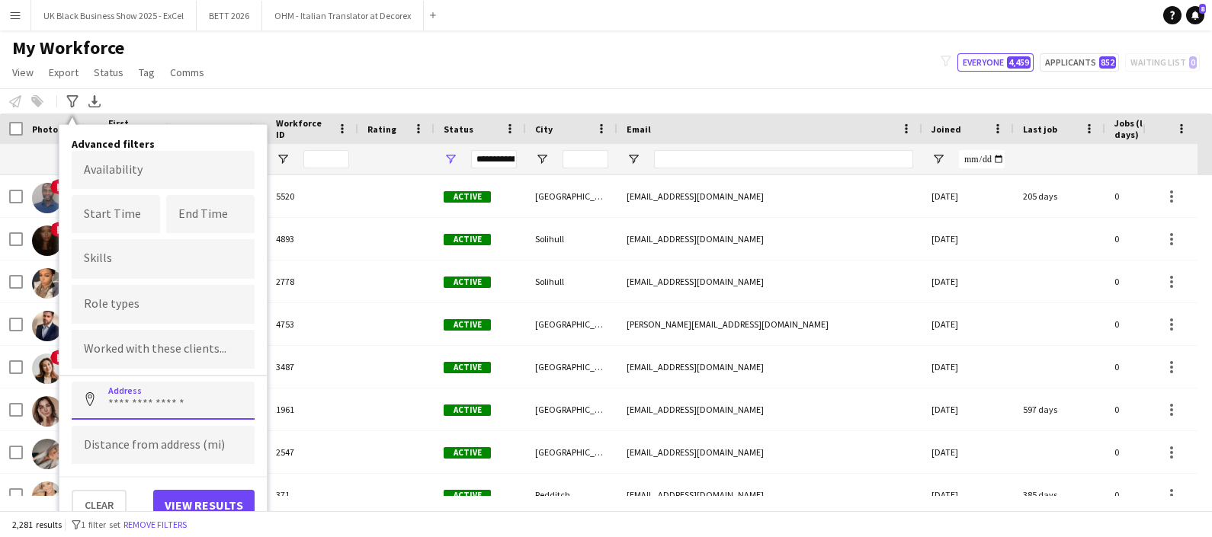
click at [173, 415] on input at bounding box center [163, 401] width 183 height 38
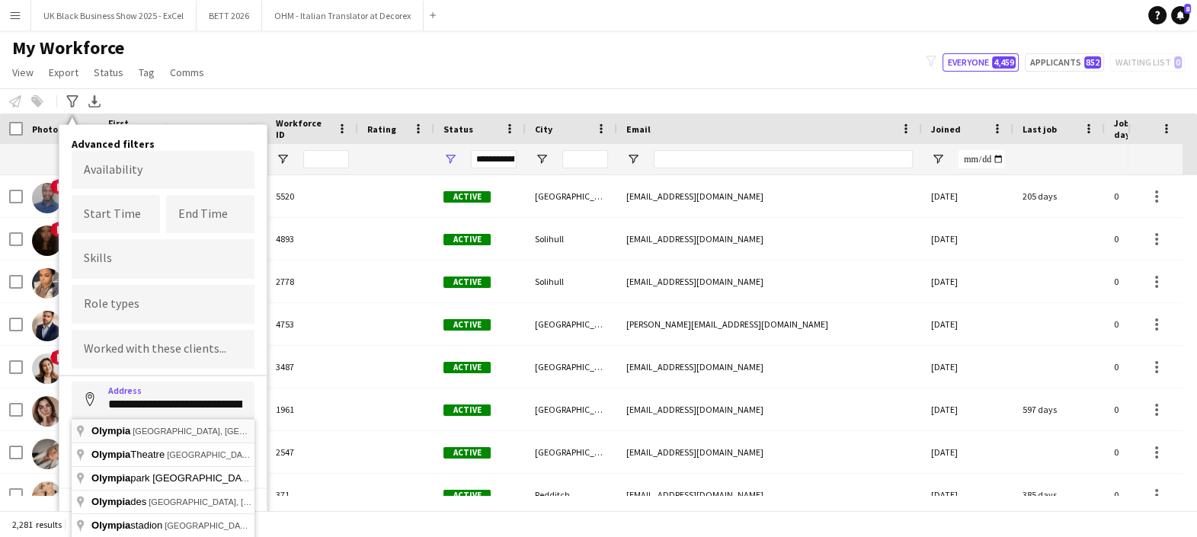
type input "**********"
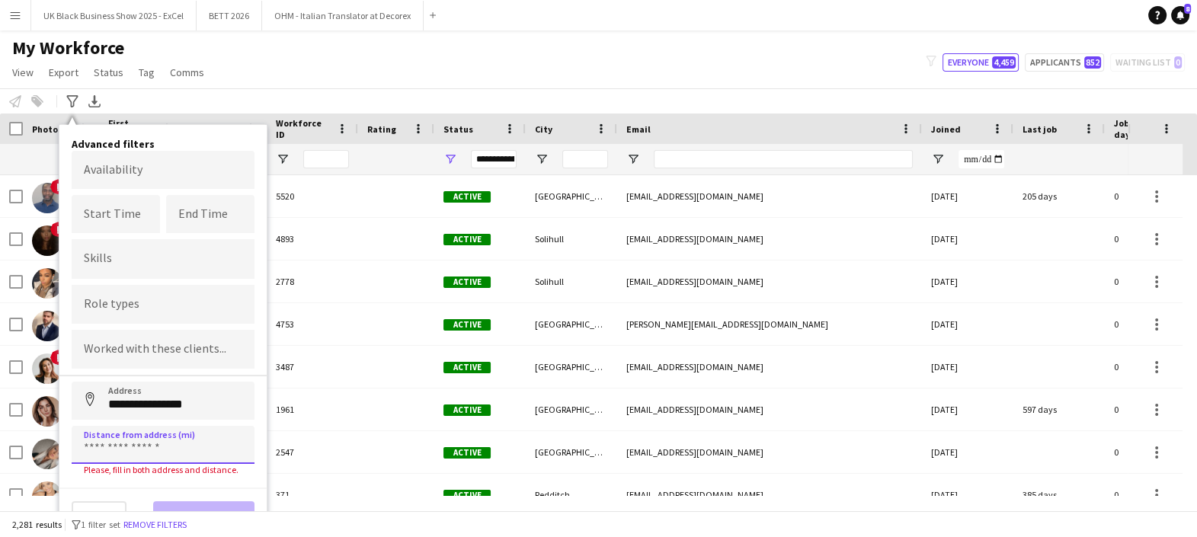
click at [181, 432] on input at bounding box center [163, 445] width 183 height 38
click at [170, 435] on input at bounding box center [163, 445] width 183 height 38
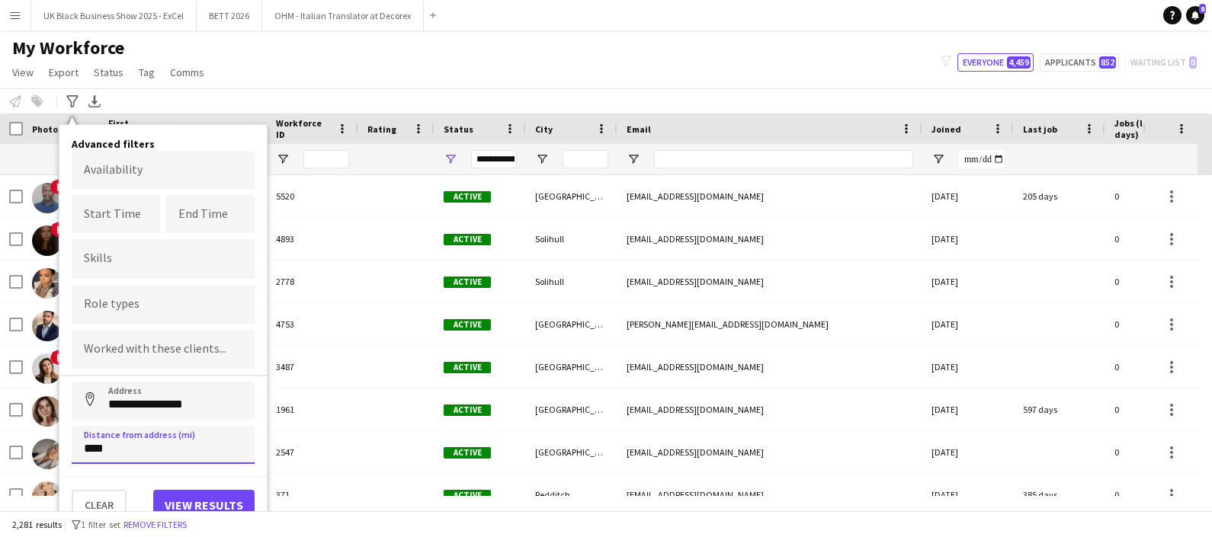
type input "*****"
click button "Address" at bounding box center [90, 400] width 37 height 37
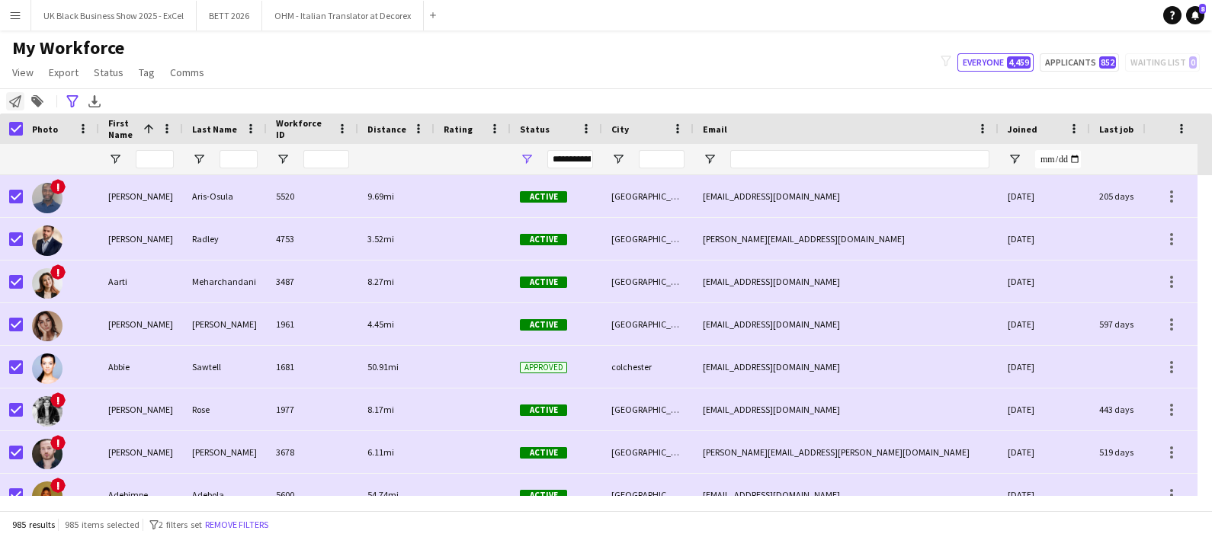
click at [16, 96] on icon "Notify workforce" at bounding box center [15, 101] width 12 height 12
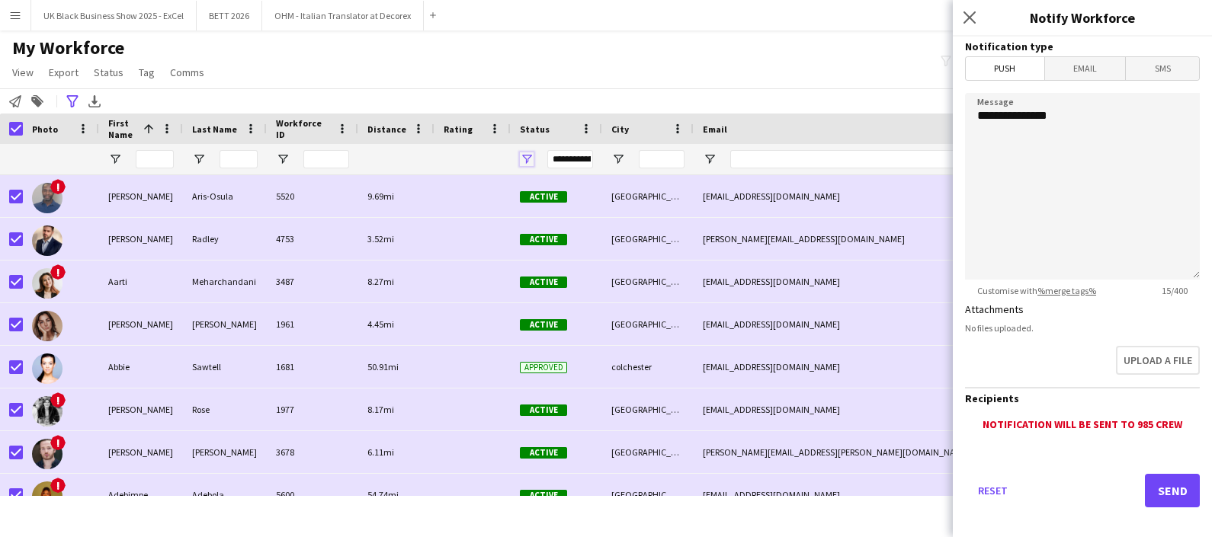
click at [525, 159] on span "Open Filter Menu" at bounding box center [527, 159] width 14 height 14
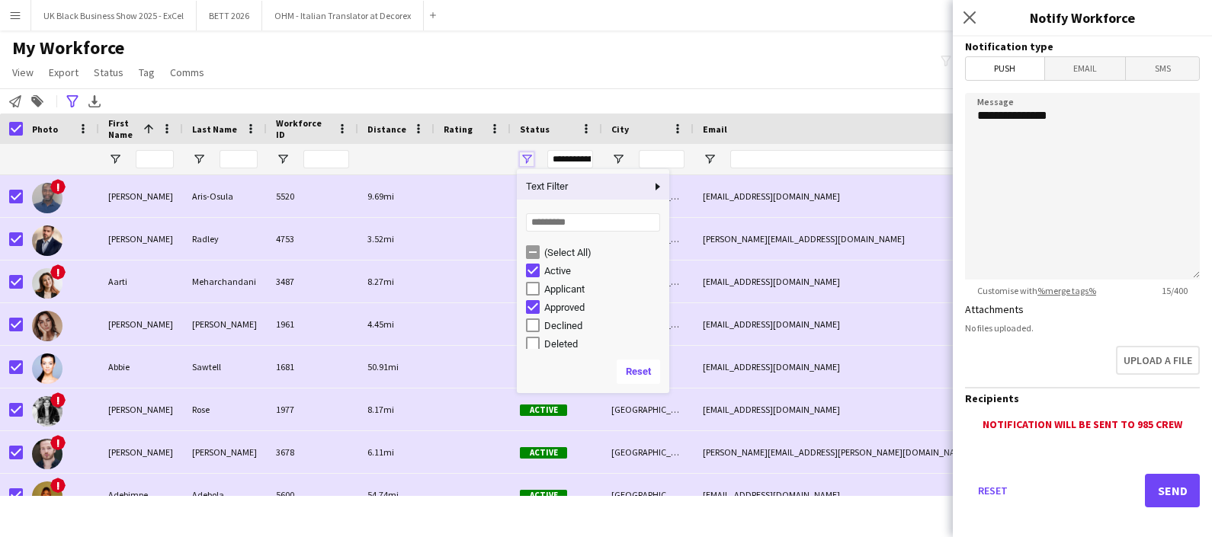
click at [525, 159] on span "Open Filter Menu" at bounding box center [527, 159] width 14 height 14
click at [1095, 75] on span "Email" at bounding box center [1085, 68] width 81 height 23
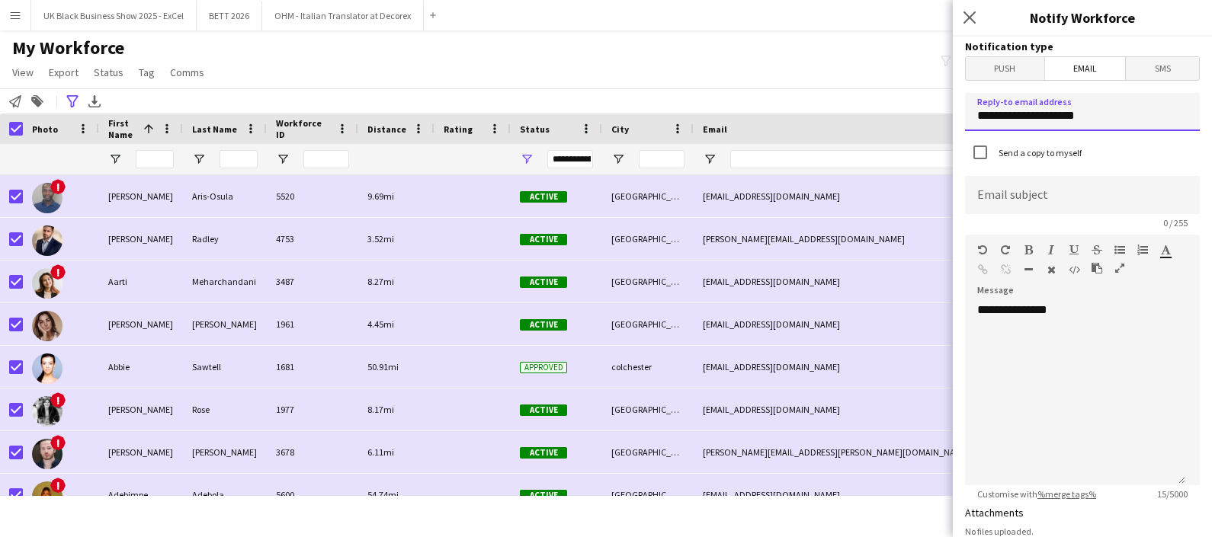
drag, startPoint x: 1101, startPoint y: 116, endPoint x: 928, endPoint y: 140, distance: 174.7
click at [932, 140] on body "Menu Boards Boards Boards All jobs Status Workforce Workforce My Workforce Recr…" at bounding box center [606, 268] width 1212 height 537
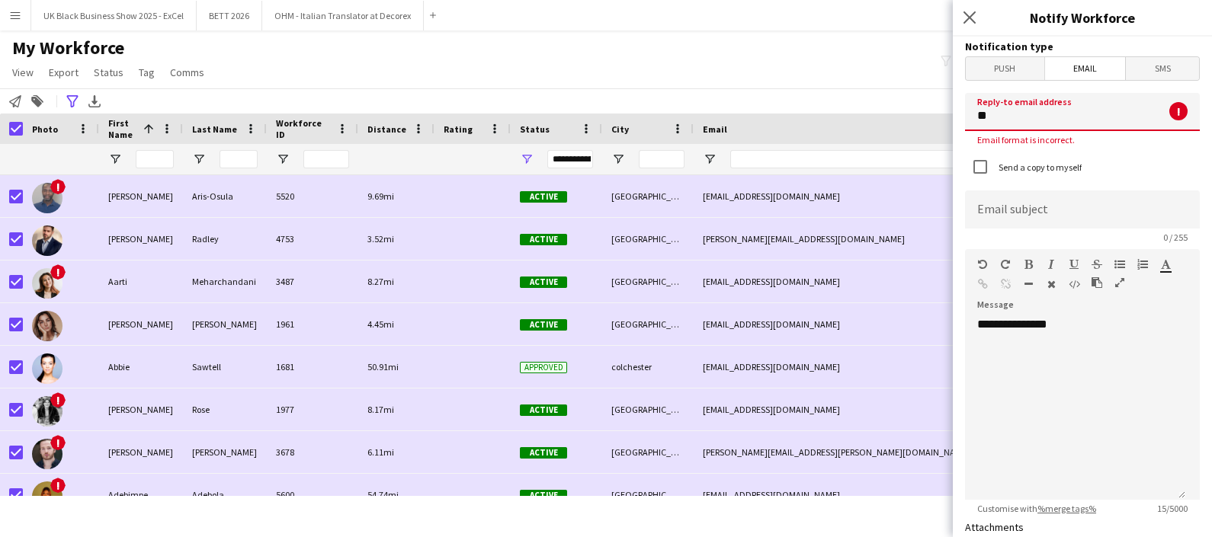
type input "*"
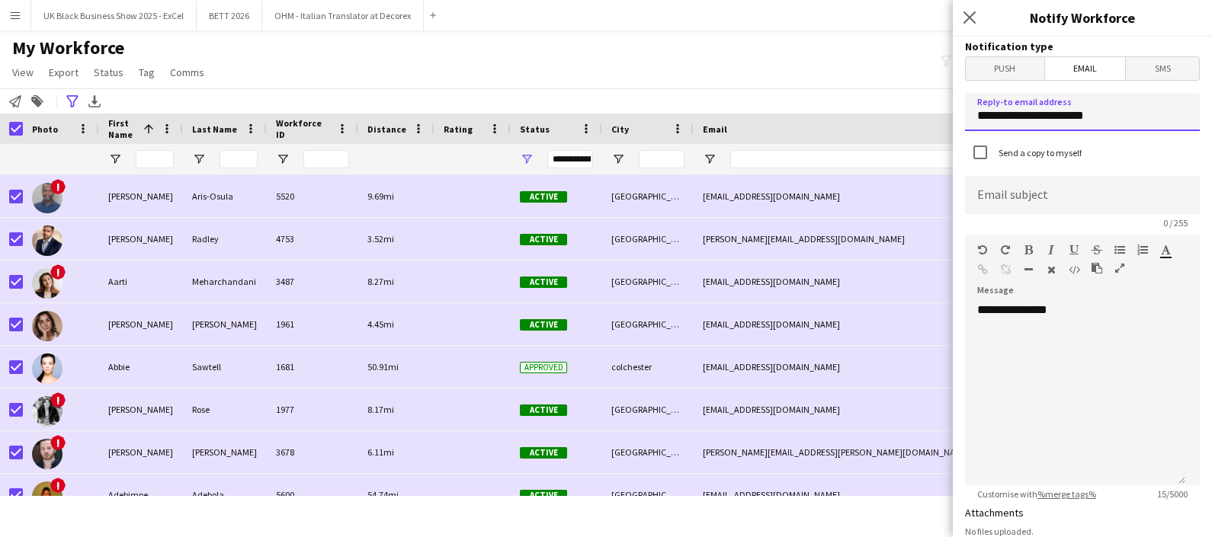
drag, startPoint x: 1128, startPoint y: 126, endPoint x: 928, endPoint y: 107, distance: 201.3
click at [936, 106] on body "Menu Boards Boards Boards All jobs Status Workforce Workforce My Workforce Recr…" at bounding box center [606, 268] width 1212 height 537
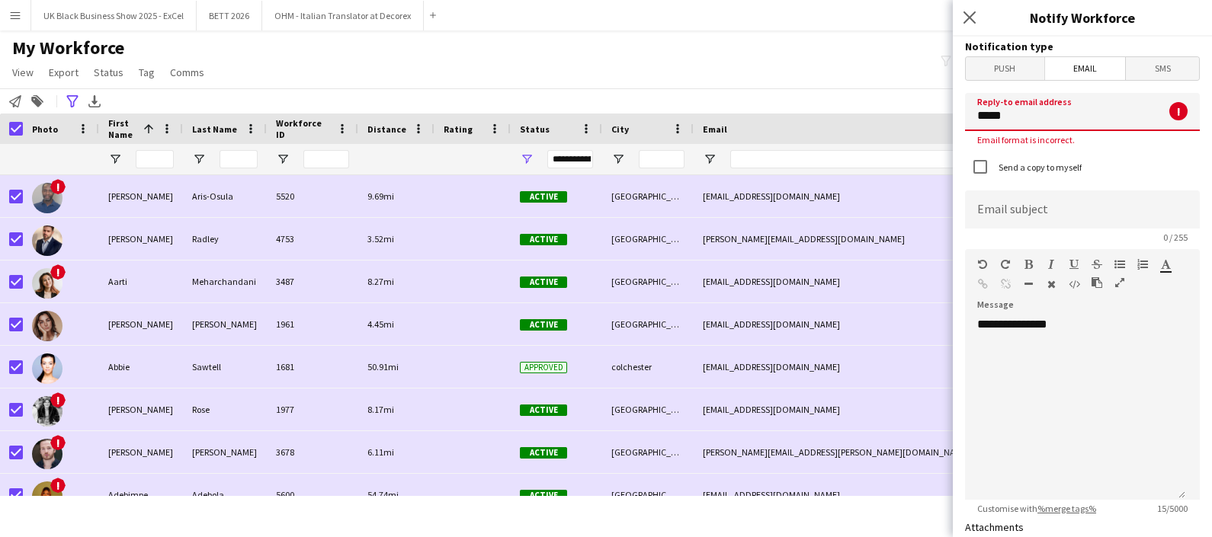
type input "**********"
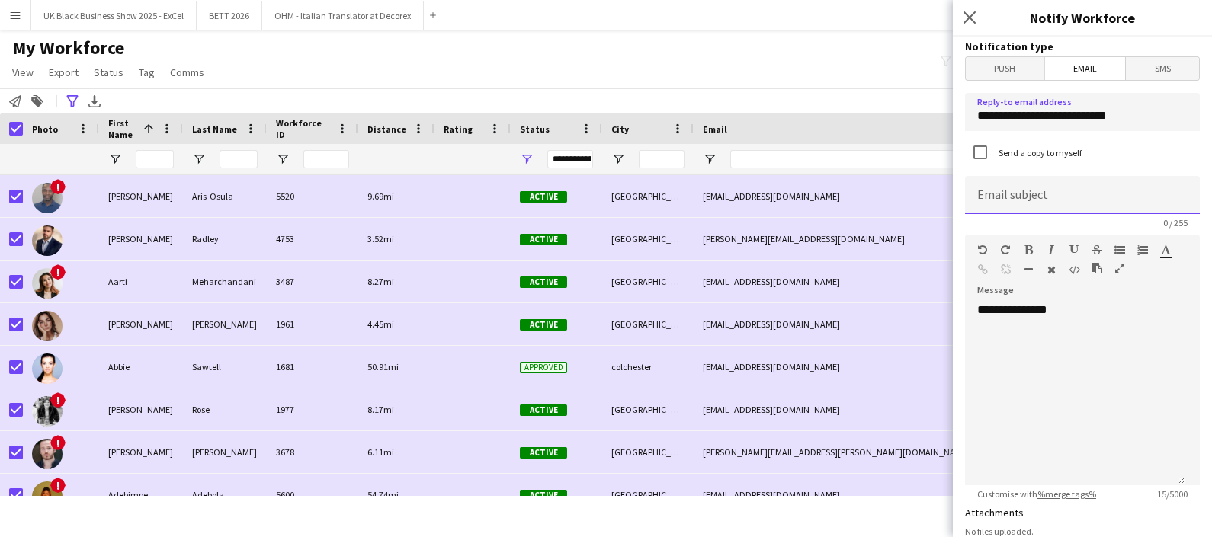
click at [1036, 191] on input at bounding box center [1082, 195] width 235 height 38
type input "**********"
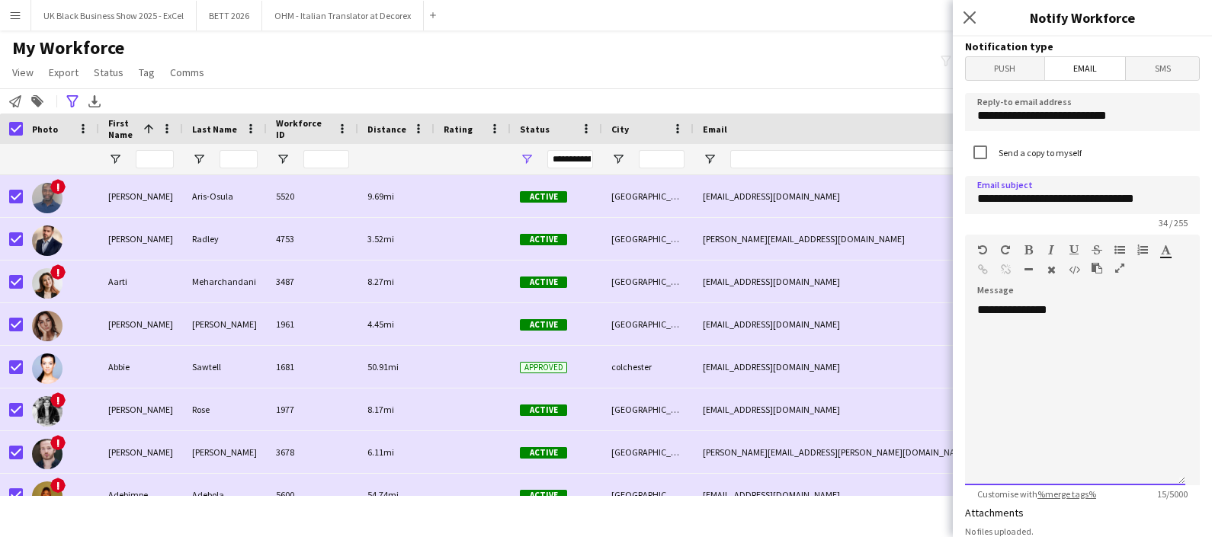
click at [1109, 304] on div "**********" at bounding box center [1075, 394] width 220 height 183
click at [1110, 294] on div "**********" at bounding box center [1082, 389] width 235 height 194
click at [1102, 305] on div "**********" at bounding box center [1075, 394] width 220 height 183
click at [1069, 309] on div "**********" at bounding box center [1075, 394] width 220 height 183
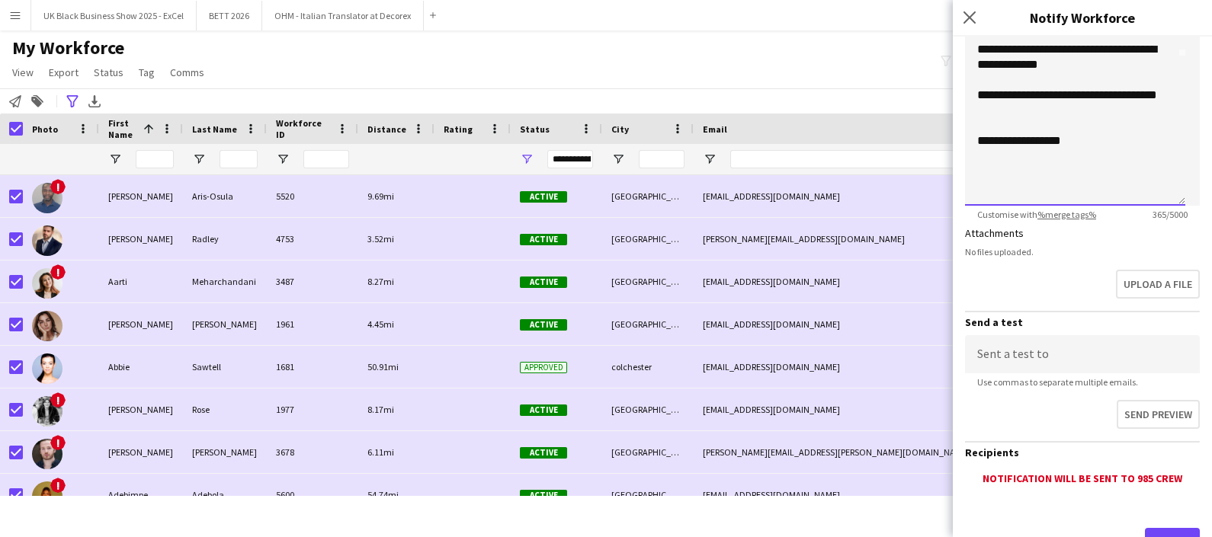
scroll to position [341, 0]
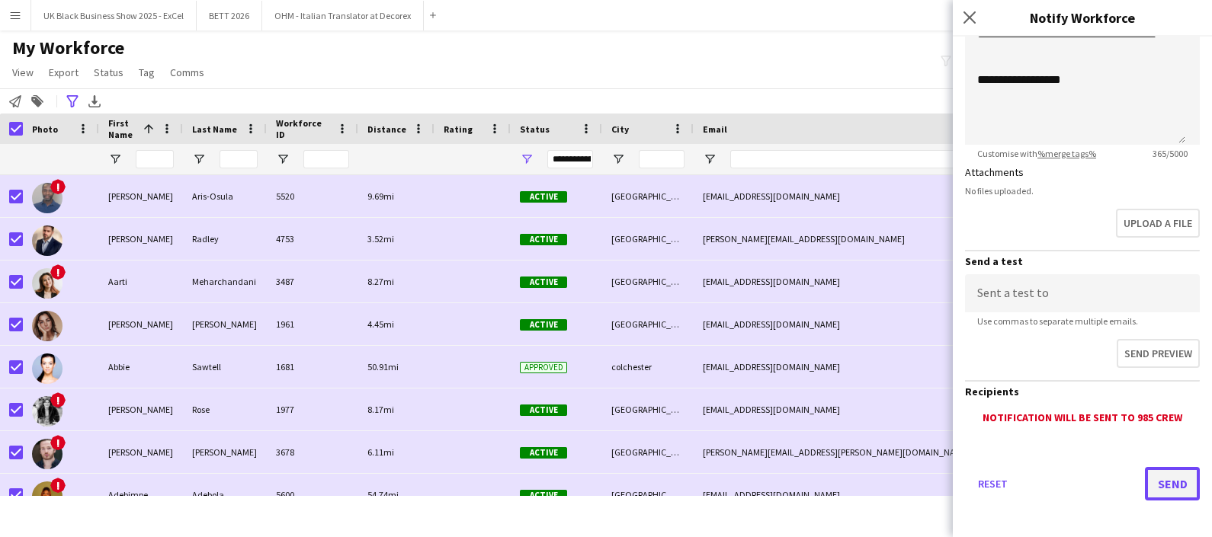
click at [1158, 490] on button "Send" at bounding box center [1172, 484] width 55 height 34
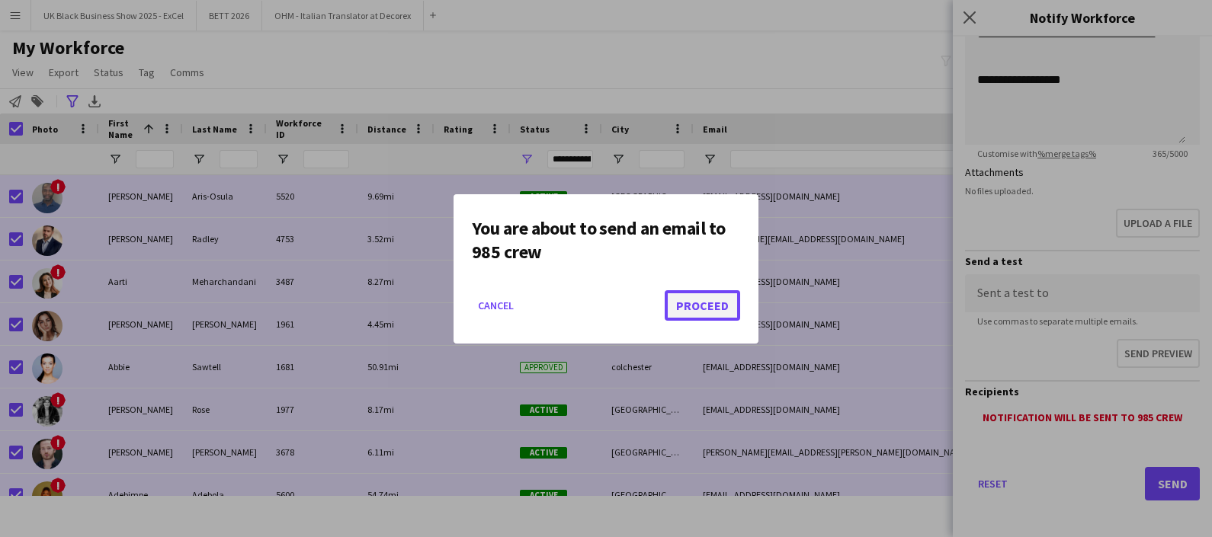
click at [685, 316] on button "Proceed" at bounding box center [702, 305] width 75 height 30
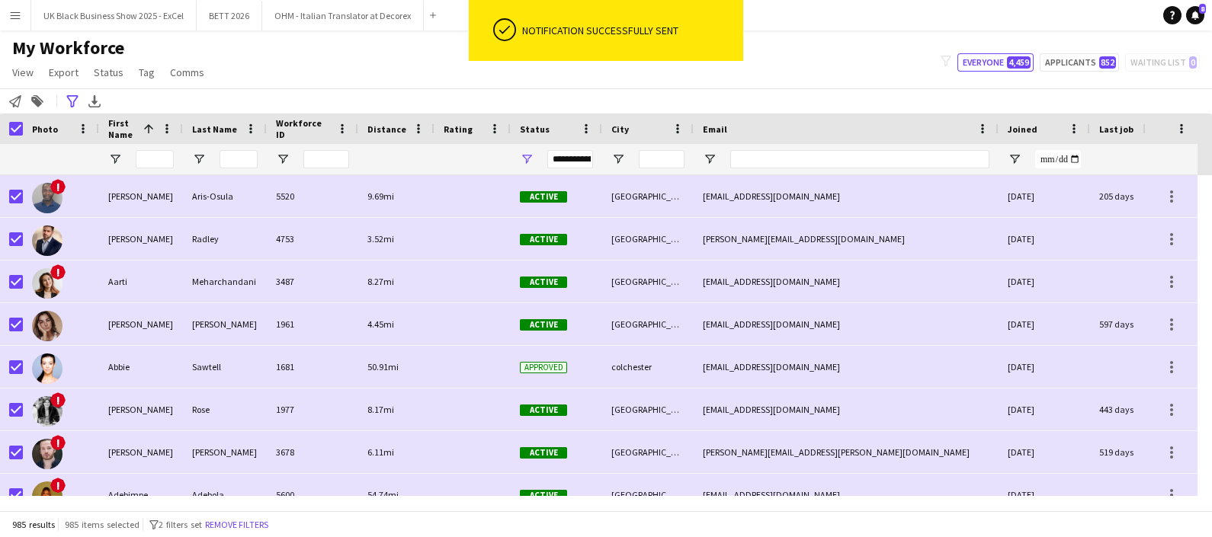
click at [771, 85] on div "My Workforce View Views Default view New view Update view Delete view Edit name…" at bounding box center [606, 63] width 1212 height 52
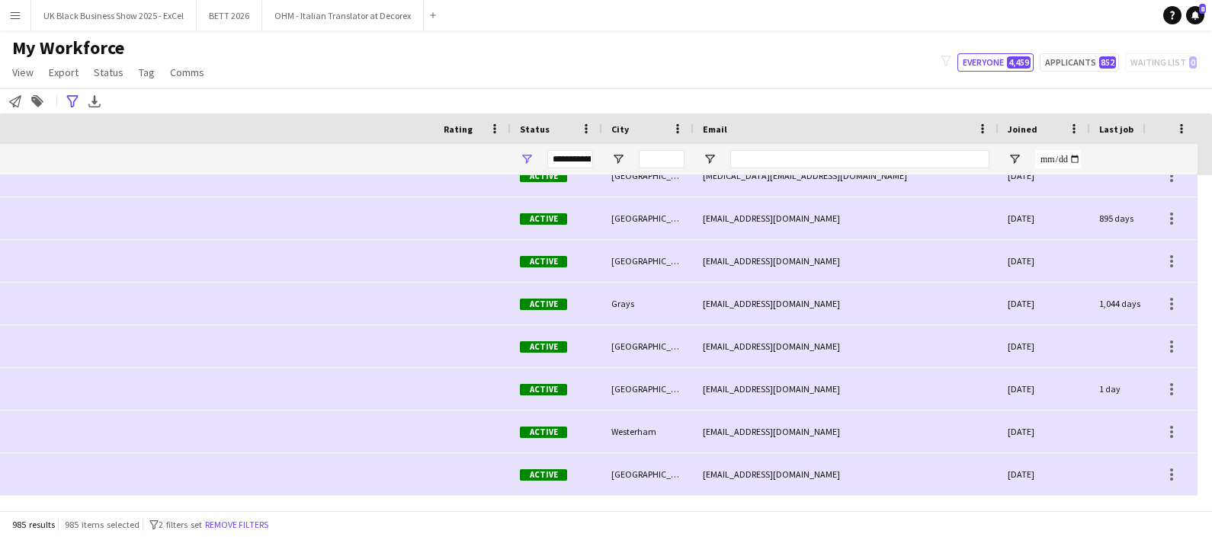
scroll to position [0, 662]
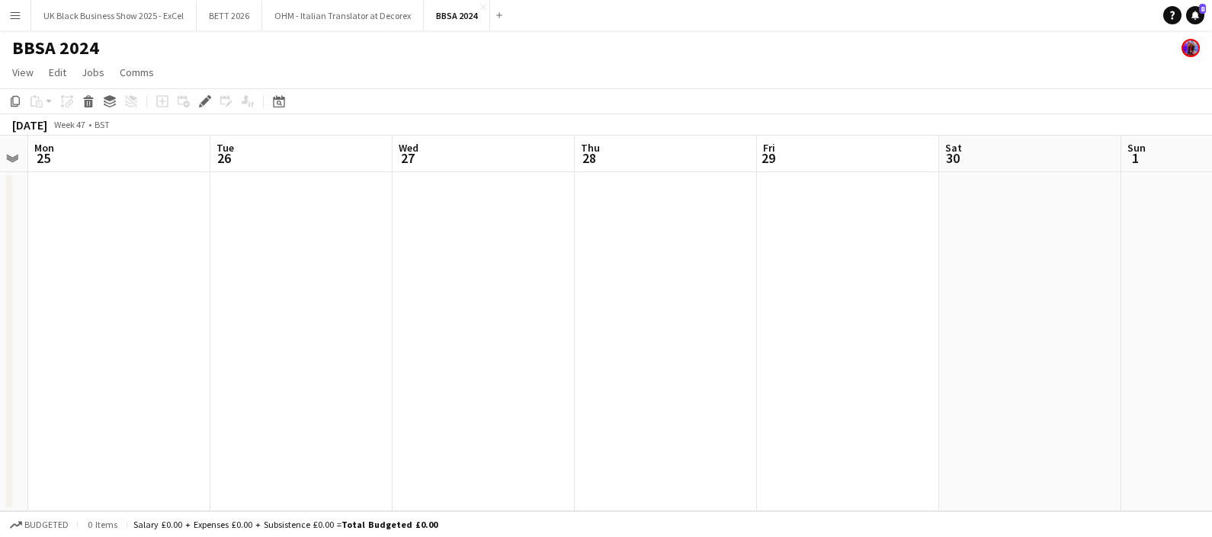
drag, startPoint x: 1101, startPoint y: 179, endPoint x: 1030, endPoint y: 312, distance: 151.0
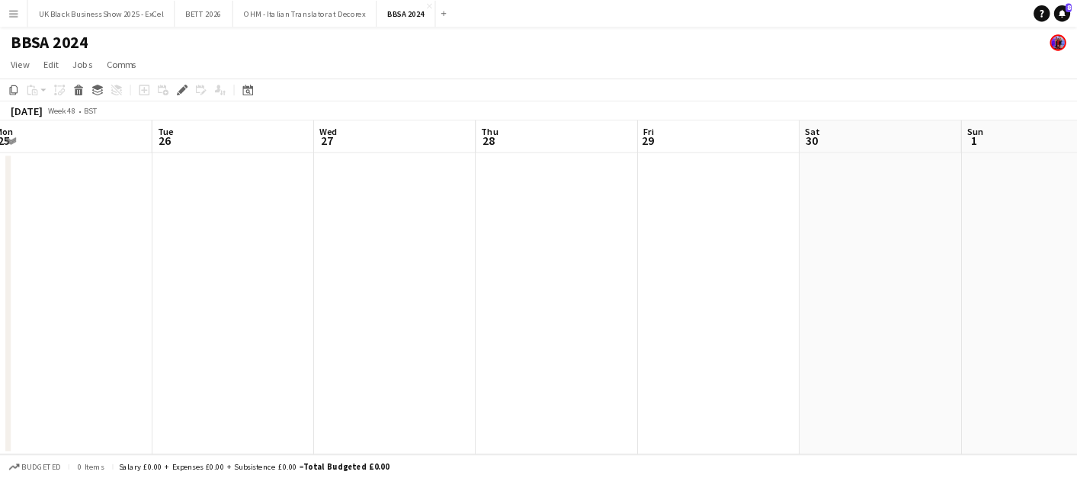
scroll to position [0, 559]
drag, startPoint x: 1031, startPoint y: 325, endPoint x: 1023, endPoint y: 334, distance: 12.4
click at [1023, 334] on app-calendar-viewport "Fri 22 Sat 23 Sun 24 Mon 25 Tue 26 Wed 27 Thu 28 Fri 29 Sat 30 Sun 1 Mon 2 Tue 3" at bounding box center [606, 324] width 1212 height 376
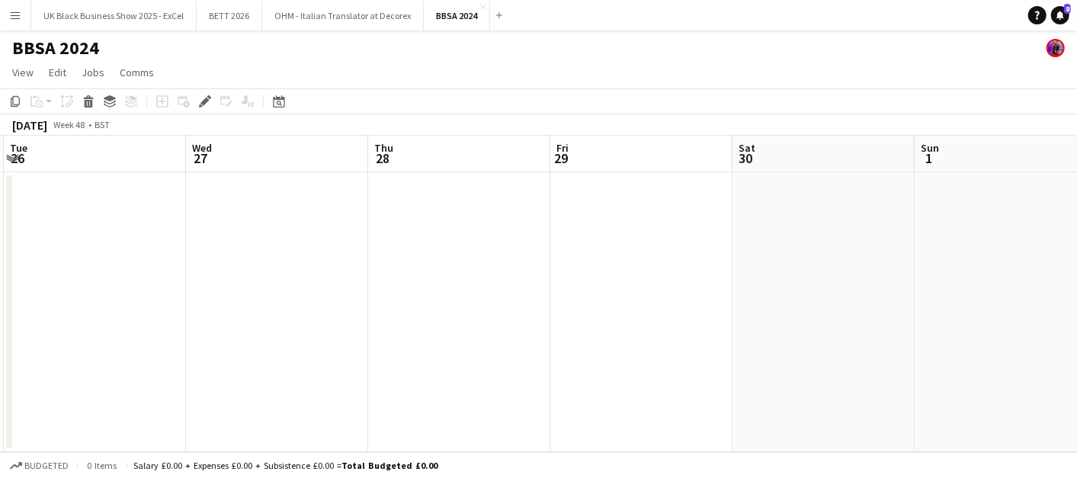
scroll to position [0, 542]
drag, startPoint x: 109, startPoint y: 111, endPoint x: 252, endPoint y: -55, distance: 218.8
click at [252, 0] on html "Menu Boards Boards Boards All jobs Status Workforce Workforce My Workforce Recr…" at bounding box center [538, 239] width 1077 height 478
click at [0, 17] on html "Menu Boards Boards Boards All jobs Status Workforce Workforce My Workforce Recr…" at bounding box center [538, 239] width 1077 height 478
click at [480, 8] on app-icon "Close" at bounding box center [483, 7] width 6 height 6
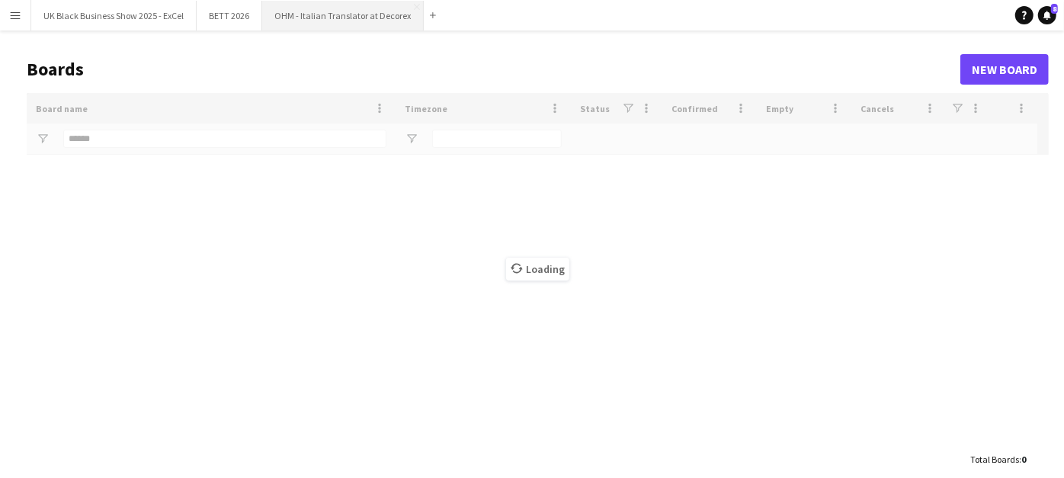
click at [357, 19] on button "OHM - Italian Translator at Decorex Close" at bounding box center [343, 16] width 162 height 30
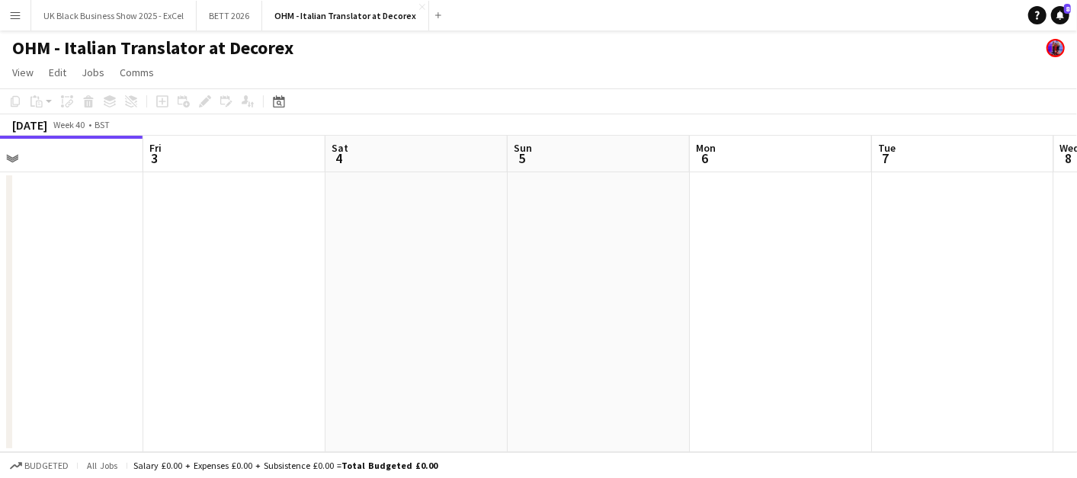
click at [521, 286] on app-calendar-viewport "Mon 29 Tue 30 Wed 1 Thu 2 Fri 3 Sat 4 Sun 5 Mon 6 Tue 7 Wed 8 Thu 9" at bounding box center [538, 294] width 1077 height 316
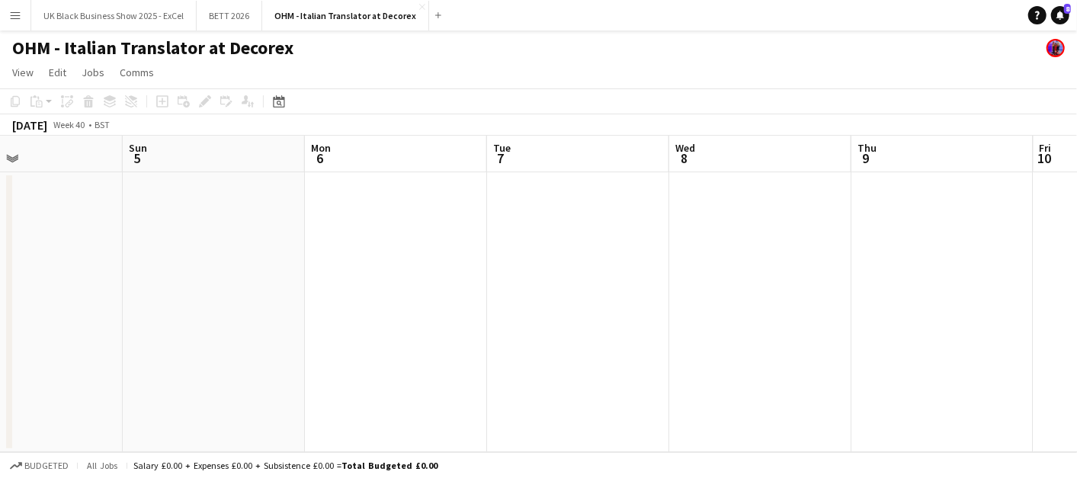
drag, startPoint x: 886, startPoint y: 259, endPoint x: 642, endPoint y: 280, distance: 244.1
click at [633, 280] on app-calendar-viewport "Wed 1 Thu 2 Fri 3 Sat 4 Sun 5 Mon 6 Tue 7 Wed 8 Thu 9 Fri 10 Sat 11" at bounding box center [538, 294] width 1077 height 316
click at [633, 282] on app-calendar-viewport "Wed 1 Thu 2 Fri 3 Sat 4 Sun 5 Mon 6 Tue 7 Wed 8 Thu 9 Fri 10 Sat 11" at bounding box center [538, 294] width 1077 height 316
drag, startPoint x: 594, startPoint y: 290, endPoint x: 854, endPoint y: 276, distance: 259.5
click at [578, 290] on app-calendar-viewport "Wed 1 Thu 2 Fri 3 Sat 4 Sun 5 Mon 6 Tue 7 Wed 8 Thu 9 Fri 10 Sat 11" at bounding box center [538, 294] width 1077 height 316
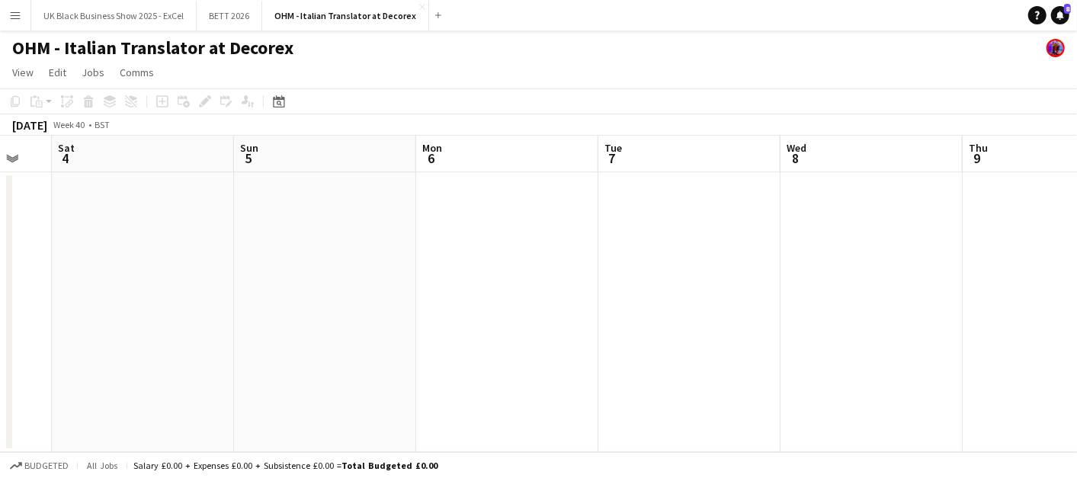
click at [581, 291] on app-calendar-viewport "Wed 1 Thu 2 Fri 3 Sat 4 Sun 5 Mon 6 Tue 7 Wed 8 Thu 9 Fri 10 Sat 11" at bounding box center [538, 294] width 1077 height 316
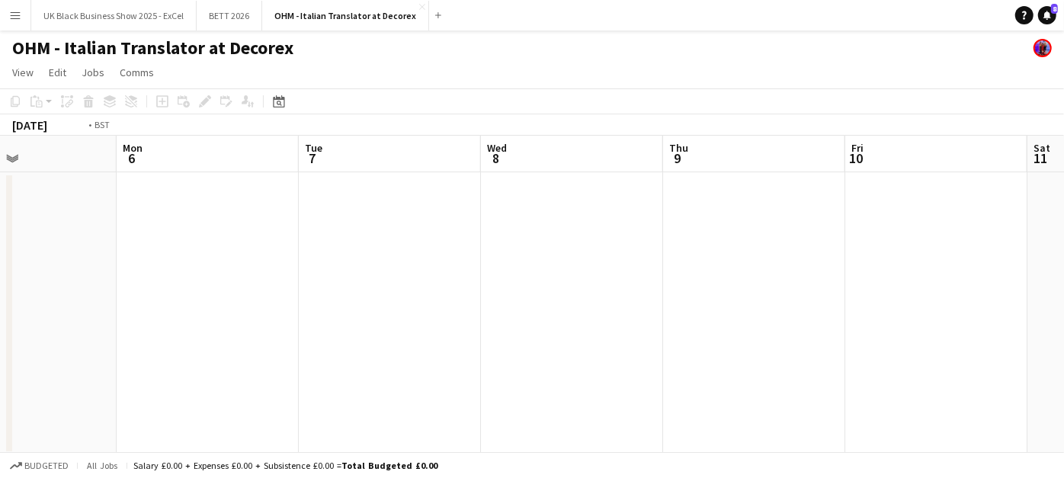
click at [562, 300] on app-calendar-viewport "Thu 2 Fri 3 Sat 4 Sun 5 Mon 6 Tue 7 Wed 8 Thu 9 Fri 10 Sat 11 Sun 12 0/2 2 Jobs…" at bounding box center [532, 295] width 1064 height 319
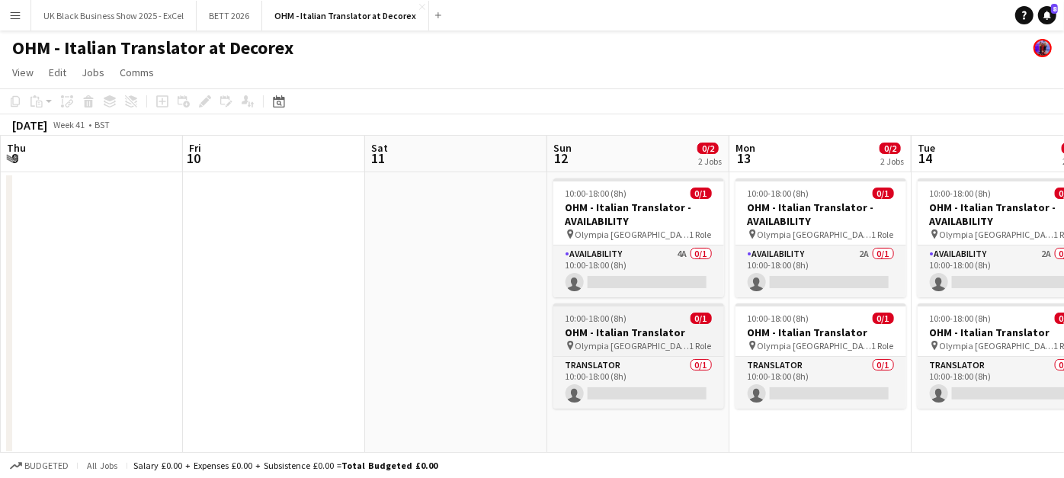
drag, startPoint x: 665, startPoint y: 303, endPoint x: 575, endPoint y: 317, distance: 90.3
click at [583, 315] on app-calendar-viewport "Mon 6 Tue 7 Wed 8 Thu 9 Fri 10 Sat 11 Sun 12 0/2 2 Jobs Mon 13 0/2 2 Jobs Tue 1…" at bounding box center [532, 295] width 1064 height 319
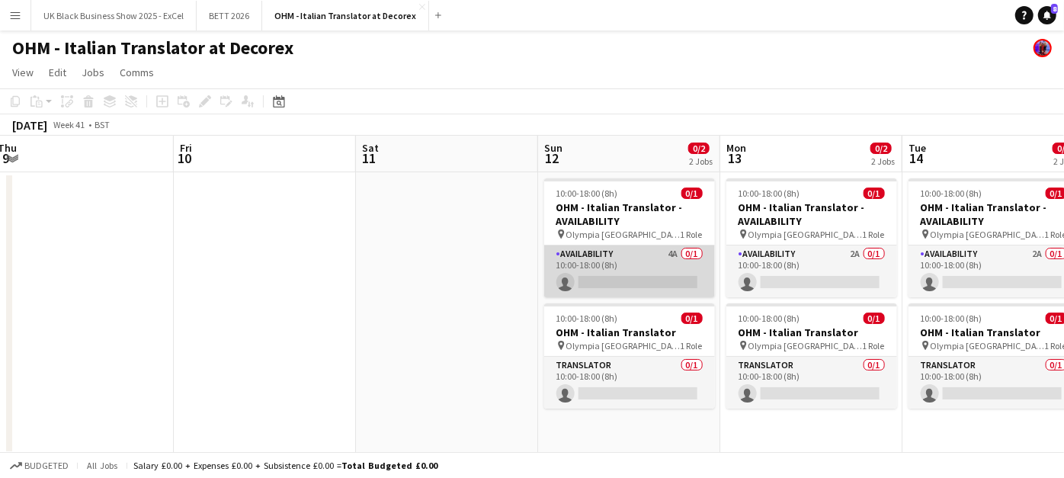
click at [617, 283] on app-card-role "Availability 4A 0/1 10:00-18:00 (8h) single-neutral-actions" at bounding box center [629, 271] width 171 height 52
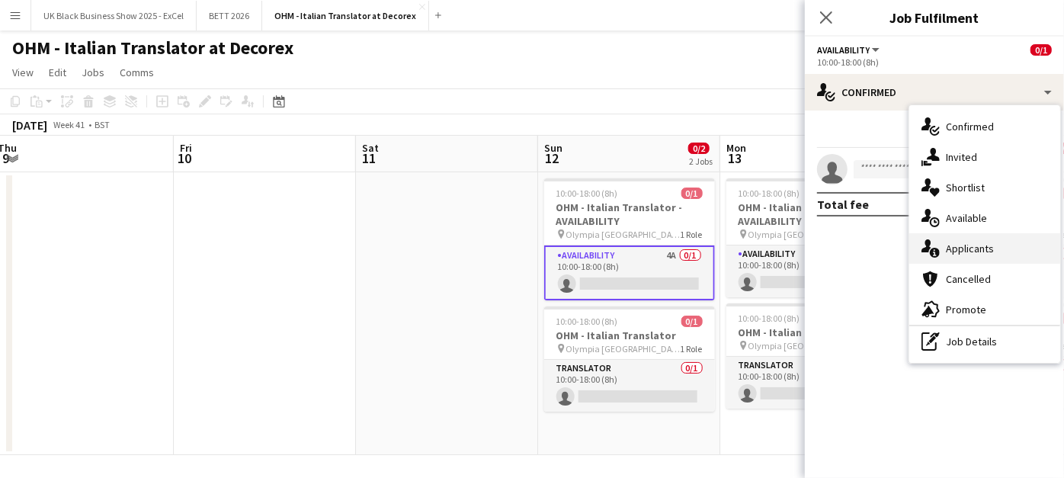
click at [977, 254] on span "Applicants" at bounding box center [970, 249] width 48 height 14
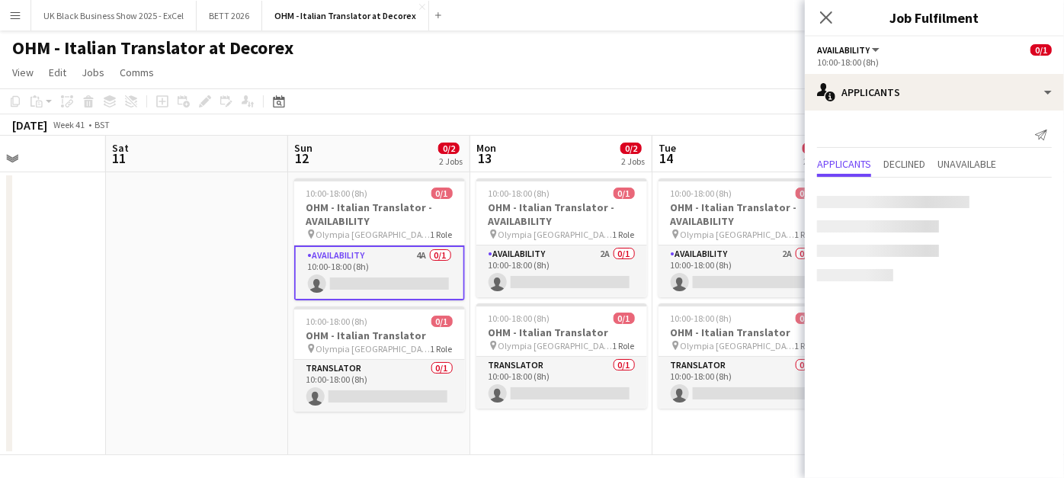
scroll to position [0, 610]
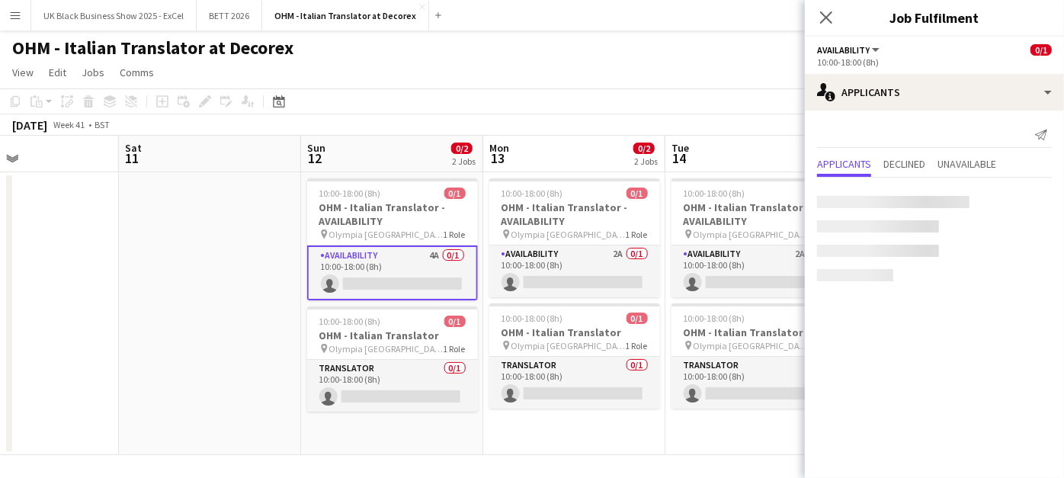
drag, startPoint x: 640, startPoint y: 348, endPoint x: 435, endPoint y: 344, distance: 205.0
click at [435, 346] on app-calendar-viewport "Tue 7 Wed 8 Thu 9 Fri 10 Sat 11 Sun 12 0/2 2 Jobs Mon 13 0/2 2 Jobs Tue 14 0/2 …" at bounding box center [532, 295] width 1064 height 319
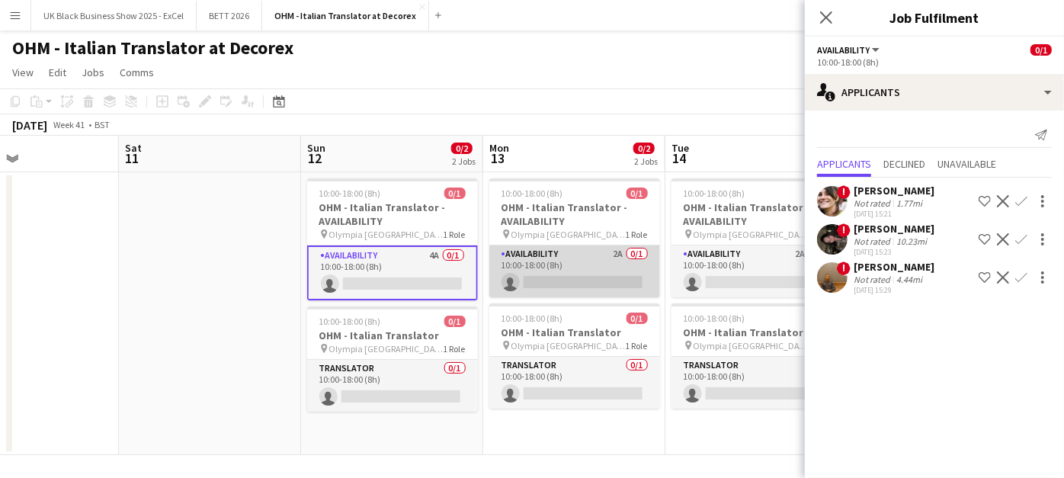
click at [550, 272] on app-card-role "Availability 2A 0/1 10:00-18:00 (8h) single-neutral-actions" at bounding box center [574, 271] width 171 height 52
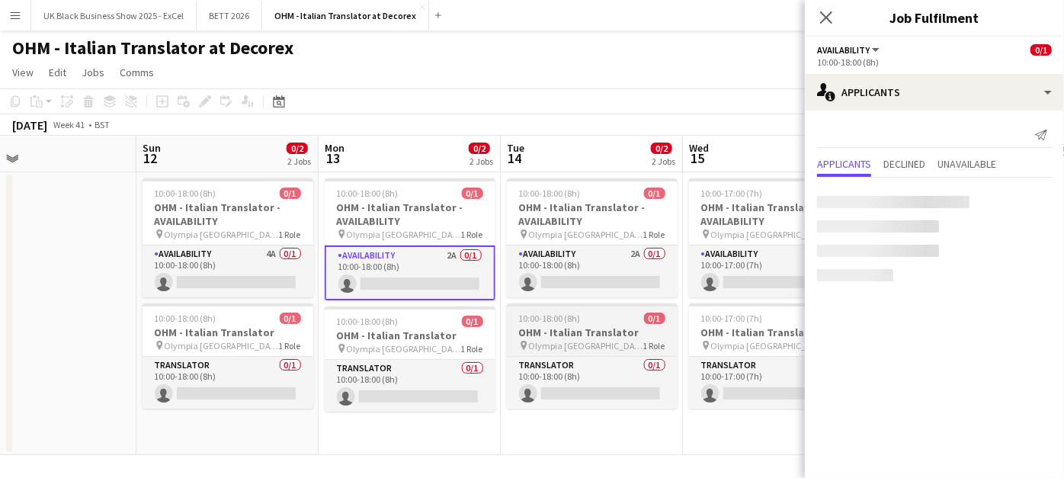
scroll to position [0, 596]
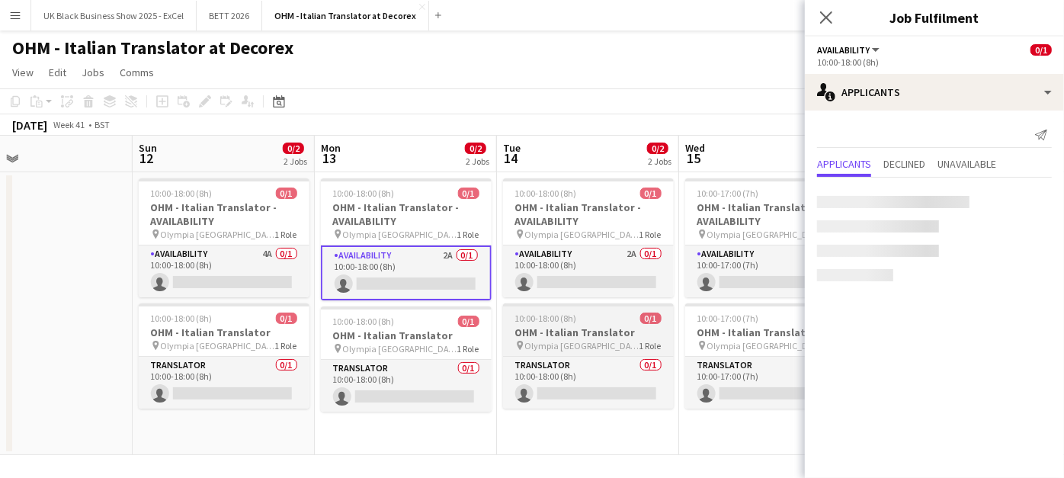
drag, startPoint x: 623, startPoint y: 309, endPoint x: 513, endPoint y: 304, distance: 110.6
click at [512, 306] on app-calendar-viewport "Wed 8 Thu 9 Fri 10 Sat 11 Sun 12 0/2 2 Jobs Mon 13 0/2 2 Jobs Tue 14 0/2 2 Jobs…" at bounding box center [532, 295] width 1064 height 319
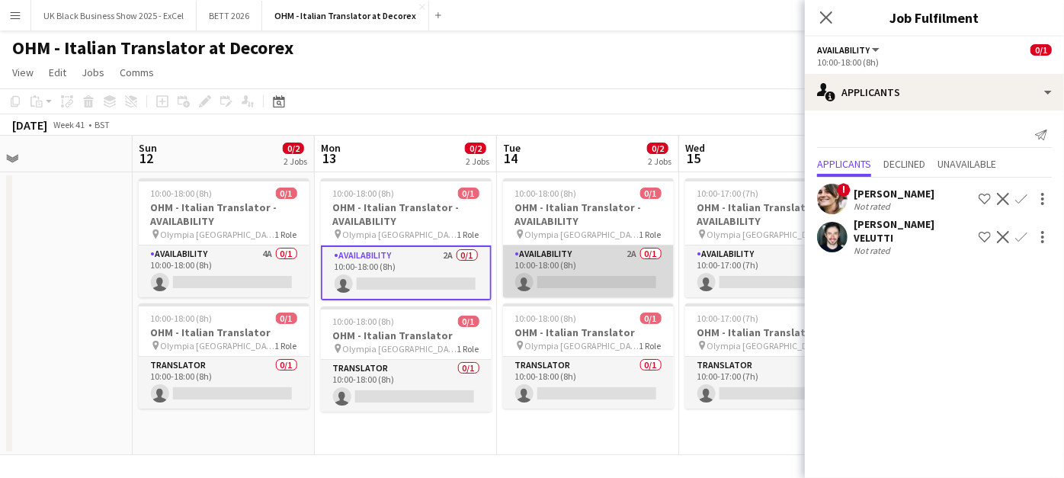
click at [604, 281] on app-card-role "Availability 2A 0/1 10:00-18:00 (8h) single-neutral-actions" at bounding box center [588, 271] width 171 height 52
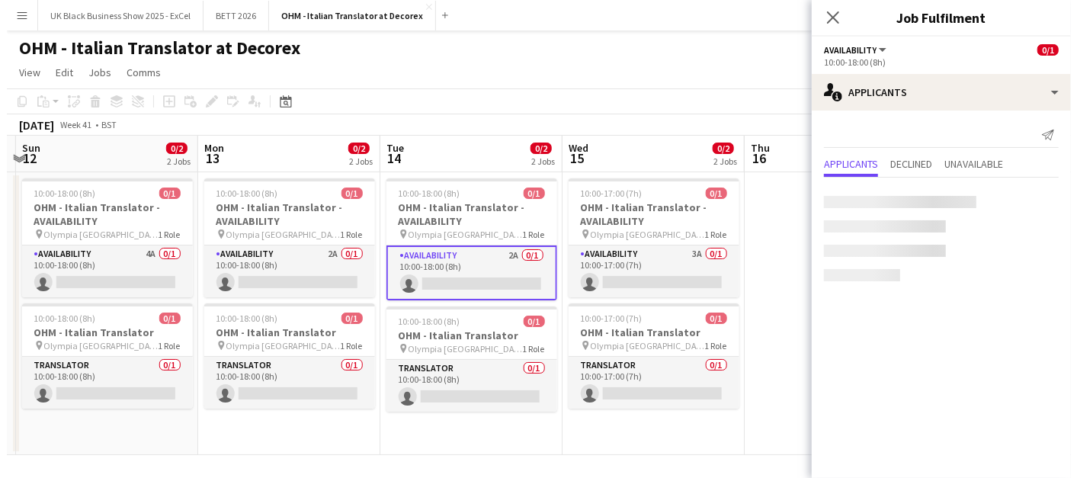
scroll to position [0, 543]
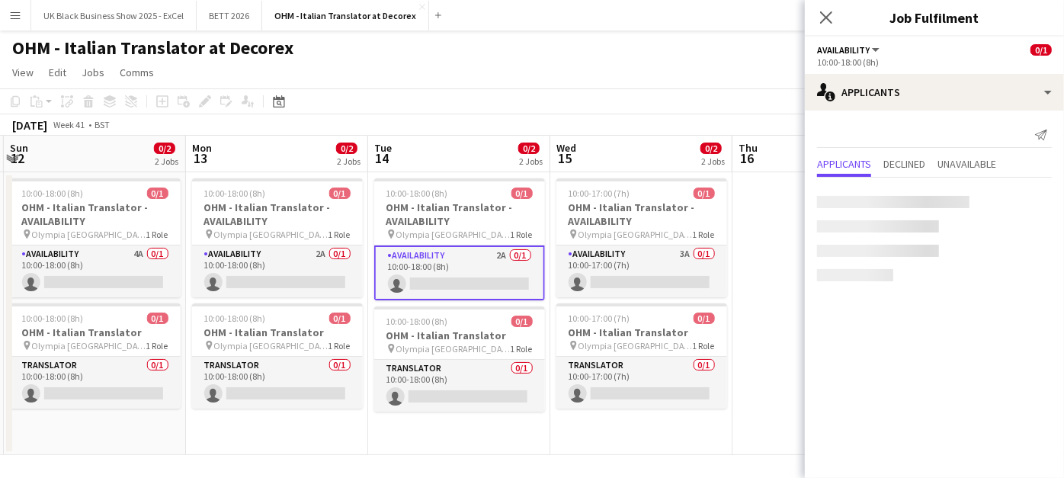
drag, startPoint x: 661, startPoint y: 312, endPoint x: 540, endPoint y: 322, distance: 121.6
click at [540, 322] on app-calendar-viewport "Thu 9 Fri 10 Sat 11 Sun 12 0/2 2 Jobs Mon 13 0/2 2 Jobs Tue 14 0/2 2 Jobs Wed 1…" at bounding box center [532, 295] width 1064 height 319
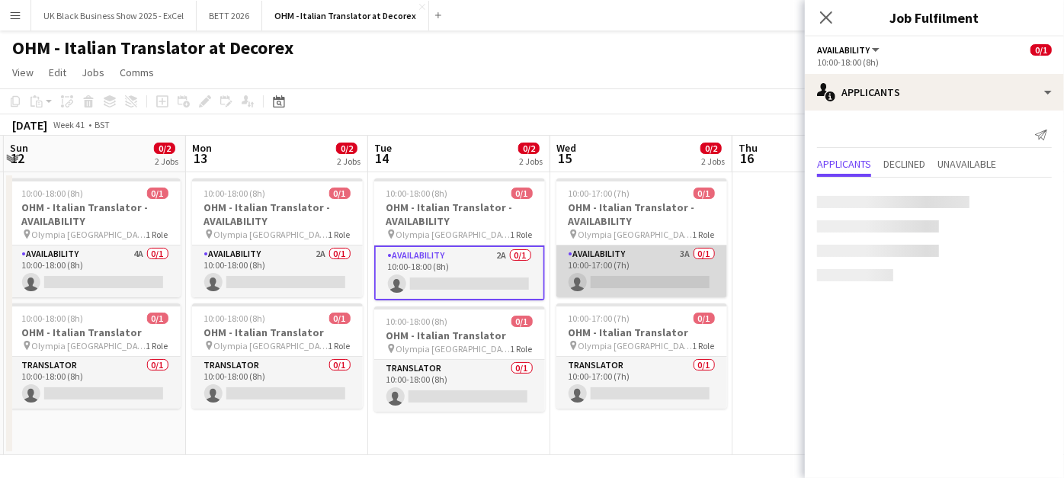
click at [625, 281] on app-card-role "Availability 3A 0/1 10:00-17:00 (7h) single-neutral-actions" at bounding box center [641, 271] width 171 height 52
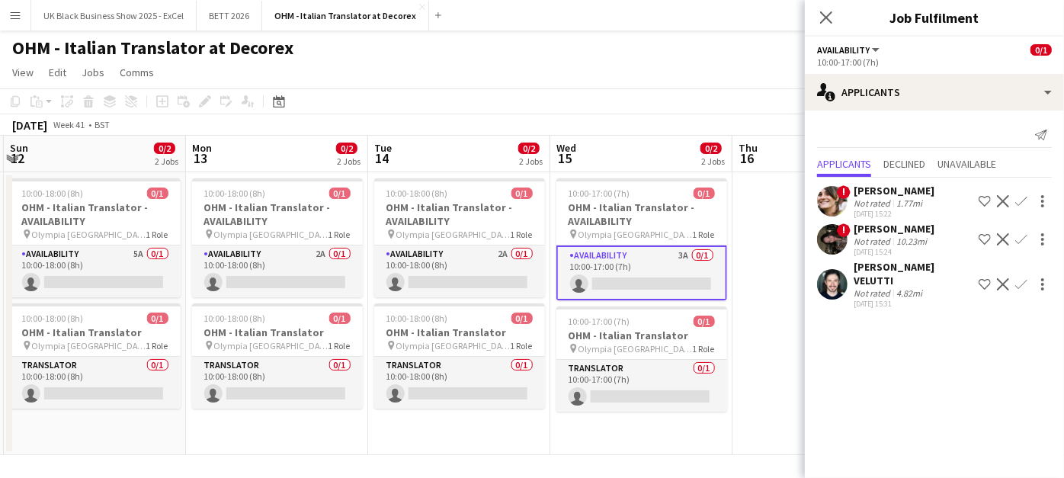
click at [428, 84] on app-page-menu "View Day view expanded Day view collapsed Month view Date picker Jump to [DATE]…" at bounding box center [532, 73] width 1064 height 29
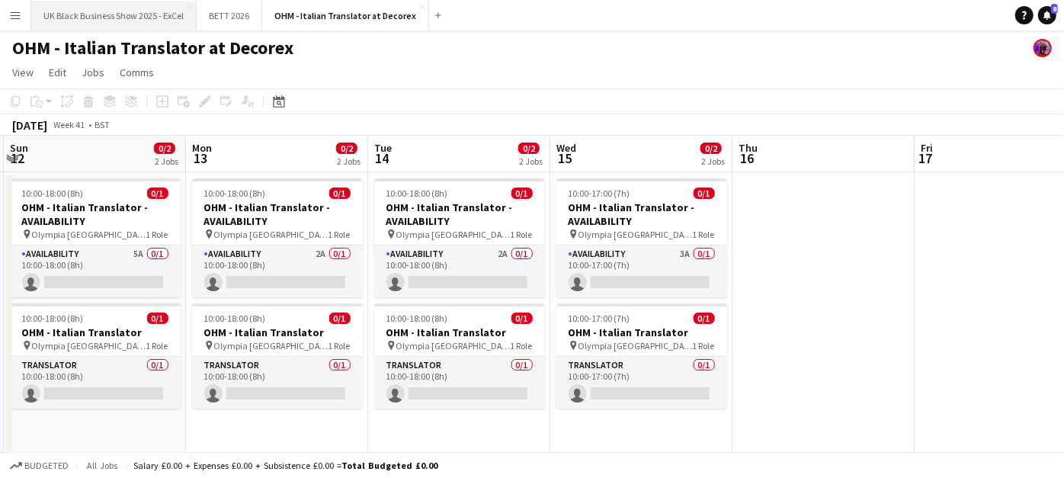
click at [85, 13] on button "UK Black Business Show 2025 - ExCel Close" at bounding box center [113, 16] width 165 height 30
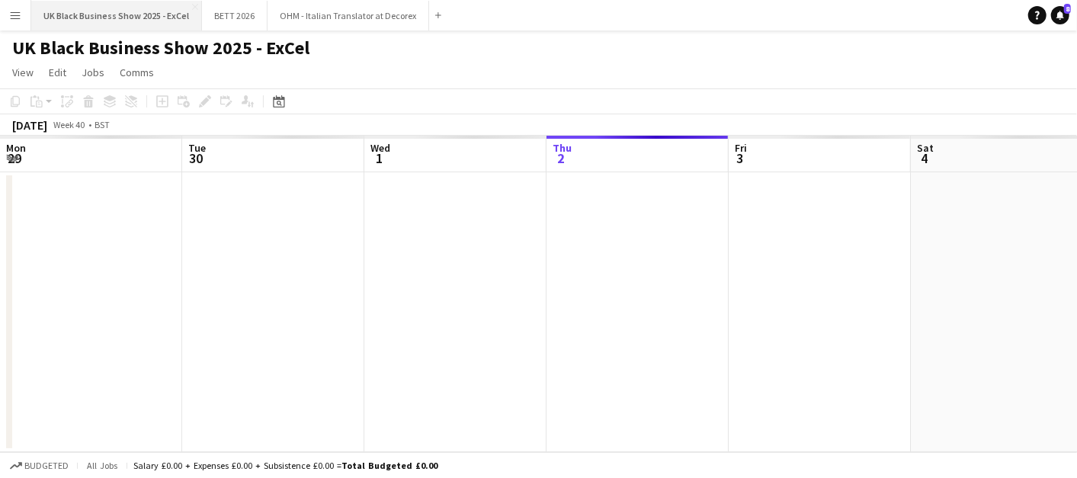
scroll to position [0, 364]
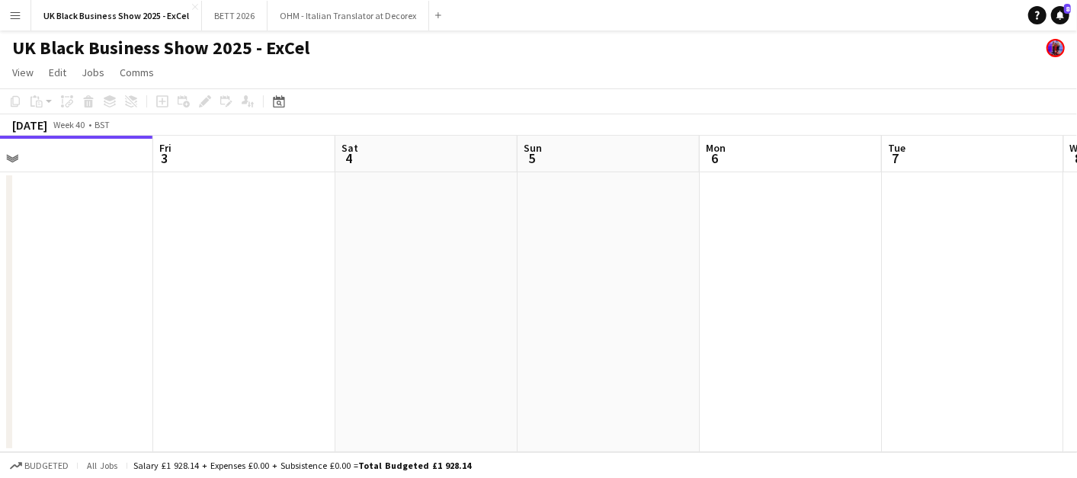
drag, startPoint x: 663, startPoint y: 242, endPoint x: 675, endPoint y: 261, distance: 21.6
click at [201, 229] on app-calendar-viewport "Mon 29 Tue 30 Wed 1 Thu 2 Fri 3 Sat 4 Sun 5 Mon 6 Tue 7 Wed 8 Thu 9" at bounding box center [538, 294] width 1077 height 316
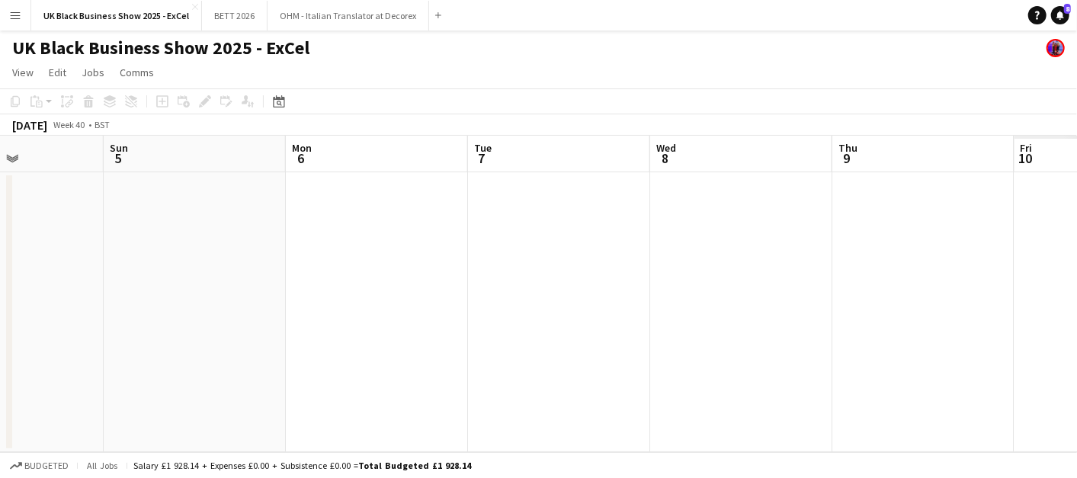
drag, startPoint x: 610, startPoint y: 274, endPoint x: 601, endPoint y: 280, distance: 10.6
click at [575, 274] on app-calendar-viewport "Wed 1 Thu 2 Fri 3 Sat 4 Sun 5 Mon 6 Tue 7 Wed 8 Thu 9 Fri 10 Sat 11" at bounding box center [538, 294] width 1077 height 316
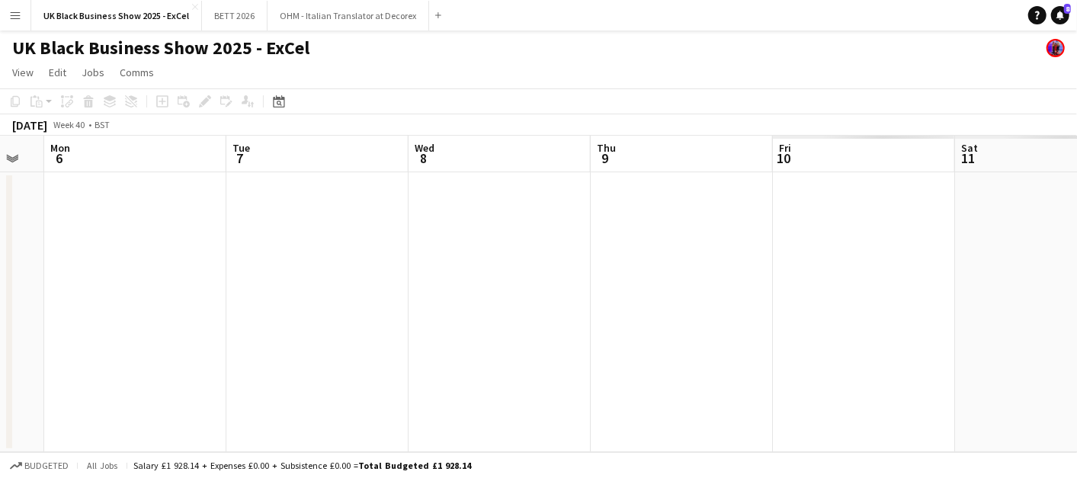
drag, startPoint x: 753, startPoint y: 306, endPoint x: 1076, endPoint y: 354, distance: 326.7
click at [754, 313] on app-calendar-viewport "Fri 3 Sat 4 Sun 5 Mon 6 Tue 7 Wed 8 Thu 9 Fri 10 Sat 11 Sun 12 Mon 13" at bounding box center [538, 294] width 1077 height 316
click at [836, 337] on app-calendar-viewport "Fri 3 Sat 4 Sun 5 Mon 6 Tue 7 Wed 8 Thu 9 Fri 10 Sat 11 Sun 12 Mon 13" at bounding box center [538, 294] width 1077 height 316
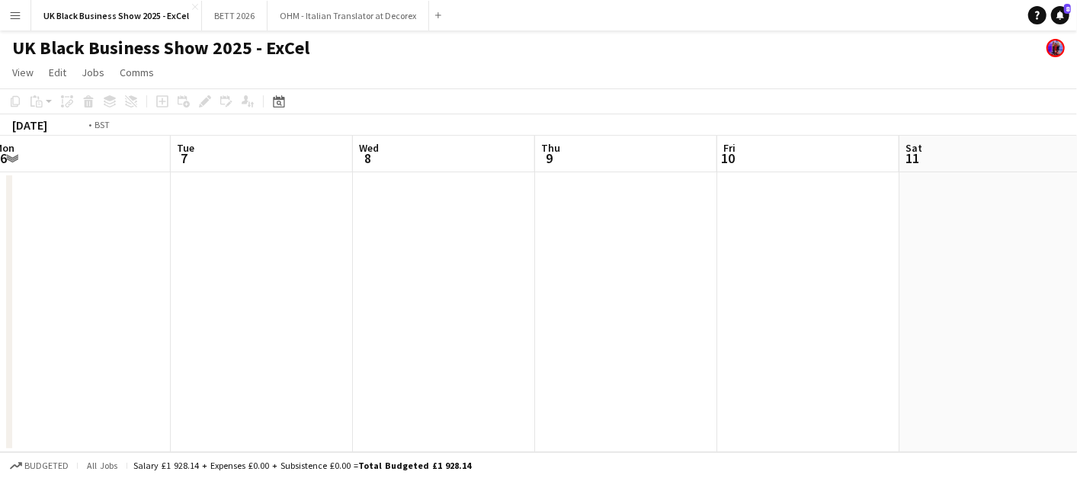
drag, startPoint x: 953, startPoint y: 320, endPoint x: 838, endPoint y: 304, distance: 116.9
click at [836, 306] on app-calendar-viewport "Fri 3 Sat 4 Sun 5 Mon 6 Tue 7 Wed 8 Thu 9 Fri 10 Sat 11 Sun 12 Mon 13" at bounding box center [538, 294] width 1077 height 316
drag, startPoint x: 942, startPoint y: 298, endPoint x: 705, endPoint y: 252, distance: 241.4
click at [601, 245] on app-calendar-viewport "Fri 3 Sat 4 Sun 5 Mon 6 Tue 7 Wed 8 Thu 9 Fri 10 Sat 11 Sun 12 Mon 13" at bounding box center [538, 294] width 1077 height 316
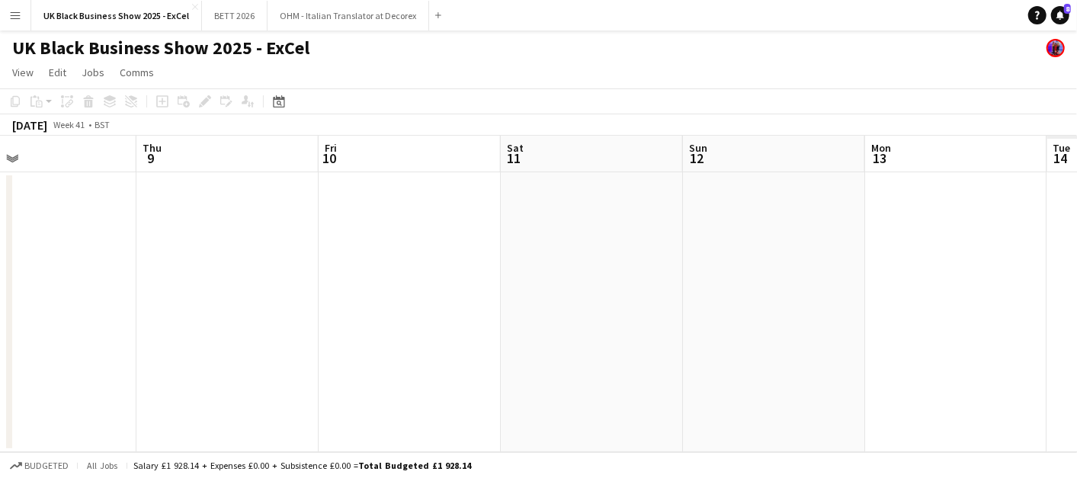
drag, startPoint x: 735, startPoint y: 237, endPoint x: 431, endPoint y: 181, distance: 310.0
click at [377, 181] on app-calendar-viewport "Sun 5 Mon 6 Tue 7 Wed 8 Thu 9 Fri 10 Sat 11 Sun 12 Mon 13 Tue 14 Wed 15" at bounding box center [538, 294] width 1077 height 316
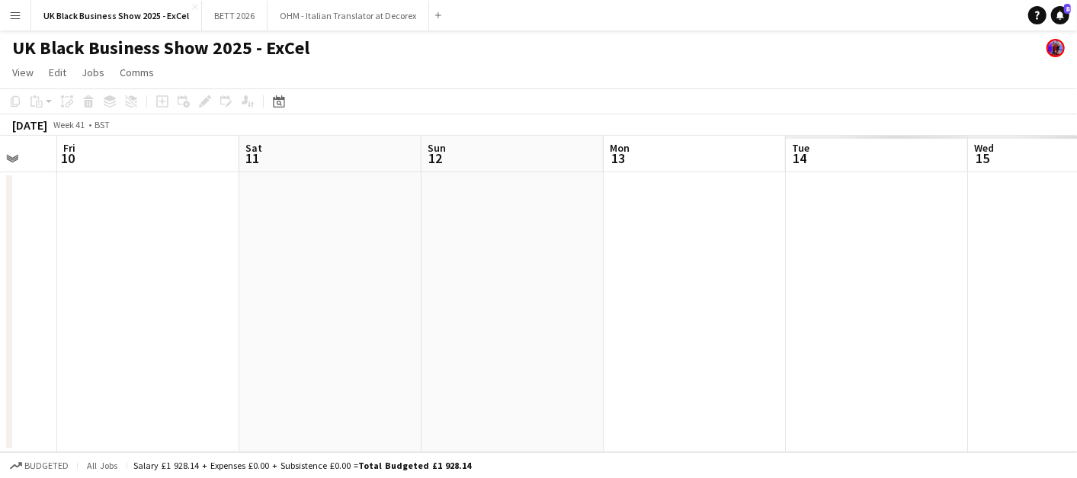
drag, startPoint x: 589, startPoint y: 152, endPoint x: 535, endPoint y: 146, distance: 54.5
click at [527, 148] on app-calendar-viewport "Tue 7 Wed 8 Thu 9 Fri 10 Sat 11 Sun 12 Mon 13 Tue 14 Wed 15 Thu 16 Fri 17" at bounding box center [538, 294] width 1077 height 316
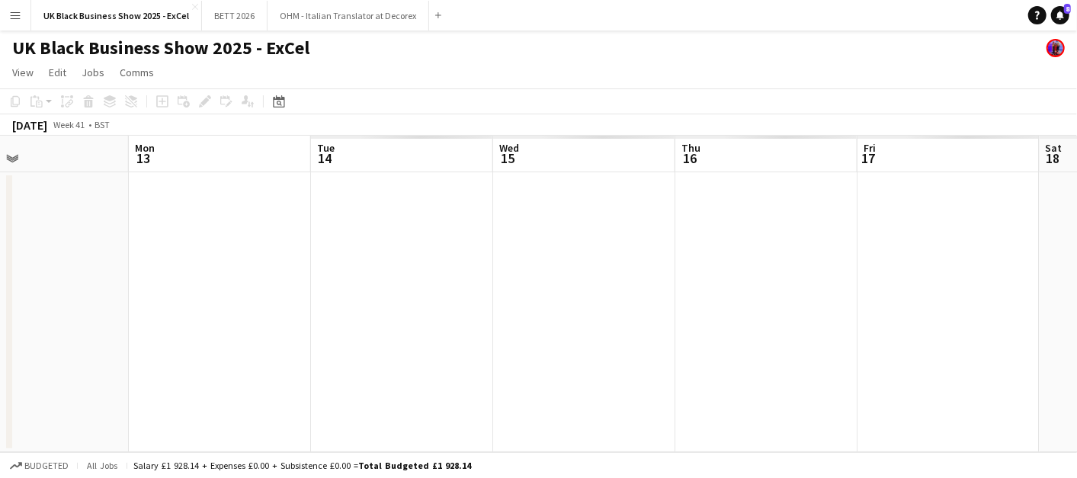
drag, startPoint x: 774, startPoint y: 152, endPoint x: 760, endPoint y: 148, distance: 15.2
click at [760, 148] on app-calendar-viewport "Thu 9 Fri 10 Sat 11 Sun 12 Mon 13 Tue 14 Wed 15 Thu 16 Fri 17 Sat 18 Sun 19" at bounding box center [538, 294] width 1077 height 316
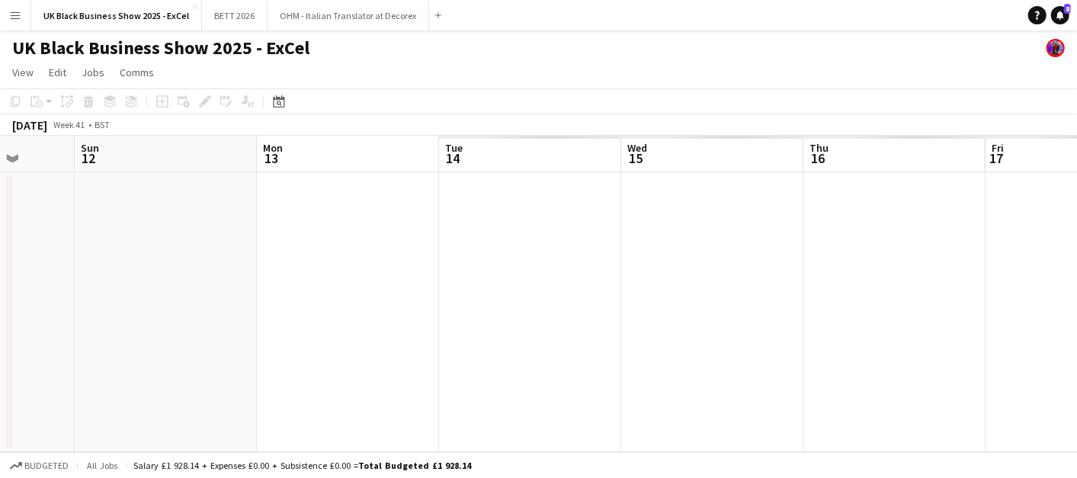
drag, startPoint x: 952, startPoint y: 226, endPoint x: 941, endPoint y: 226, distance: 10.7
click at [941, 226] on app-calendar-viewport "Thu 9 Fri 10 Sat 11 Sun 12 Mon 13 Tue 14 Wed 15 Thu 16 Fri 17 Sat 18 Sun 19" at bounding box center [538, 294] width 1077 height 316
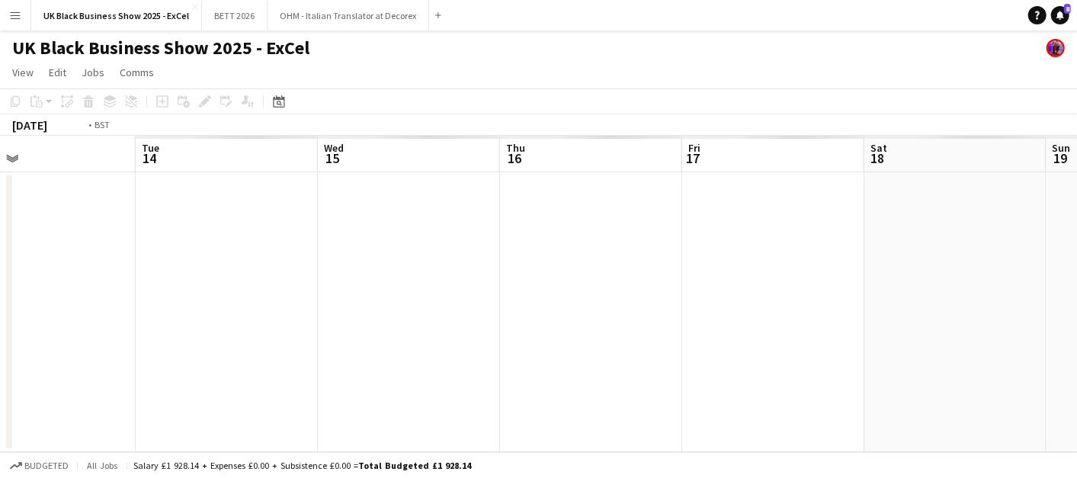
drag, startPoint x: 1037, startPoint y: 234, endPoint x: 896, endPoint y: 199, distance: 146.0
click at [895, 200] on app-calendar-viewport "Fri 10 Sat 11 Sun 12 Mon 13 Tue 14 Wed 15 Thu 16 Fri 17 Sat 18 Sun 19 Mon 20" at bounding box center [538, 294] width 1077 height 316
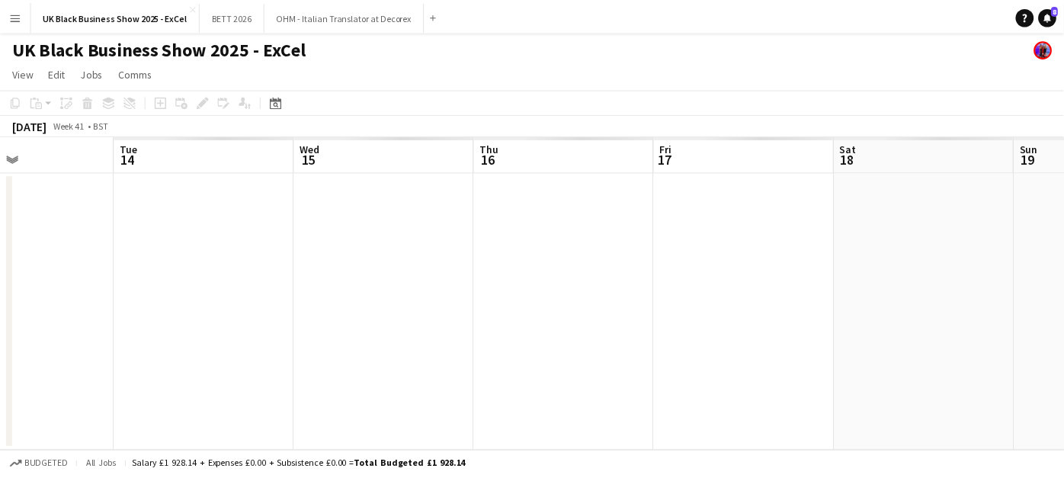
scroll to position [0, 585]
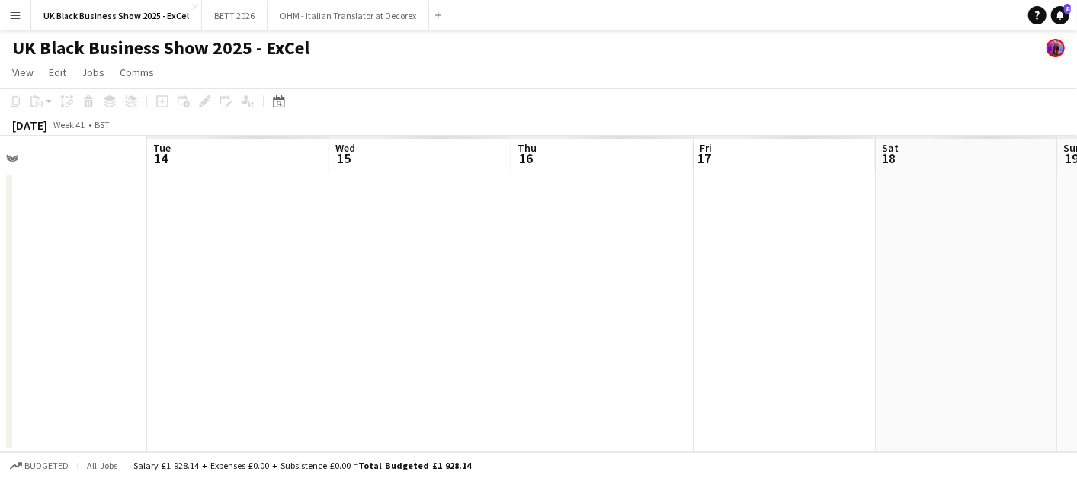
drag, startPoint x: 1043, startPoint y: 226, endPoint x: 895, endPoint y: 203, distance: 149.6
click at [896, 204] on app-calendar-viewport "Fri 10 Sat 11 Sun 12 Mon 13 Tue 14 Wed 15 Thu 16 Fri 17 Sat 18 Sun 19 Mon 20" at bounding box center [538, 294] width 1077 height 316
click at [747, 247] on app-date-cell at bounding box center [781, 312] width 182 height 280
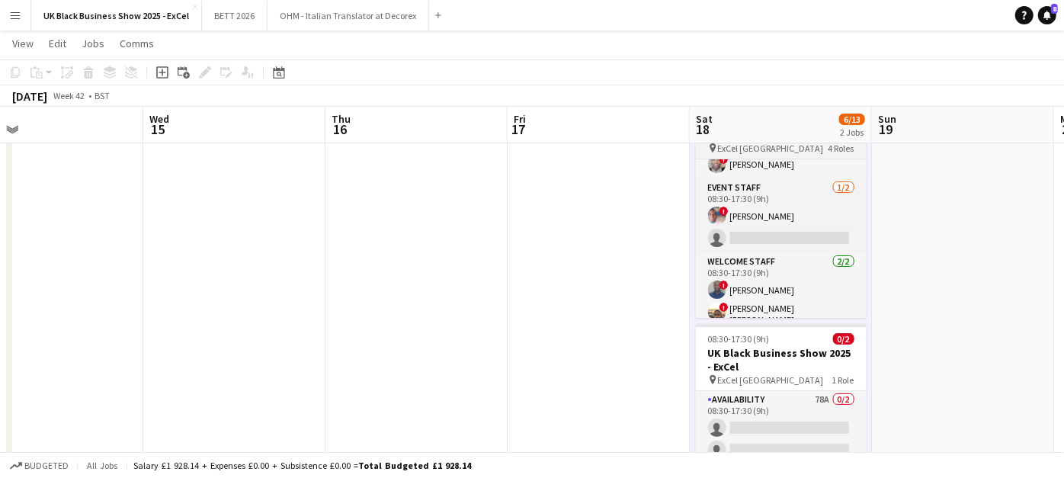
scroll to position [0, 0]
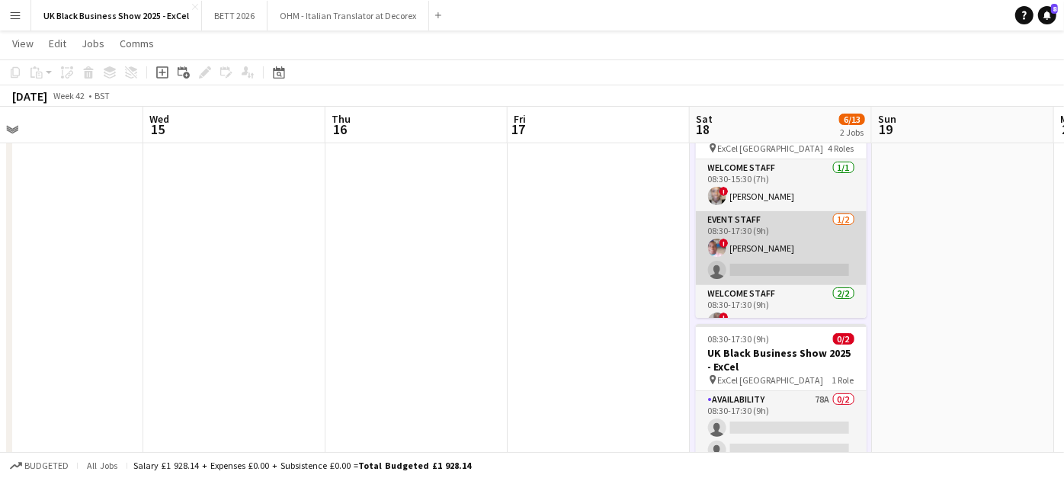
click at [800, 243] on app-card-role "Event Staff [DATE] 08:30-17:30 (9h) ! [PERSON_NAME] single-neutral-actions" at bounding box center [781, 248] width 171 height 74
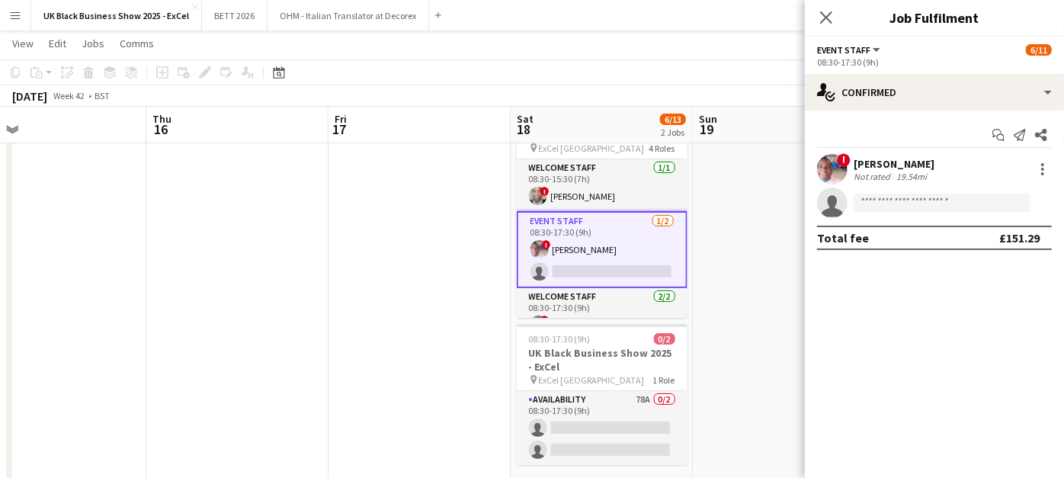
drag, startPoint x: 569, startPoint y: 254, endPoint x: 394, endPoint y: 277, distance: 176.8
click at [380, 279] on app-calendar-viewport "Sun 12 Mon 13 Tue 14 Wed 15 Thu 16 Fri 17 Sat 18 6/13 2 Jobs Sun 19 Mon 20 Tue …" at bounding box center [532, 236] width 1064 height 522
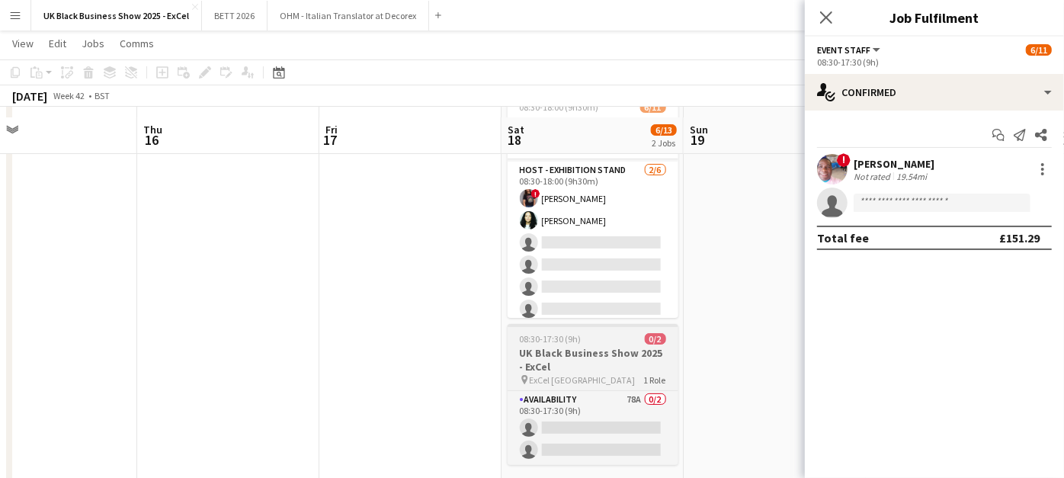
scroll to position [129, 0]
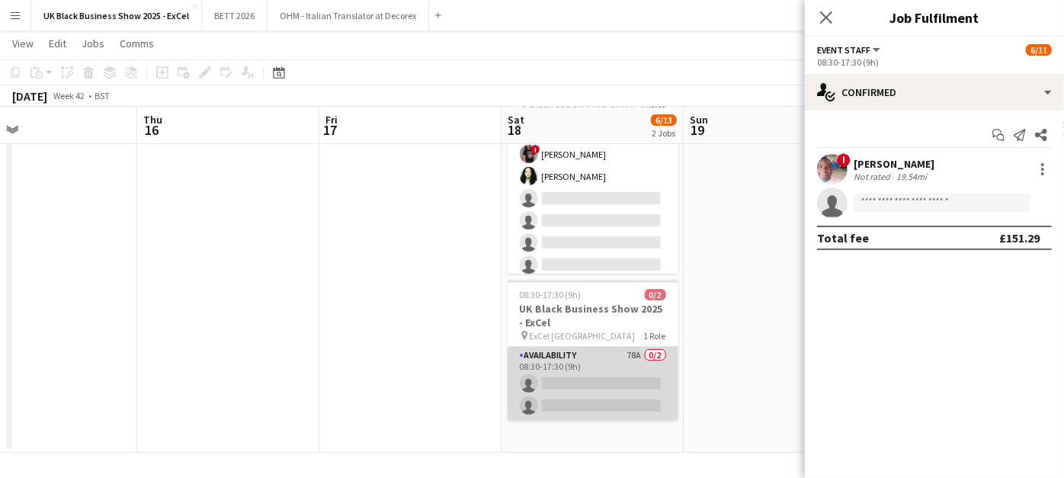
click at [624, 360] on app-card-role "Availability 78A 0/2 08:30-17:30 (9h) single-neutral-actions single-neutral-act…" at bounding box center [593, 384] width 171 height 74
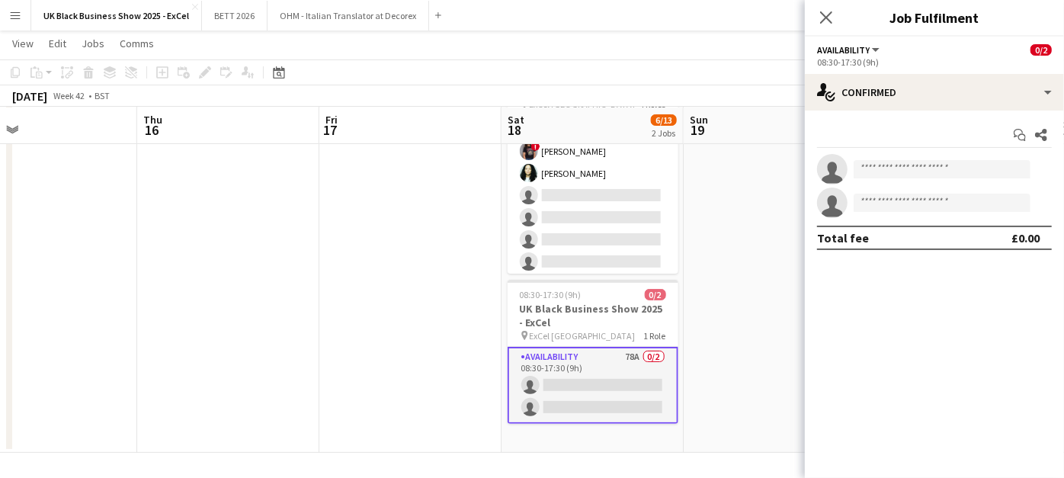
scroll to position [203, 0]
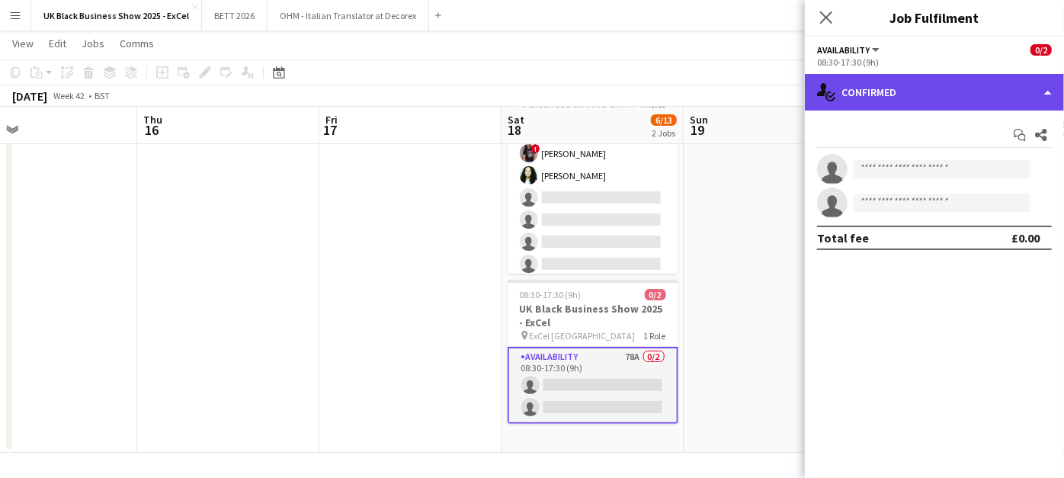
click at [931, 101] on div "single-neutral-actions-check-2 Confirmed" at bounding box center [934, 92] width 259 height 37
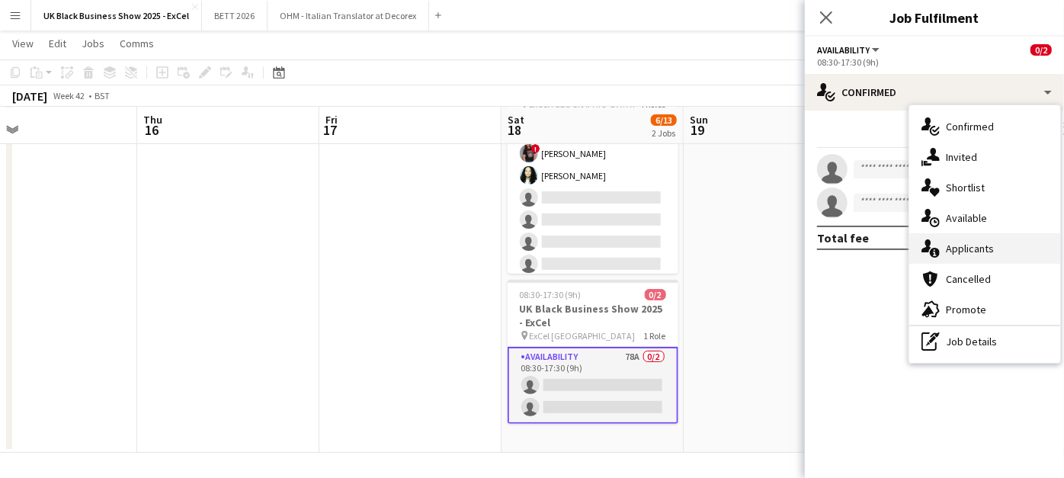
click at [995, 261] on div "single-neutral-actions-information Applicants" at bounding box center [984, 248] width 151 height 30
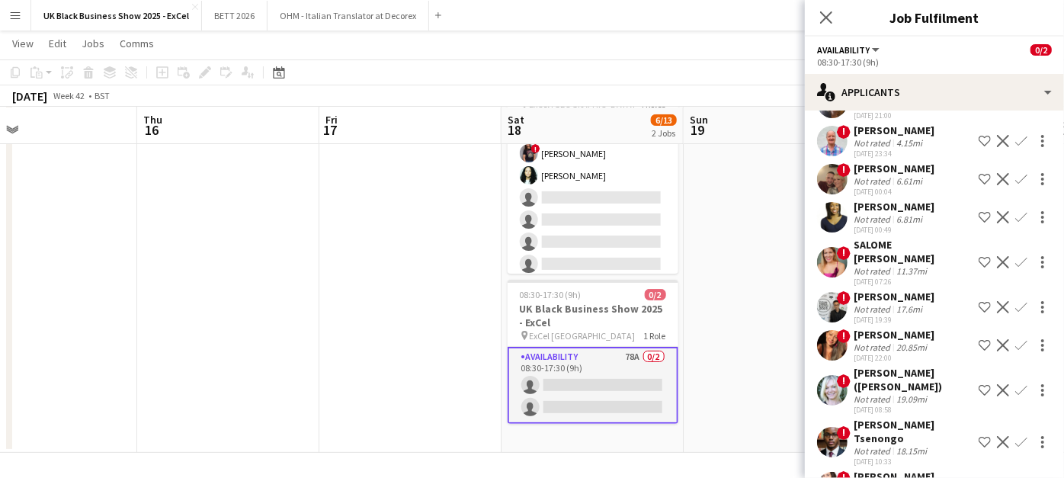
scroll to position [2201, 0]
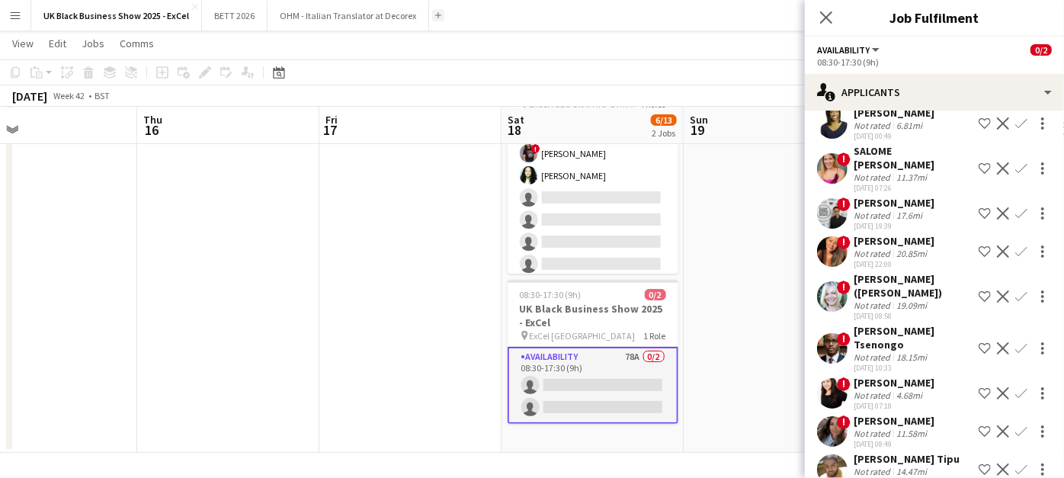
click at [432, 14] on button "Add" at bounding box center [438, 15] width 12 height 12
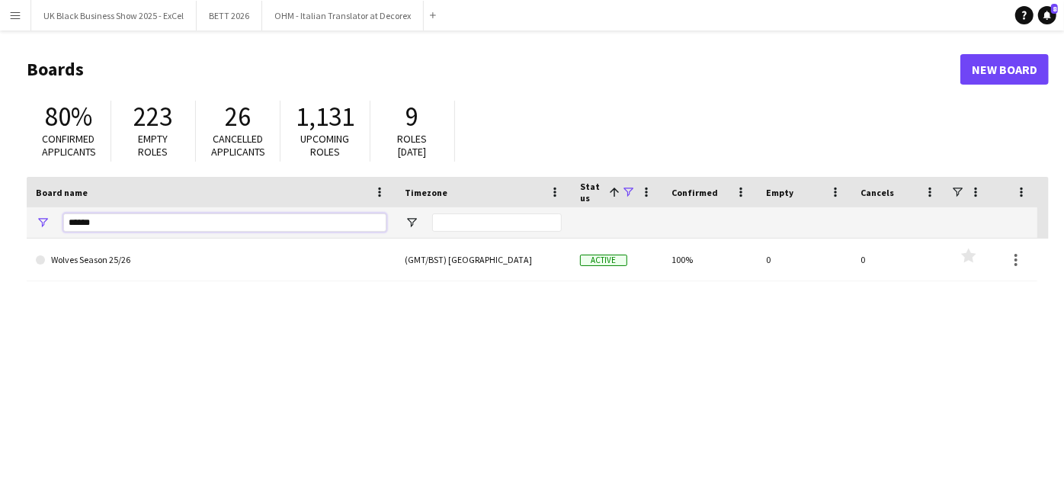
drag, startPoint x: 128, startPoint y: 218, endPoint x: 14, endPoint y: 224, distance: 114.5
click at [15, 223] on main "Boards New Board 80% Confirmed applicants 223 Empty roles 26 Cancelled applican…" at bounding box center [532, 305] width 1064 height 550
type input "**********"
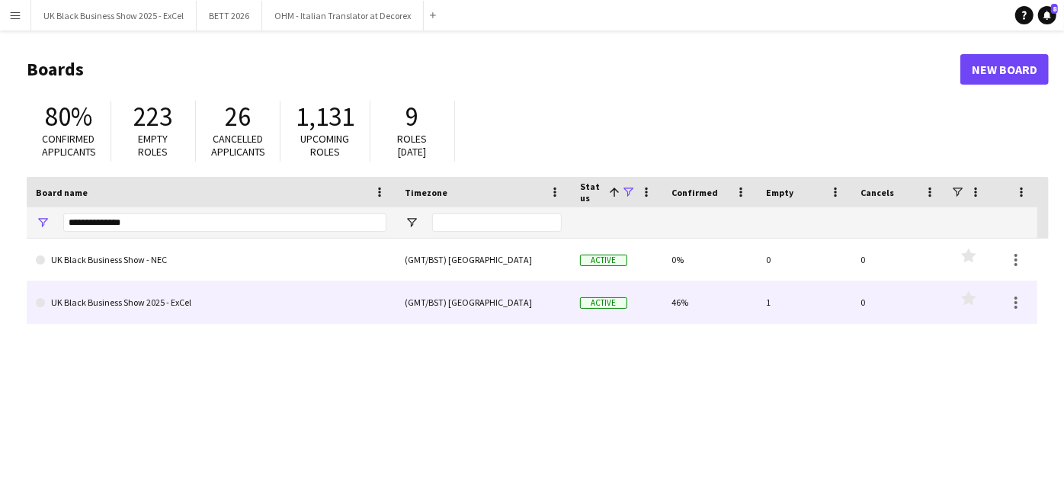
click at [209, 316] on link "UK Black Business Show 2025 - ExCel" at bounding box center [211, 302] width 351 height 43
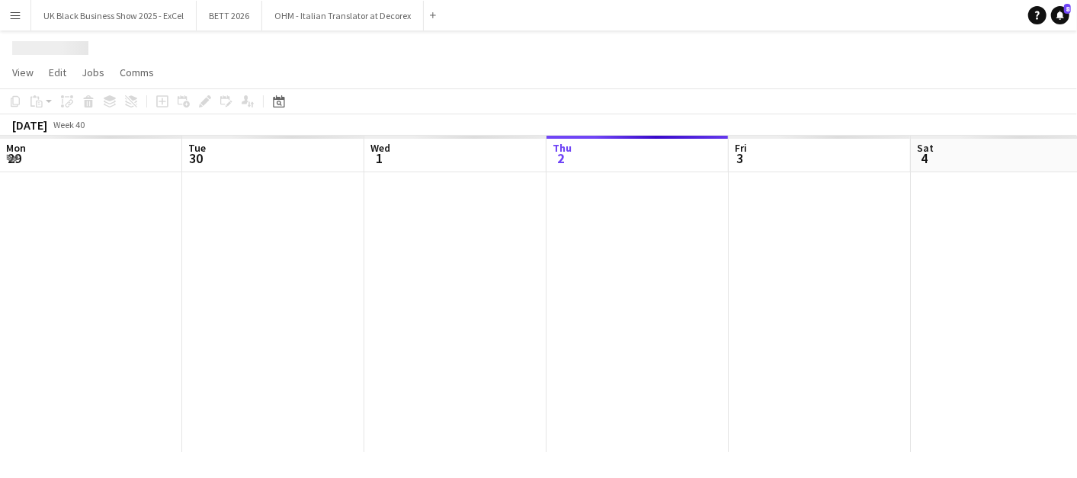
scroll to position [0, 364]
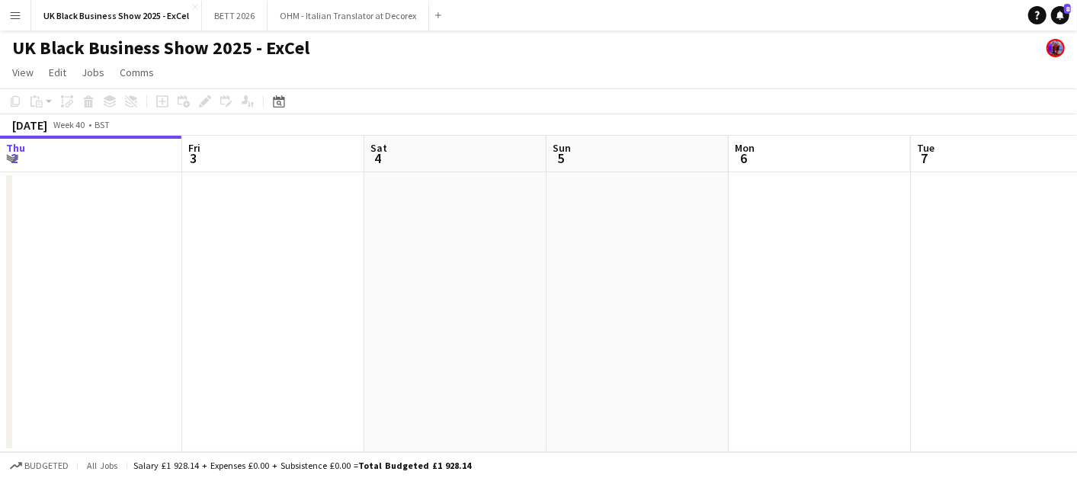
drag, startPoint x: 605, startPoint y: 361, endPoint x: 365, endPoint y: 372, distance: 240.3
click at [365, 372] on app-calendar-viewport "Mon 29 Tue 30 Wed 1 Thu 2 Fri 3 Sat 4 Sun 5 Mon 6 Tue 7 Wed 8 Thu 9" at bounding box center [538, 294] width 1077 height 316
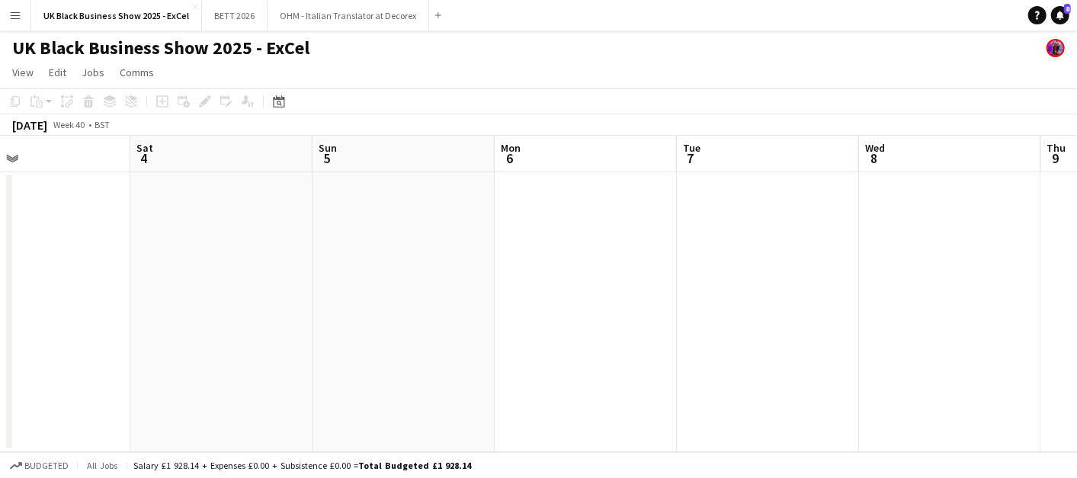
drag, startPoint x: 469, startPoint y: 335, endPoint x: 380, endPoint y: 321, distance: 90.3
click at [380, 321] on app-calendar-viewport "Tue 30 Wed 1 Thu 2 Fri 3 Sat 4 Sun 5 Mon 6 Tue 7 Wed 8 Thu 9 Fri 10" at bounding box center [538, 294] width 1077 height 316
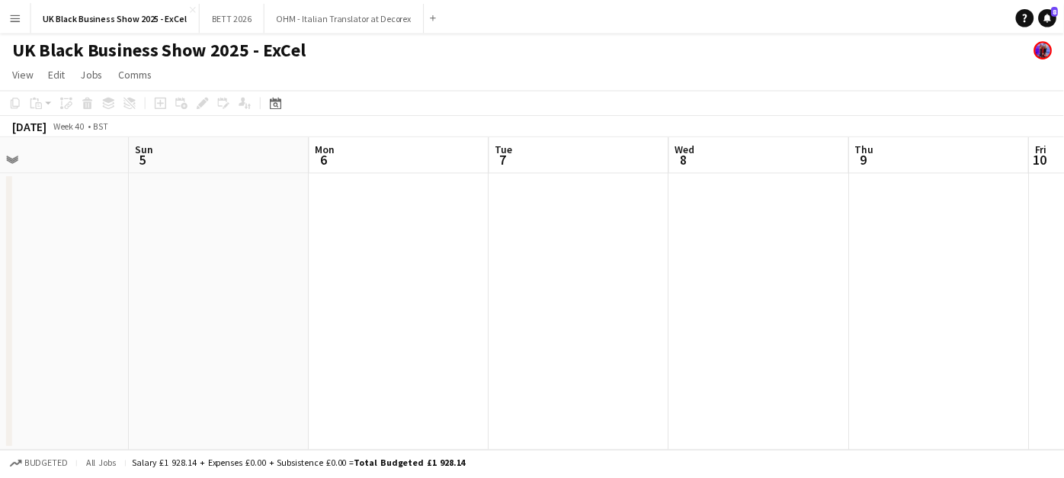
scroll to position [0, 612]
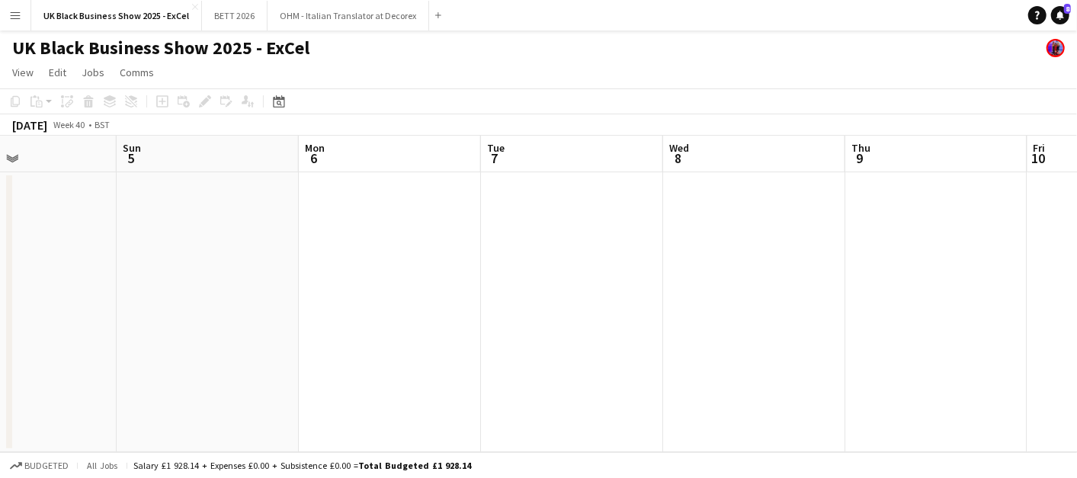
click at [433, 14] on button "Add" at bounding box center [438, 15] width 12 height 12
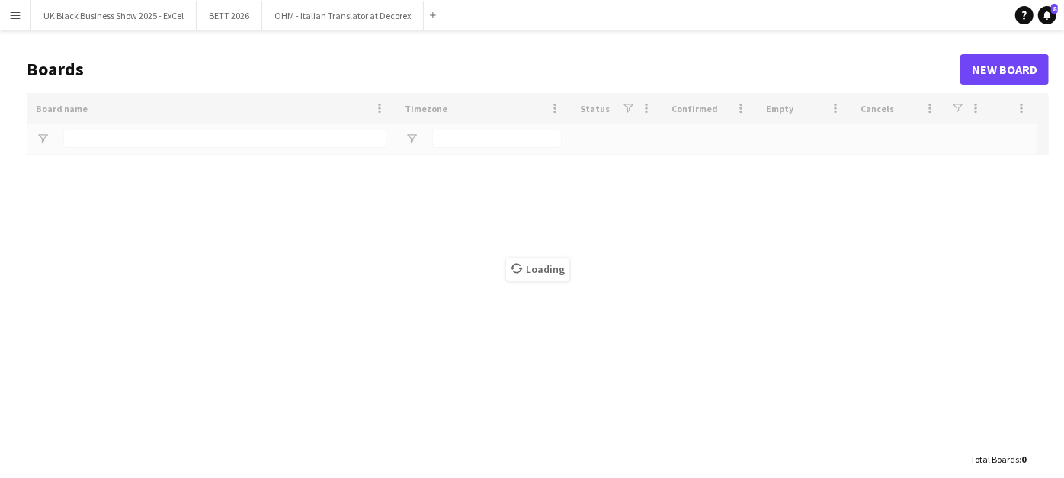
type input "**********"
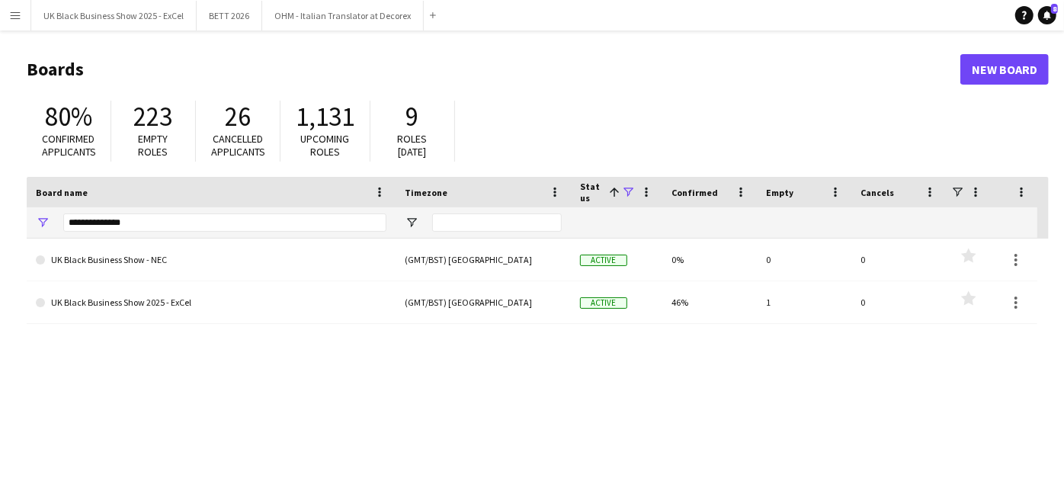
click at [630, 184] on div "Status 1" at bounding box center [616, 192] width 73 height 30
click at [631, 191] on span at bounding box center [628, 192] width 14 height 14
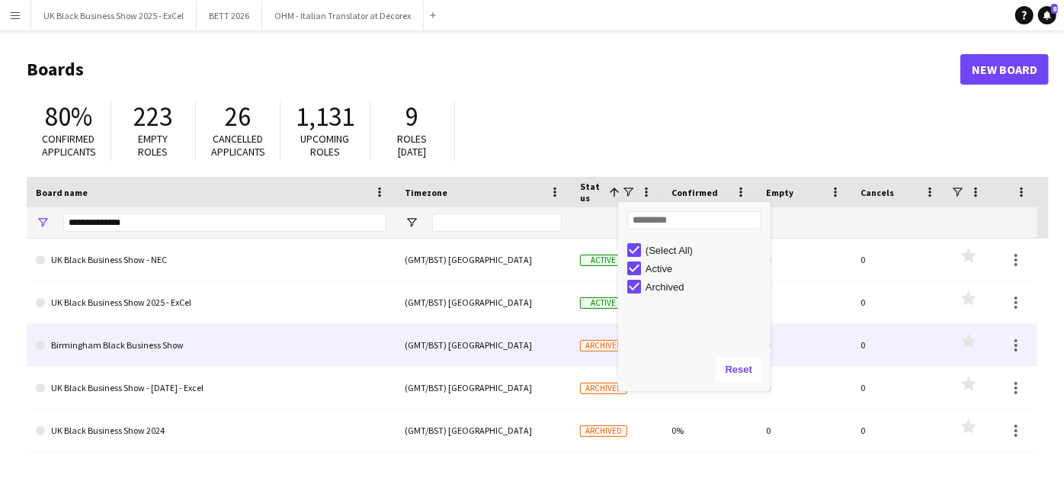
scroll to position [85, 0]
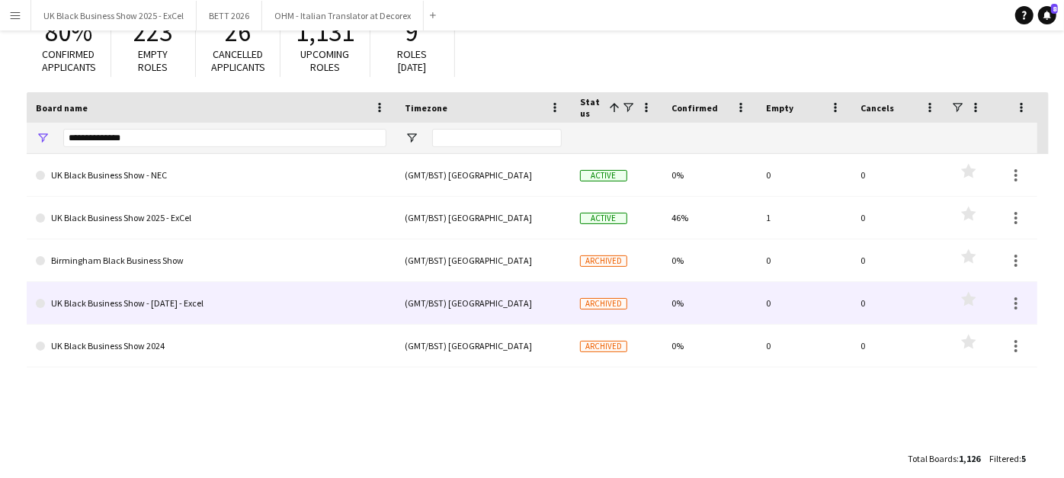
click at [261, 318] on link "UK Black Business Show - 19th October - Excel" at bounding box center [211, 303] width 351 height 43
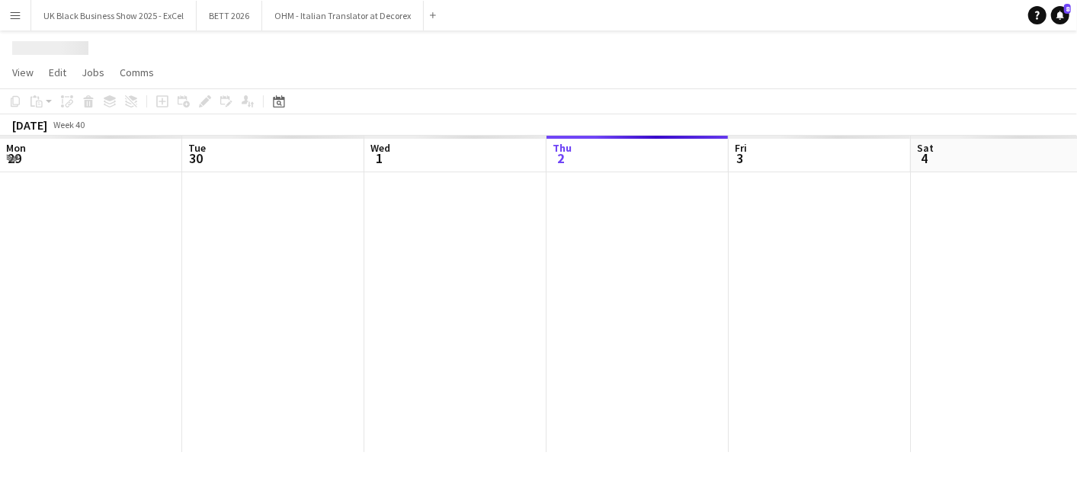
scroll to position [0, 364]
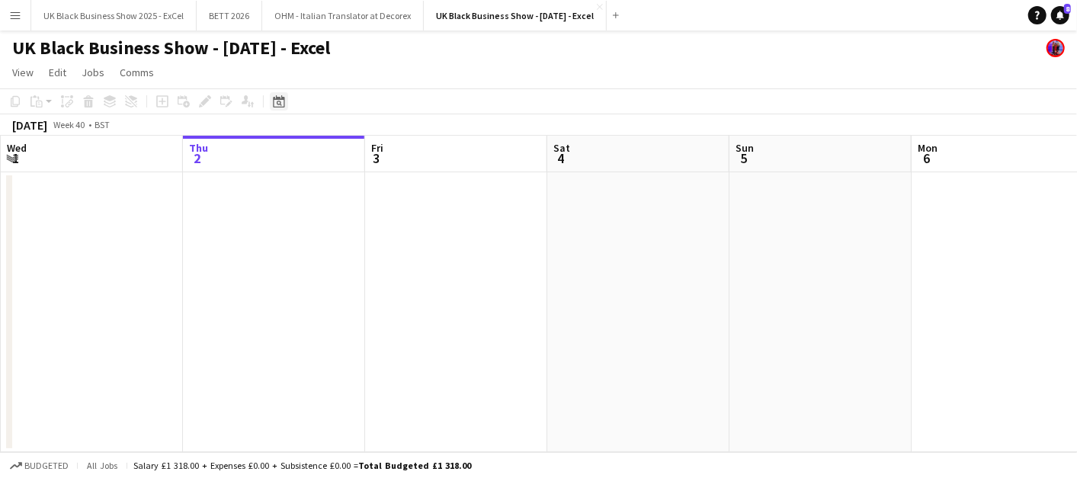
click at [279, 98] on icon at bounding box center [278, 101] width 11 height 12
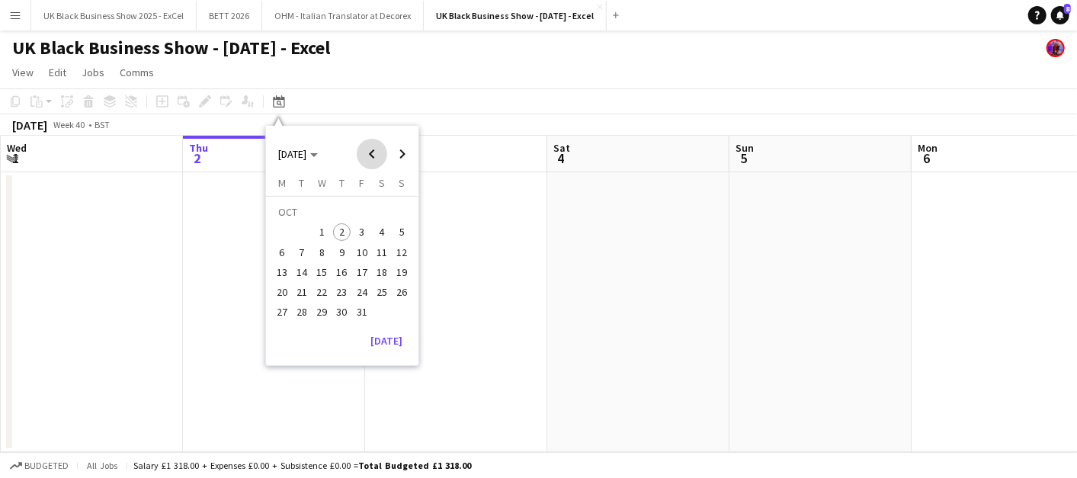
click at [379, 155] on span "Previous month" at bounding box center [372, 154] width 30 height 30
click at [377, 154] on span "Previous month" at bounding box center [372, 154] width 30 height 30
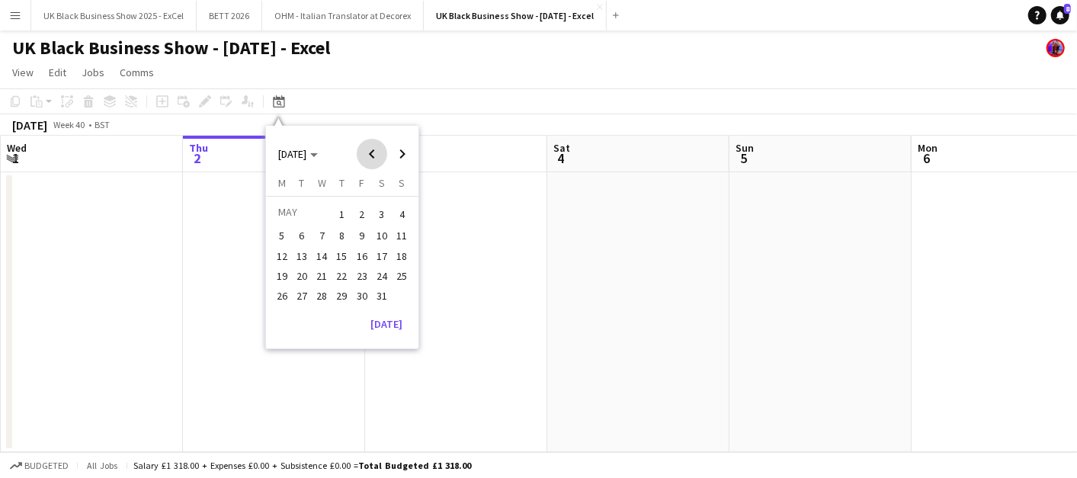
click at [377, 153] on span "Previous month" at bounding box center [372, 154] width 30 height 30
click at [377, 152] on span "Previous month" at bounding box center [372, 154] width 30 height 30
click at [376, 152] on span "Previous month" at bounding box center [372, 154] width 30 height 30
click at [375, 152] on span "Previous month" at bounding box center [372, 154] width 30 height 30
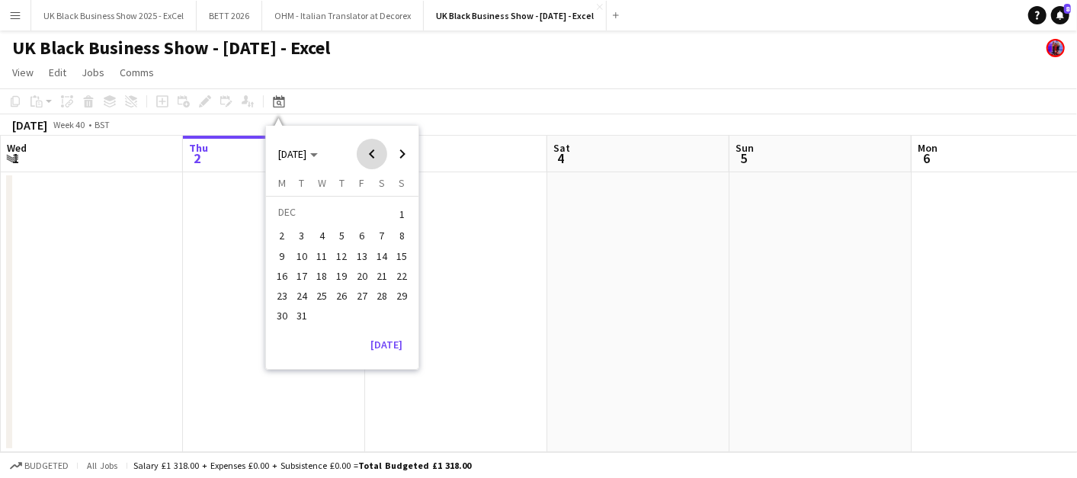
click at [374, 150] on span "Previous month" at bounding box center [372, 154] width 30 height 30
click at [369, 154] on span "Previous month" at bounding box center [372, 154] width 30 height 30
click at [377, 274] on span "19" at bounding box center [382, 272] width 18 height 18
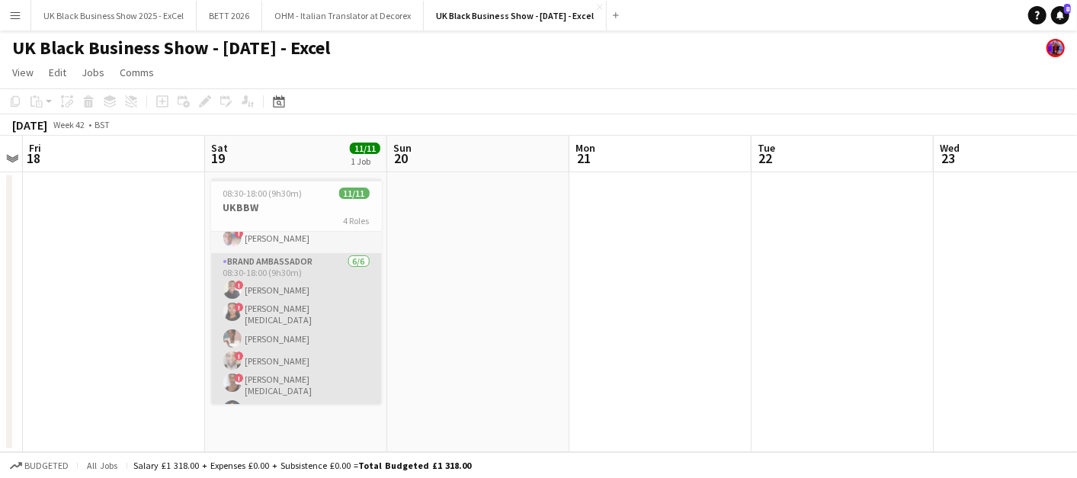
scroll to position [189, 0]
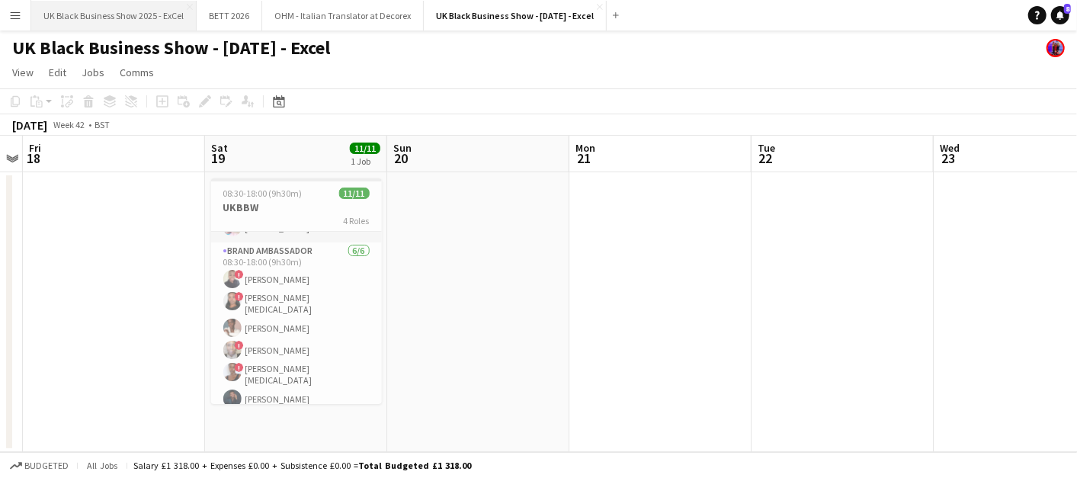
click at [108, 21] on button "UK Black Business Show 2025 - ExCel Close" at bounding box center [113, 16] width 165 height 30
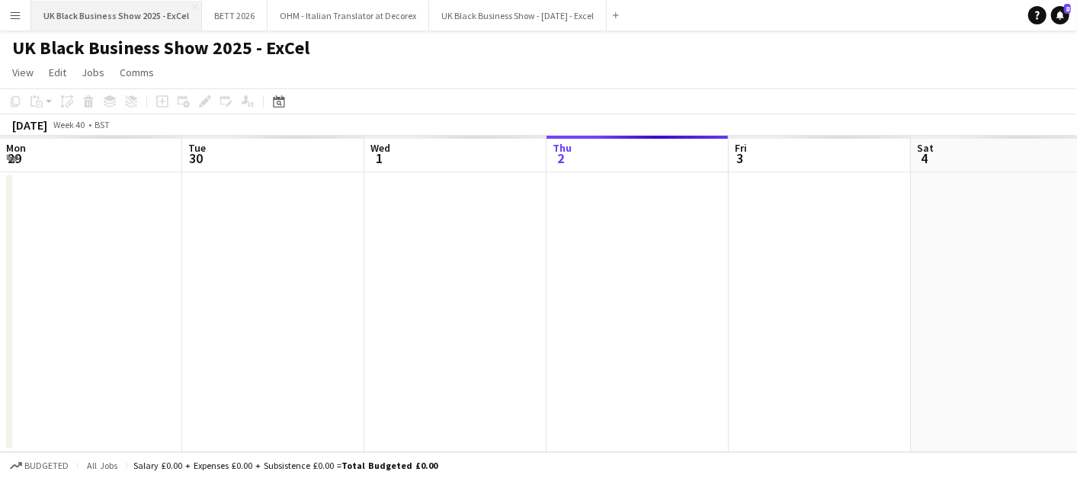
scroll to position [0, 364]
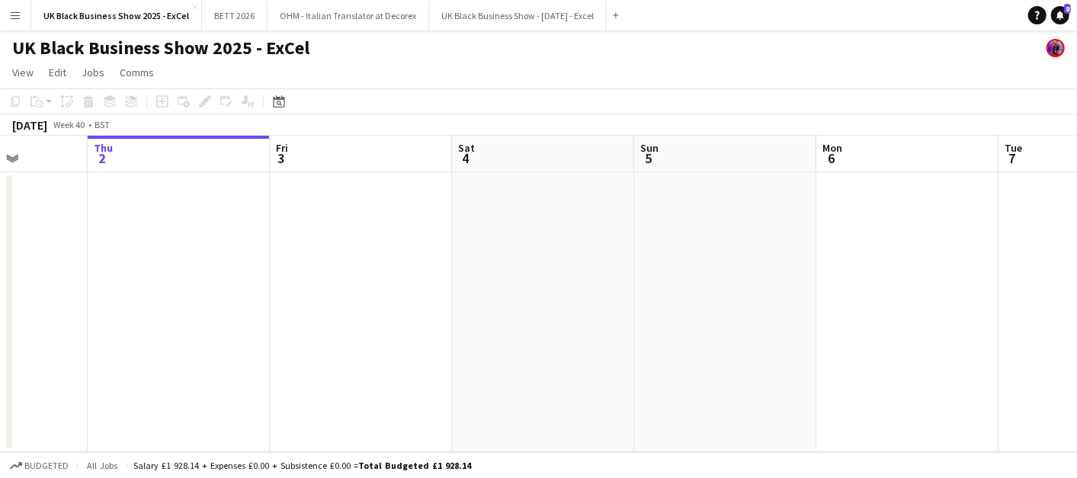
drag, startPoint x: 848, startPoint y: 341, endPoint x: 564, endPoint y: 316, distance: 284.7
click at [566, 329] on app-calendar-viewport "Mon 29 Tue 30 Wed 1 Thu 2 Fri 3 Sat 4 Sun 5 Mon 6 Tue 7 Wed 8 Thu 9" at bounding box center [538, 294] width 1077 height 316
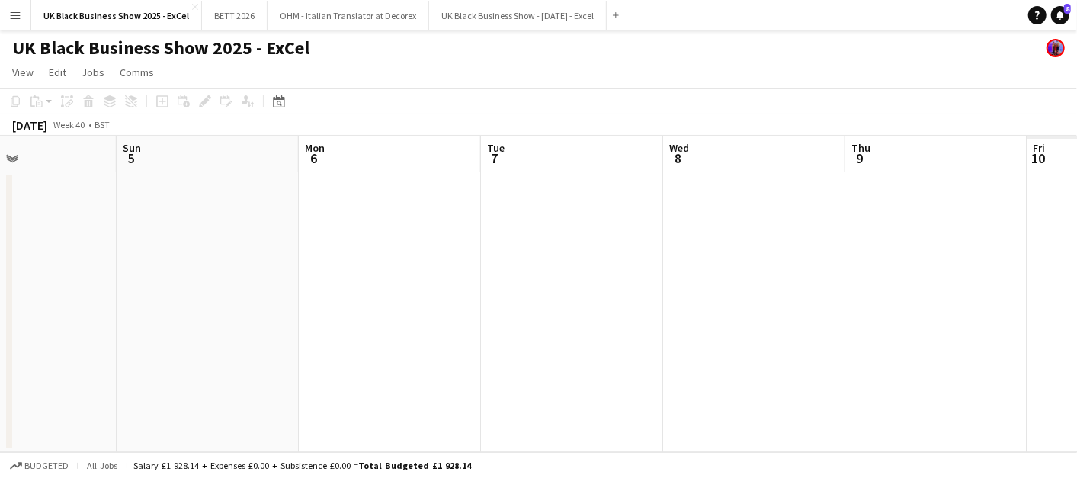
drag, startPoint x: 828, startPoint y: 259, endPoint x: 949, endPoint y: 268, distance: 121.5
click at [547, 226] on app-calendar-viewport "Wed 1 Thu 2 Fri 3 Sat 4 Sun 5 Mon 6 Tue 7 Wed 8 Thu 9 Fri 10 Sat 11" at bounding box center [538, 294] width 1077 height 316
drag, startPoint x: 938, startPoint y: 276, endPoint x: 1032, endPoint y: 310, distance: 99.8
click at [659, 277] on app-calendar-viewport "Wed 1 Thu 2 Fri 3 Sat 4 Sun 5 Mon 6 Tue 7 Wed 8 Thu 9 Fri 10 Sat 11" at bounding box center [538, 294] width 1077 height 316
drag, startPoint x: 753, startPoint y: 302, endPoint x: 761, endPoint y: 287, distance: 16.7
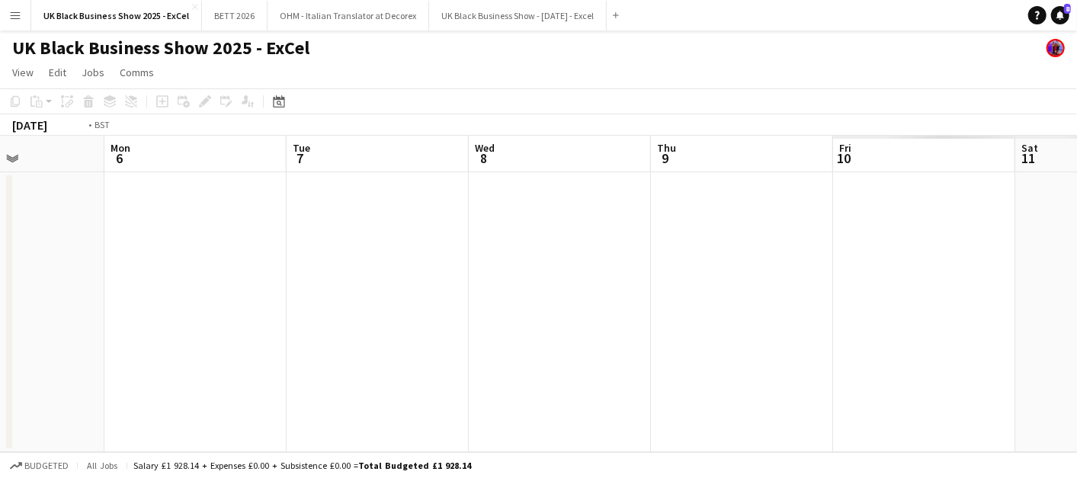
click at [752, 301] on app-calendar-viewport "Fri 3 Sat 4 Sun 5 Mon 6 Tue 7 Wed 8 Thu 9 Fri 10 Sat 11 Sun 12 Mon 13" at bounding box center [538, 294] width 1077 height 316
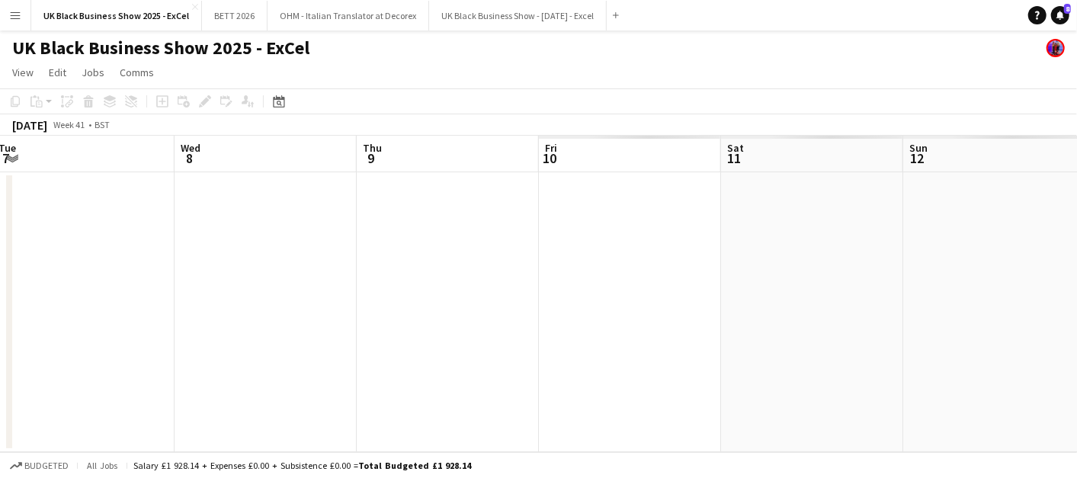
drag, startPoint x: 1058, startPoint y: 320, endPoint x: 764, endPoint y: 296, distance: 295.2
click at [764, 305] on app-calendar-viewport "Sun 5 Mon 6 Tue 7 Wed 8 Thu 9 Fri 10 Sat 11 Sun 12 Mon 13 Tue 14 Wed 15" at bounding box center [538, 294] width 1077 height 316
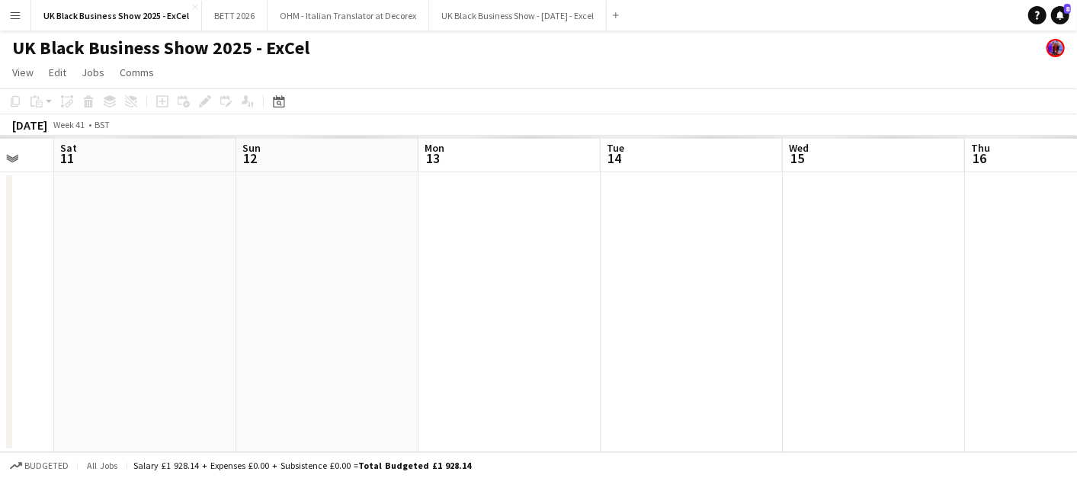
drag, startPoint x: 735, startPoint y: 266, endPoint x: 859, endPoint y: 255, distance: 124.0
click at [732, 263] on app-calendar-viewport "Wed 8 Thu 9 Fri 10 Sat 11 Sun 12 Mon 13 Tue 14 Wed 15 Thu 16 Fri 17 Sat 18" at bounding box center [538, 294] width 1077 height 316
drag, startPoint x: 876, startPoint y: 276, endPoint x: 566, endPoint y: 243, distance: 312.7
click at [566, 244] on app-calendar-viewport "Wed 8 Thu 9 Fri 10 Sat 11 Sun 12 Mon 13 Tue 14 Wed 15 Thu 16 Fri 17 Sat 18" at bounding box center [538, 294] width 1077 height 316
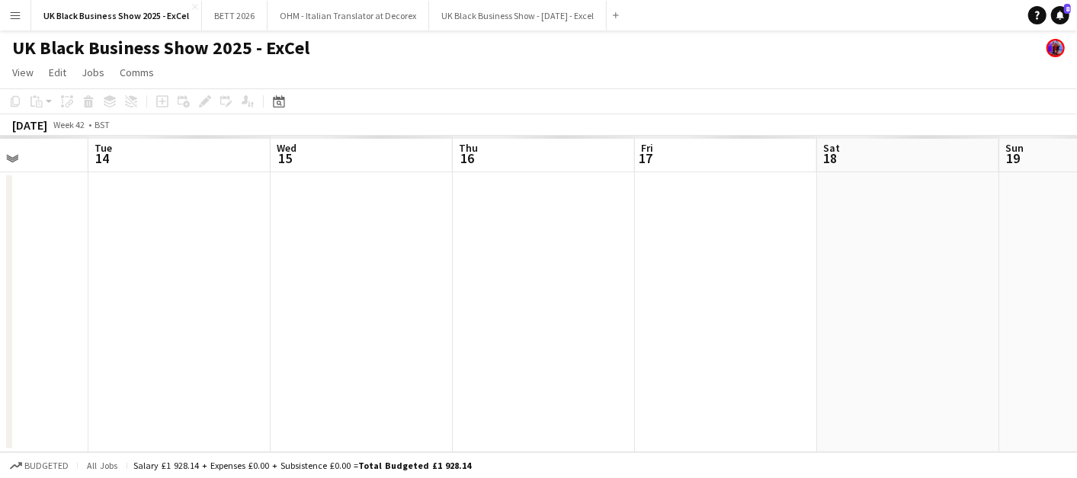
drag, startPoint x: 638, startPoint y: 238, endPoint x: 490, endPoint y: 183, distance: 157.7
click at [465, 207] on app-calendar-viewport "Sat 11 Sun 12 Mon 13 Tue 14 Wed 15 Thu 16 Fri 17 Sat 18 Sun 19 Mon 20 Tue 21" at bounding box center [538, 294] width 1077 height 316
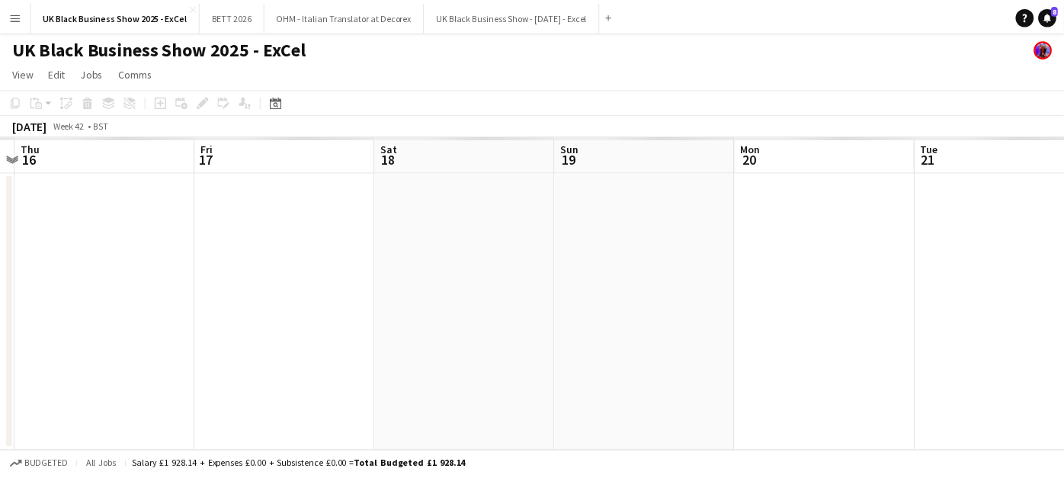
scroll to position [0, 540]
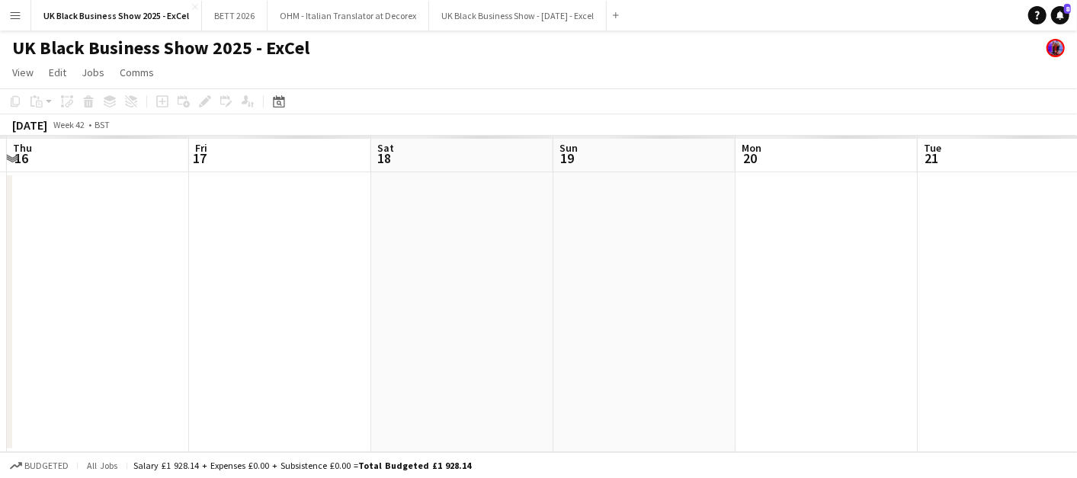
drag, startPoint x: 574, startPoint y: 250, endPoint x: 444, endPoint y: 223, distance: 132.3
click at [444, 223] on app-calendar-viewport "Mon 13 Tue 14 Wed 15 Thu 16 Fri 17 Sat 18 Sun 19 Mon 20 Tue 21 Wed 22 Thu 23" at bounding box center [538, 294] width 1077 height 316
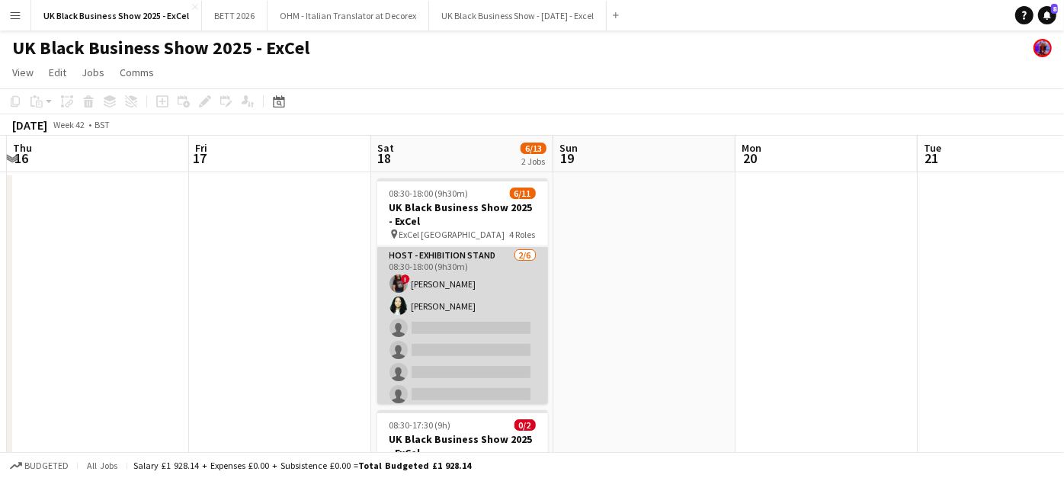
scroll to position [0, 542]
drag, startPoint x: 466, startPoint y: 331, endPoint x: 474, endPoint y: 328, distance: 8.0
click at [466, 331] on app-card-role "Host - Exhibition Stand [DATE] 08:30-18:00 (9h30m) ! [PERSON_NAME] [PERSON_NAME…" at bounding box center [460, 328] width 171 height 162
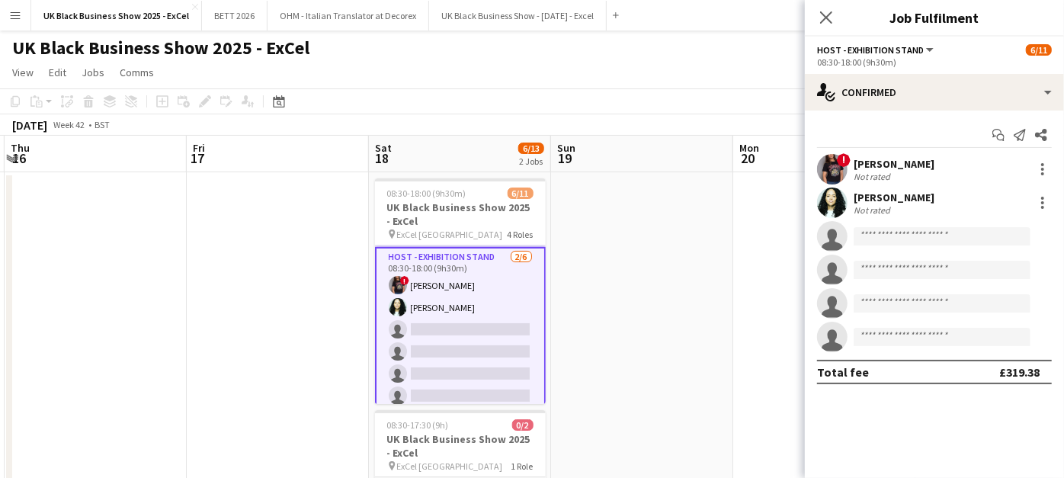
scroll to position [204, 0]
click at [889, 239] on input at bounding box center [942, 236] width 177 height 18
type input "*"
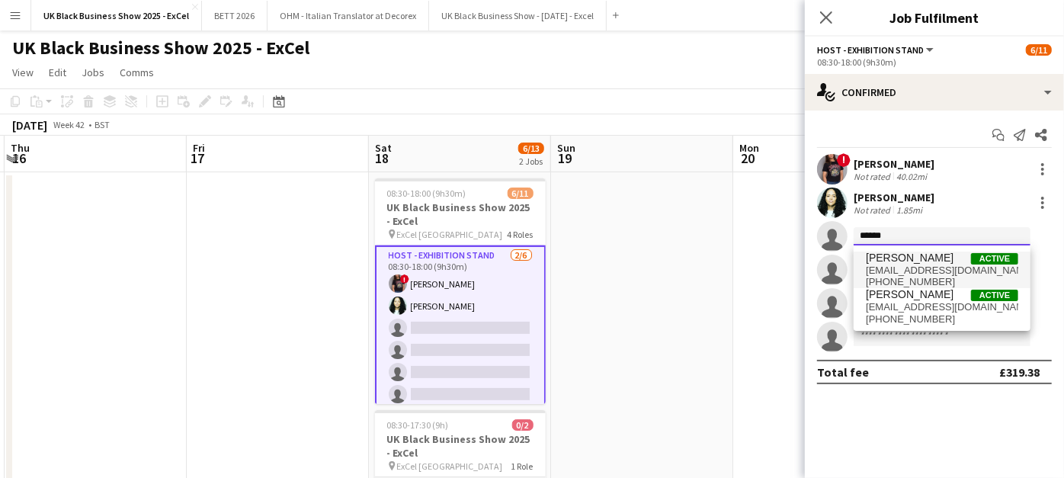
type input "******"
click at [908, 257] on span "Gareth McLaughlin" at bounding box center [910, 258] width 88 height 13
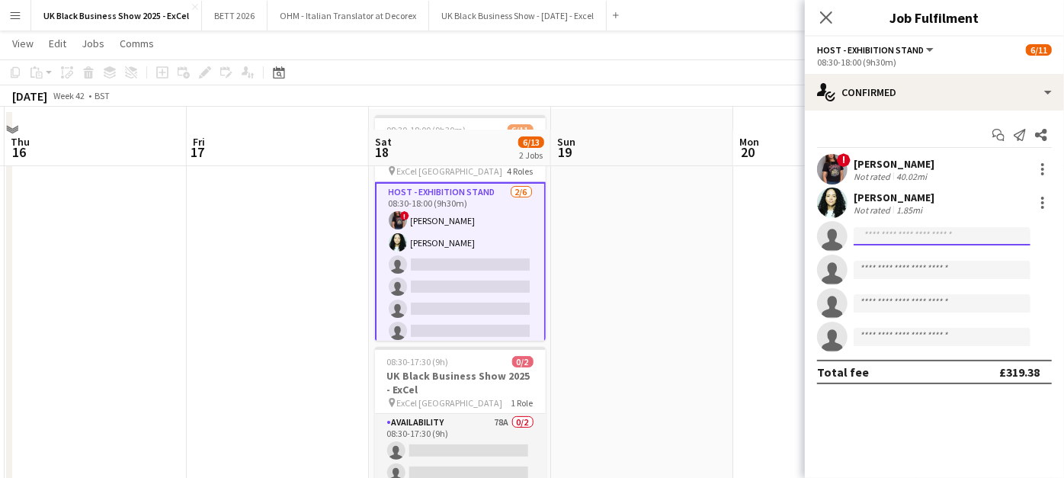
scroll to position [85, 0]
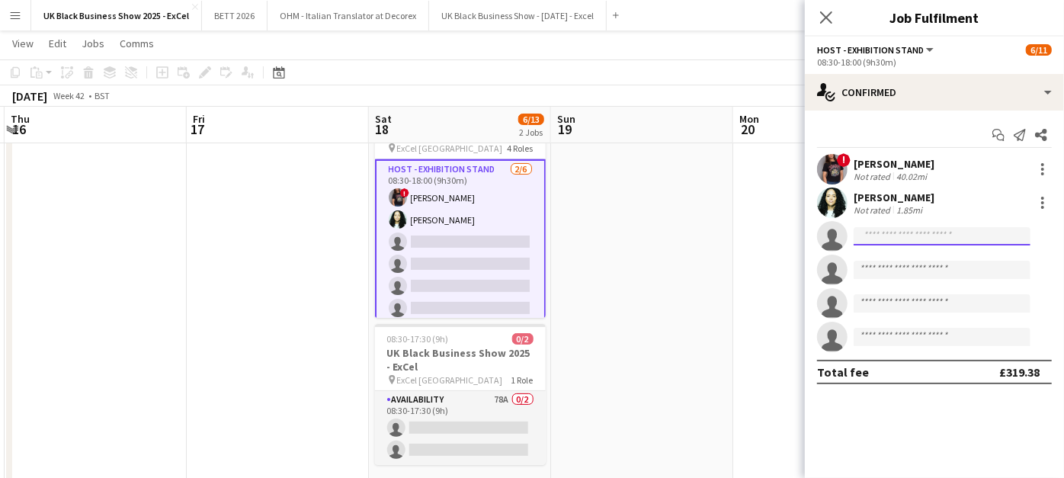
click at [863, 240] on input at bounding box center [942, 236] width 177 height 18
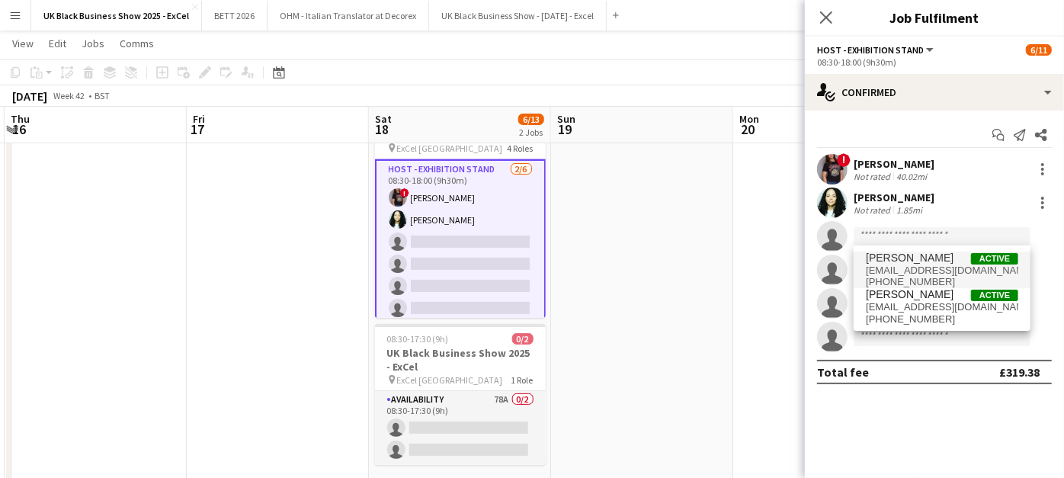
click at [905, 274] on span "Gareth McLaughlin Active geemclarf@gmail.com +447950205029" at bounding box center [942, 270] width 152 height 37
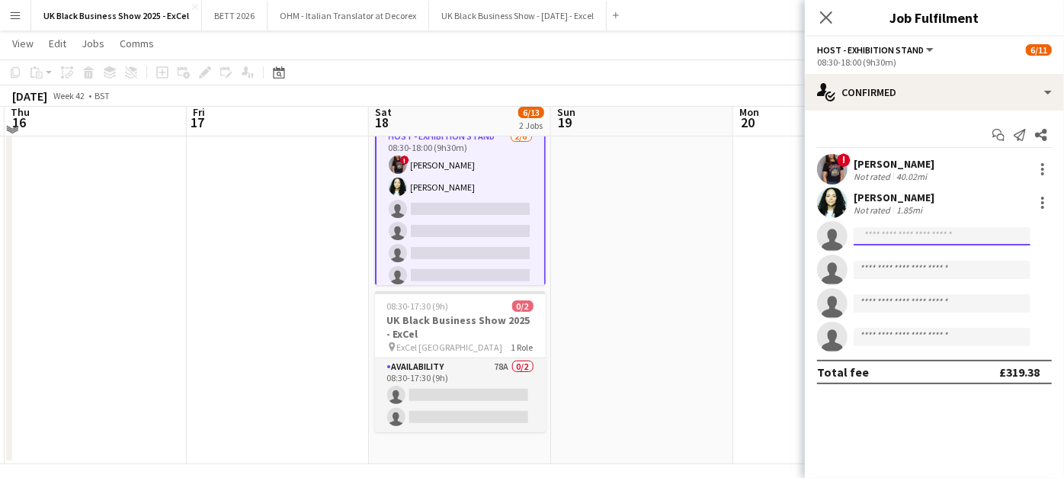
scroll to position [129, 0]
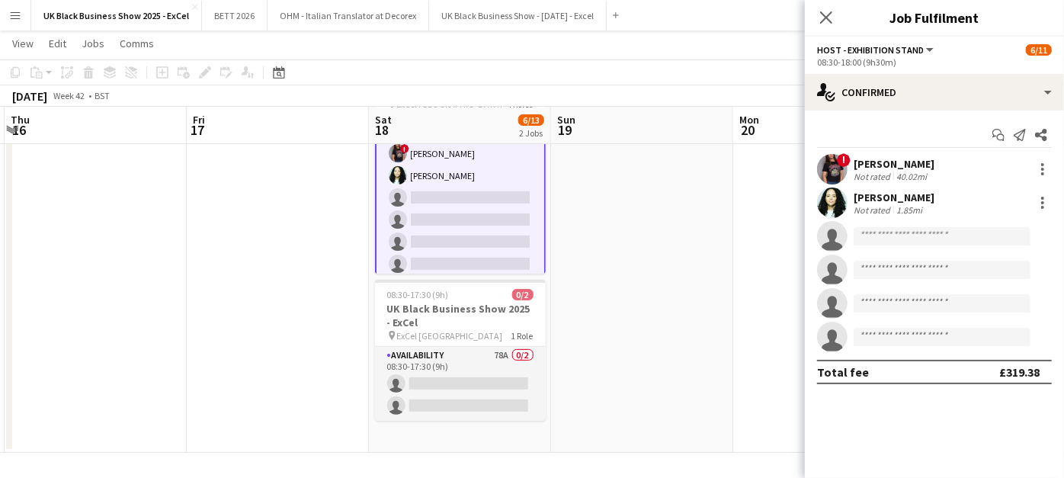
click at [671, 316] on app-date-cell at bounding box center [642, 247] width 182 height 411
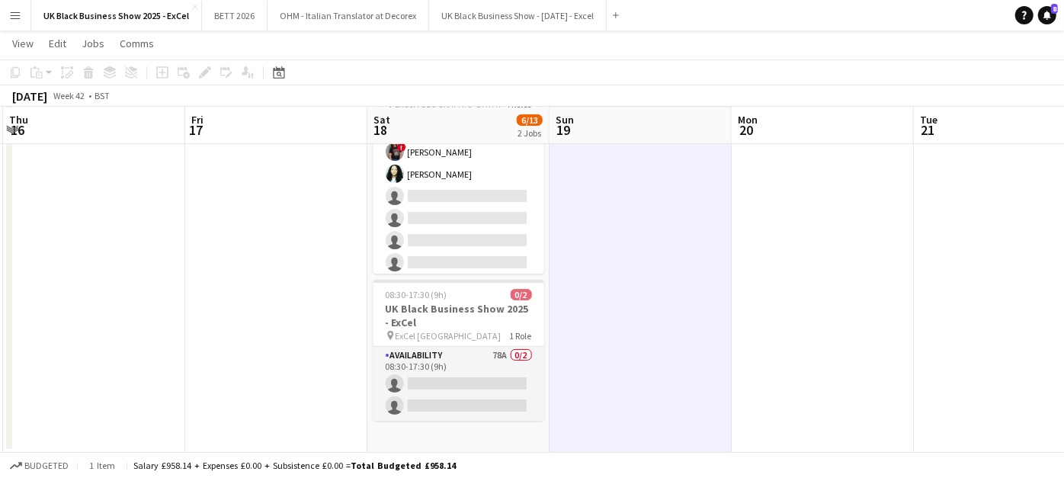
scroll to position [203, 0]
drag, startPoint x: 456, startPoint y: 215, endPoint x: 540, endPoint y: 204, distance: 84.5
click at [454, 214] on app-card-role "Host - Exhibition Stand [DATE] 08:30-18:00 (9h30m) ! [PERSON_NAME] [PERSON_NAME…" at bounding box center [458, 198] width 171 height 162
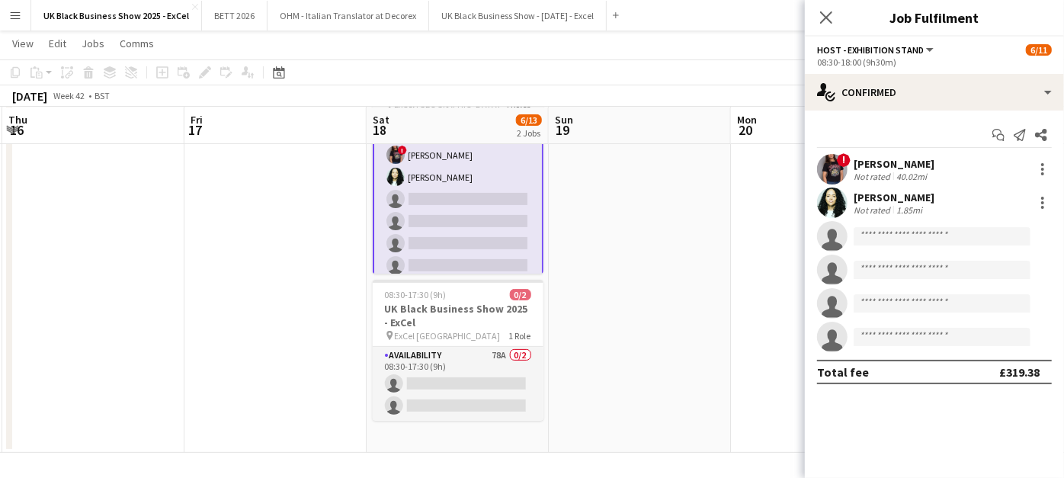
scroll to position [204, 0]
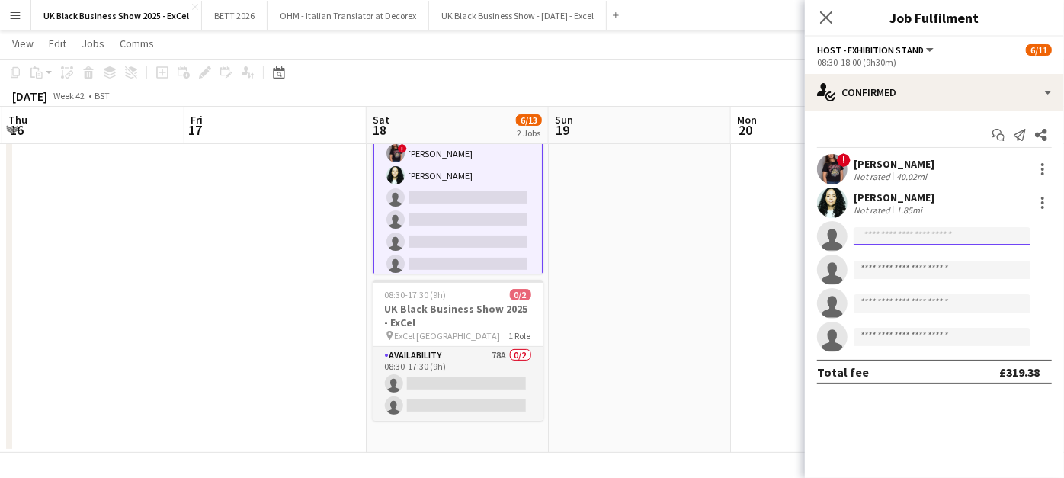
click at [943, 237] on input at bounding box center [942, 236] width 177 height 18
type input "******"
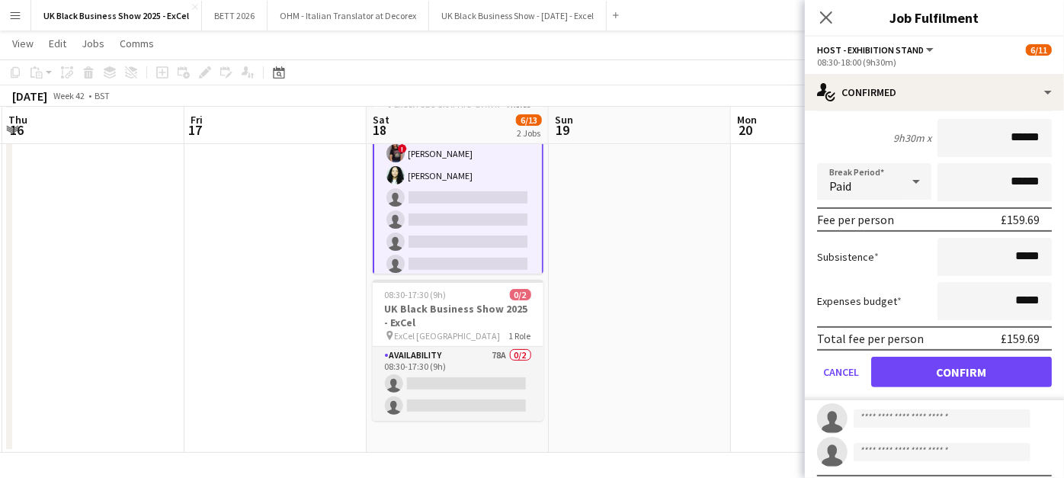
scroll to position [254, 0]
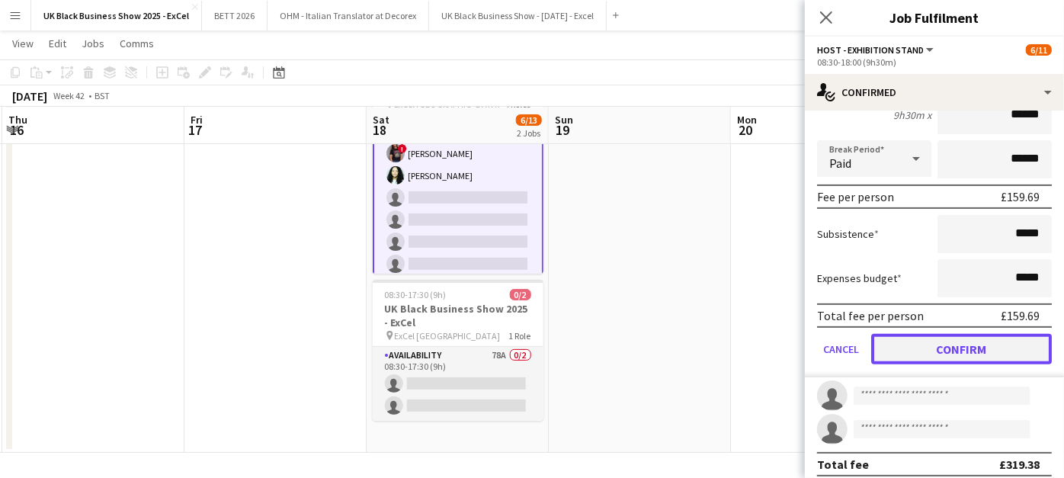
click at [953, 343] on button "Confirm" at bounding box center [961, 349] width 181 height 30
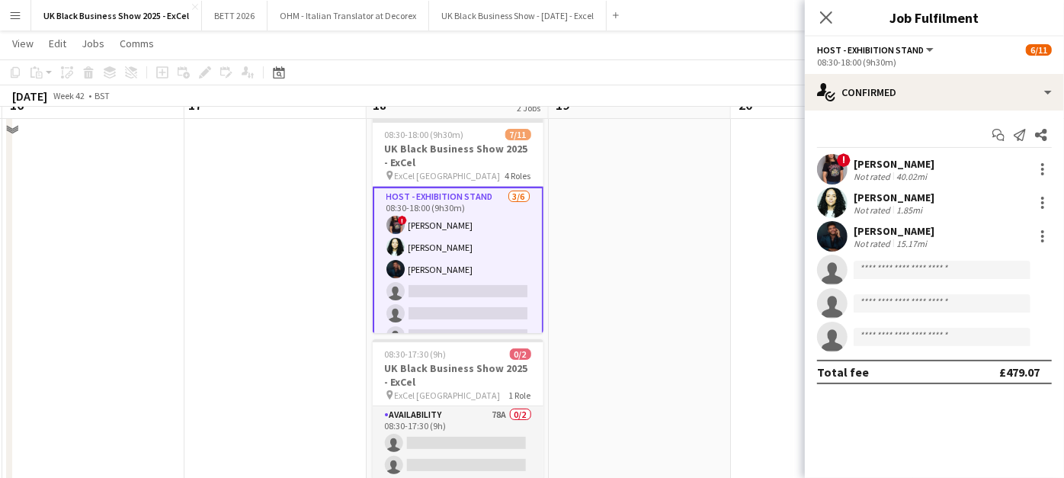
scroll to position [44, 0]
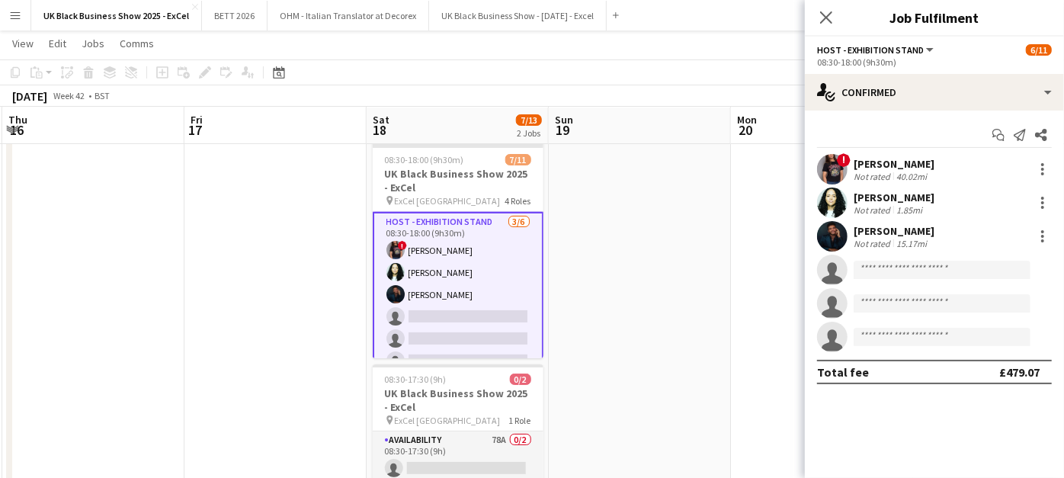
click at [841, 232] on app-user-avatar at bounding box center [832, 236] width 30 height 30
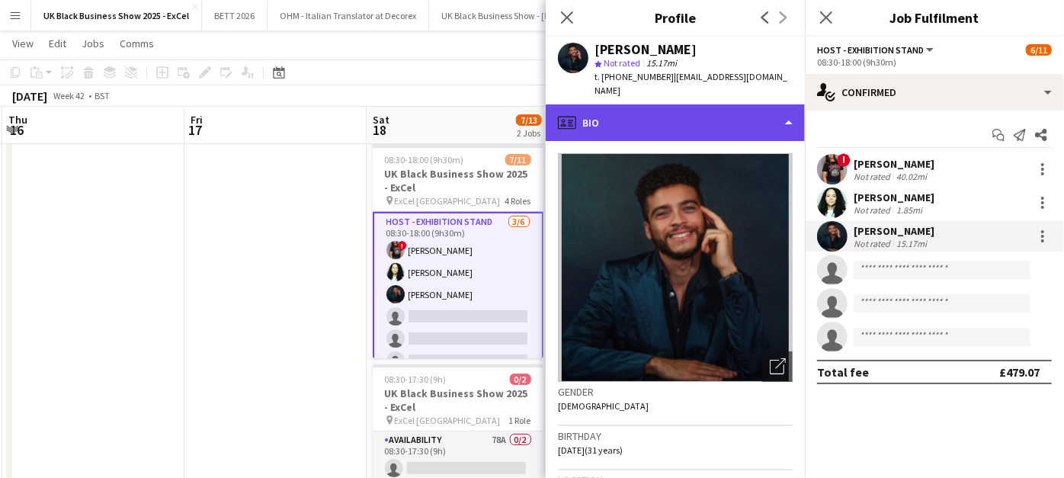
click at [680, 104] on div "profile Bio" at bounding box center [675, 122] width 259 height 37
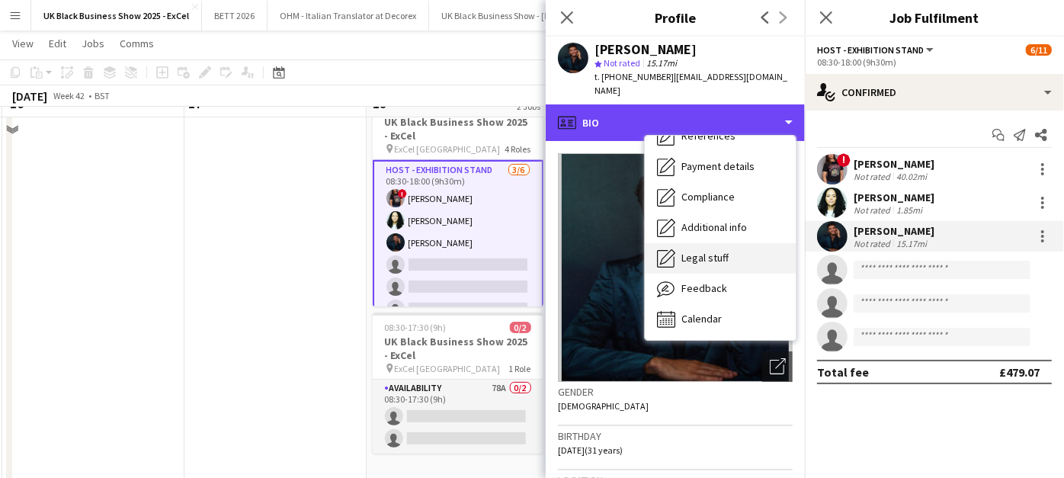
scroll to position [129, 0]
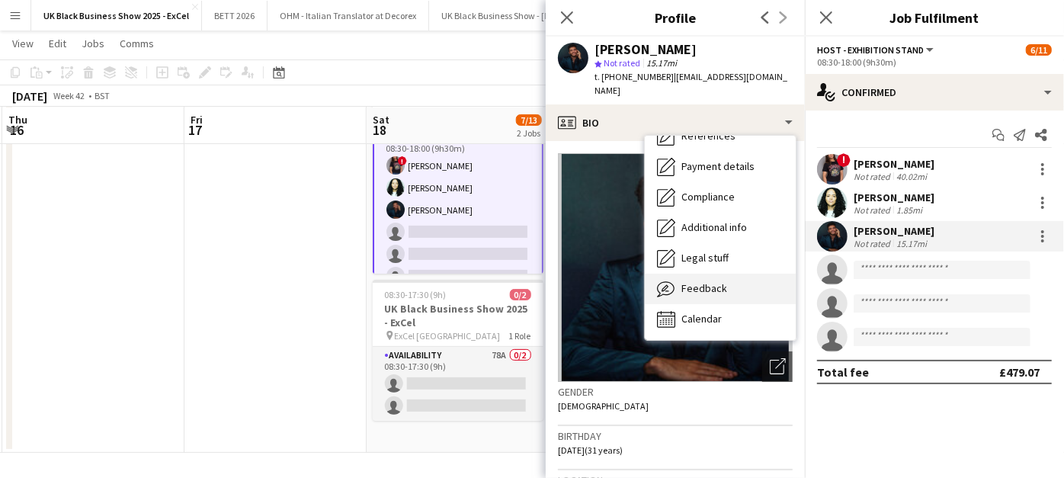
click at [716, 274] on div "Feedback Feedback" at bounding box center [720, 289] width 151 height 30
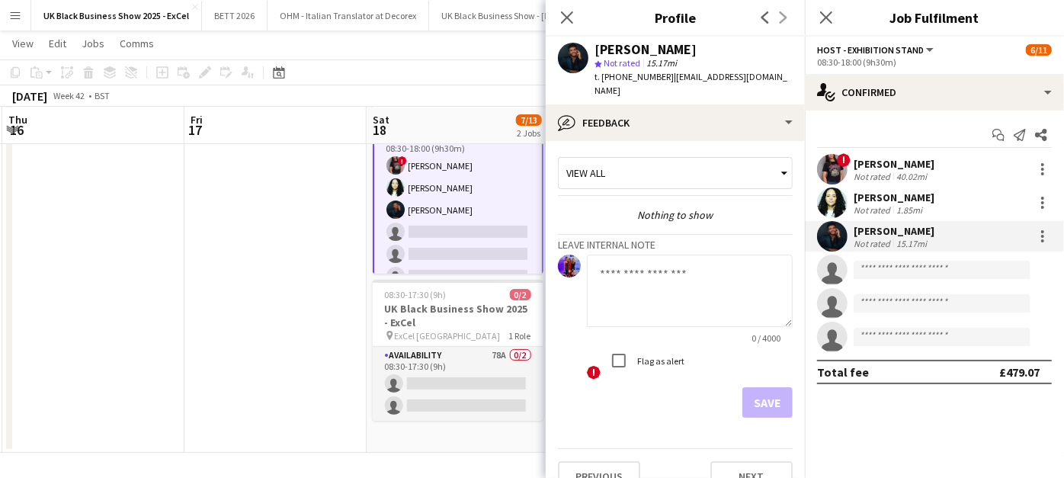
scroll to position [0, 0]
click at [562, 21] on icon "Close pop-in" at bounding box center [566, 17] width 14 height 14
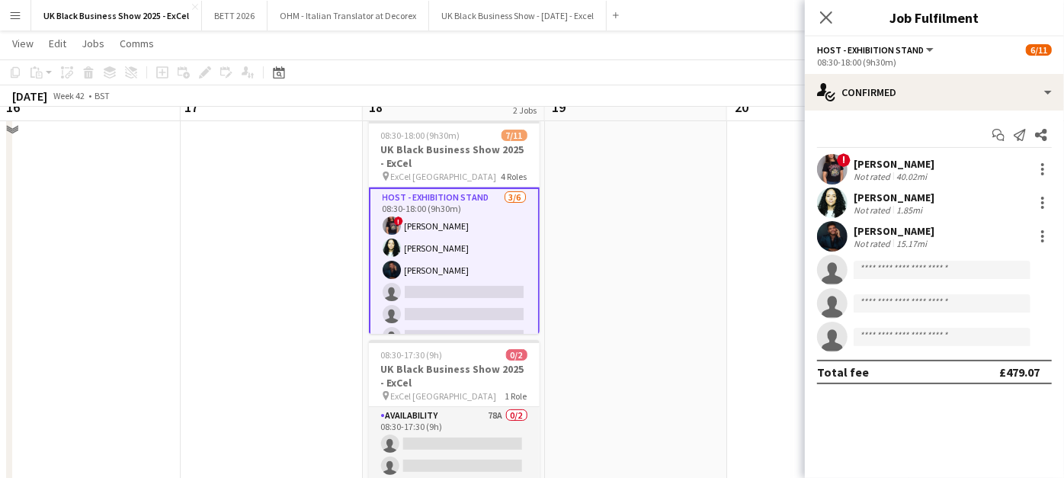
scroll to position [44, 0]
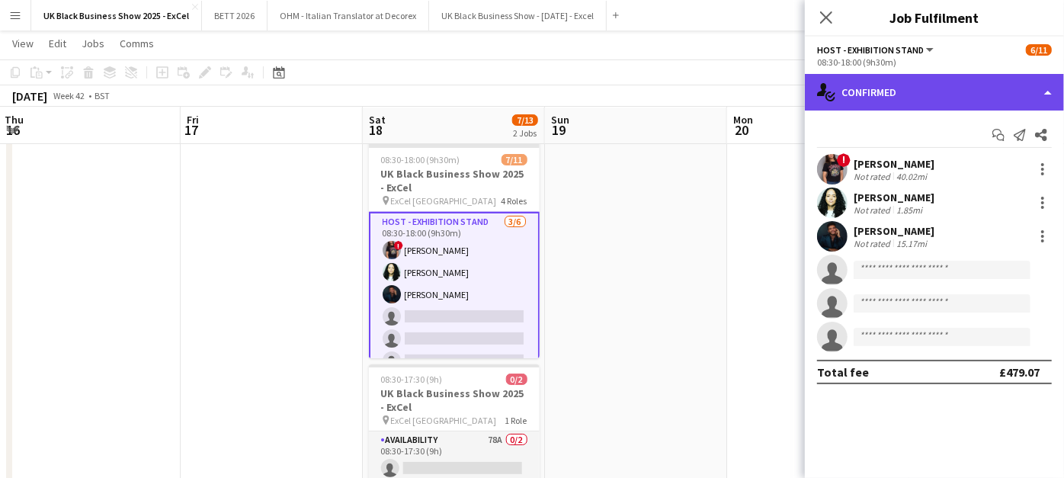
click at [925, 100] on div "single-neutral-actions-check-2 Confirmed" at bounding box center [934, 92] width 259 height 37
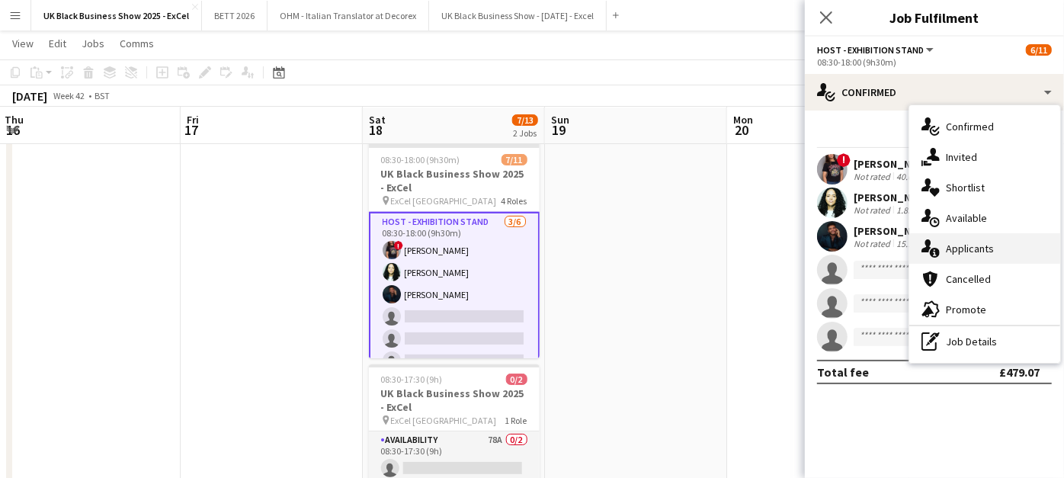
click at [1008, 245] on div "single-neutral-actions-information Applicants" at bounding box center [984, 248] width 151 height 30
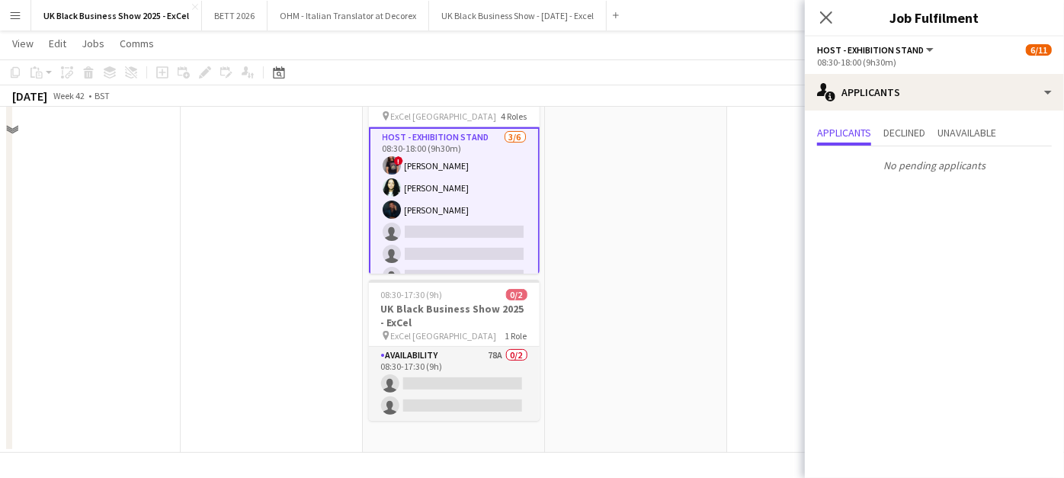
scroll to position [0, 0]
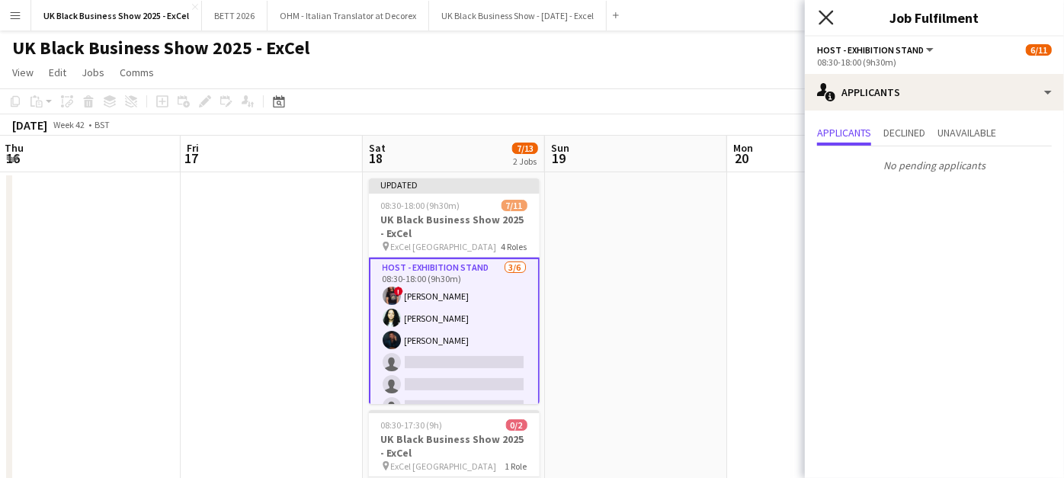
click at [832, 13] on icon at bounding box center [826, 17] width 14 height 14
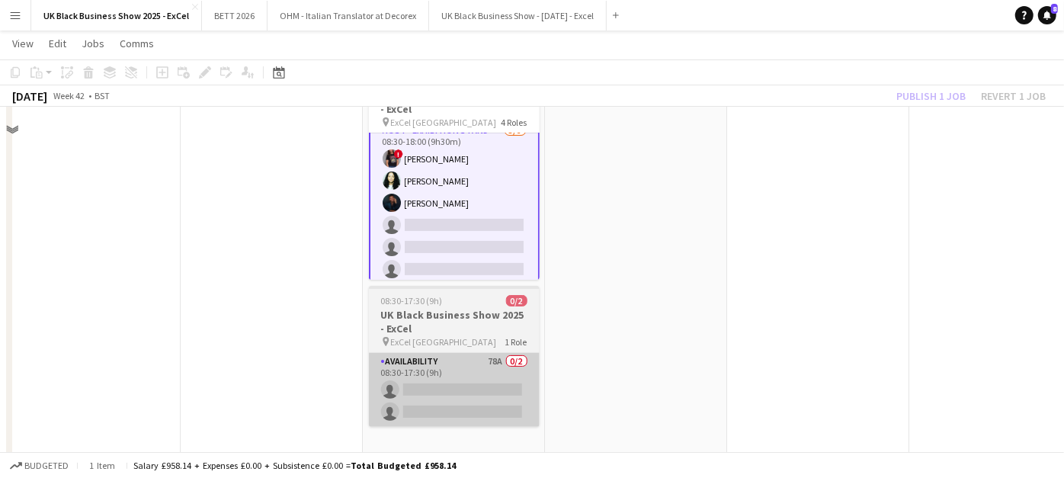
scroll to position [129, 0]
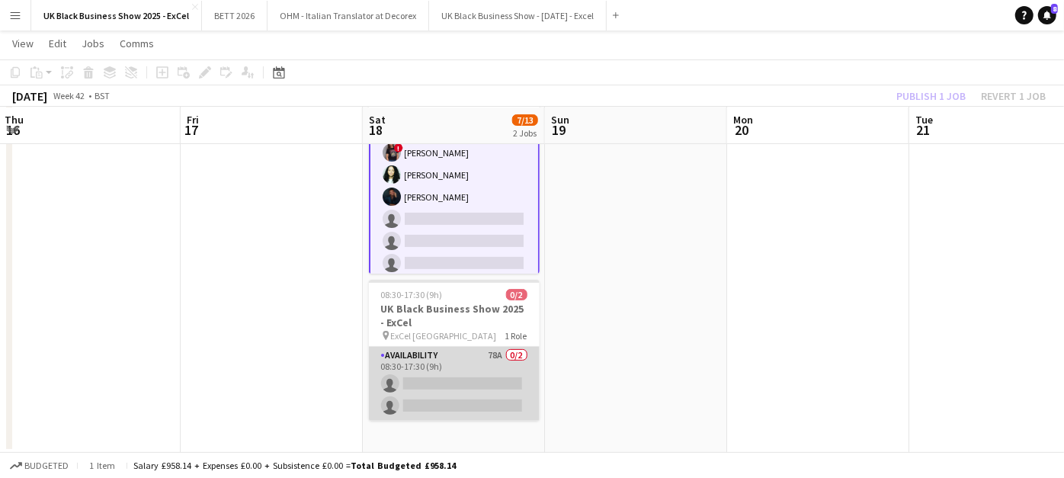
click at [440, 409] on app-card-role "Availability 78A 0/2 08:30-17:30 (9h) single-neutral-actions single-neutral-act…" at bounding box center [454, 384] width 171 height 74
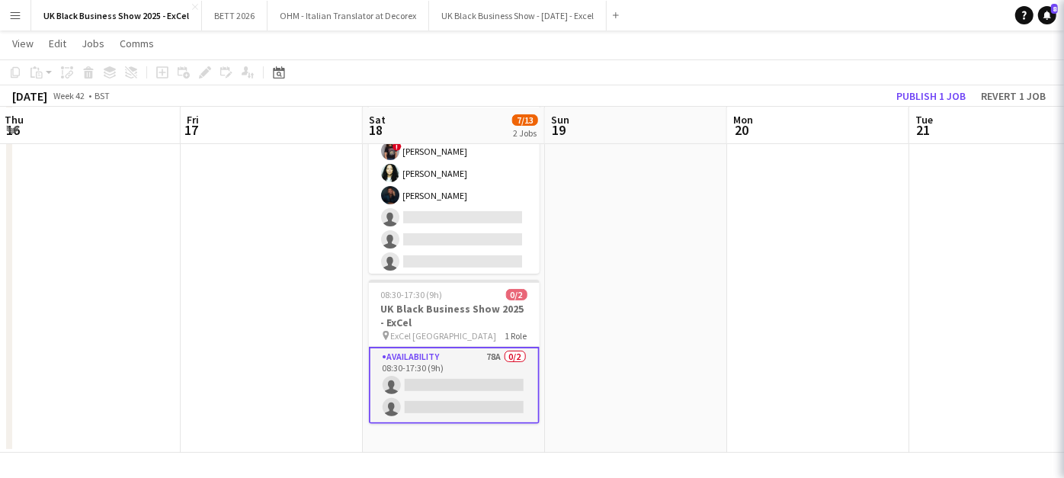
scroll to position [215, 0]
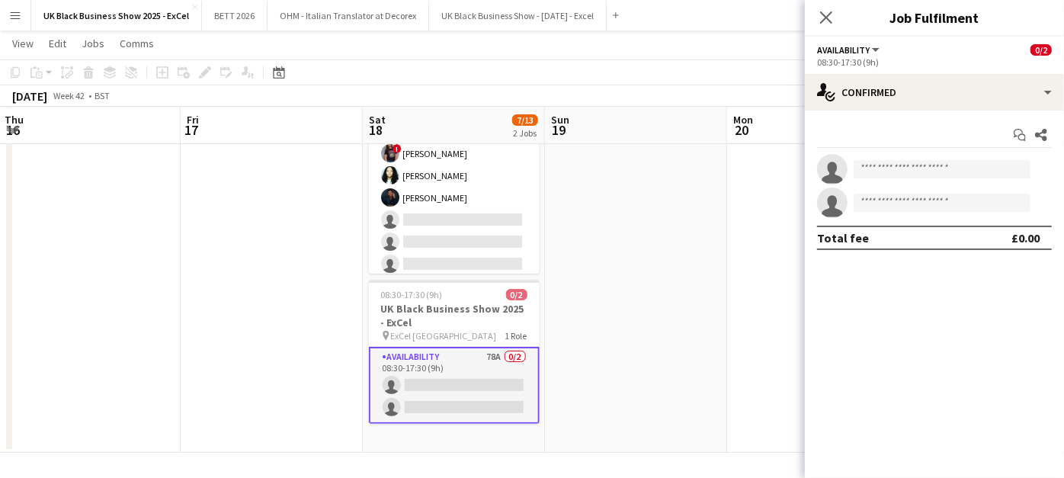
drag, startPoint x: 908, startPoint y: 153, endPoint x: 905, endPoint y: 168, distance: 14.7
click at [908, 152] on div "Start chat Share single-neutral-actions single-neutral-actions Total fee £0.00" at bounding box center [934, 187] width 259 height 152
click at [901, 177] on input at bounding box center [942, 169] width 177 height 18
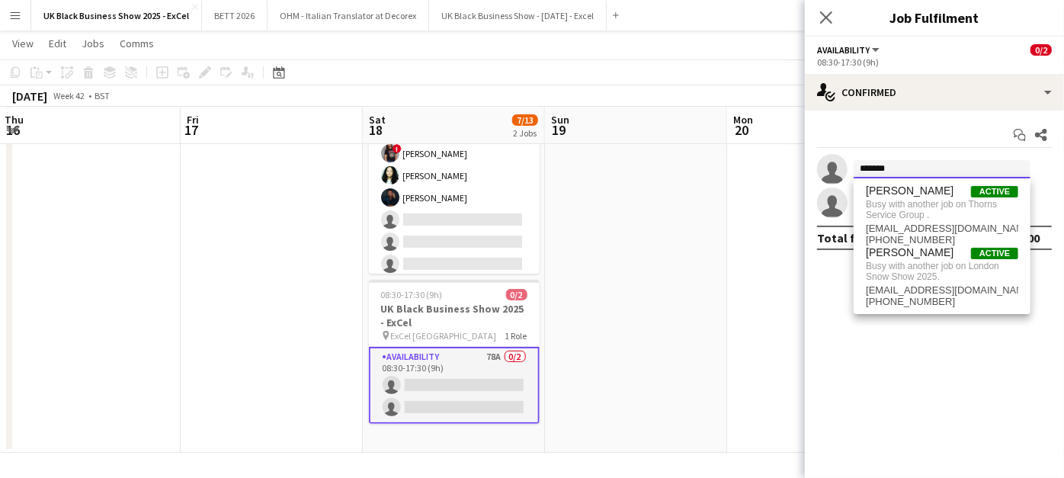
type input "******"
drag, startPoint x: 890, startPoint y: 158, endPoint x: 897, endPoint y: 164, distance: 9.2
click at [880, 158] on app-invite-slot "single-neutral-actions ******" at bounding box center [934, 169] width 259 height 30
drag, startPoint x: 897, startPoint y: 164, endPoint x: 803, endPoint y: 171, distance: 94.8
click at [803, 171] on body "Menu Boards Boards Boards All jobs Status Workforce Workforce My Workforce Recr…" at bounding box center [532, 174] width 1064 height 607
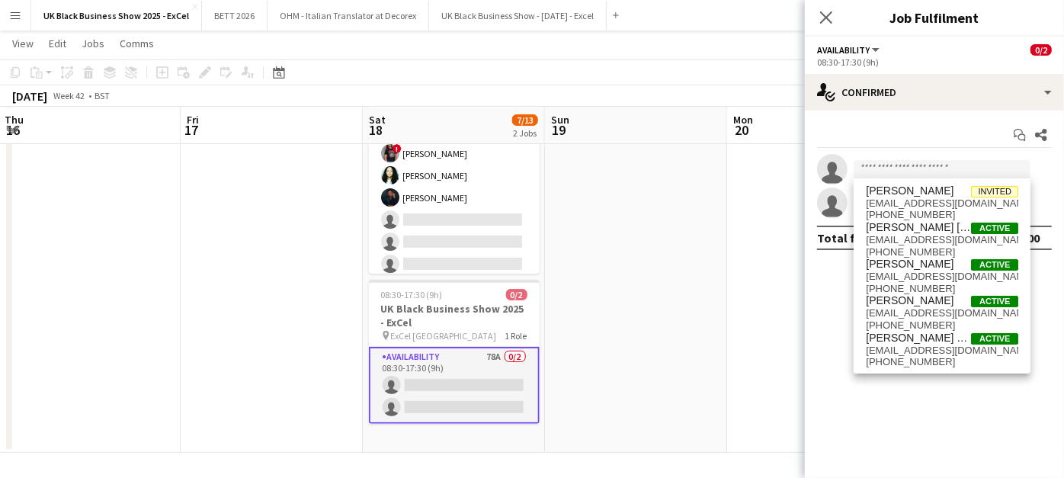
click at [799, 285] on app-date-cell at bounding box center [818, 247] width 182 height 411
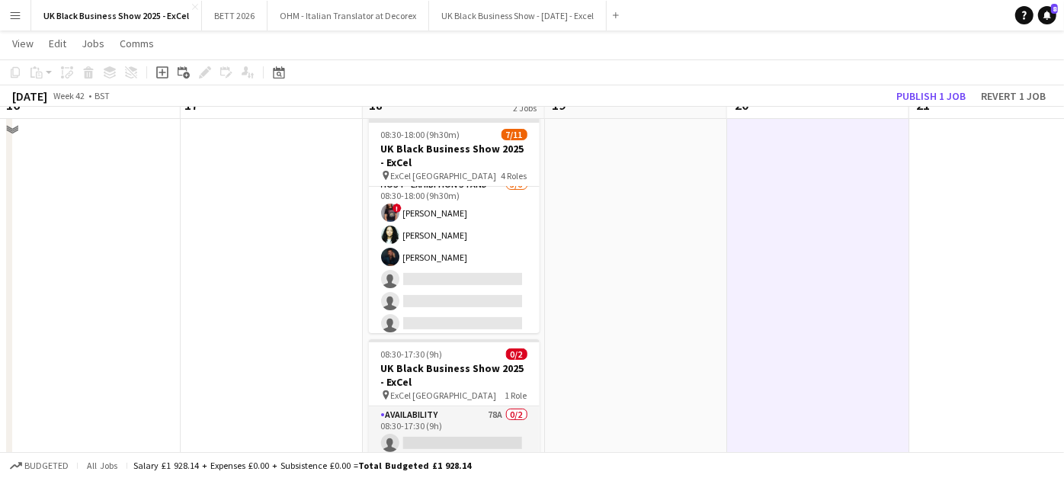
scroll to position [44, 0]
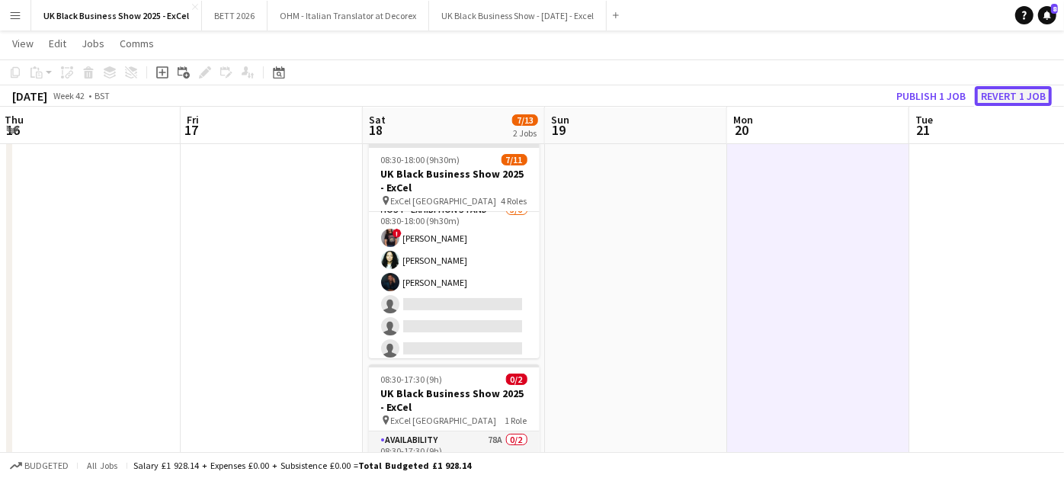
click at [1037, 96] on button "Revert 1 job" at bounding box center [1013, 96] width 77 height 20
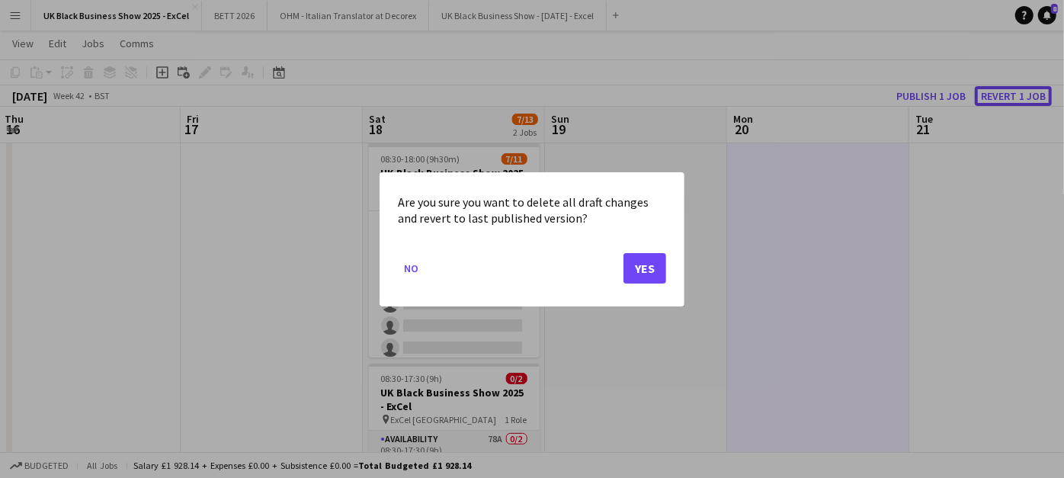
scroll to position [0, 0]
click at [651, 278] on button "Yes" at bounding box center [644, 267] width 43 height 30
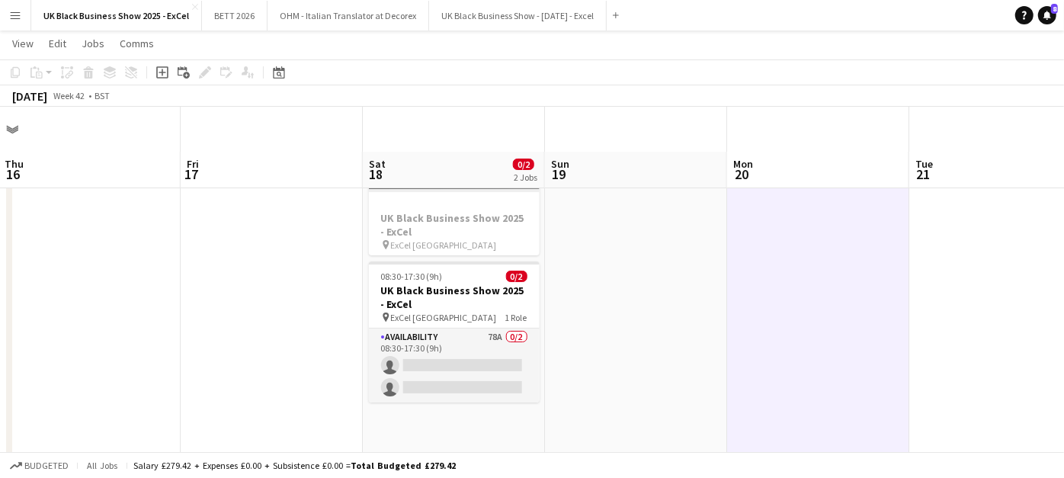
scroll to position [44, 0]
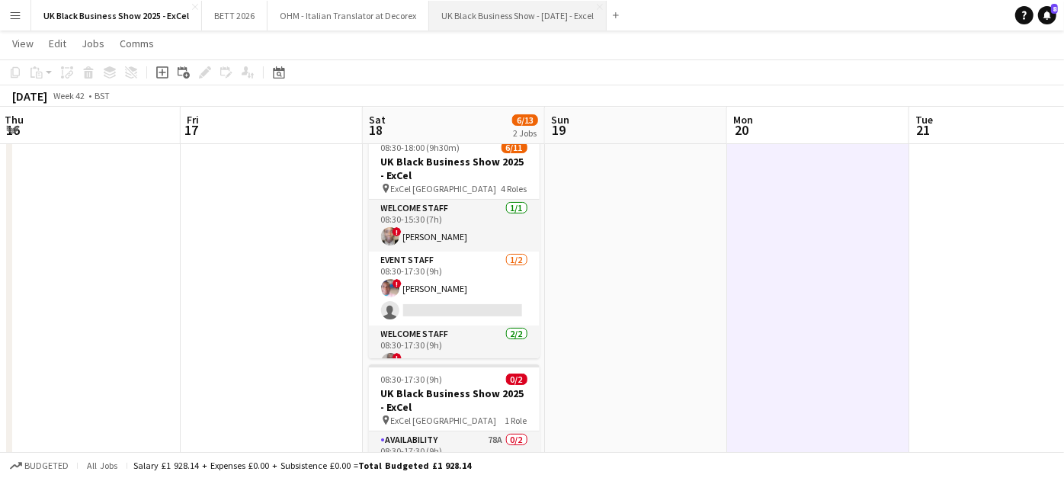
click at [547, 17] on button "UK Black Business Show - 19th October - Excel Close" at bounding box center [518, 16] width 178 height 30
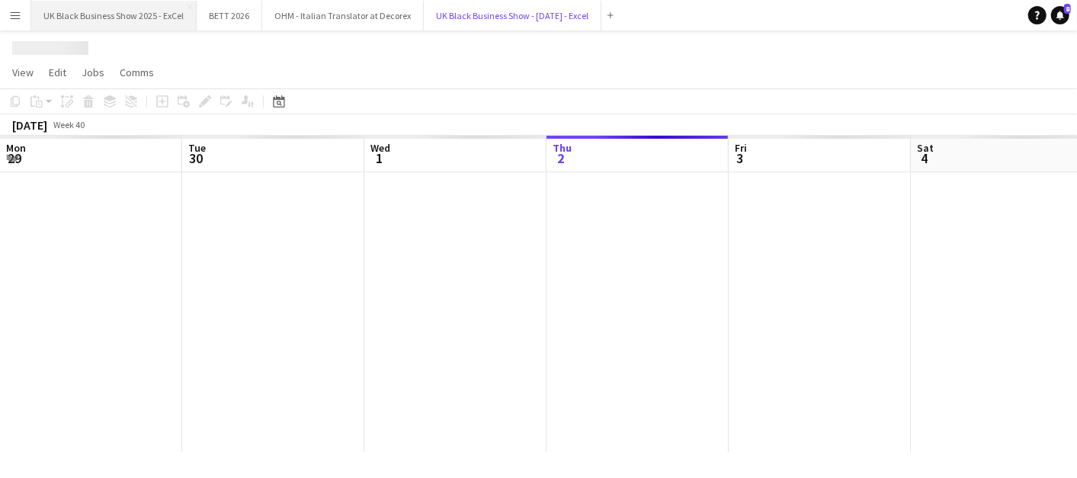
scroll to position [0, 364]
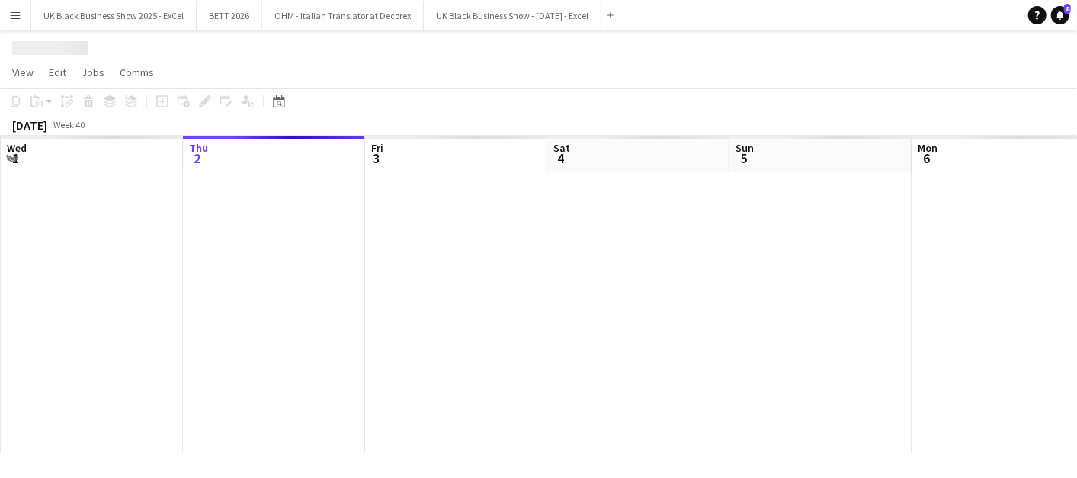
click at [13, 22] on button "Menu" at bounding box center [15, 15] width 30 height 30
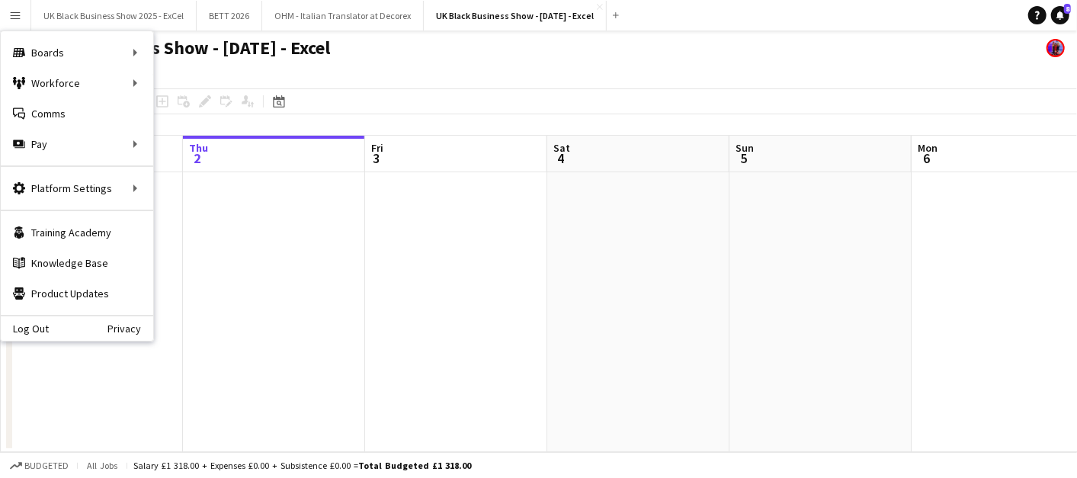
click at [531, 74] on app-page-menu "View Day view expanded Day view collapsed Month view Date picker Jump to [DATE]…" at bounding box center [538, 73] width 1077 height 29
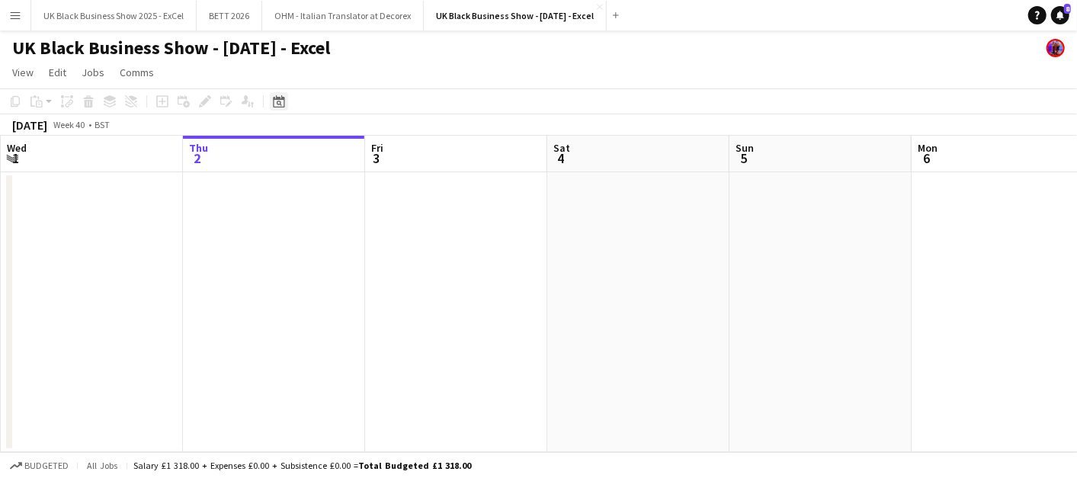
click at [283, 100] on icon "Date picker" at bounding box center [279, 101] width 12 height 12
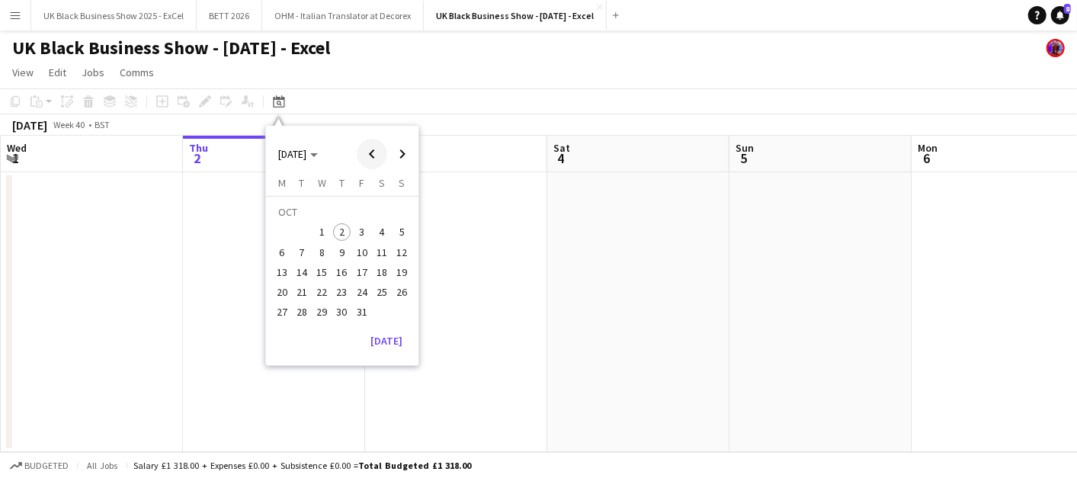
click at [365, 152] on span "Previous month" at bounding box center [372, 154] width 30 height 30
click at [376, 151] on span "Previous month" at bounding box center [372, 154] width 30 height 30
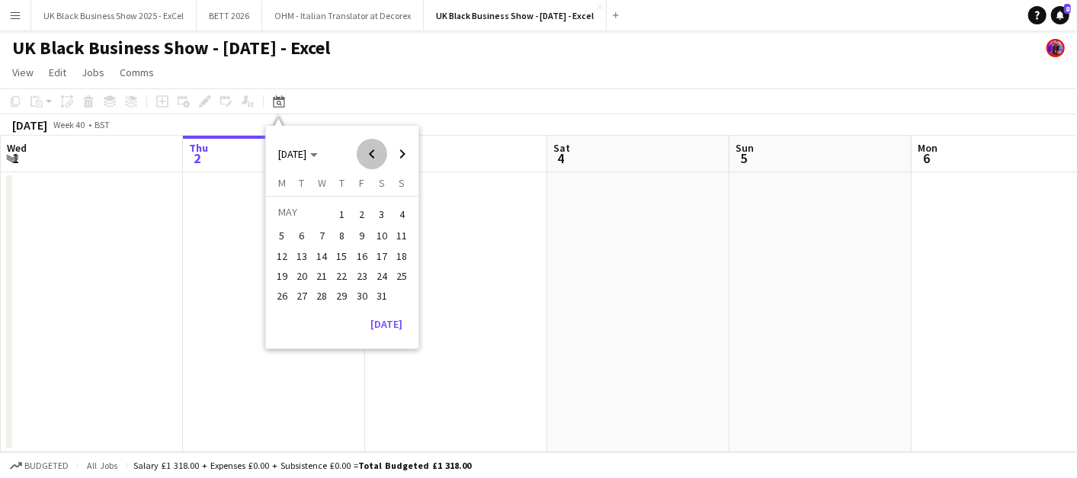
click at [376, 151] on span "Previous month" at bounding box center [372, 154] width 30 height 30
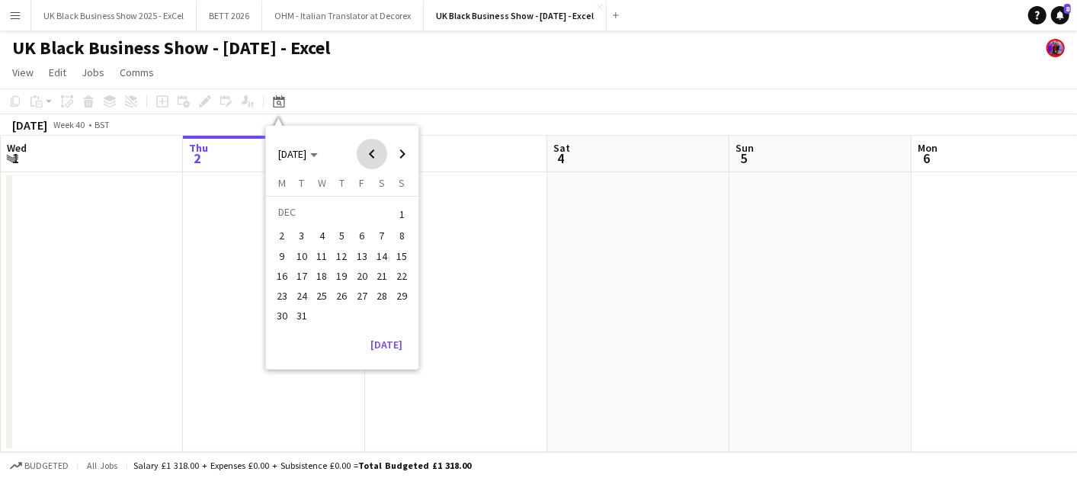
click at [376, 151] on span "Previous month" at bounding box center [372, 154] width 30 height 30
click at [368, 268] on span "18" at bounding box center [362, 272] width 18 height 18
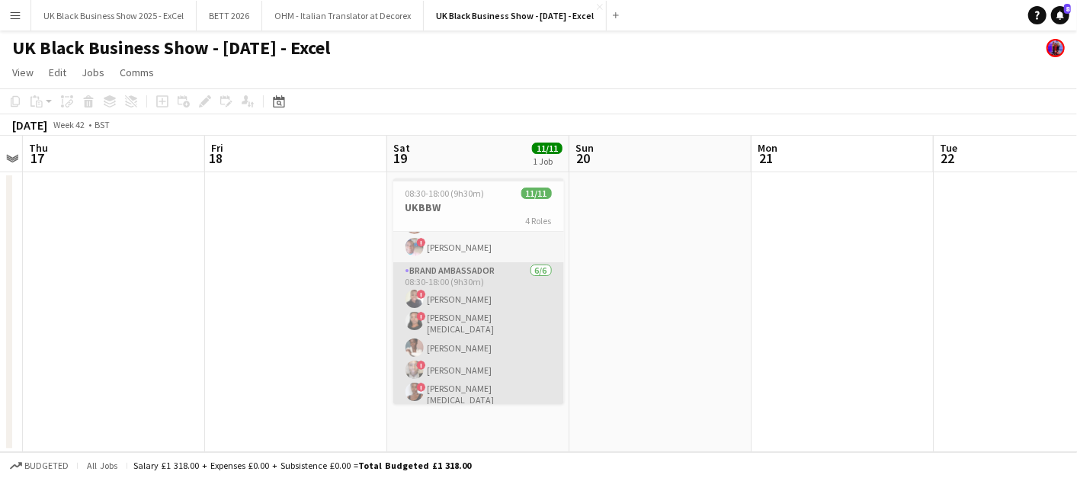
scroll to position [189, 0]
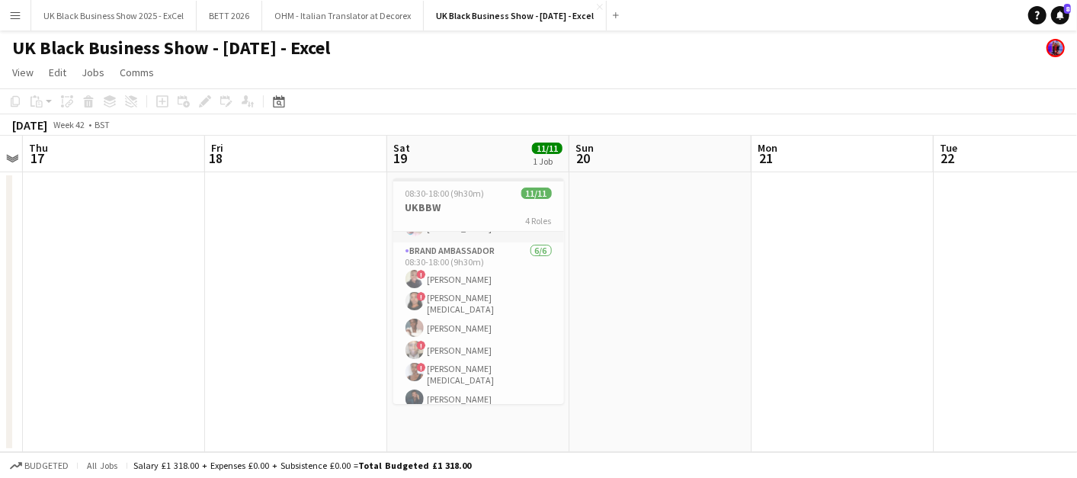
click at [630, 337] on app-date-cell at bounding box center [660, 312] width 182 height 280
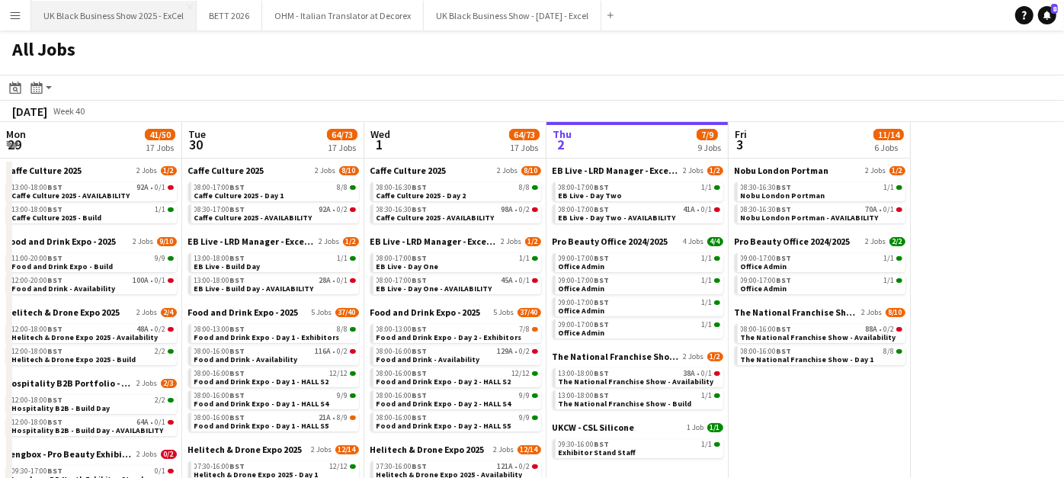
drag, startPoint x: 127, startPoint y: 24, endPoint x: 168, endPoint y: 27, distance: 40.6
click at [127, 22] on button "UK Black Business Show 2025 - ExCel Close" at bounding box center [113, 16] width 165 height 30
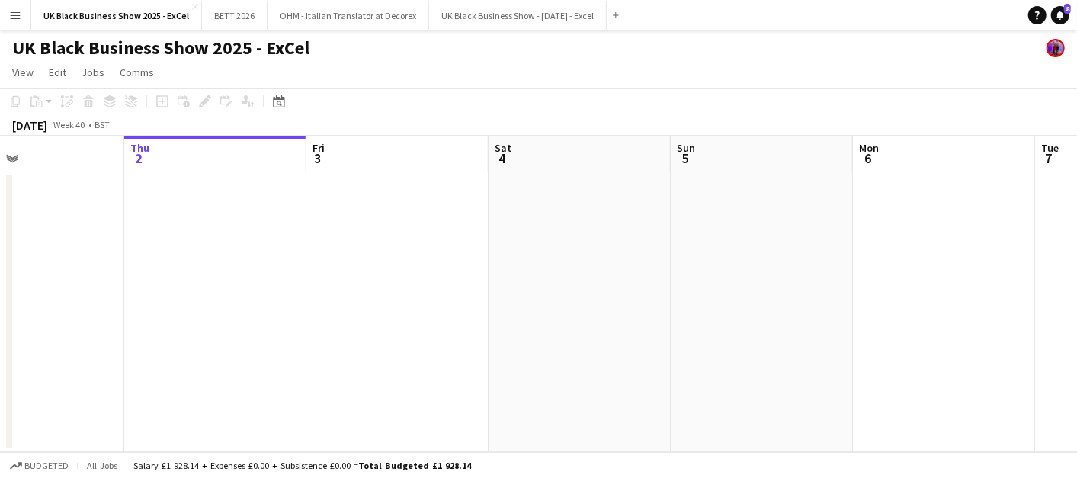
drag, startPoint x: 555, startPoint y: 264, endPoint x: 167, endPoint y: 280, distance: 388.3
click at [196, 280] on app-calendar-viewport "Mon 29 Tue 30 Wed 1 Thu 2 Fri 3 Sat 4 Sun 5 Mon 6 Tue 7 Wed 8 Thu 9" at bounding box center [538, 294] width 1077 height 316
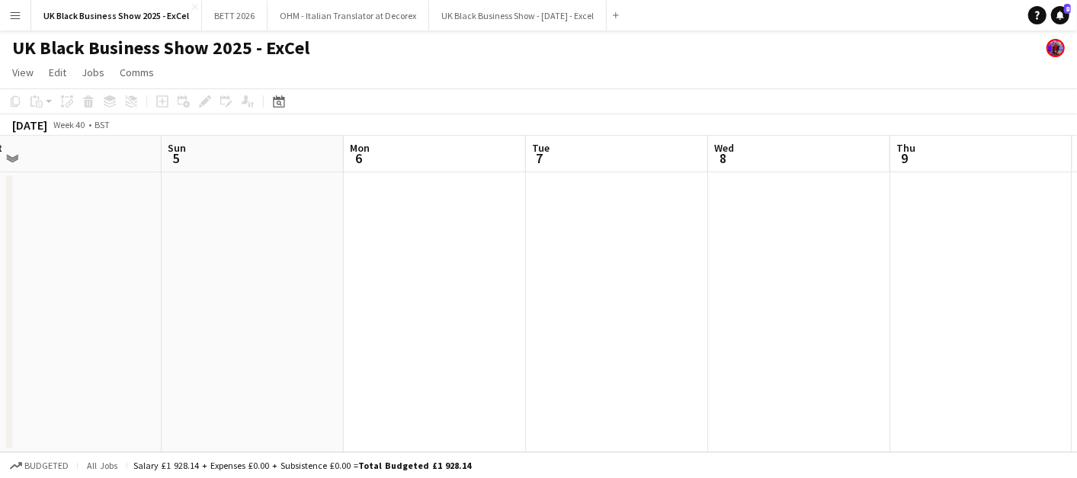
drag, startPoint x: 553, startPoint y: 257, endPoint x: 1074, endPoint y: 310, distance: 524.0
click at [534, 250] on app-calendar-viewport "Wed 1 Thu 2 Fri 3 Sat 4 Sun 5 Mon 6 Tue 7 Wed 8 Thu 9 Fri 10 Sat 11" at bounding box center [538, 294] width 1077 height 316
click at [501, 268] on app-calendar-viewport "Wed 1 Thu 2 Fri 3 Sat 4 Sun 5 Mon 6 Tue 7 Wed 8 Thu 9 Fri 10 Sat 11" at bounding box center [538, 294] width 1077 height 316
drag, startPoint x: 987, startPoint y: 319, endPoint x: 882, endPoint y: 281, distance: 111.6
click at [569, 245] on app-calendar-viewport "Thu 2 Fri 3 Sat 4 Sun 5 Mon 6 Tue 7 Wed 8 Thu 9 Fri 10 Sat 11 Sun 12" at bounding box center [538, 294] width 1077 height 316
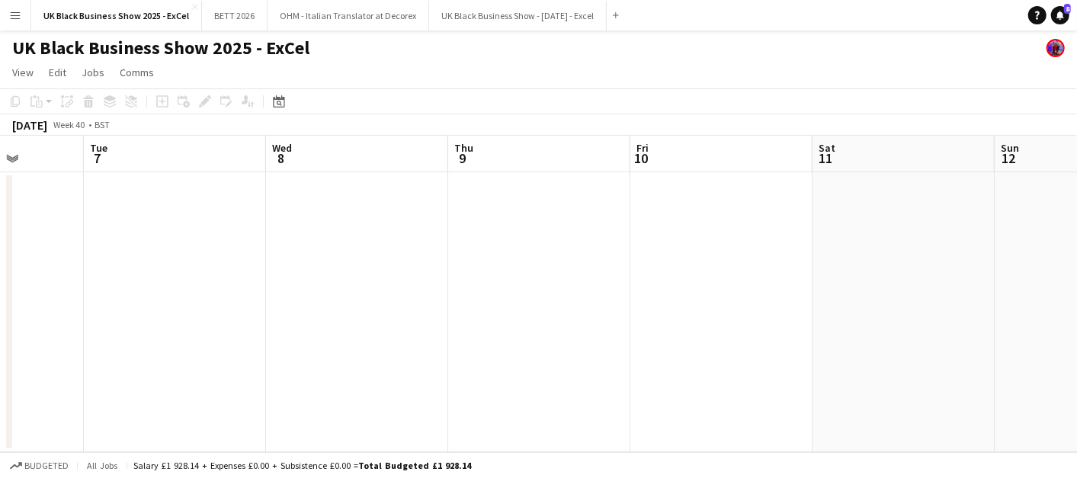
drag, startPoint x: 604, startPoint y: 236, endPoint x: 912, endPoint y: 232, distance: 307.2
click at [607, 227] on app-calendar-viewport "Sat 4 Sun 5 Mon 6 Tue 7 Wed 8 Thu 9 Fri 10 Sat 11 Sun 12 Mon 13 Tue 14" at bounding box center [538, 294] width 1077 height 316
drag, startPoint x: 912, startPoint y: 236, endPoint x: 651, endPoint y: 203, distance: 263.5
click at [591, 218] on app-calendar-viewport "Mon 6 Tue 7 Wed 8 Thu 9 Fri 10 Sat 11 Sun 12 Mon 13 Tue 14 Wed 15 Thu 16" at bounding box center [538, 294] width 1077 height 316
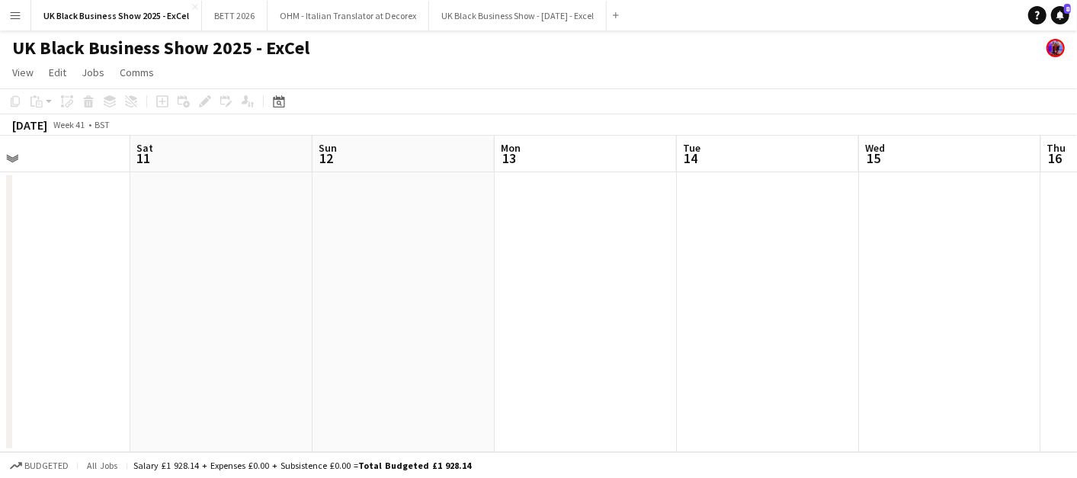
drag, startPoint x: 473, startPoint y: 202, endPoint x: 889, endPoint y: 245, distance: 417.6
click at [400, 174] on app-calendar-viewport "Tue 7 Wed 8 Thu 9 Fri 10 Sat 11 Sun 12 Mon 13 Tue 14 Wed 15 Thu 16 Fri 17" at bounding box center [538, 294] width 1077 height 316
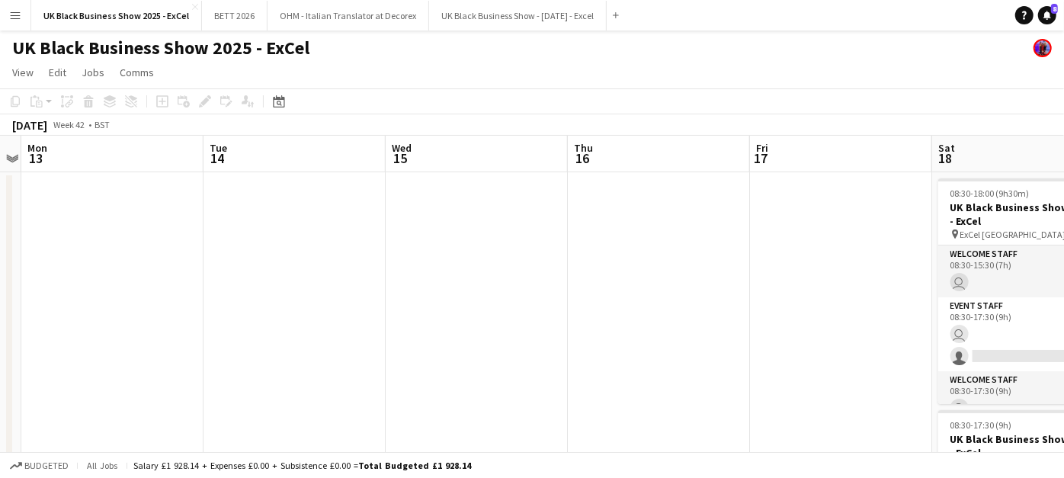
drag, startPoint x: 888, startPoint y: 262, endPoint x: 605, endPoint y: 207, distance: 288.0
click at [605, 208] on app-calendar-viewport "Fri 10 Sat 11 Sun 12 Mon 13 Tue 14 Wed 15 Thu 16 Fri 17 Sat 18 6/13 2 Jobs Sun …" at bounding box center [532, 359] width 1064 height 447
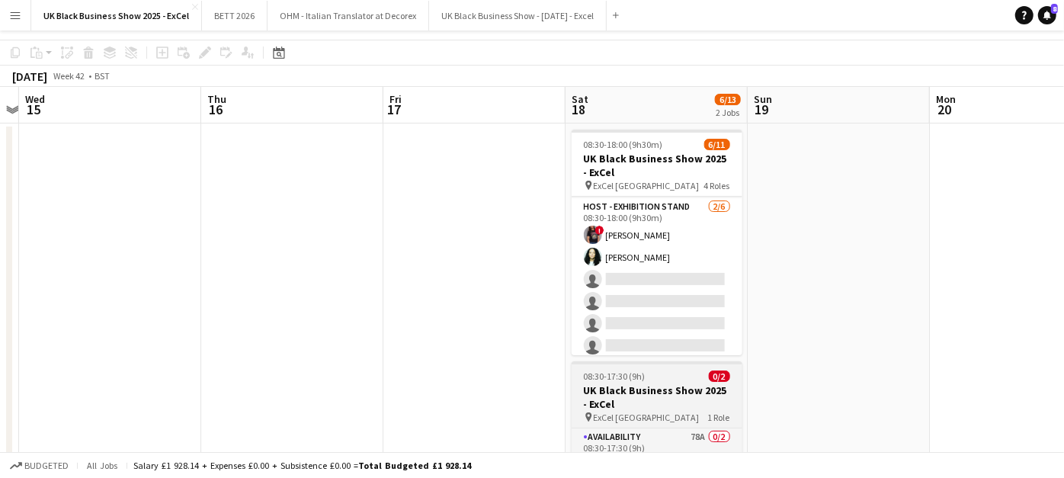
scroll to position [85, 0]
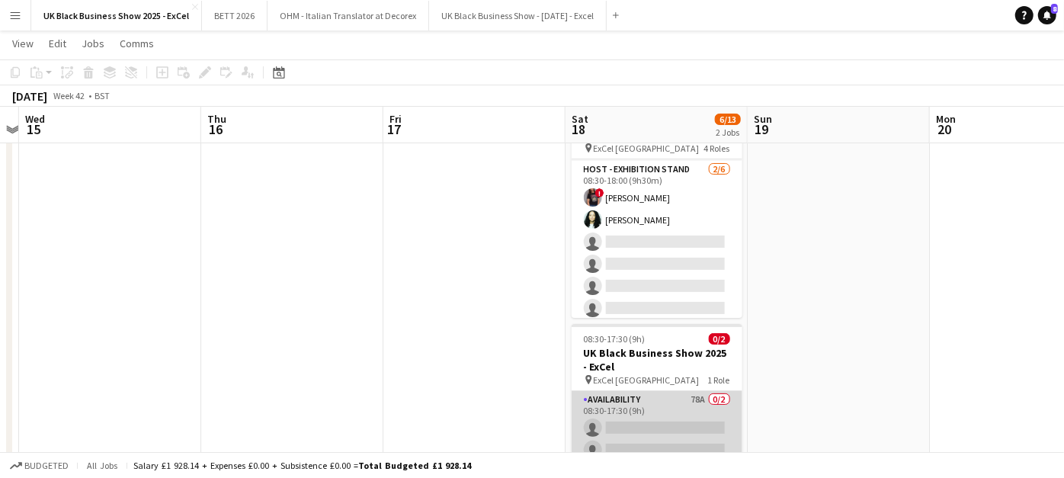
click at [675, 428] on app-card-role "Availability 78A 0/2 08:30-17:30 (9h) single-neutral-actions single-neutral-act…" at bounding box center [657, 428] width 171 height 74
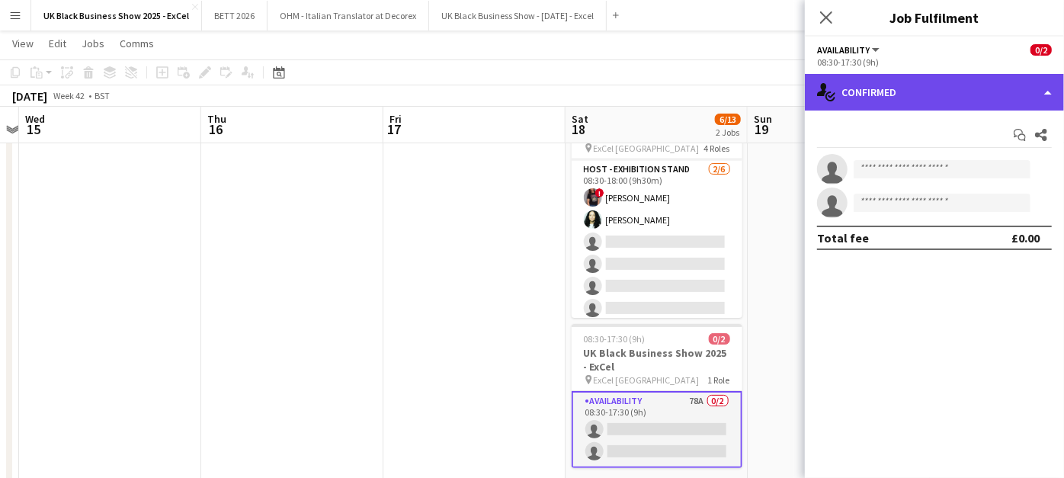
click at [970, 95] on div "single-neutral-actions-check-2 Confirmed" at bounding box center [934, 92] width 259 height 37
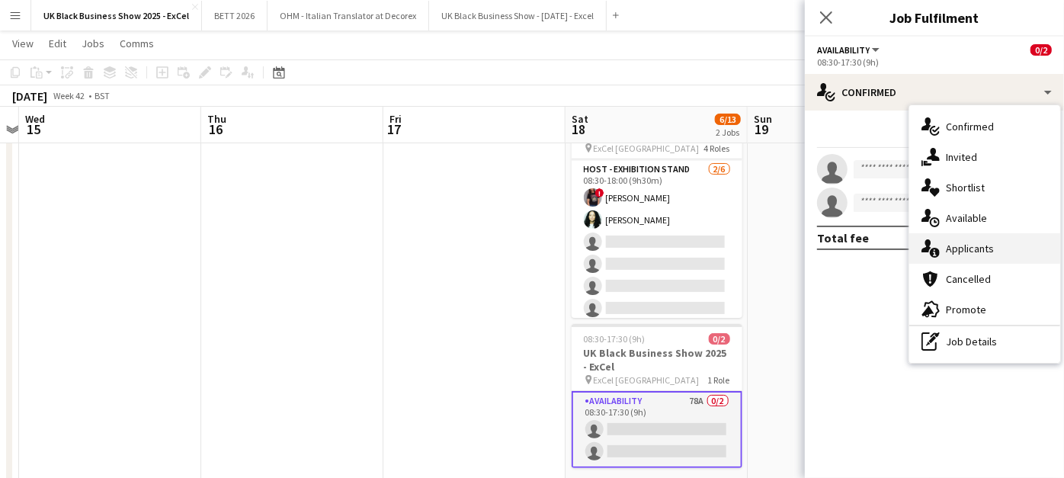
click at [1008, 245] on div "single-neutral-actions-information Applicants" at bounding box center [984, 248] width 151 height 30
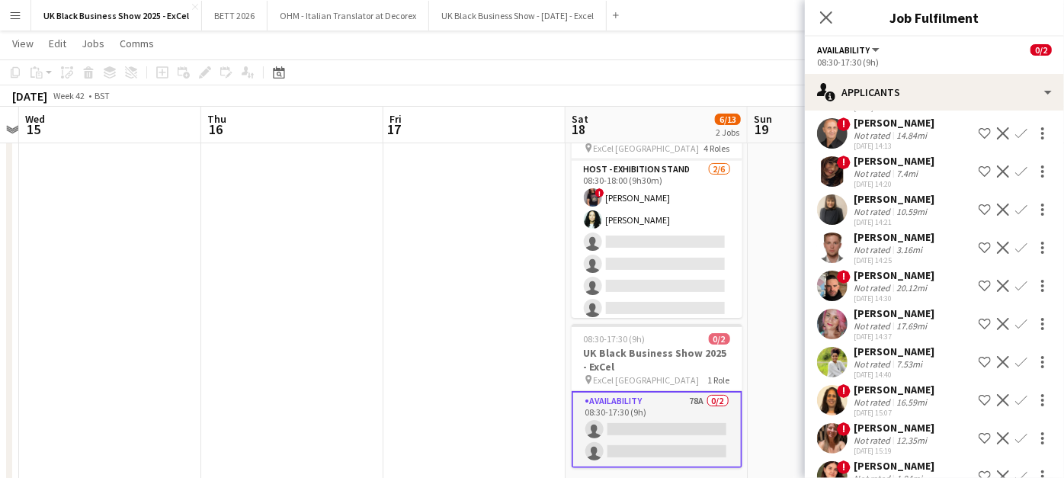
scroll to position [1272, 0]
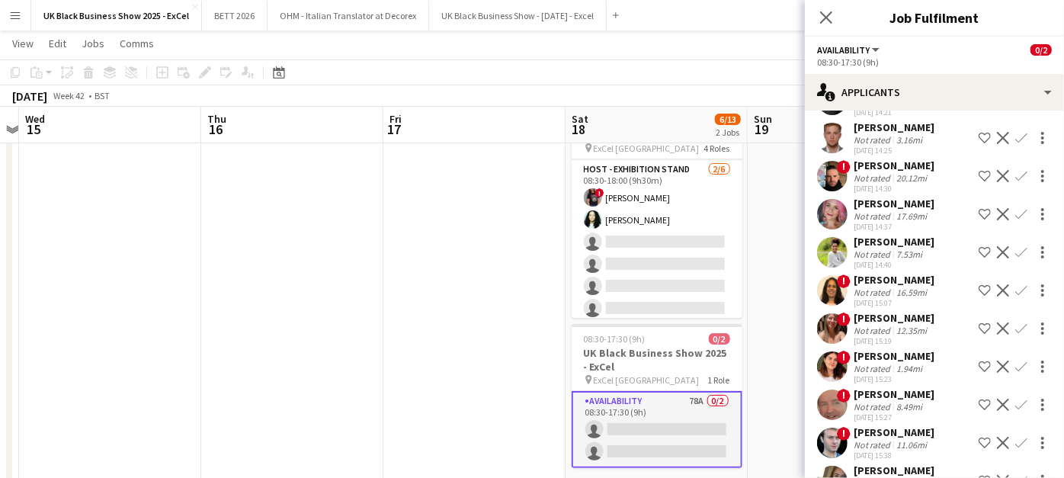
click at [899, 298] on div "[DATE] 15:07" at bounding box center [894, 303] width 81 height 10
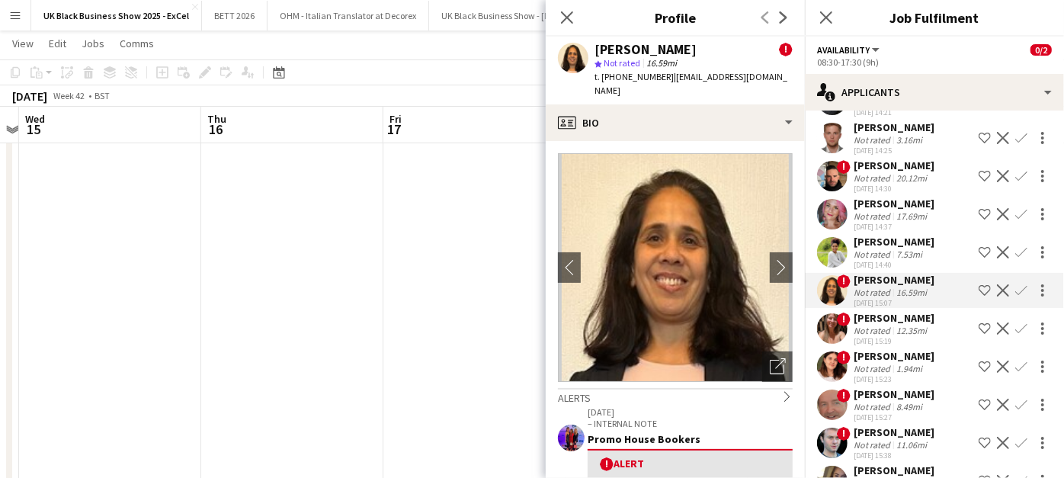
click at [894, 325] on div "12.35mi" at bounding box center [911, 330] width 37 height 11
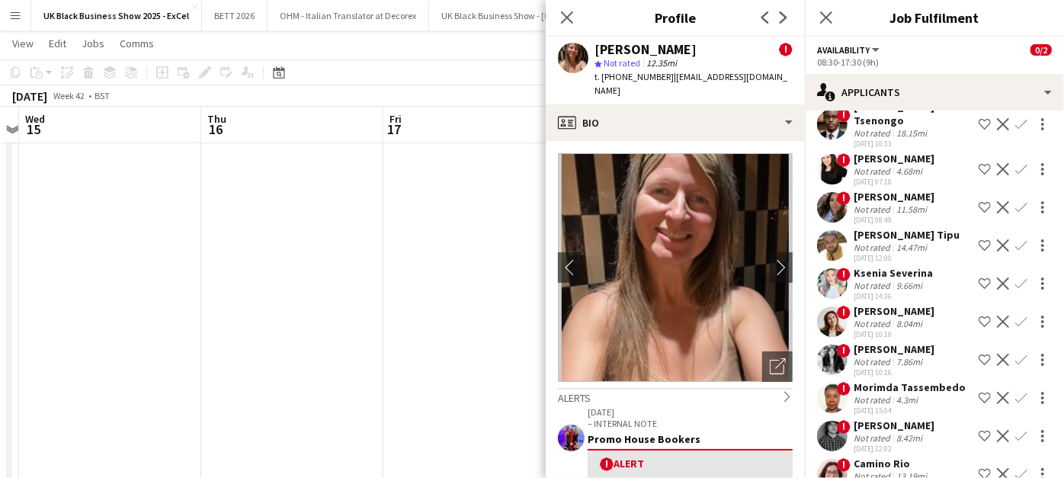
scroll to position [2425, 0]
click at [565, 13] on icon "Close pop-in" at bounding box center [566, 17] width 14 height 14
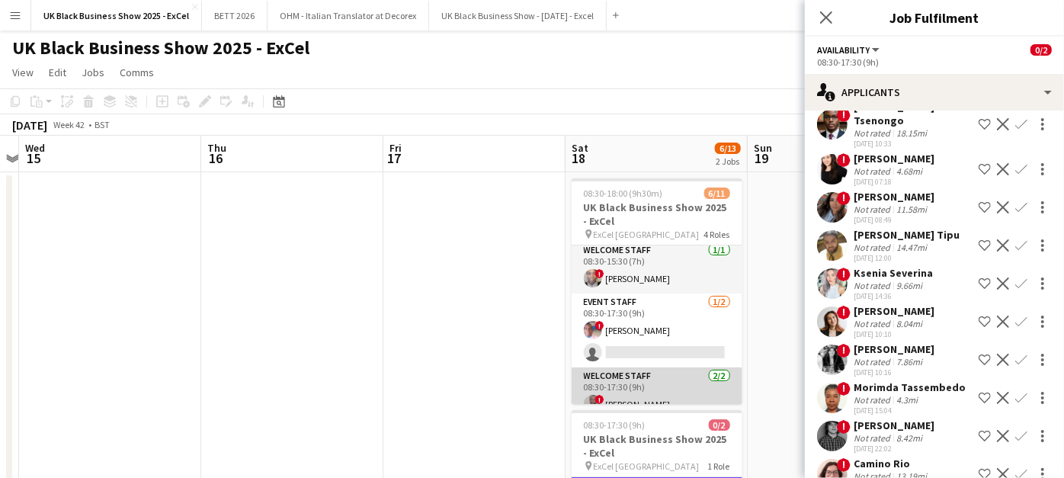
scroll to position [0, 0]
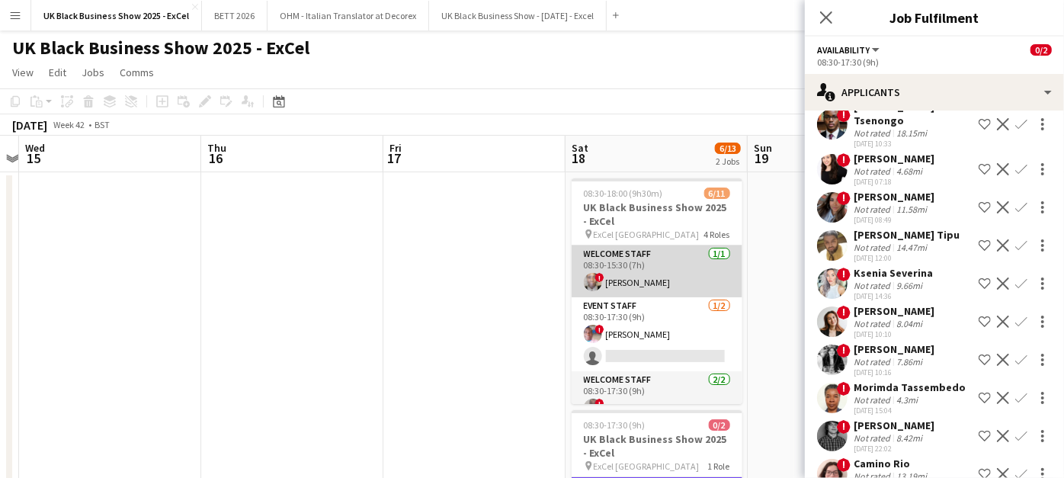
click at [649, 285] on app-card-role "Welcome Staff 1/1 08:30-15:30 (7h) ! Pearl Smith" at bounding box center [657, 271] width 171 height 52
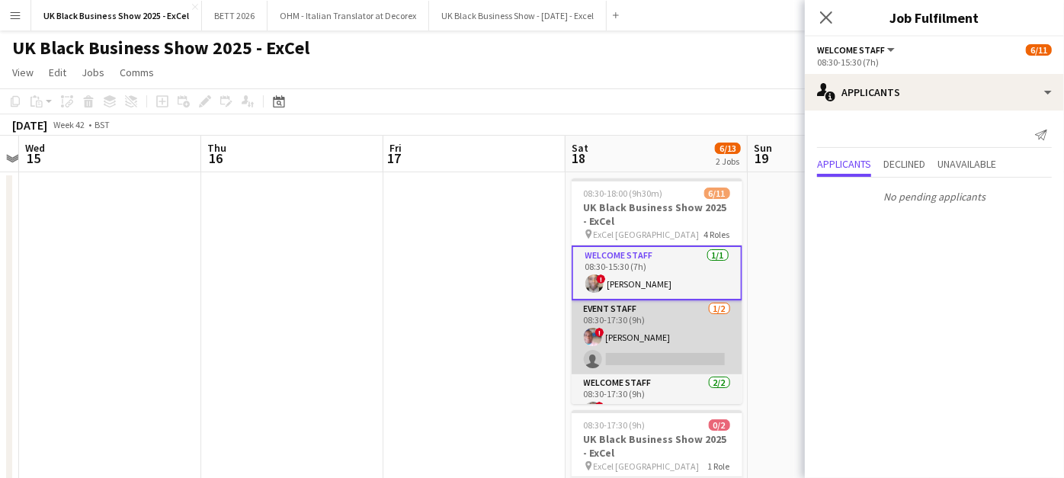
click at [662, 337] on app-card-role "Event Staff [DATE] 08:30-17:30 (9h) ! [PERSON_NAME] single-neutral-actions" at bounding box center [657, 337] width 171 height 74
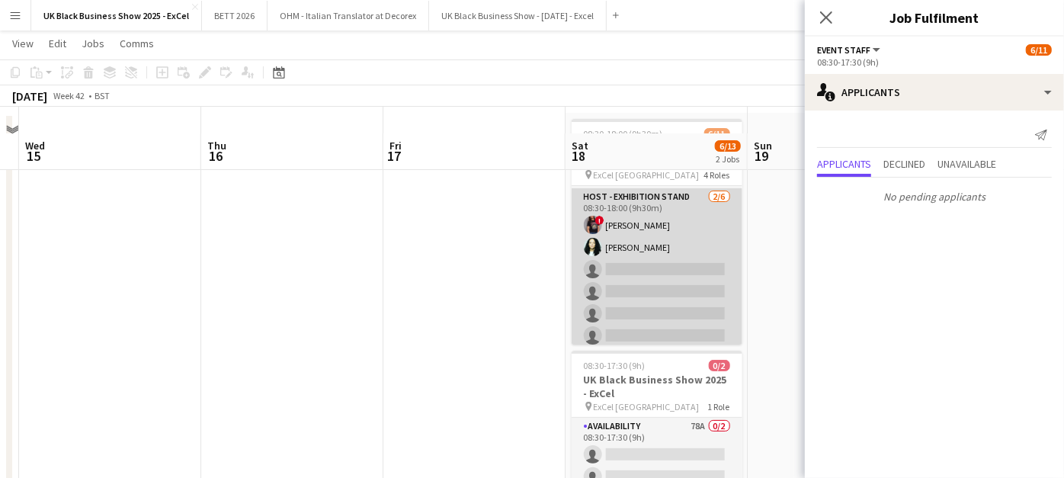
scroll to position [85, 0]
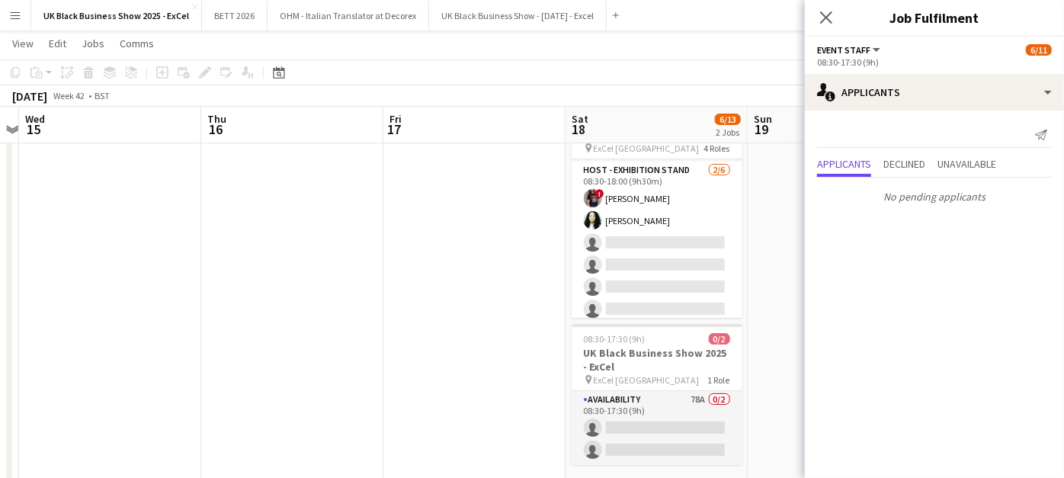
click at [799, 259] on app-date-cell at bounding box center [839, 291] width 182 height 411
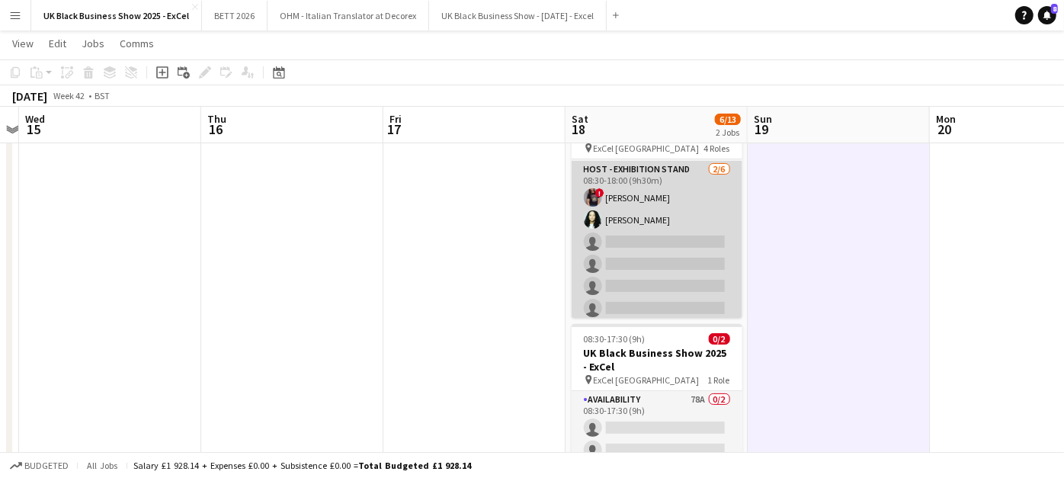
click at [665, 244] on app-card-role "Host - Exhibition Stand [DATE] 08:30-18:00 (9h30m) ! [PERSON_NAME] [PERSON_NAME…" at bounding box center [657, 242] width 171 height 162
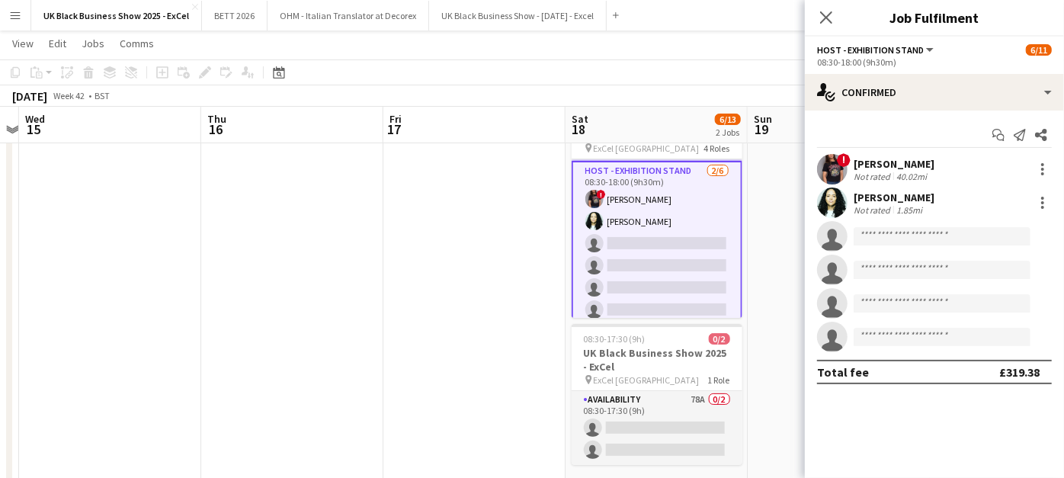
scroll to position [204, 0]
click at [936, 230] on input at bounding box center [942, 236] width 177 height 18
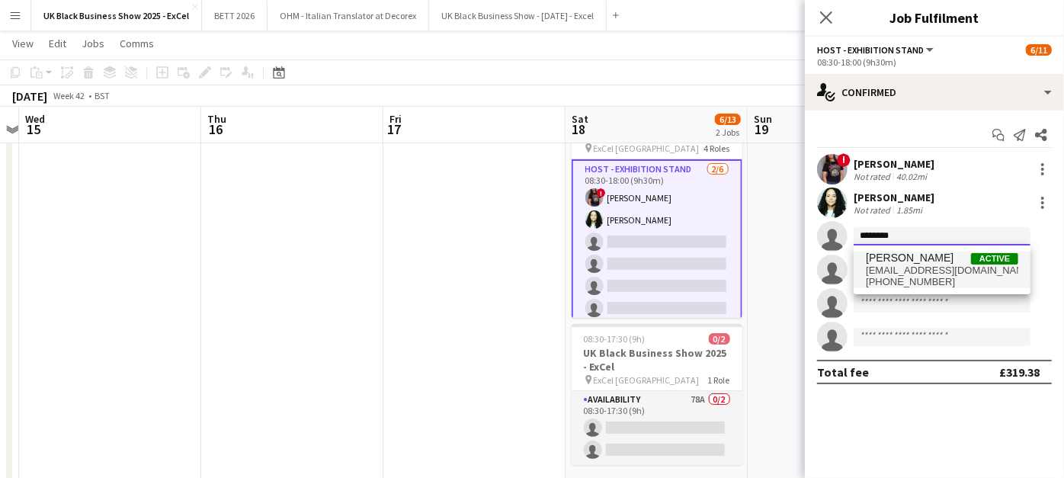
type input "********"
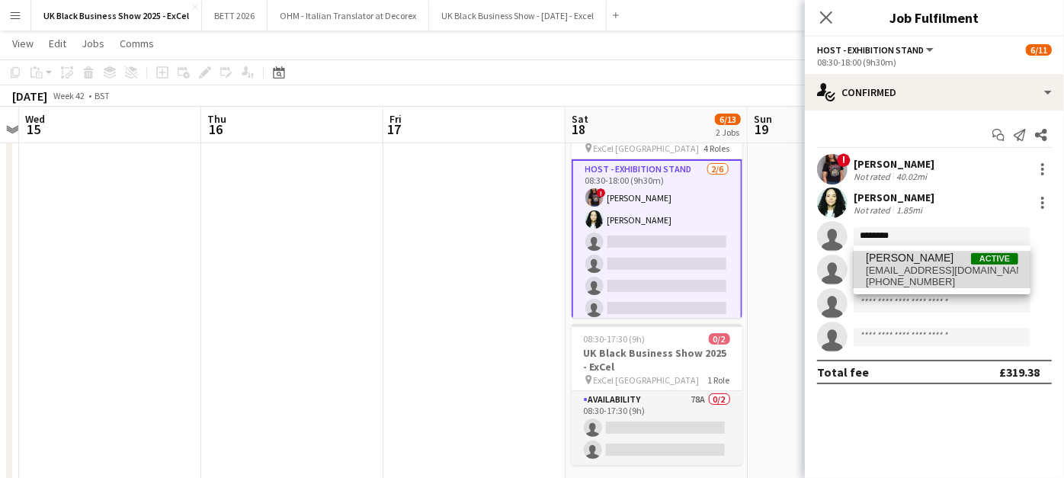
click at [928, 271] on span "joycejacobs1@yahoo.com" at bounding box center [942, 270] width 152 height 12
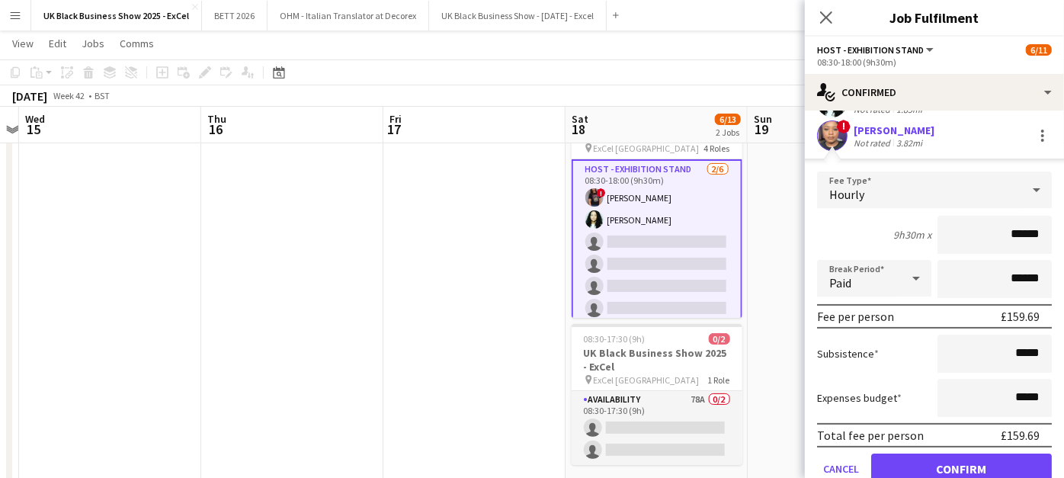
scroll to position [101, 0]
click at [943, 471] on button "Confirm" at bounding box center [961, 468] width 181 height 30
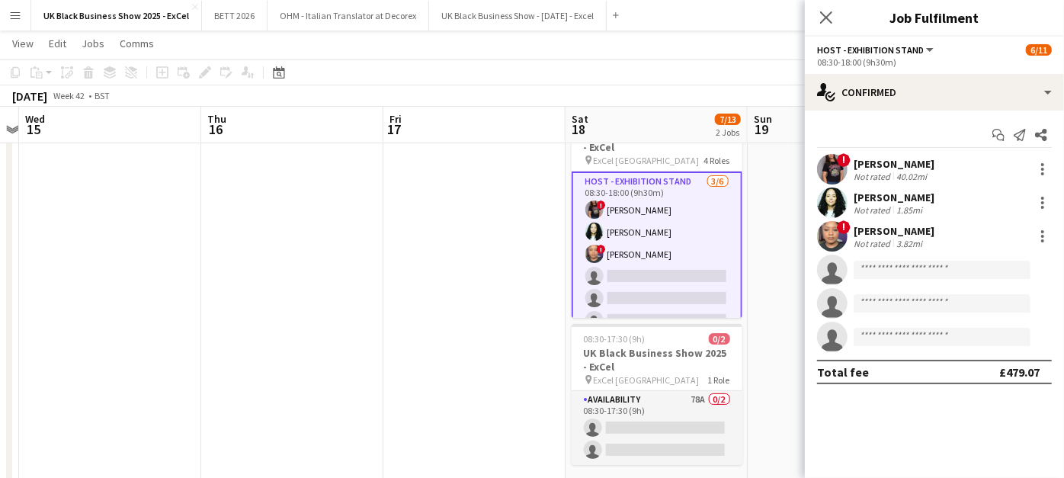
scroll to position [0, 0]
click at [800, 316] on app-date-cell at bounding box center [839, 291] width 182 height 411
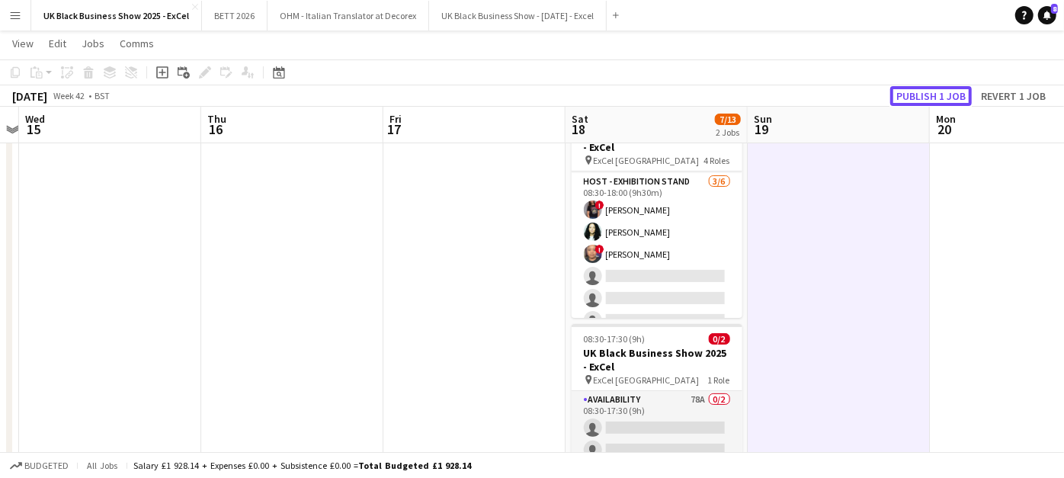
click at [938, 91] on button "Publish 1 job" at bounding box center [931, 96] width 82 height 20
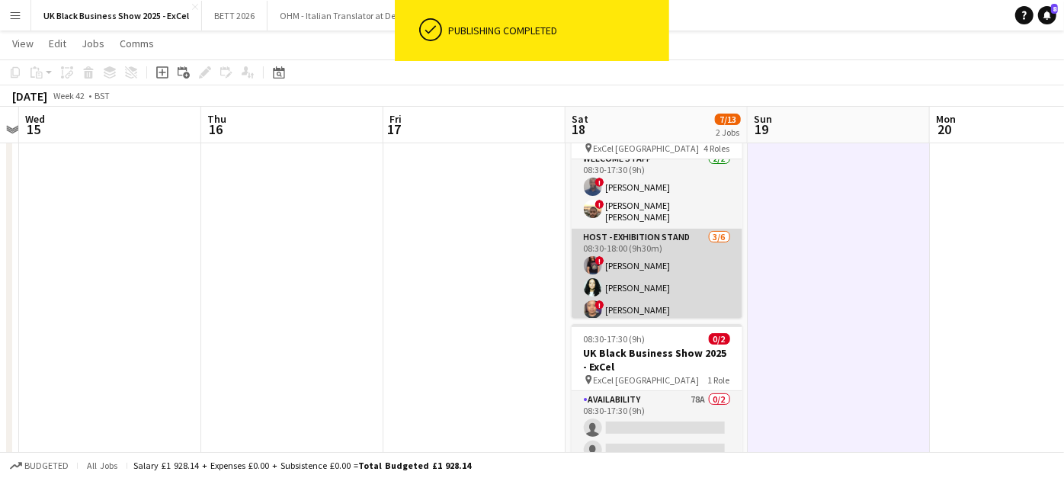
scroll to position [131, 0]
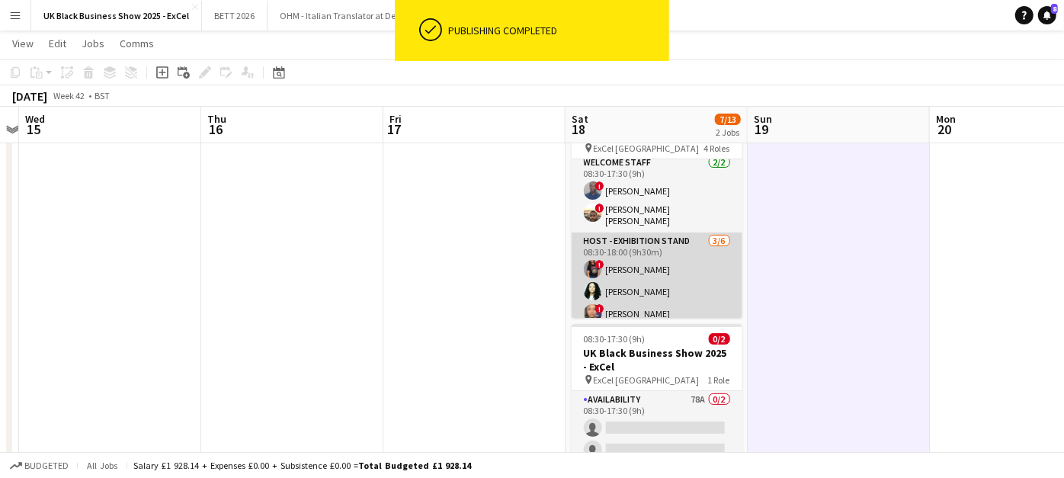
click at [644, 274] on app-card-role "Host - Exhibition Stand 3/6 08:30-18:00 (9h30m) ! Mandana Ghomshei Deonne Newby…" at bounding box center [657, 313] width 171 height 162
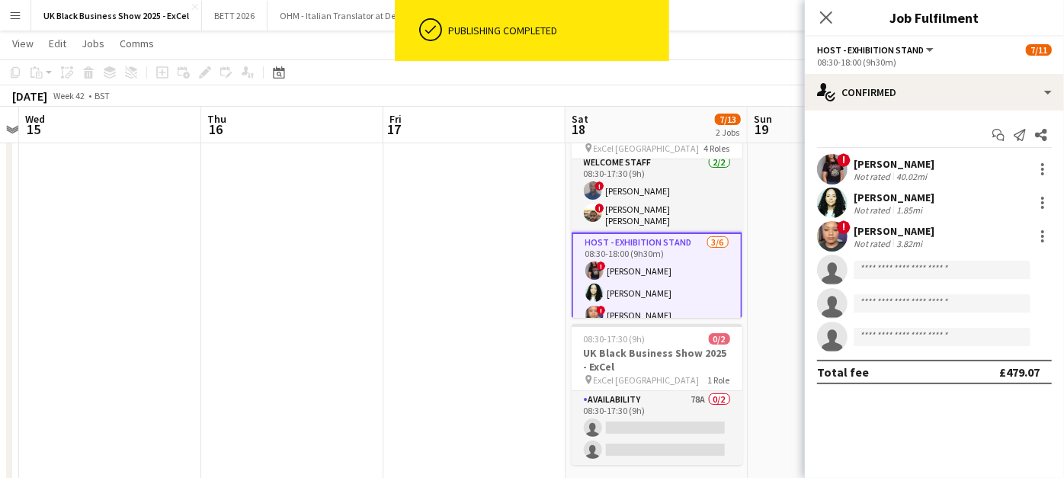
click at [932, 245] on div "! Joyce Jacobs Not rated 3.82mi" at bounding box center [934, 236] width 259 height 30
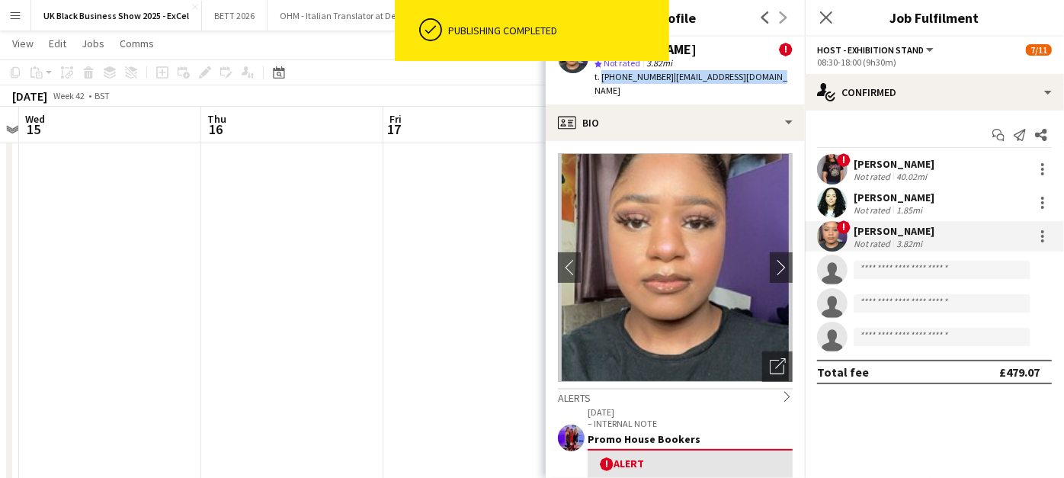
drag, startPoint x: 601, startPoint y: 76, endPoint x: 779, endPoint y: 80, distance: 178.4
click at [779, 80] on app-profile-header "Joyce Jacobs ! star Not rated 3.82mi t. +447497600182 | joycejacobs1@yahoo.com" at bounding box center [675, 71] width 259 height 68
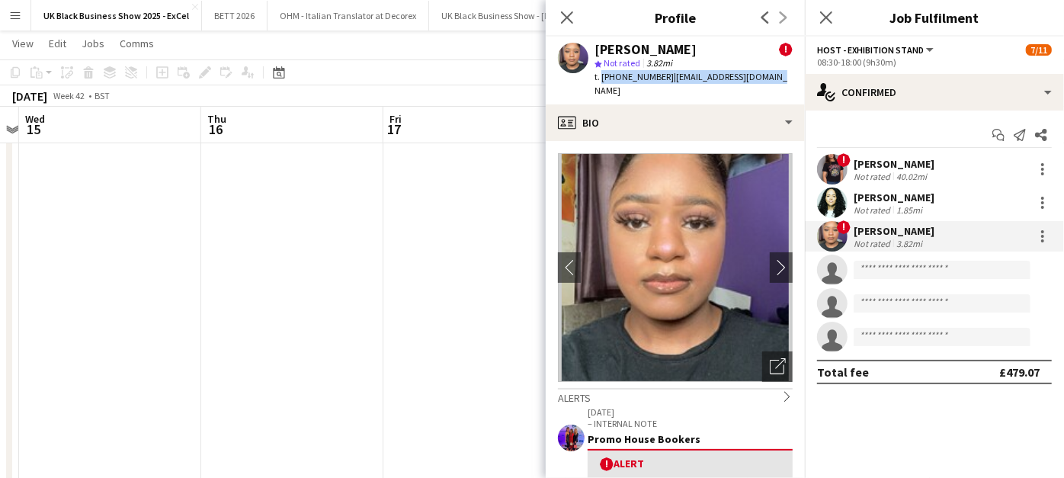
copy div "+447497600182 | joycejacobs1@yahoo.com"
click at [488, 318] on app-date-cell at bounding box center [474, 291] width 182 height 411
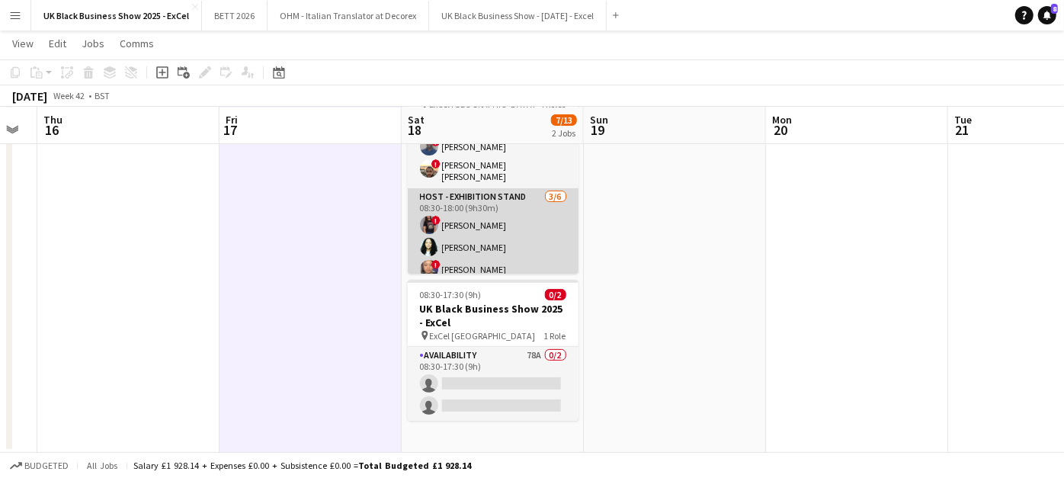
scroll to position [203, 0]
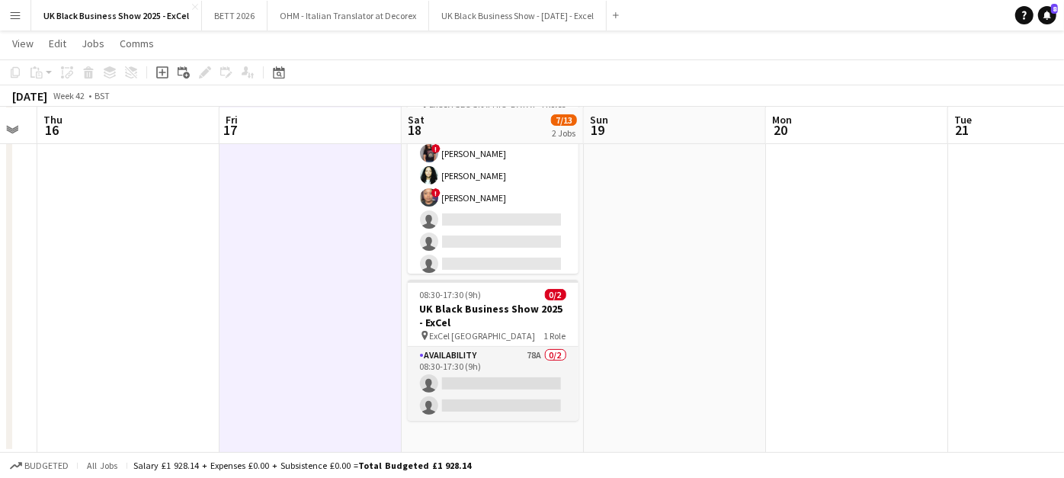
click at [487, 420] on app-date-cell "08:30-18:00 (9h30m) 7/11 UK Black Business Show 2025 - ExCel pin ExCel London 4…" at bounding box center [493, 247] width 182 height 411
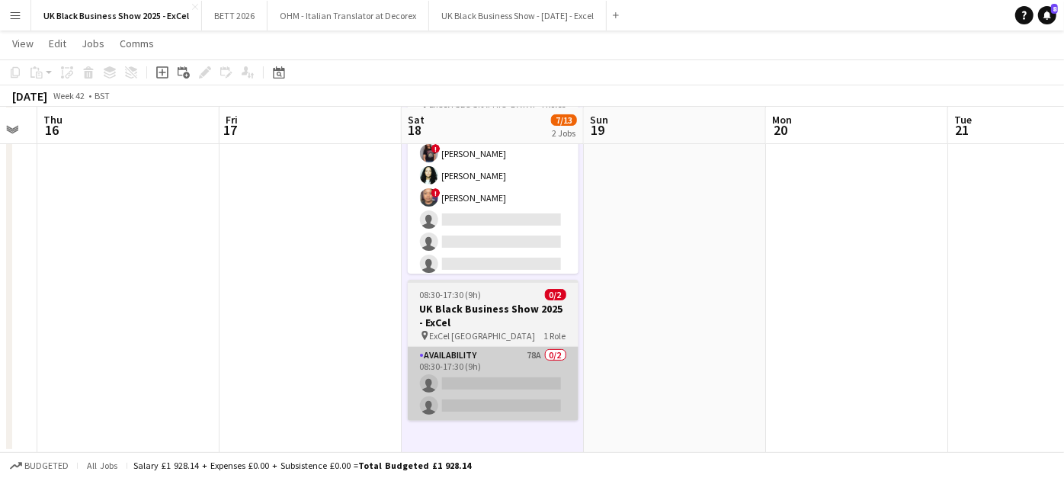
click at [489, 394] on app-card-role "Availability 78A 0/2 08:30-17:30 (9h) single-neutral-actions single-neutral-act…" at bounding box center [493, 384] width 171 height 74
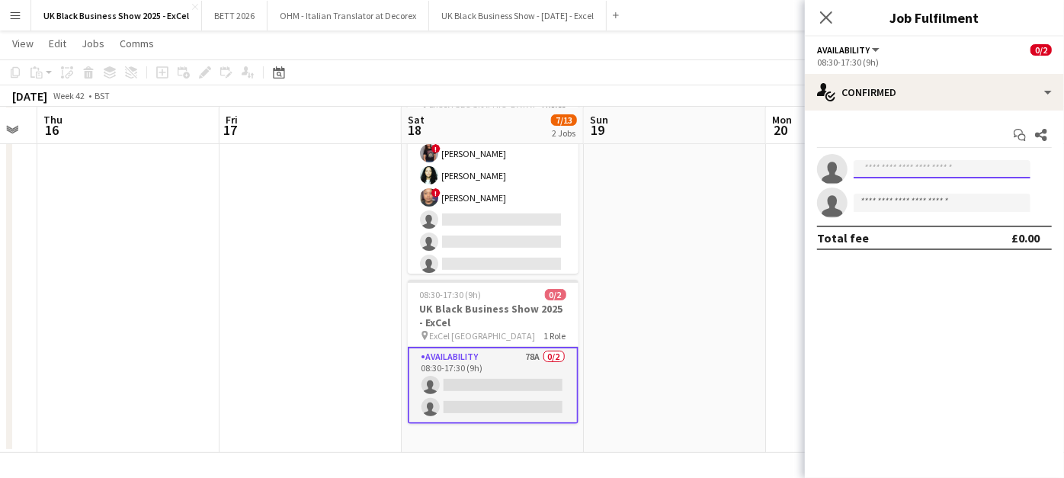
click at [952, 175] on input at bounding box center [942, 169] width 177 height 18
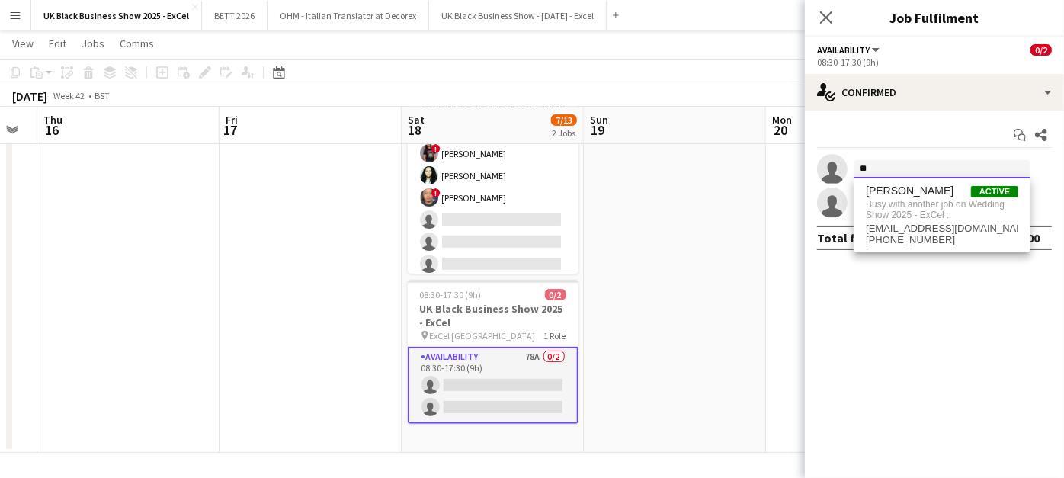
type input "*"
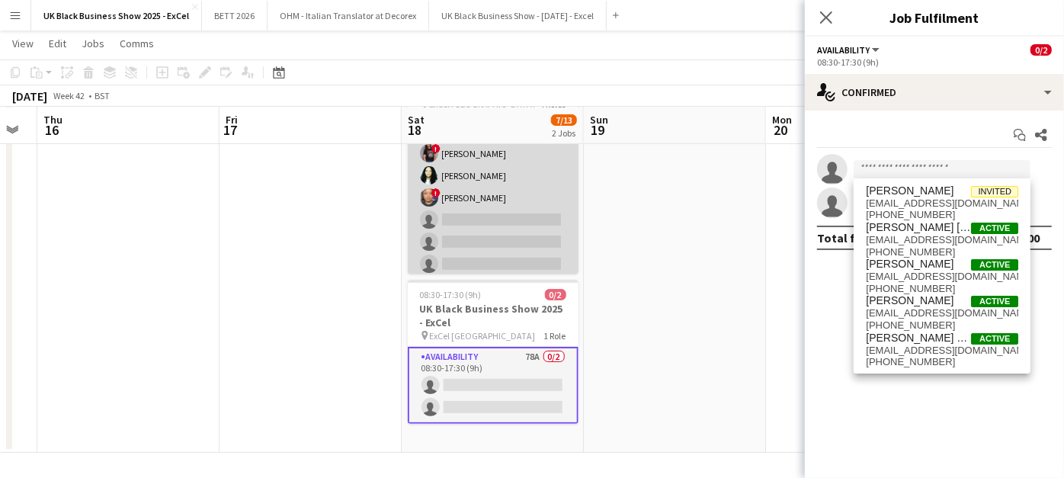
click at [494, 212] on app-card-role "Host - Exhibition Stand 3/6 08:30-18:00 (9h30m) ! Mandana Ghomshei Deonne Newby…" at bounding box center [493, 198] width 171 height 162
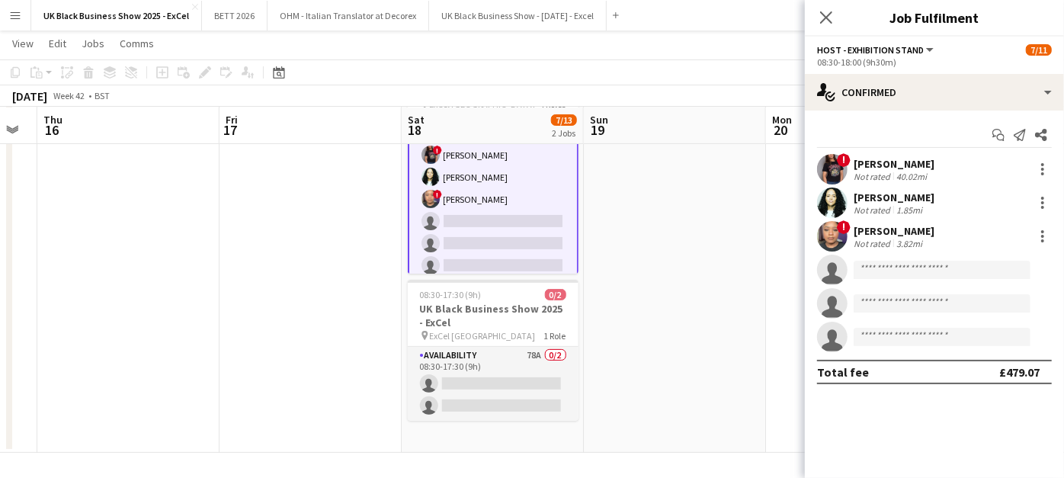
scroll to position [204, 0]
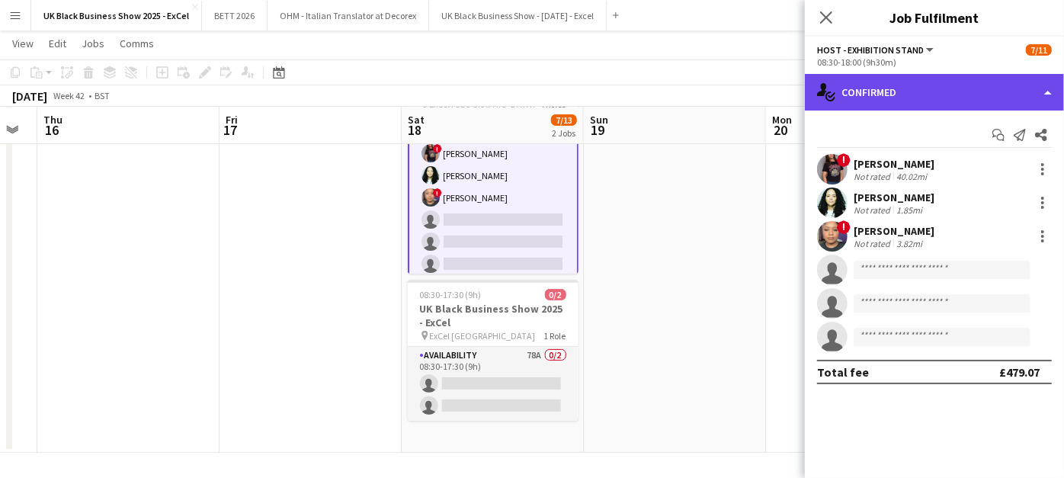
click at [943, 98] on div "single-neutral-actions-check-2 Confirmed" at bounding box center [934, 92] width 259 height 37
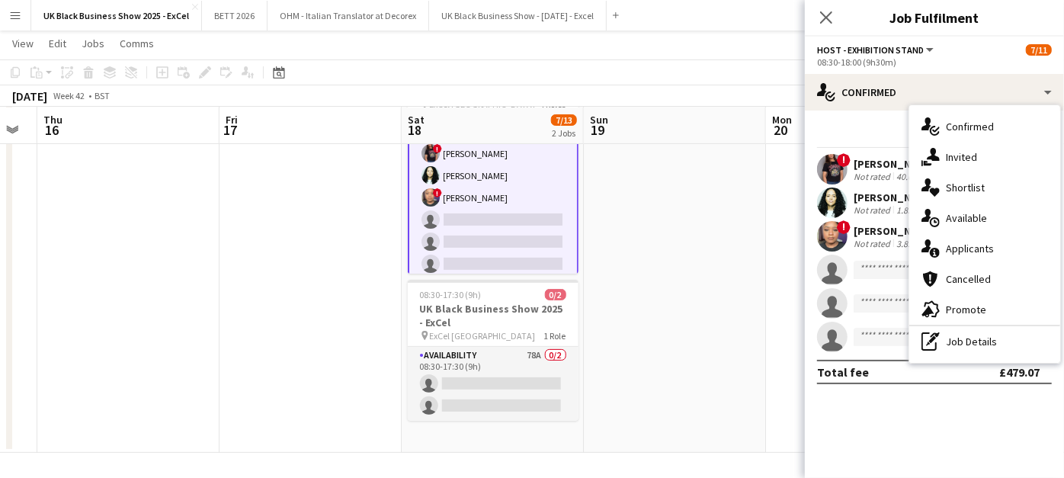
click at [989, 246] on span "Applicants" at bounding box center [970, 249] width 48 height 14
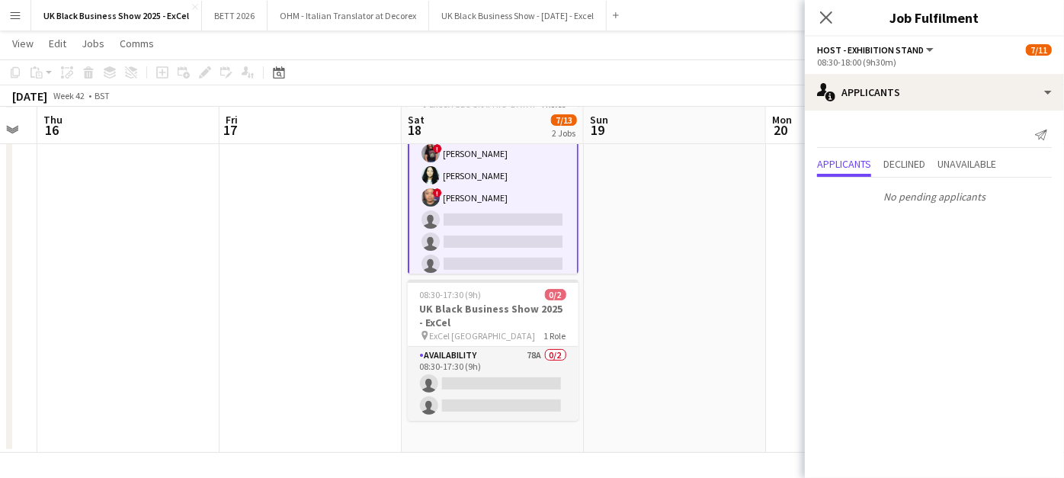
click at [725, 210] on app-date-cell at bounding box center [675, 247] width 182 height 411
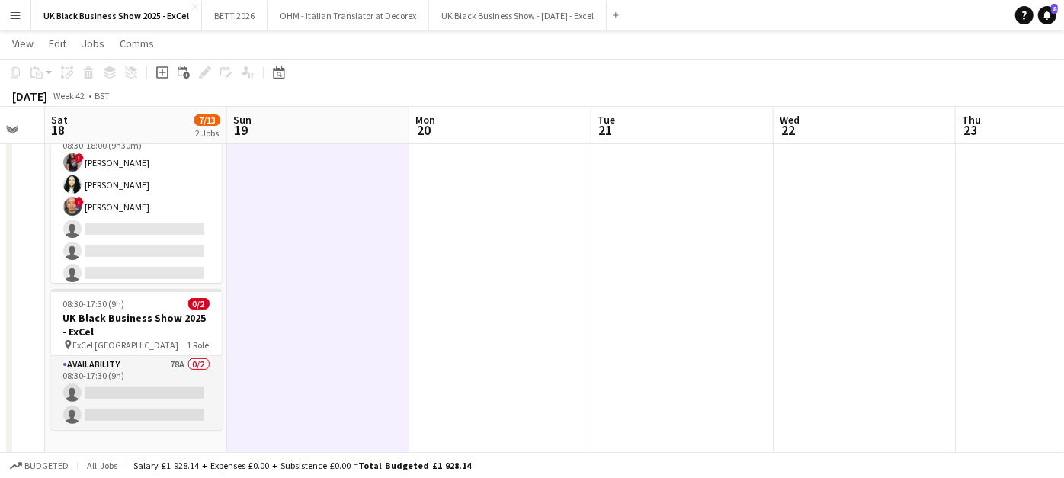
scroll to position [0, 481]
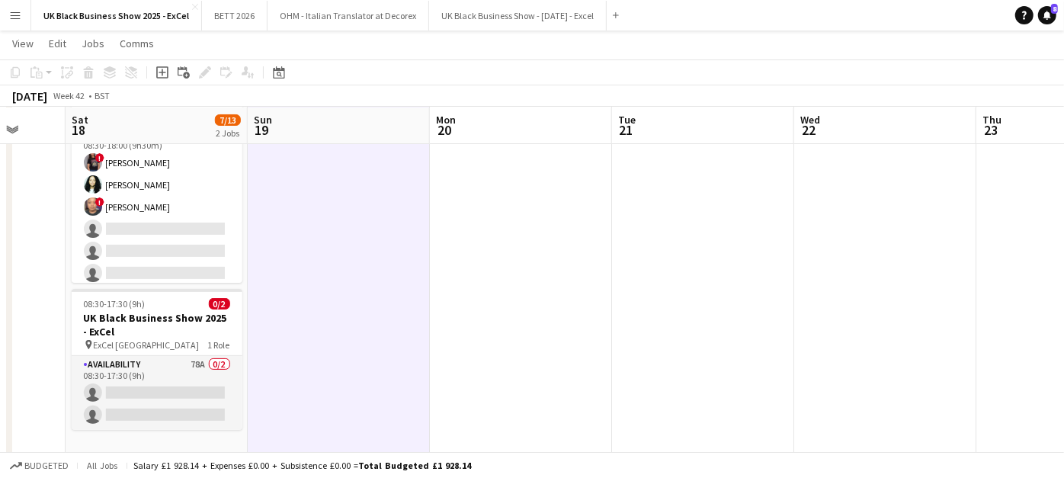
click at [387, 217] on app-calendar-viewport "Wed 15 Thu 16 Fri 17 Sat 18 7/13 2 Jobs Sun 19 Mon 20 Tue 21 Wed 22 Thu 23 Fri …" at bounding box center [532, 201] width 1064 height 522
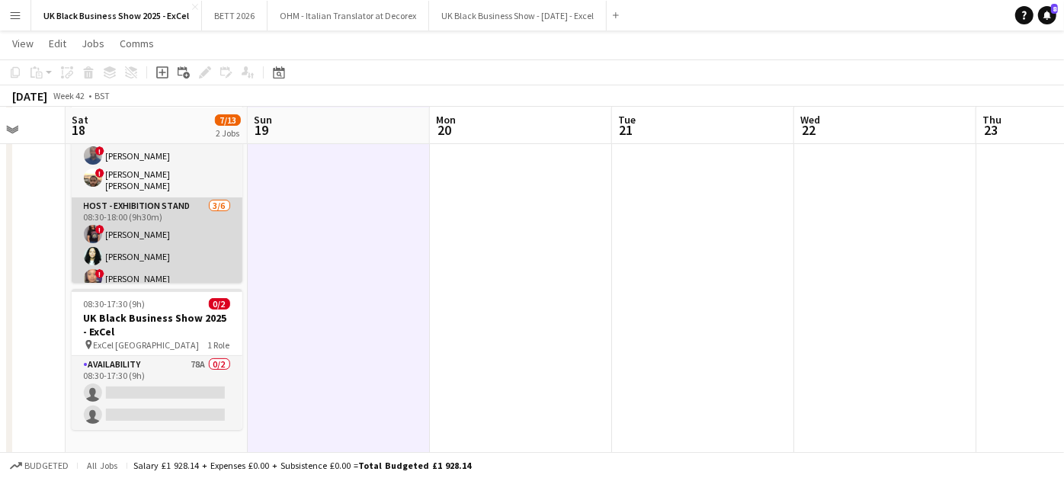
scroll to position [203, 0]
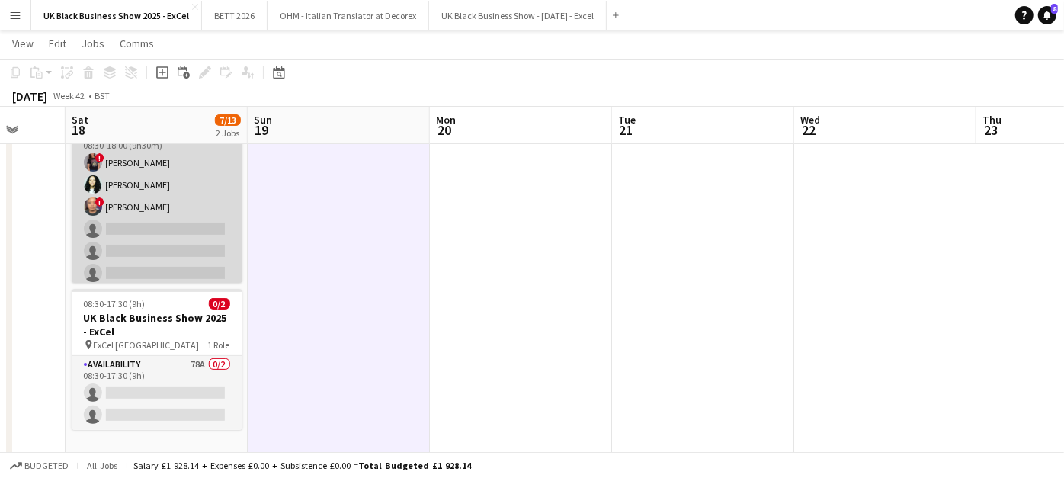
click at [139, 227] on app-card-role "Host - Exhibition Stand 3/6 08:30-18:00 (9h30m) ! Mandana Ghomshei Deonne Newby…" at bounding box center [157, 207] width 171 height 162
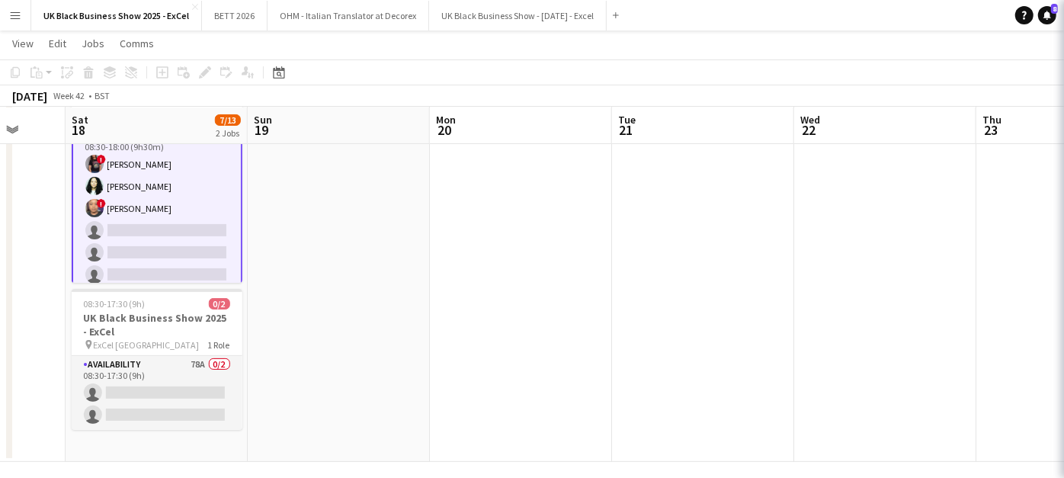
scroll to position [204, 0]
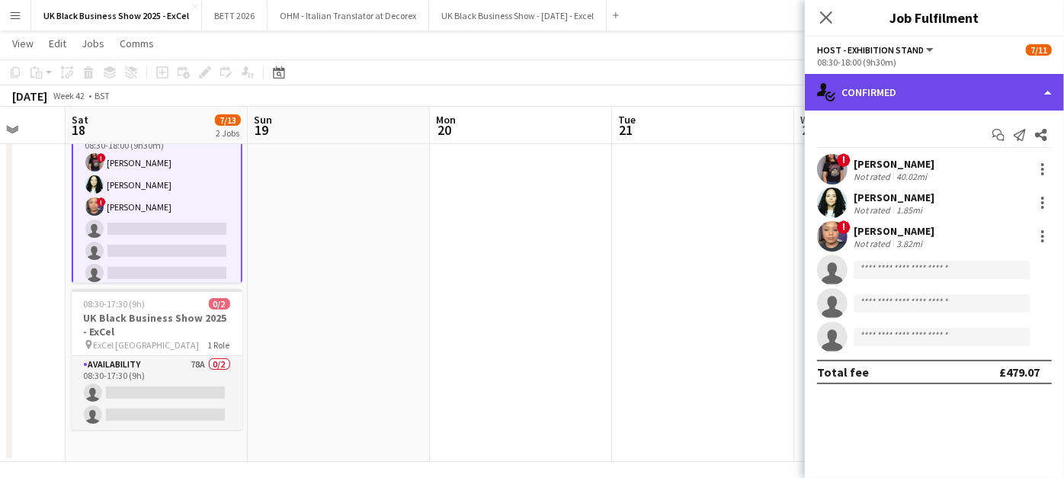
click at [940, 104] on div "single-neutral-actions-check-2 Confirmed" at bounding box center [934, 92] width 259 height 37
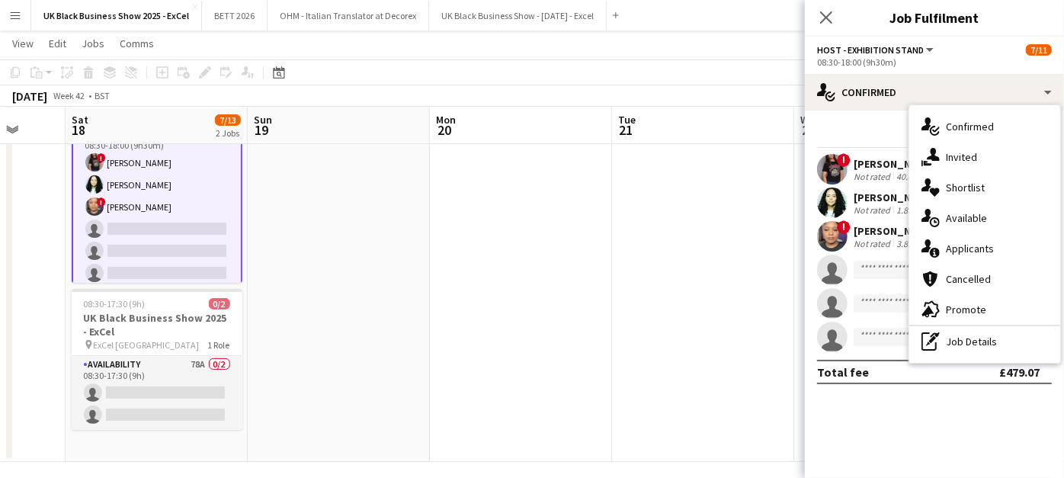
click at [989, 246] on span "Applicants" at bounding box center [970, 249] width 48 height 14
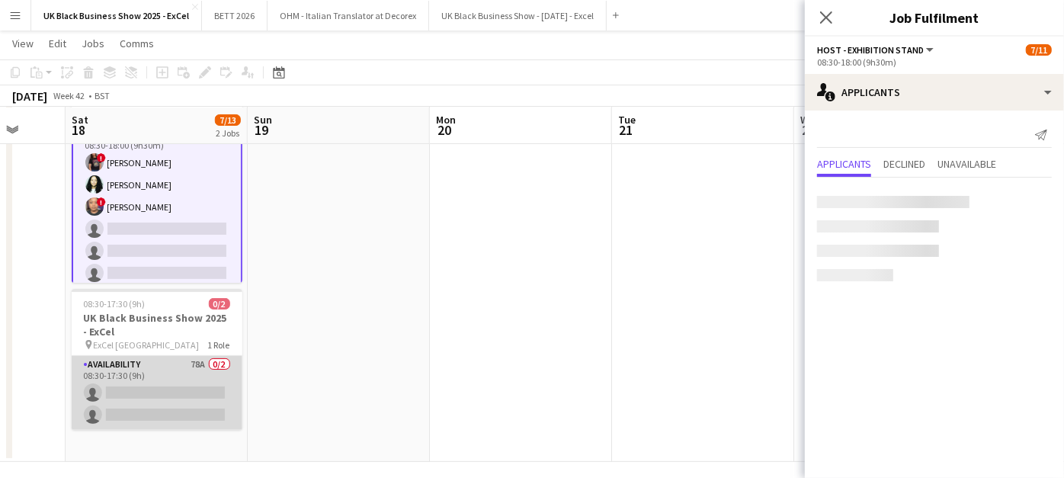
click at [200, 379] on app-card-role "Availability 78A 0/2 08:30-17:30 (9h) single-neutral-actions single-neutral-act…" at bounding box center [157, 393] width 171 height 74
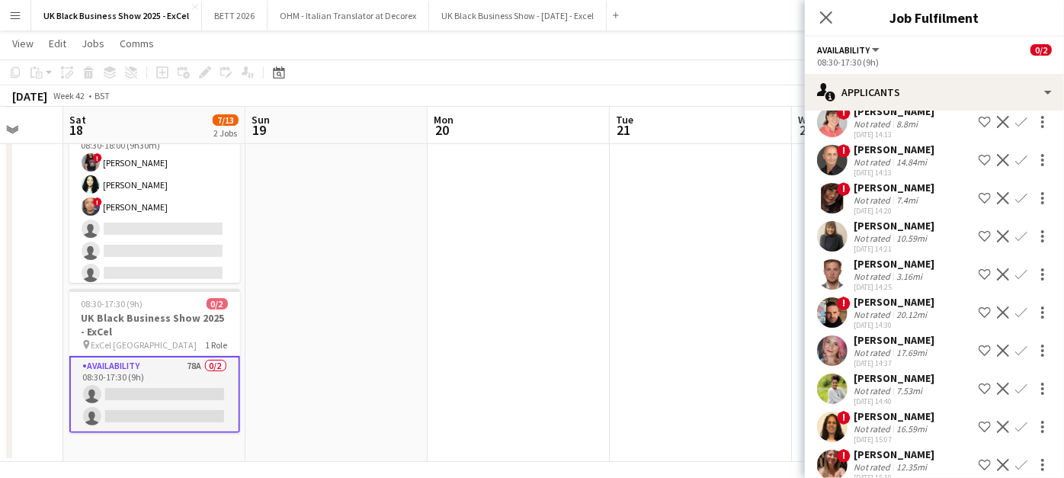
scroll to position [1099, 0]
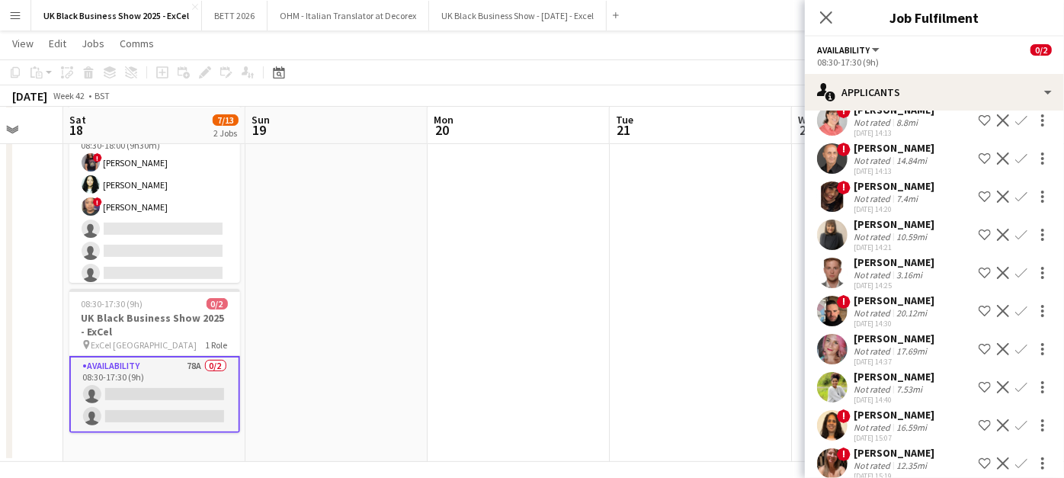
click at [838, 219] on app-user-avatar at bounding box center [832, 234] width 30 height 30
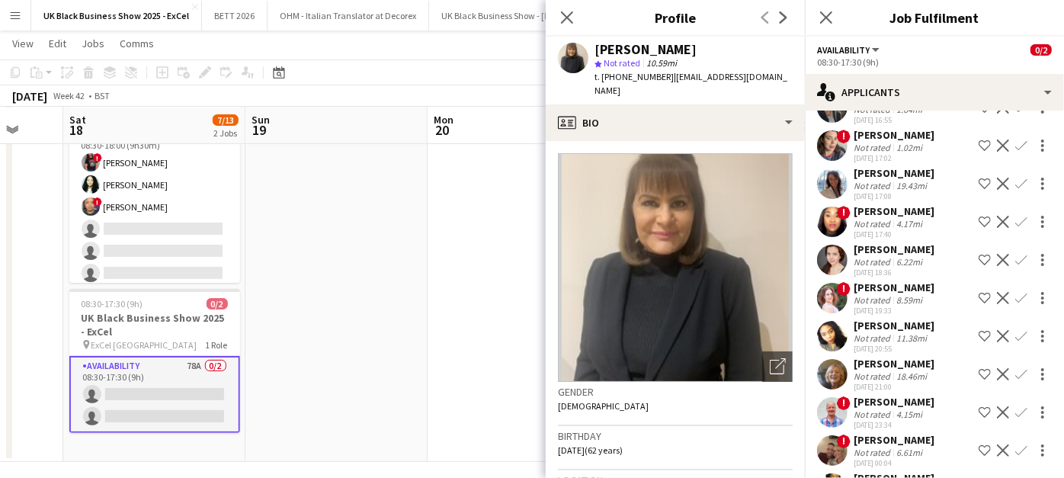
scroll to position [1801, 0]
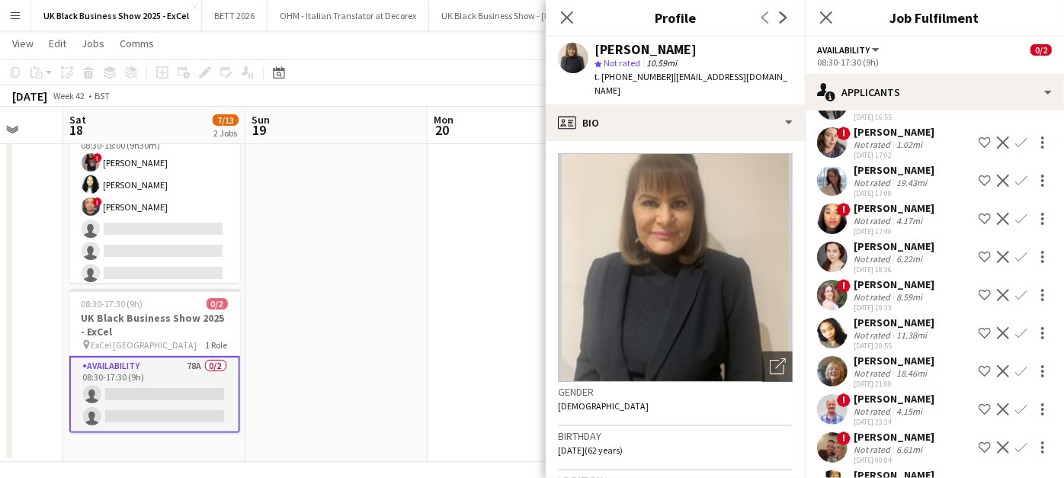
click at [819, 203] on div "!" at bounding box center [832, 218] width 30 height 30
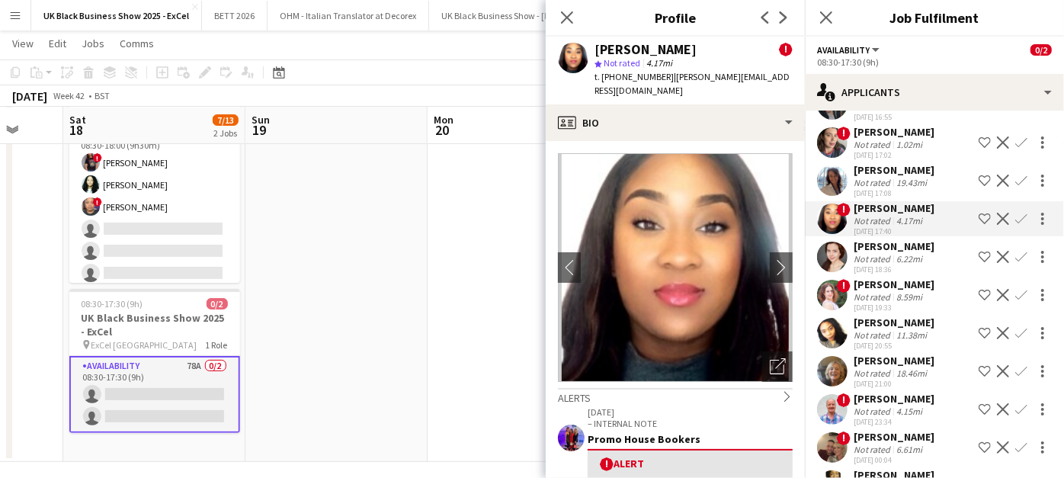
click at [838, 318] on app-user-avatar at bounding box center [832, 333] width 30 height 30
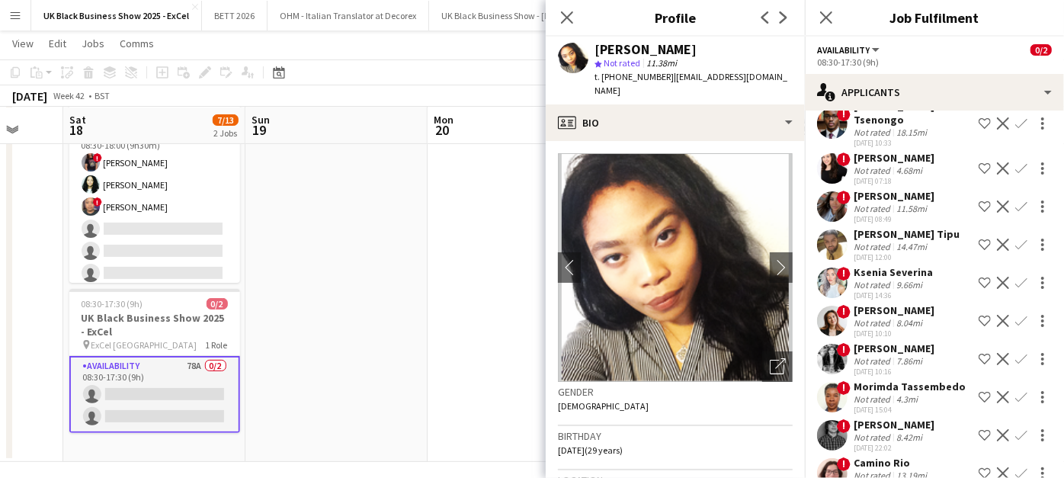
scroll to position [0, 472]
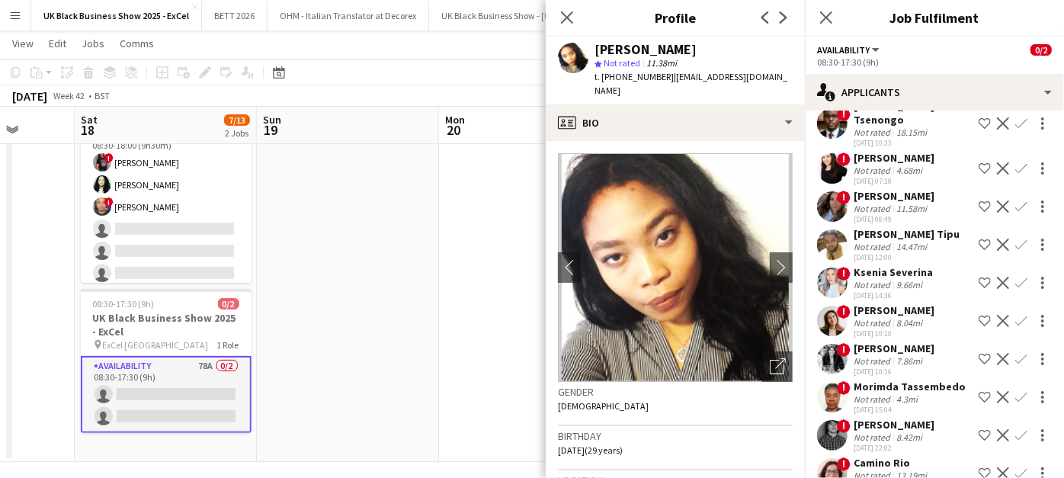
click at [476, 274] on app-date-cell at bounding box center [530, 256] width 182 height 411
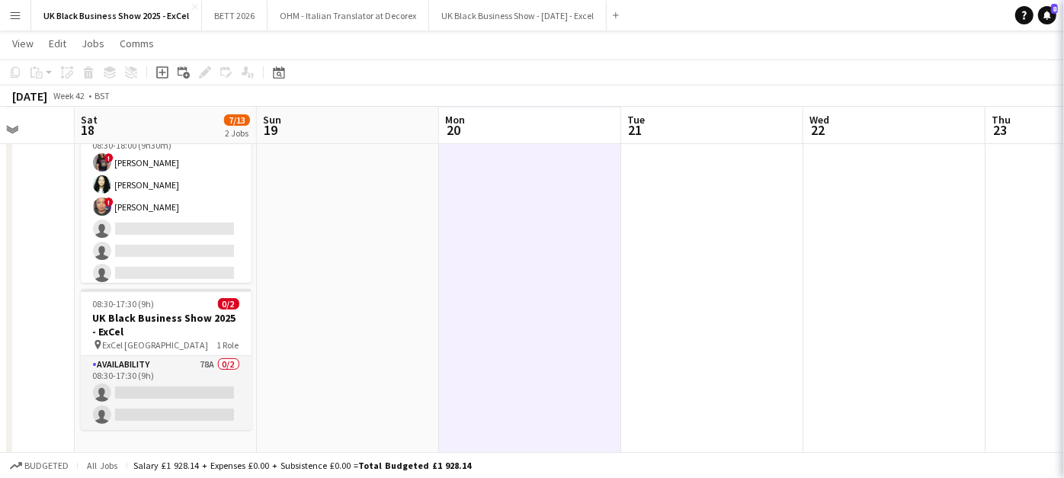
scroll to position [0, 0]
click at [457, 308] on app-date-cell at bounding box center [530, 256] width 182 height 411
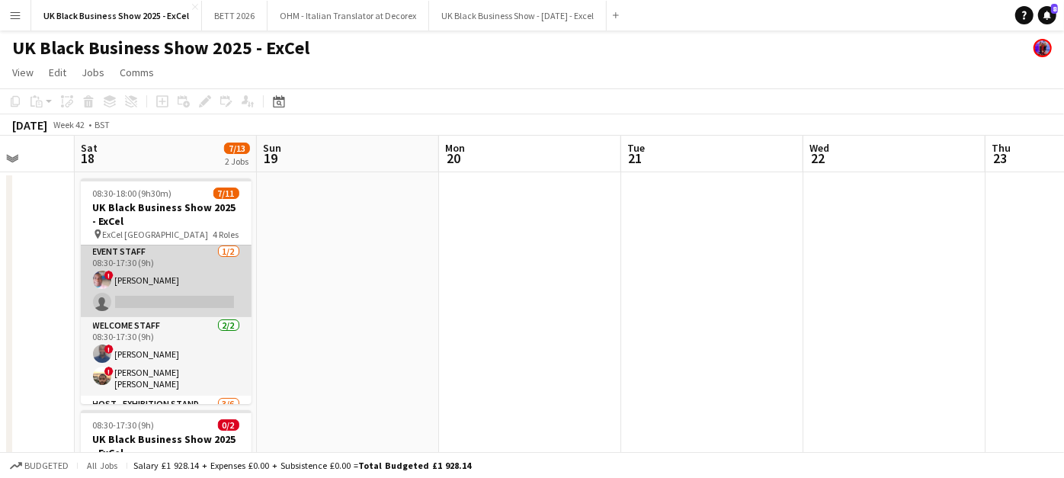
click at [117, 276] on app-card-role "Event Staff [DATE] 08:30-17:30 (9h) ! [PERSON_NAME] single-neutral-actions" at bounding box center [166, 280] width 171 height 74
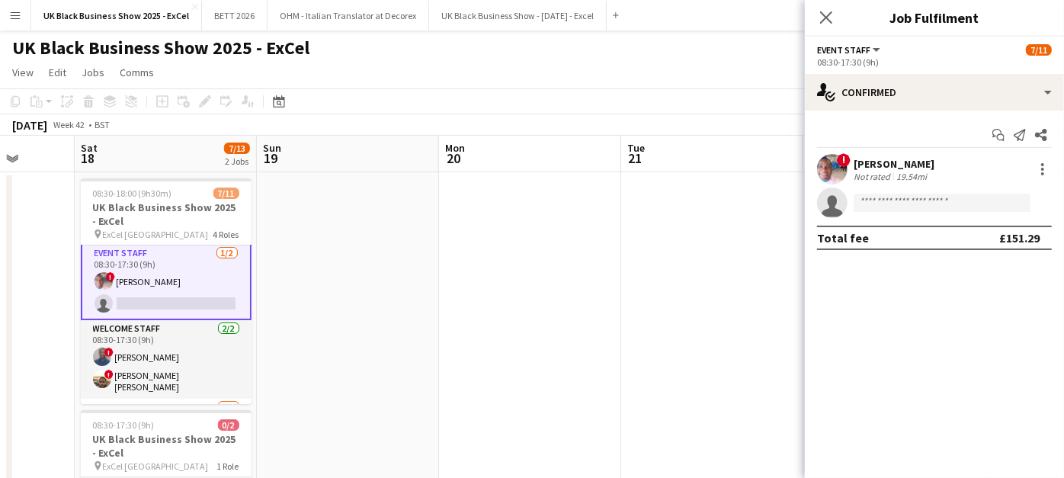
scroll to position [55, 0]
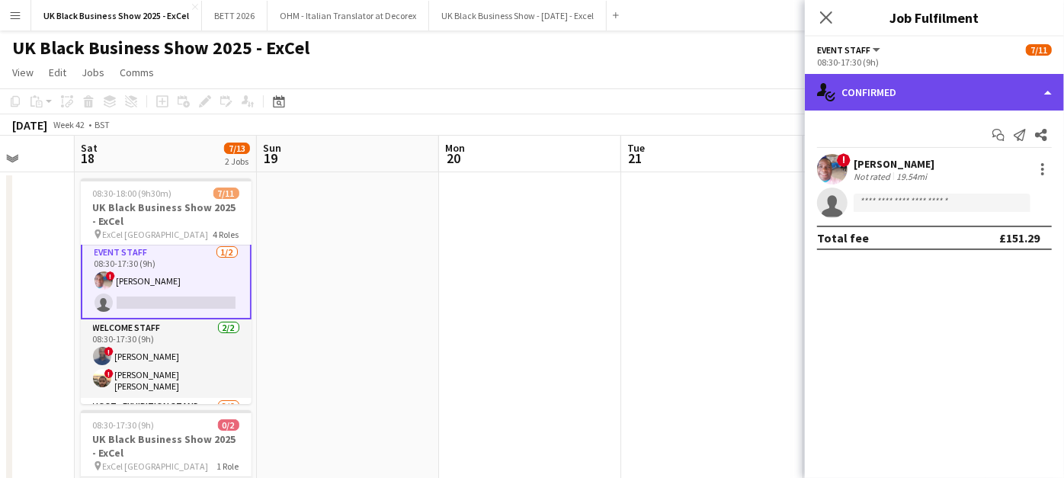
click at [870, 95] on div "single-neutral-actions-check-2 Confirmed" at bounding box center [934, 92] width 259 height 37
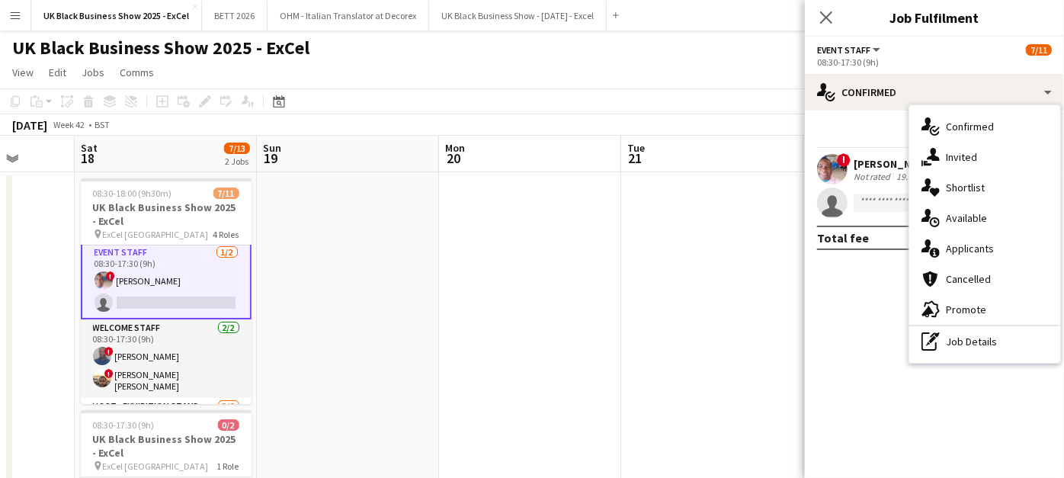
click at [982, 250] on span "Applicants" at bounding box center [970, 249] width 48 height 14
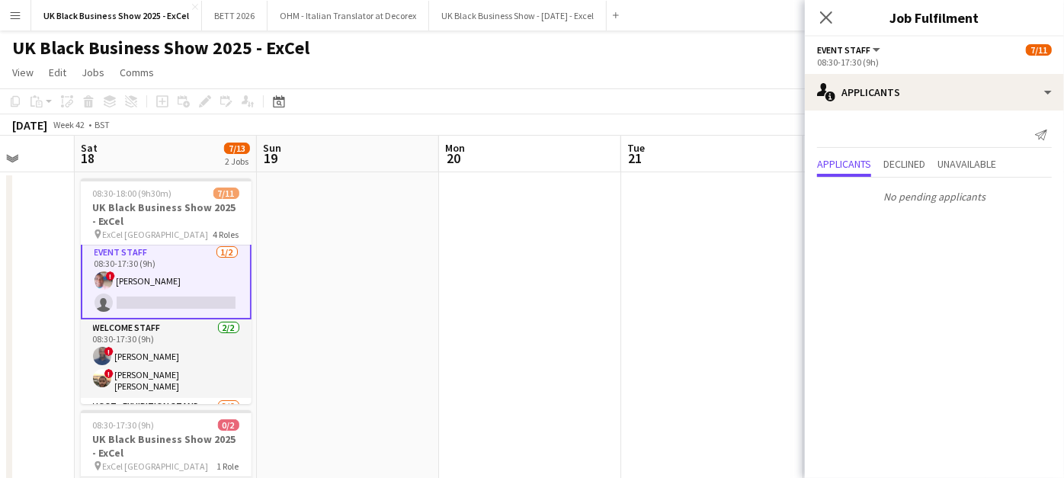
scroll to position [129, 0]
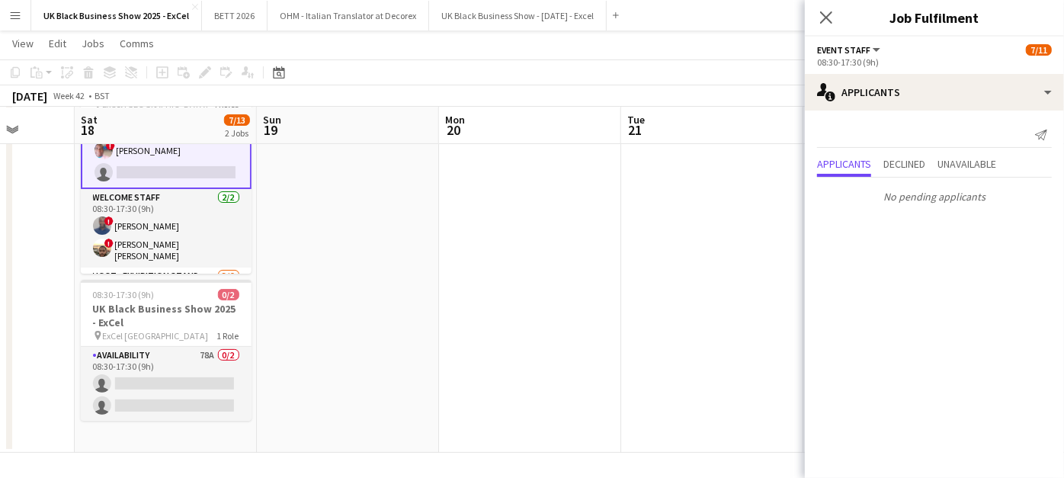
click at [437, 364] on app-date-cell at bounding box center [348, 247] width 182 height 411
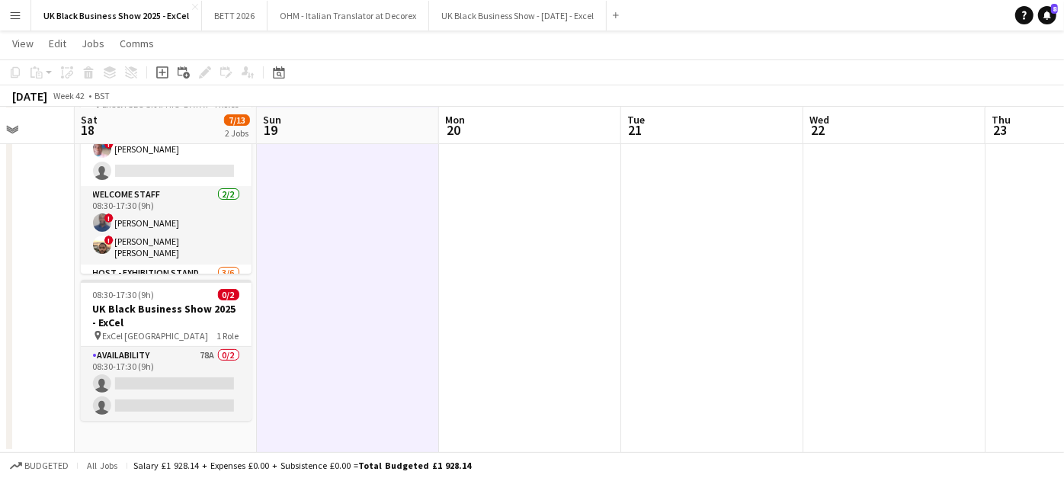
scroll to position [54, 0]
click at [354, 290] on app-date-cell at bounding box center [348, 247] width 182 height 411
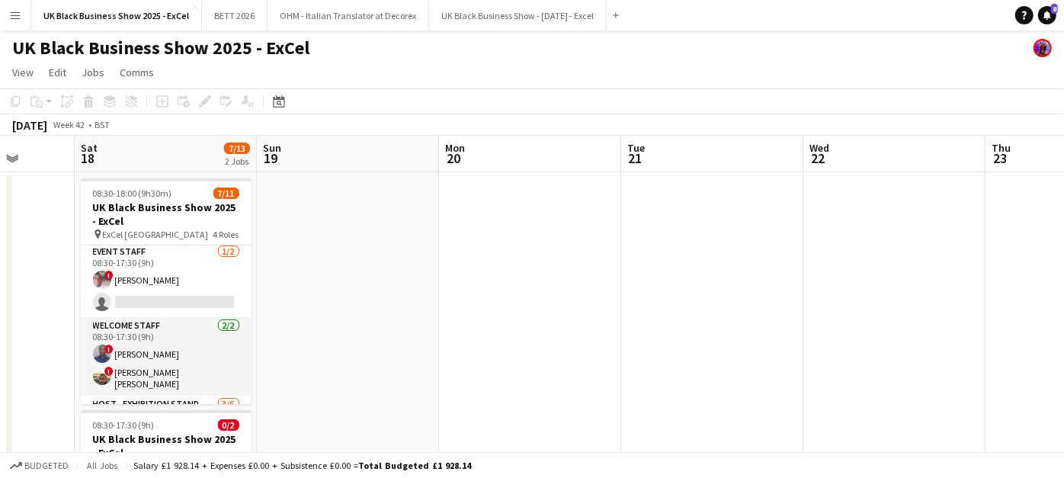
scroll to position [0, 0]
click at [548, 350] on app-date-cell at bounding box center [530, 377] width 182 height 411
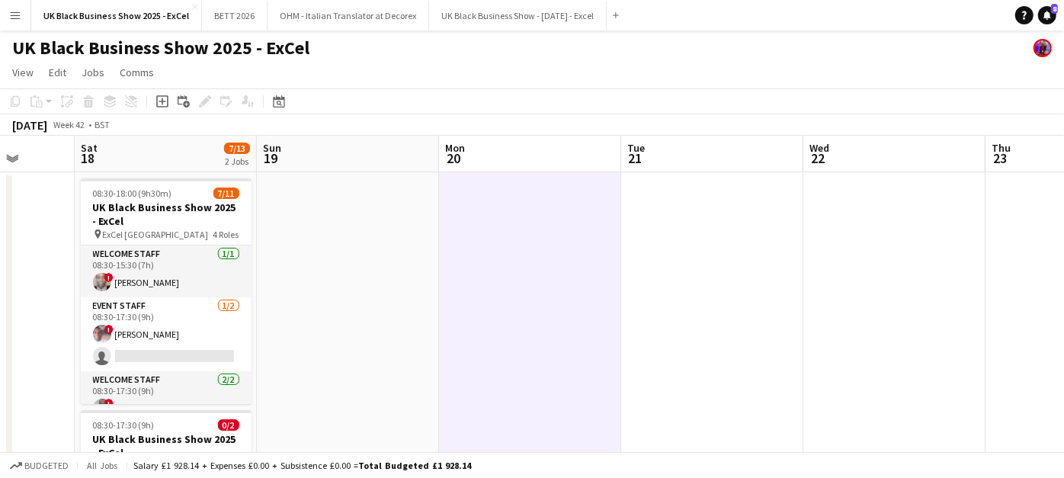
click at [399, 291] on app-date-cell at bounding box center [348, 377] width 182 height 411
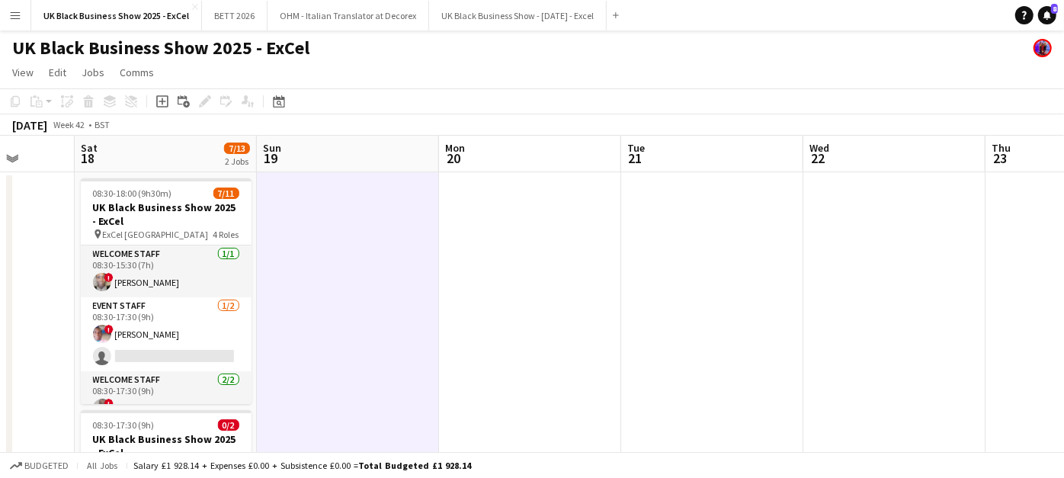
click at [374, 245] on app-date-cell at bounding box center [348, 377] width 182 height 411
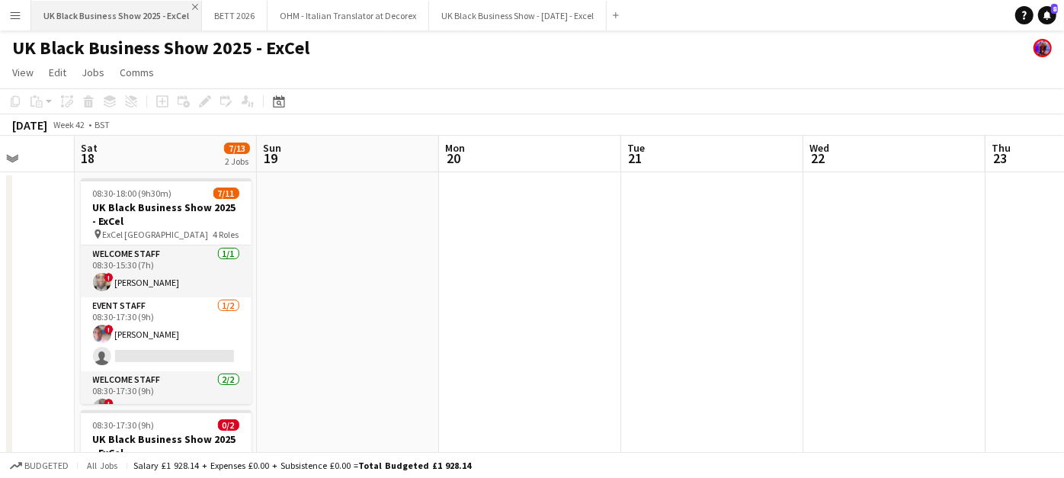
click at [193, 8] on app-icon "Close" at bounding box center [195, 7] width 6 height 6
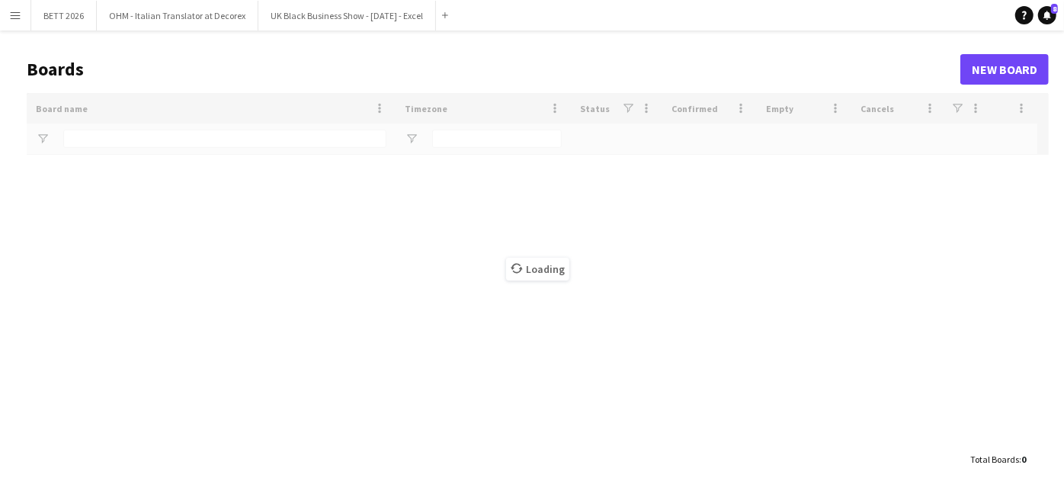
type input "**********"
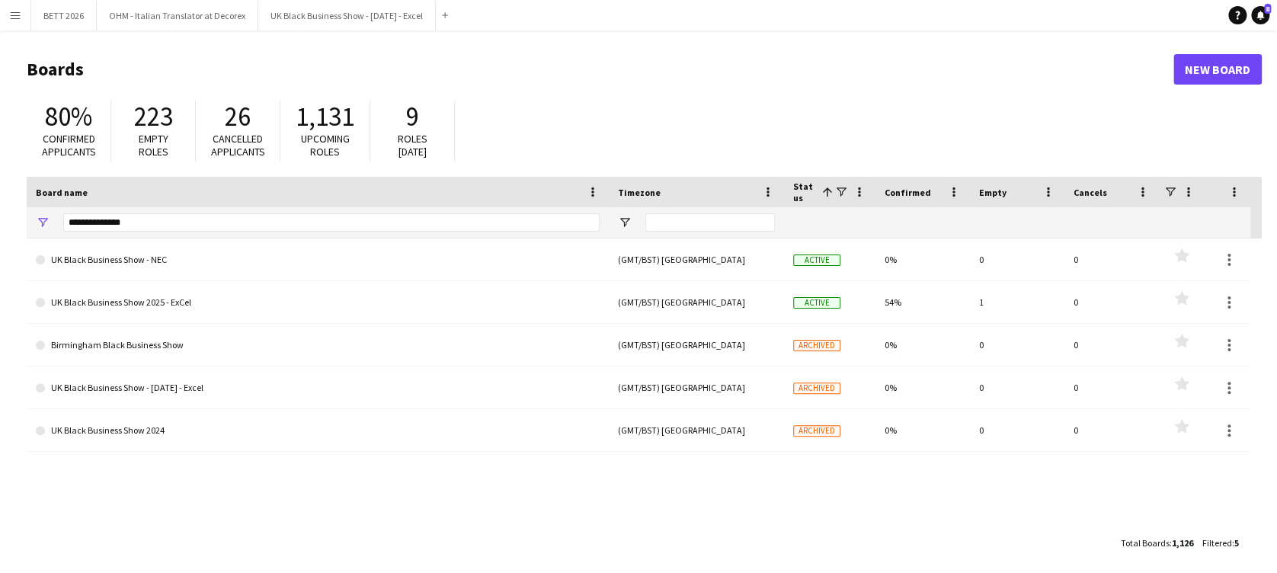
click at [591, 152] on div "80% Confirmed applicants 223 Empty roles 26 Cancelled applicants 1,131 Upcoming…" at bounding box center [644, 135] width 1235 height 84
